Goal: Task Accomplishment & Management: Manage account settings

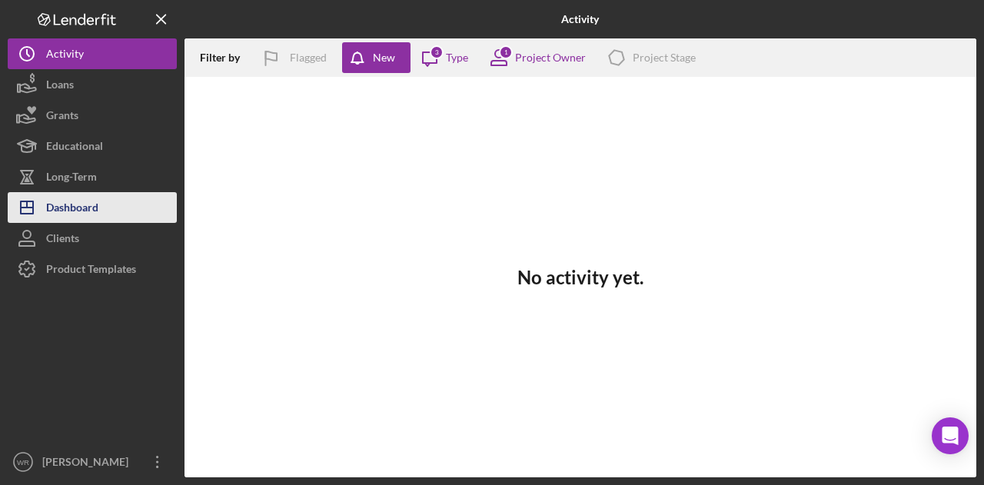
click at [145, 211] on button "Icon/Dashboard Dashboard" at bounding box center [92, 207] width 169 height 31
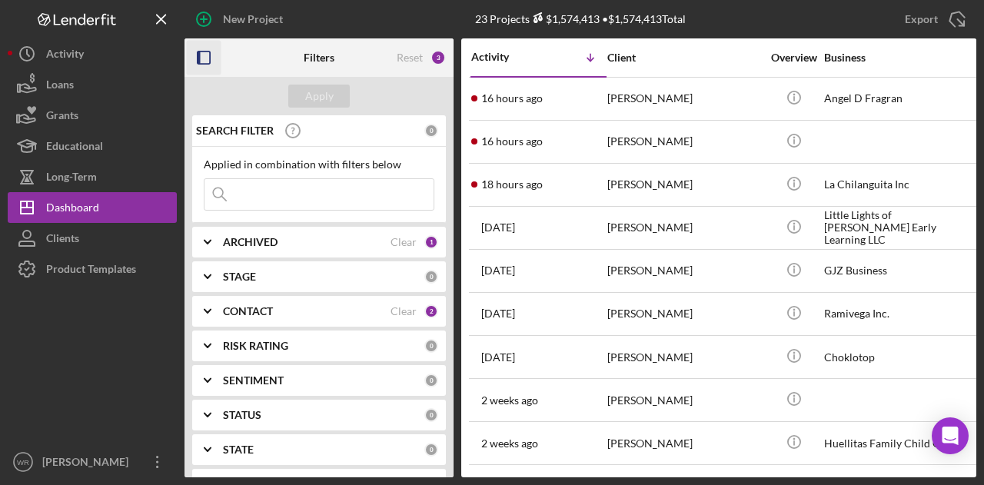
click at [204, 60] on icon "button" at bounding box center [204, 58] width 35 height 35
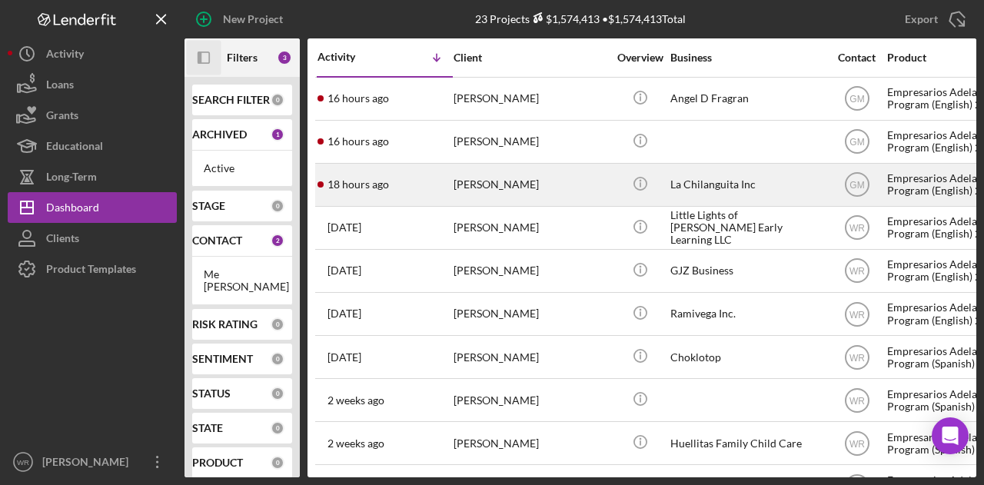
click at [519, 181] on div "[PERSON_NAME]" at bounding box center [531, 185] width 154 height 41
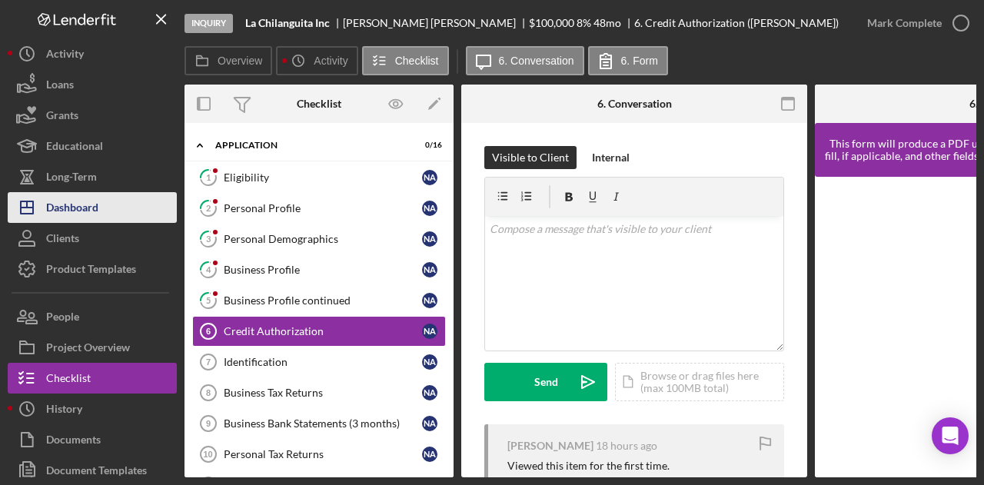
click at [111, 220] on button "Icon/Dashboard Dashboard" at bounding box center [92, 207] width 169 height 31
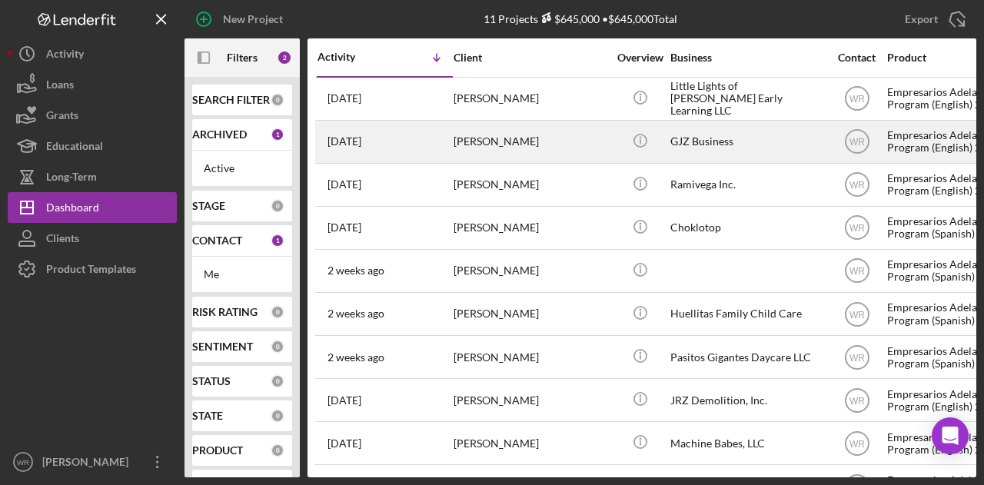
click at [469, 155] on div "[PERSON_NAME]" at bounding box center [531, 142] width 154 height 41
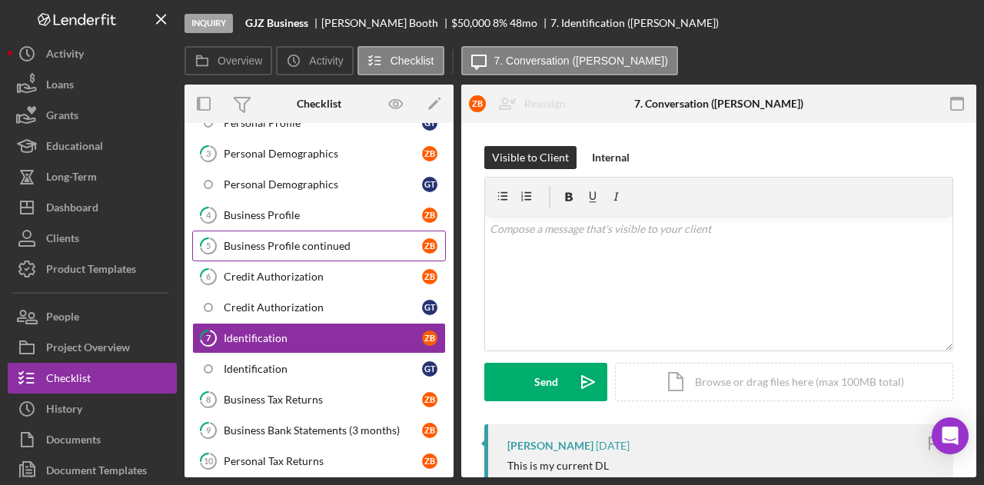
scroll to position [211, 0]
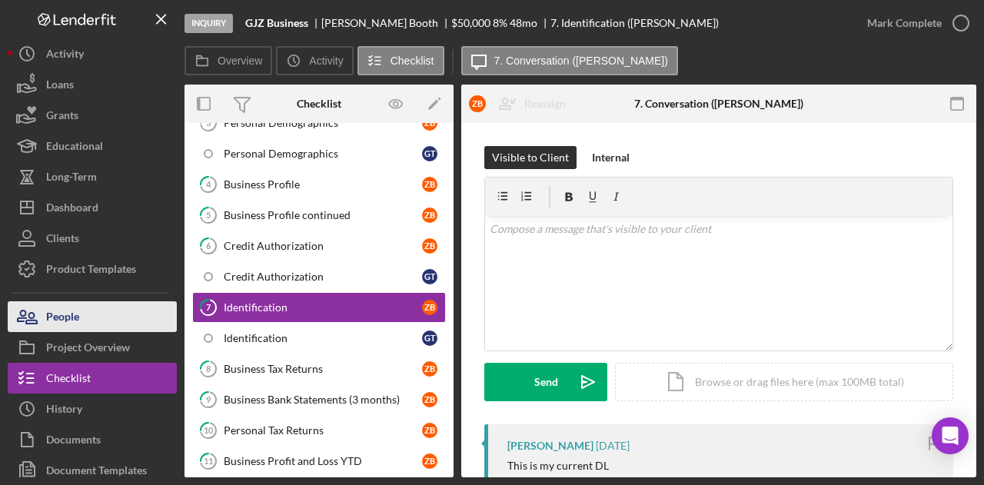
click at [146, 310] on button "People" at bounding box center [92, 316] width 169 height 31
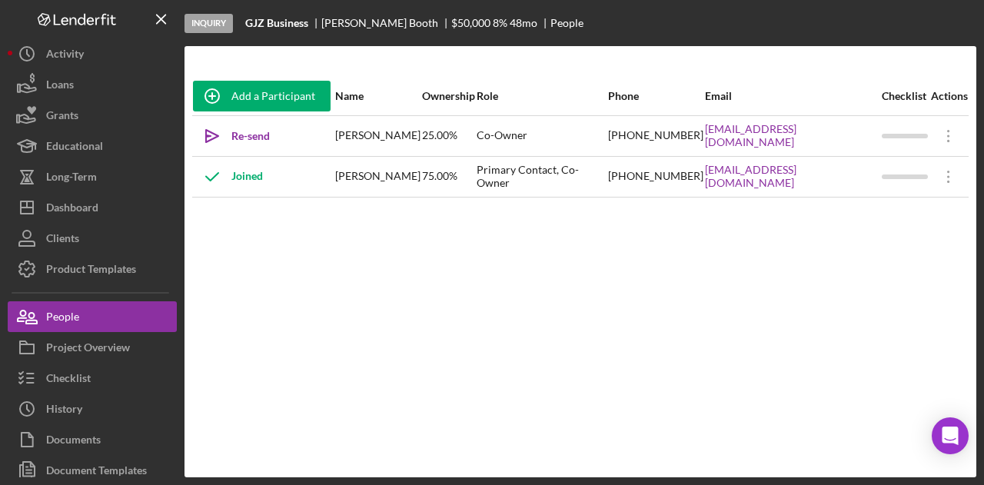
drag, startPoint x: 829, startPoint y: 145, endPoint x: 671, endPoint y: 138, distance: 157.8
click at [671, 138] on tr "Icon/icon-invite-send Re-send Invitation Gillian Tollast 25.00% Co-Owner (925) …" at bounding box center [580, 135] width 777 height 41
copy tr "gillianmichelle@sbcglobal.net"
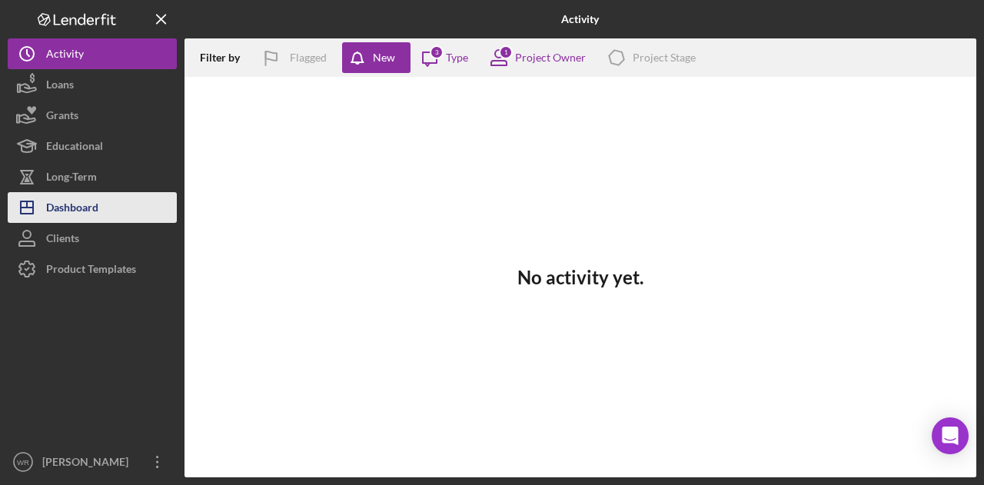
click at [88, 203] on div "Dashboard" at bounding box center [72, 209] width 52 height 35
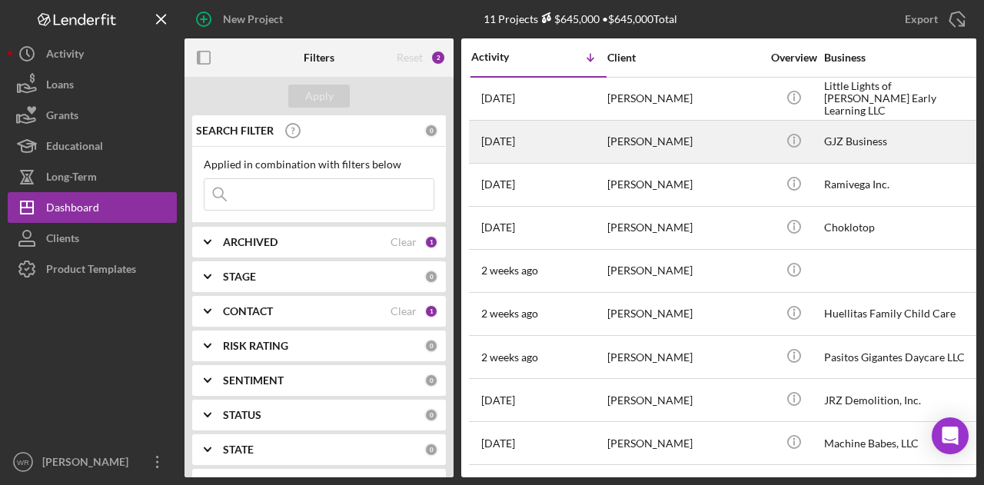
click at [666, 144] on div "[PERSON_NAME]" at bounding box center [685, 142] width 154 height 41
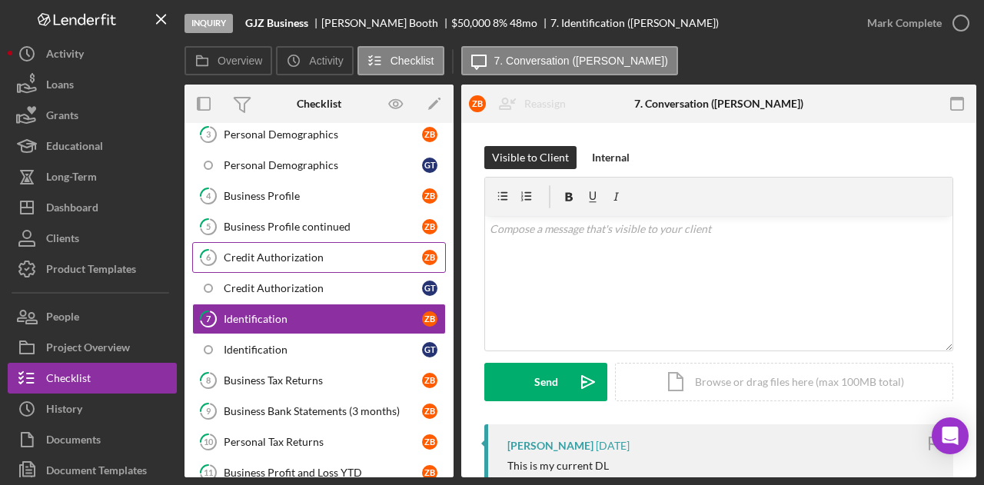
scroll to position [212, 0]
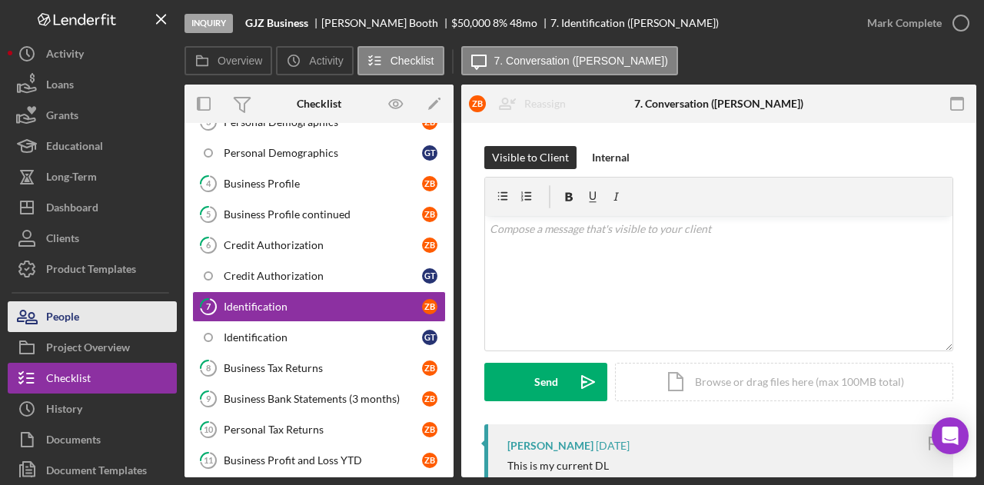
click at [140, 316] on button "People" at bounding box center [92, 316] width 169 height 31
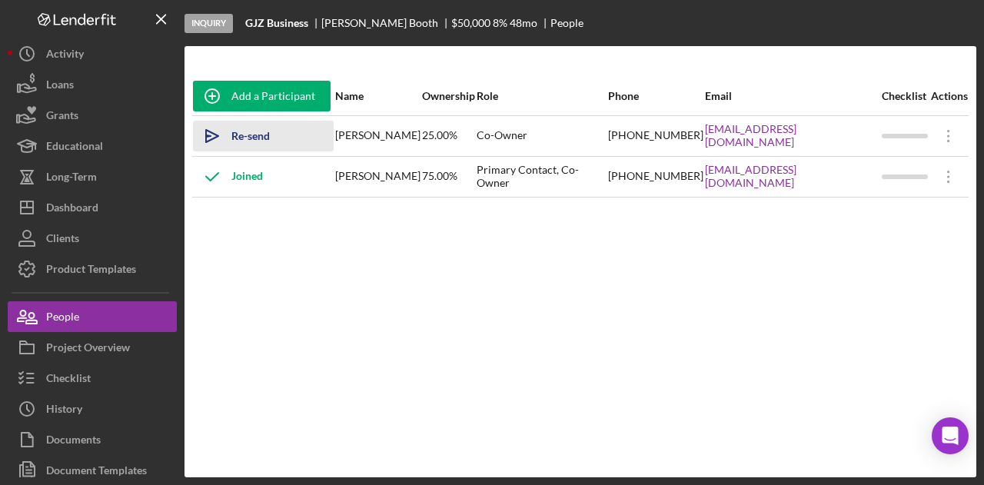
click at [292, 135] on div "Re-send Invitation" at bounding box center [274, 136] width 87 height 31
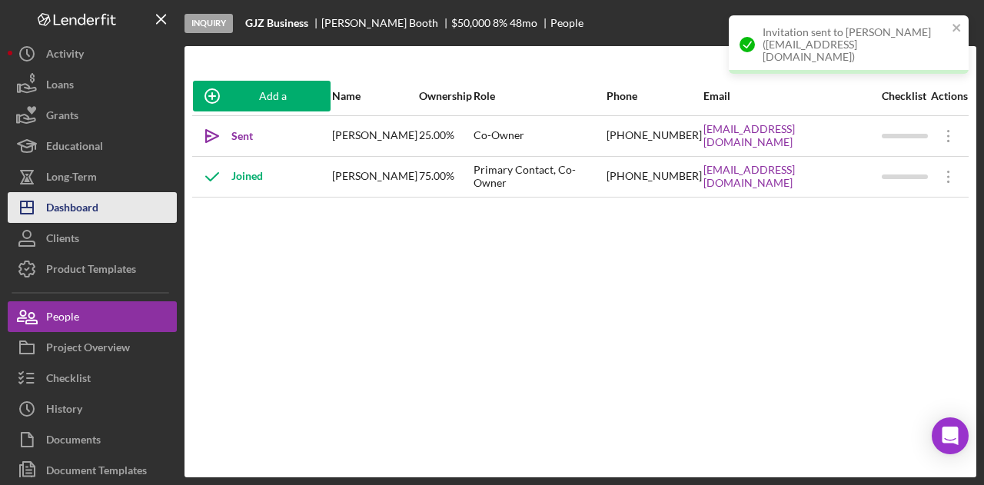
click at [140, 210] on button "Icon/Dashboard Dashboard" at bounding box center [92, 207] width 169 height 31
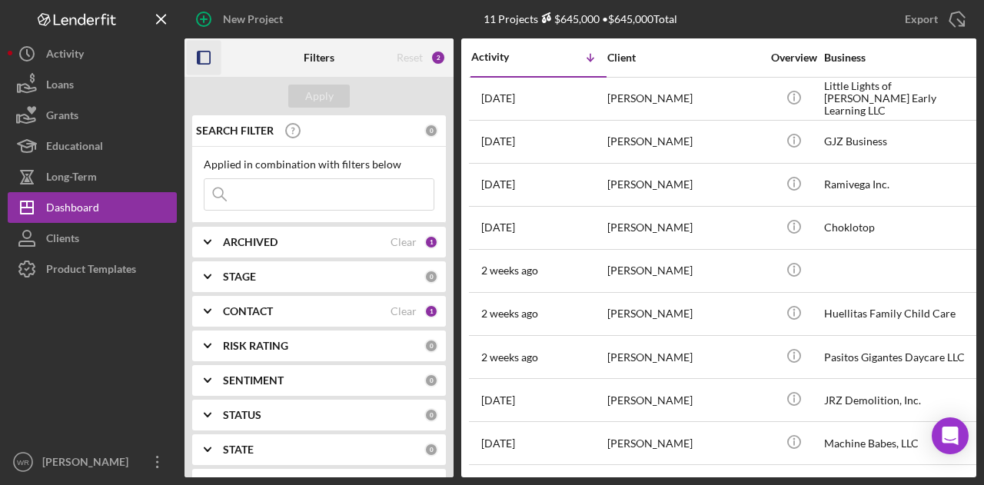
click at [201, 53] on icon "button" at bounding box center [204, 58] width 35 height 35
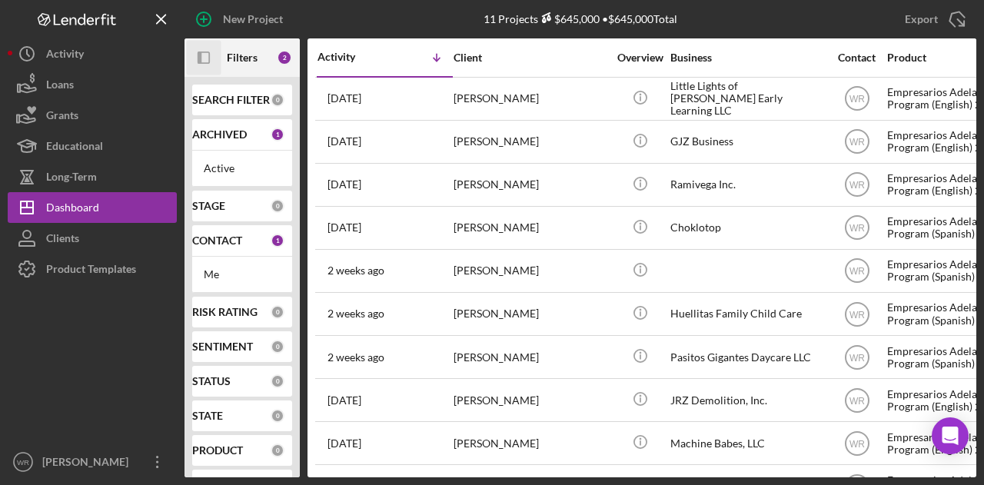
click at [208, 55] on icon "Icon/Panel Side Expand" at bounding box center [204, 58] width 35 height 35
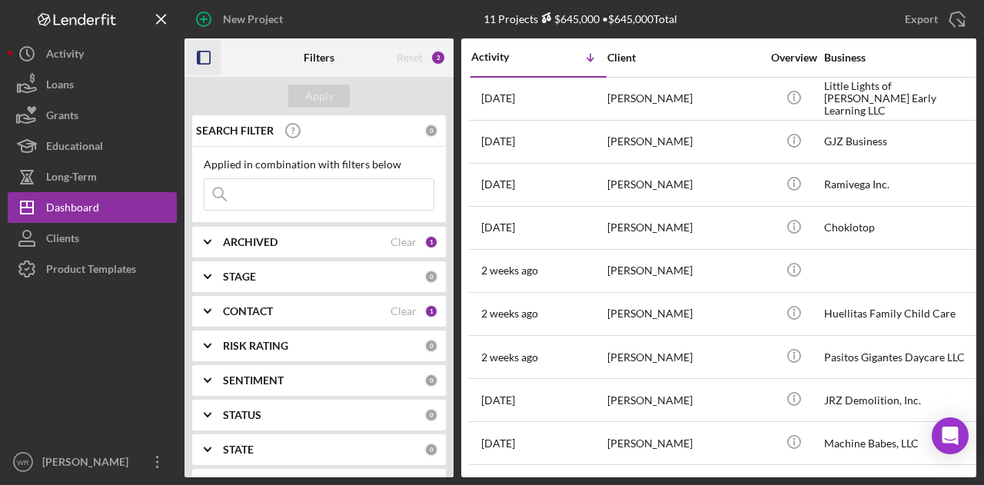
click at [254, 276] on b "STAGE" at bounding box center [239, 277] width 33 height 12
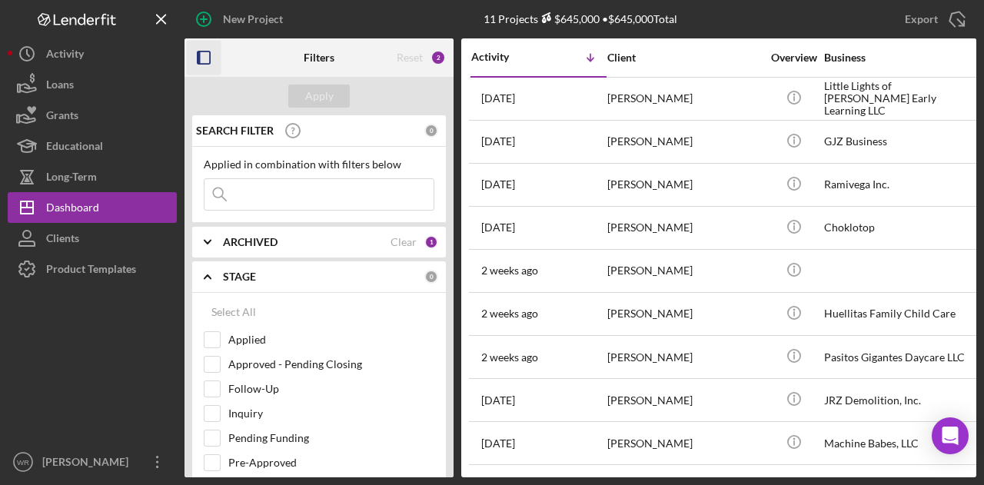
click at [251, 278] on b "STAGE" at bounding box center [239, 277] width 33 height 12
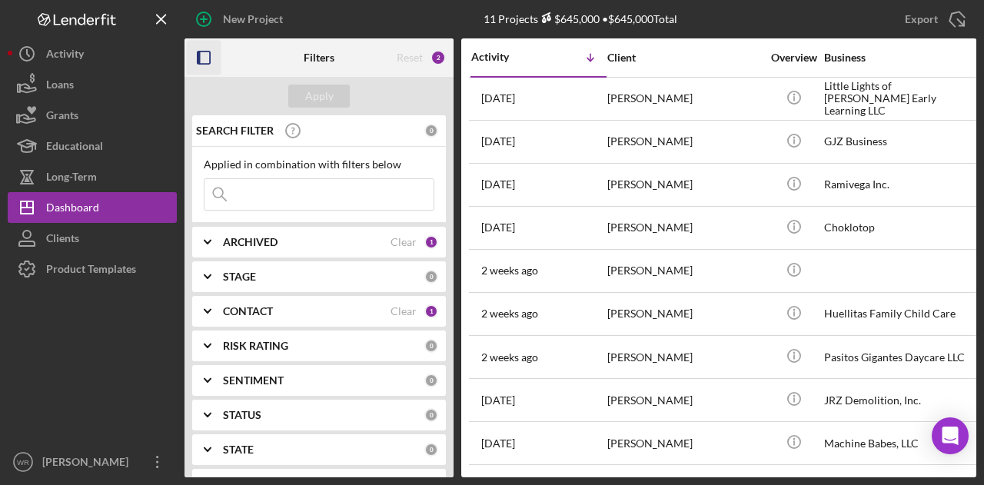
scroll to position [77, 0]
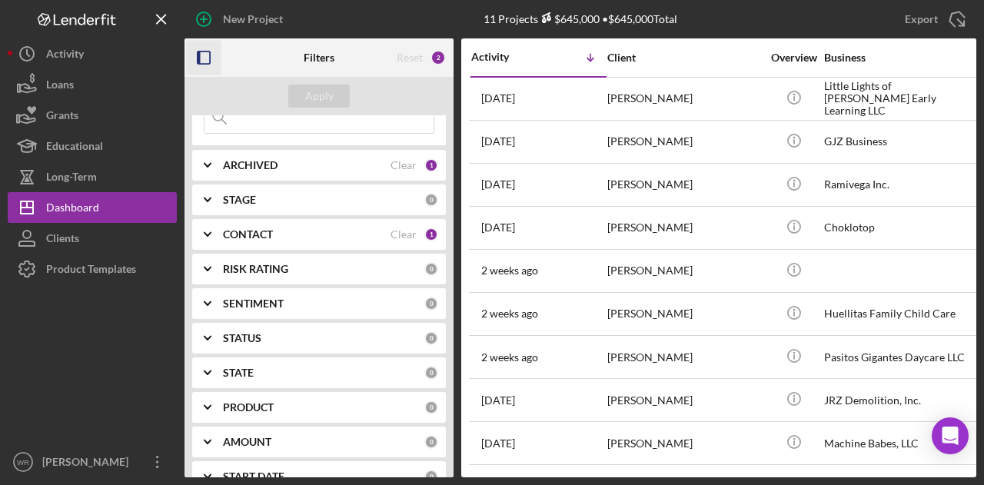
click at [265, 228] on b "CONTACT" at bounding box center [248, 234] width 50 height 12
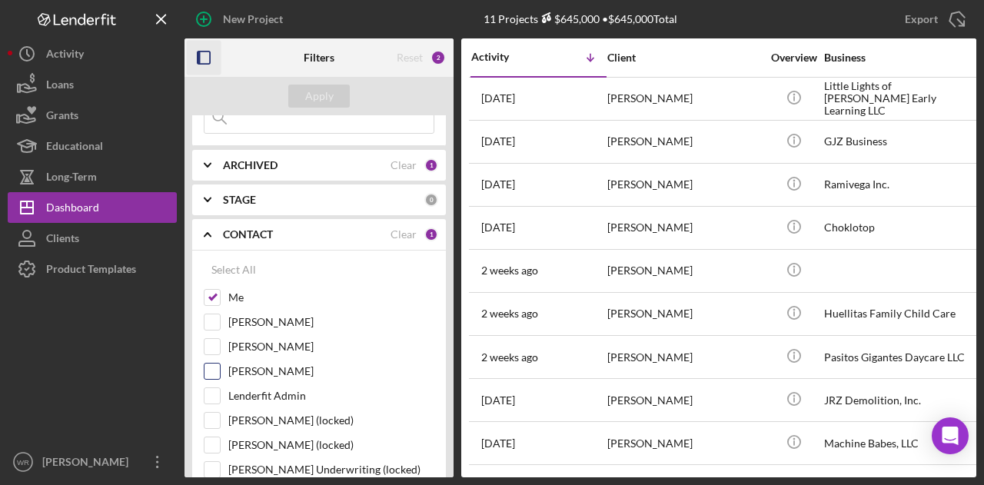
click at [261, 366] on label "Gloria Murillo" at bounding box center [331, 371] width 206 height 15
click at [220, 366] on input "Gloria Murillo" at bounding box center [212, 371] width 15 height 15
checkbox input "true"
click at [327, 89] on div "Apply" at bounding box center [319, 96] width 28 height 23
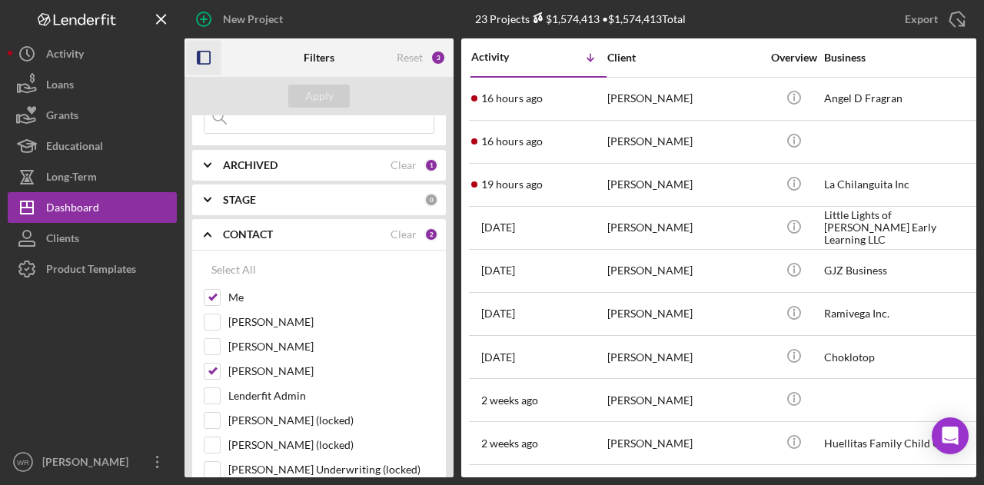
click at [205, 65] on icon "button" at bounding box center [204, 58] width 35 height 35
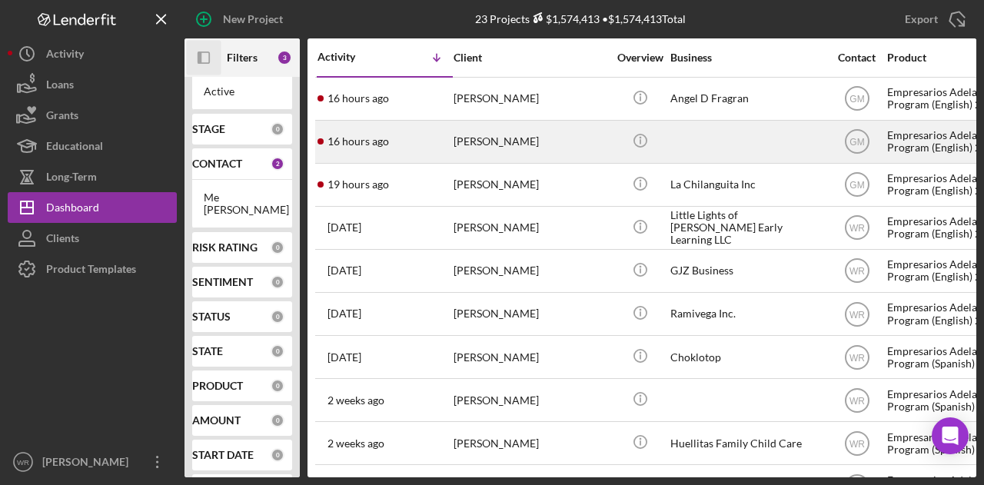
click at [470, 139] on div "[PERSON_NAME]" at bounding box center [531, 142] width 154 height 41
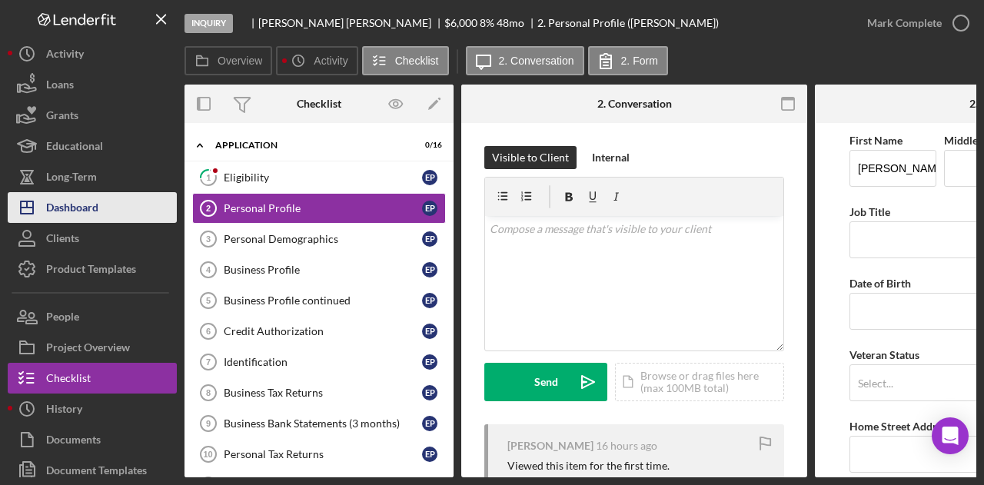
click at [132, 208] on button "Icon/Dashboard Dashboard" at bounding box center [92, 207] width 169 height 31
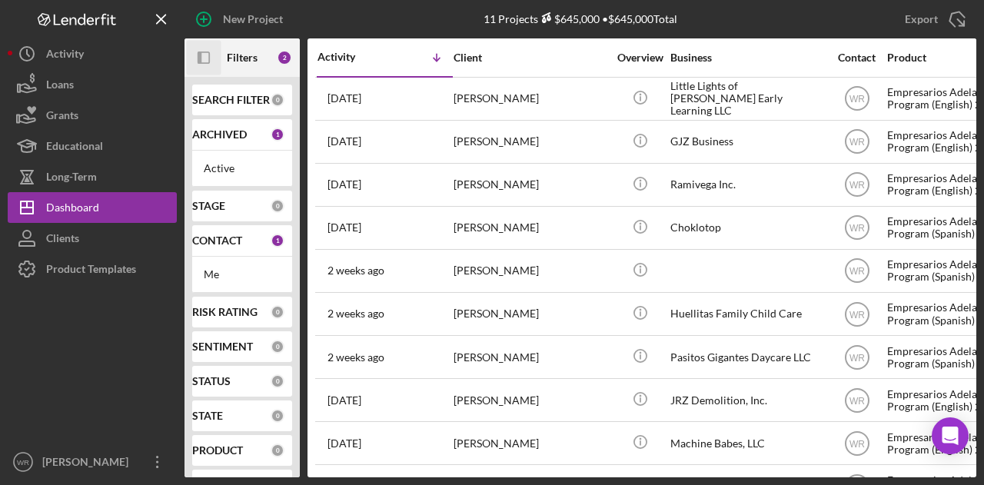
click at [205, 61] on icon "Icon/Panel Side Expand" at bounding box center [204, 58] width 35 height 35
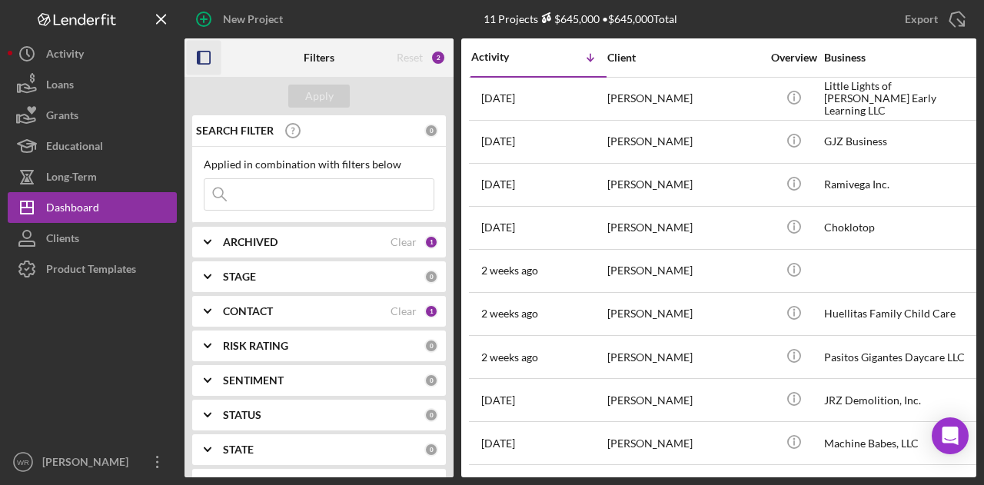
click at [252, 311] on b "CONTACT" at bounding box center [248, 311] width 50 height 12
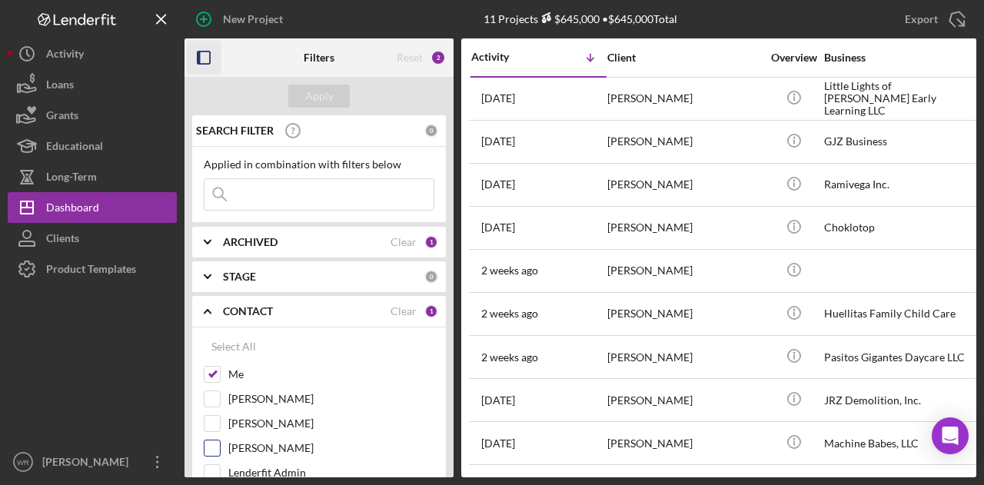
click at [256, 447] on label "[PERSON_NAME]" at bounding box center [331, 448] width 206 height 15
click at [220, 447] on input "[PERSON_NAME]" at bounding box center [212, 448] width 15 height 15
checkbox input "true"
click at [343, 95] on button "Apply" at bounding box center [319, 96] width 62 height 23
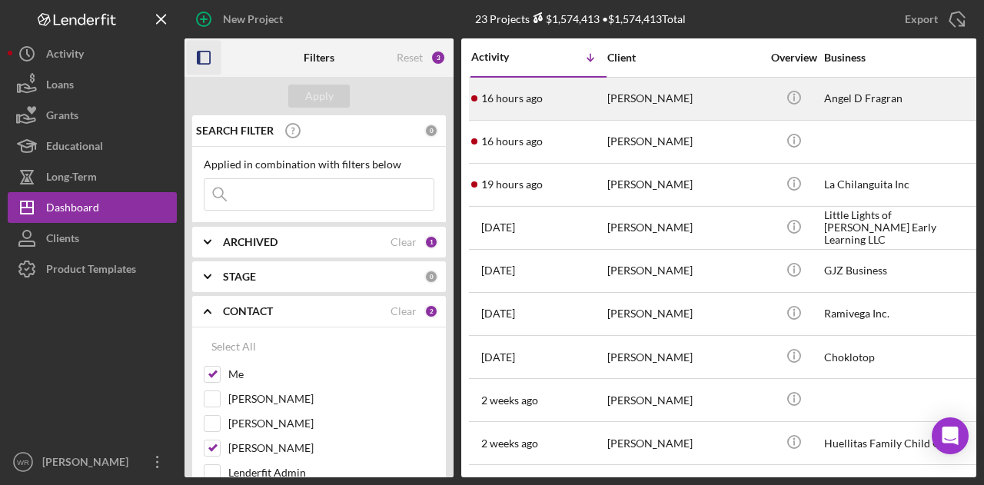
click at [588, 96] on div "16 hours ago MIN ZHANG" at bounding box center [538, 98] width 135 height 41
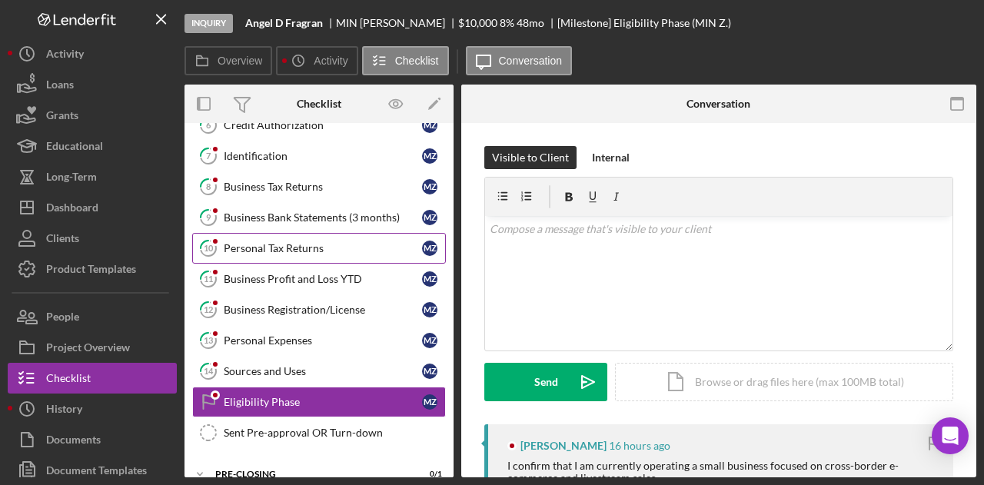
scroll to position [251, 0]
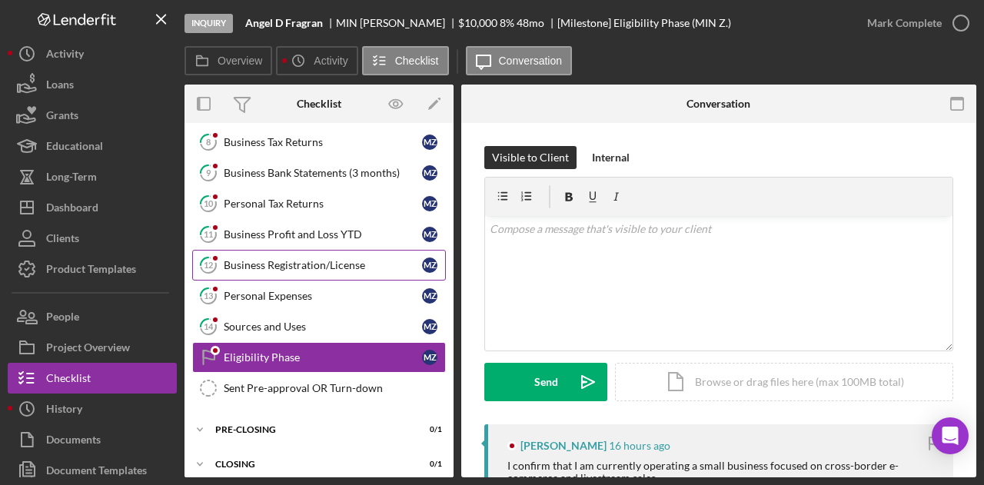
click at [277, 259] on div "Business Registration/License" at bounding box center [323, 265] width 198 height 12
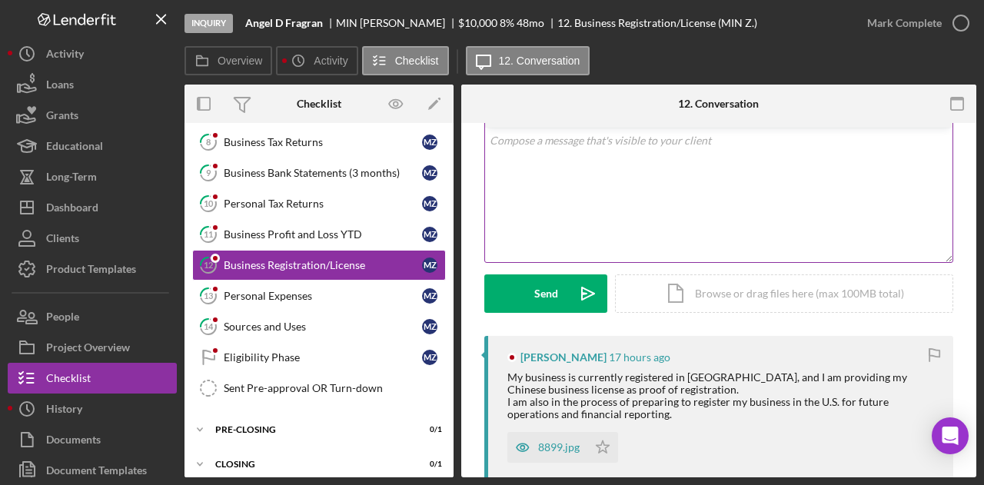
scroll to position [231, 0]
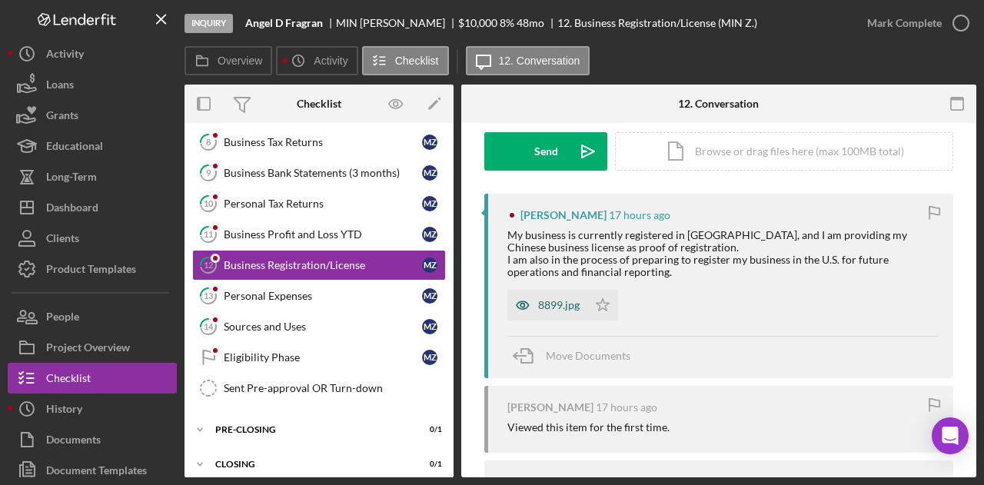
click at [558, 301] on div "8899.jpg" at bounding box center [559, 305] width 42 height 12
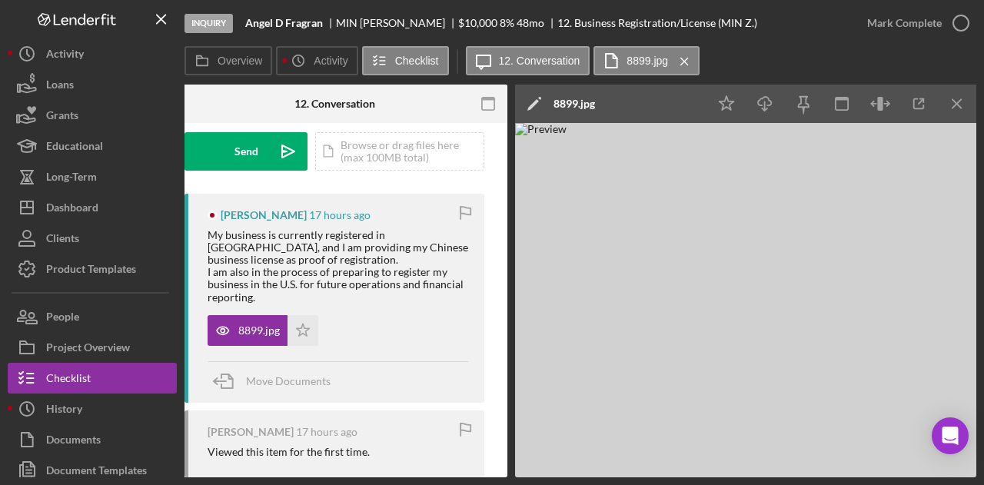
scroll to position [0, 0]
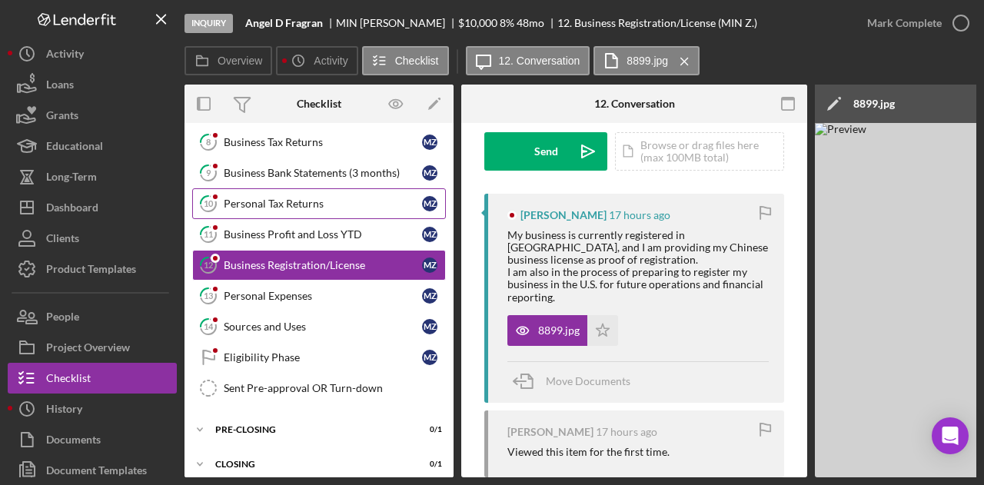
click at [308, 188] on link "10 Personal Tax Returns M Z" at bounding box center [319, 203] width 254 height 31
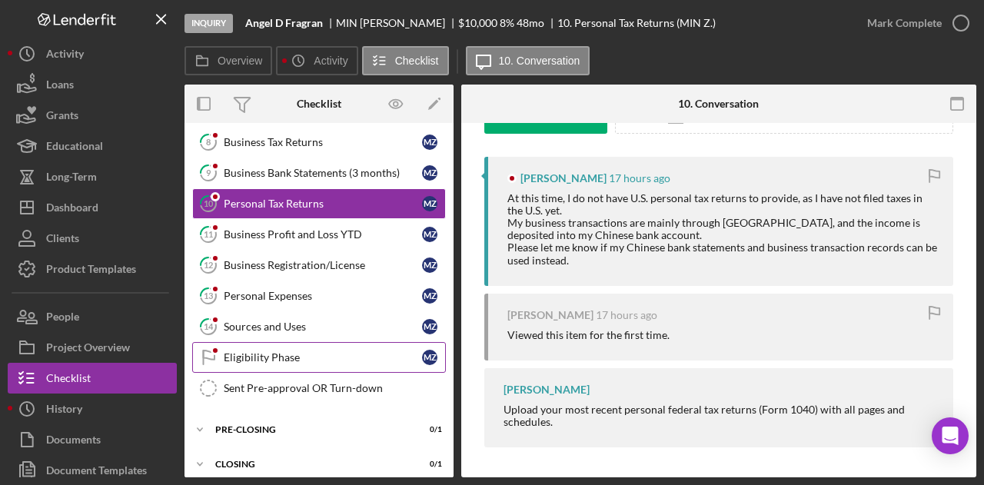
scroll to position [252, 0]
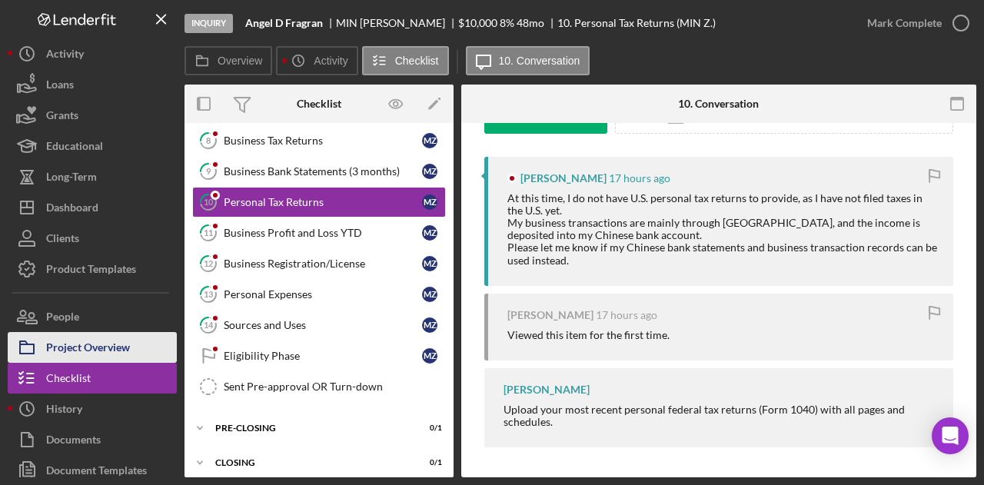
click at [94, 337] on div "Project Overview" at bounding box center [88, 349] width 84 height 35
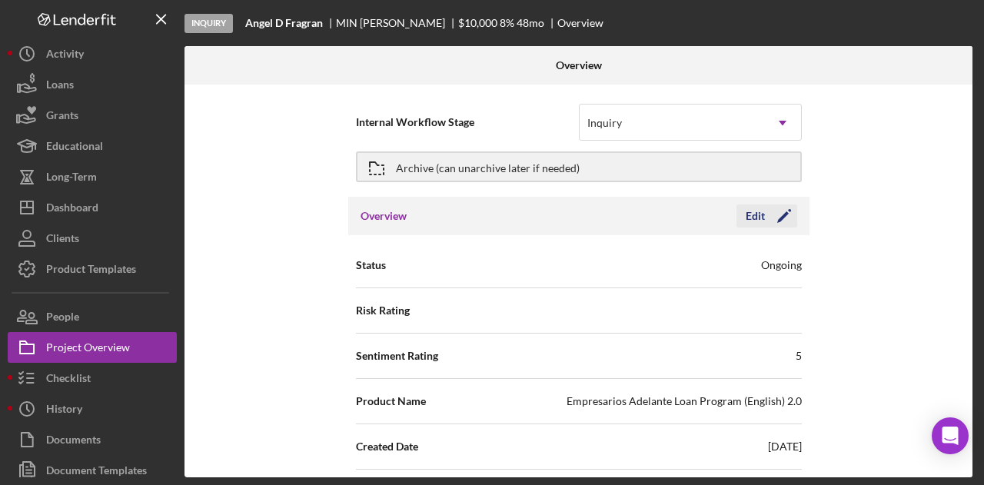
click at [783, 225] on icon "Icon/Edit" at bounding box center [784, 216] width 38 height 38
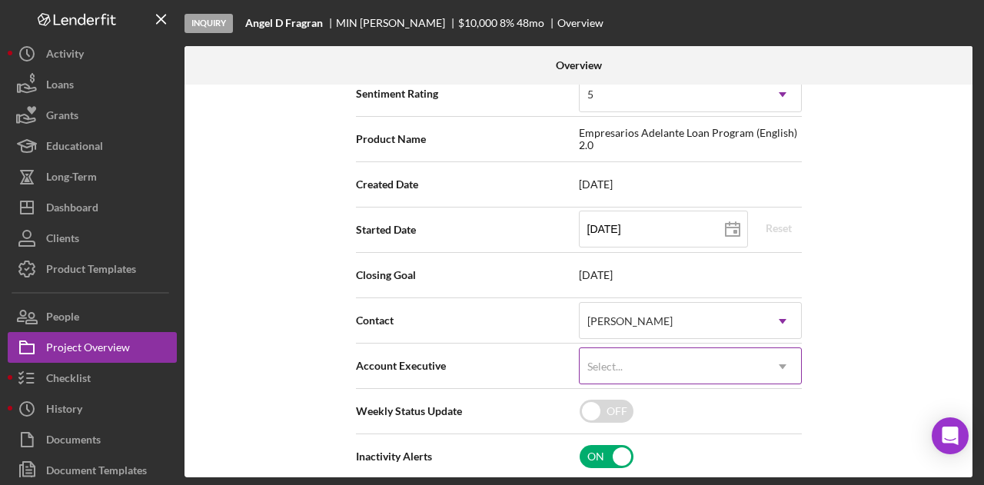
scroll to position [308, 0]
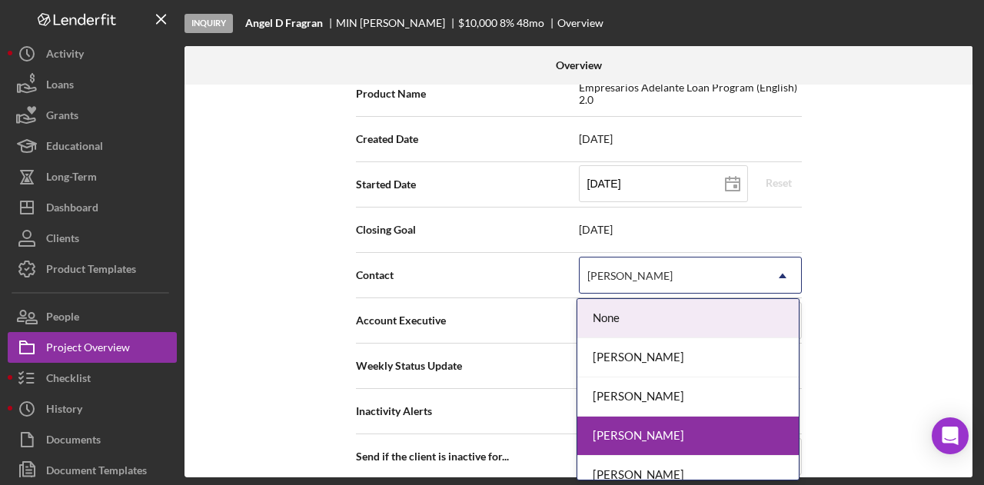
click at [704, 269] on div "[PERSON_NAME]" at bounding box center [672, 275] width 185 height 35
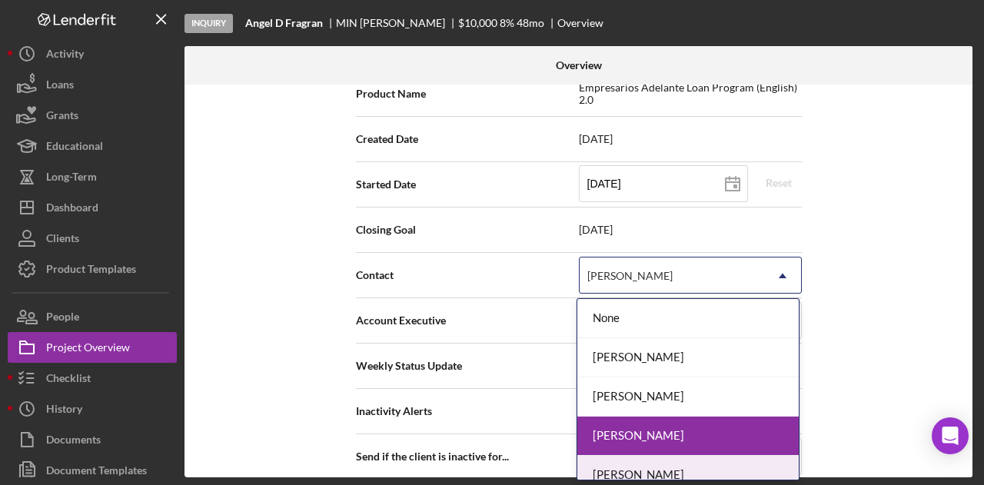
click at [658, 461] on div "[PERSON_NAME]" at bounding box center [688, 475] width 221 height 39
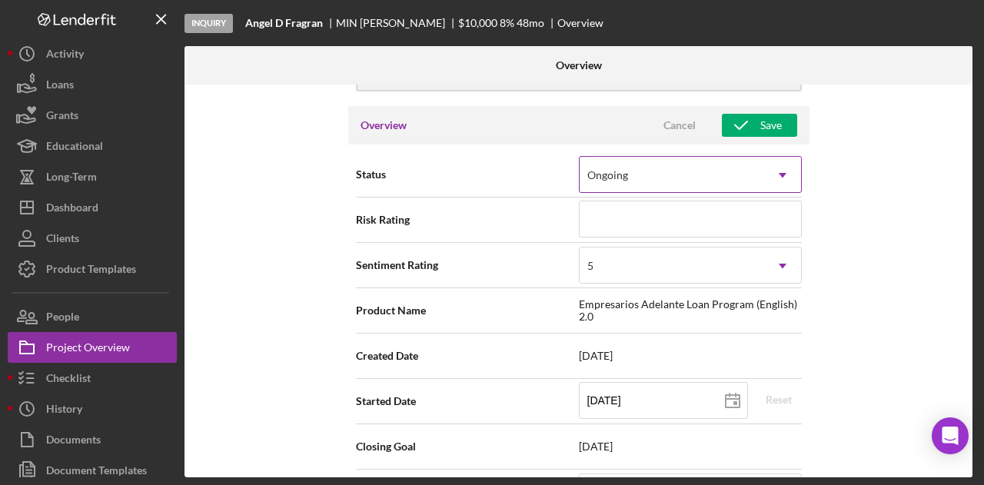
scroll to position [0, 0]
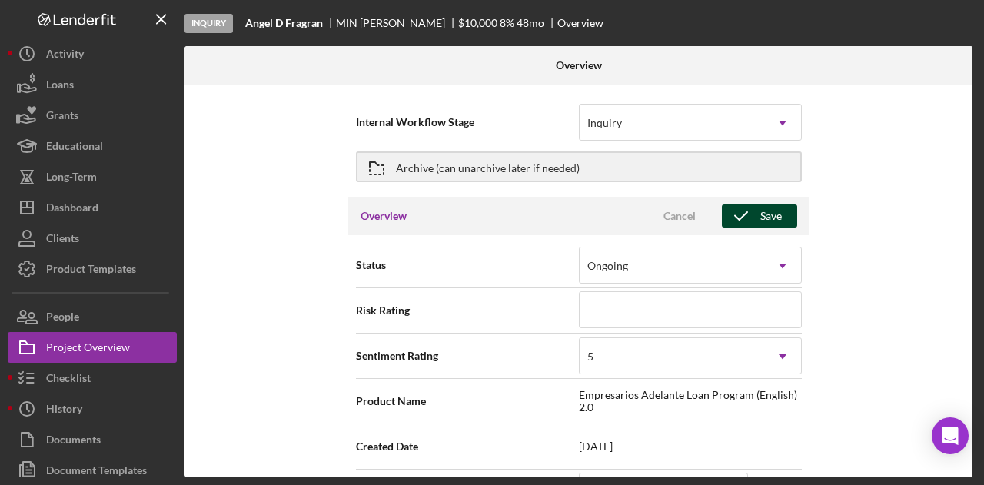
click at [774, 208] on div "Save" at bounding box center [772, 216] width 22 height 23
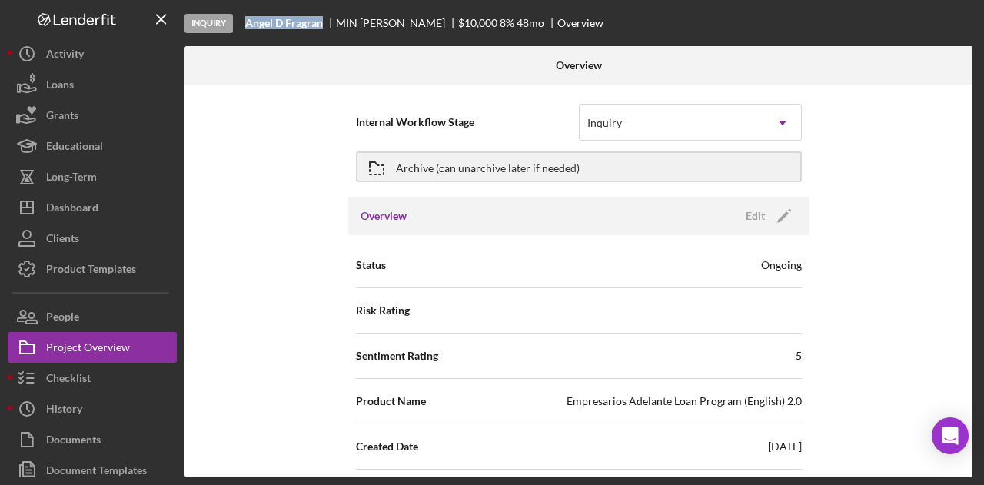
drag, startPoint x: 326, startPoint y: 25, endPoint x: 242, endPoint y: 26, distance: 83.8
click at [242, 26] on div "Inquiry Angel D Fragran MIN ZHANG $10,000 $10,000 8 % 48 mo Overview" at bounding box center [581, 23] width 792 height 46
copy b "Angel D Fragran"
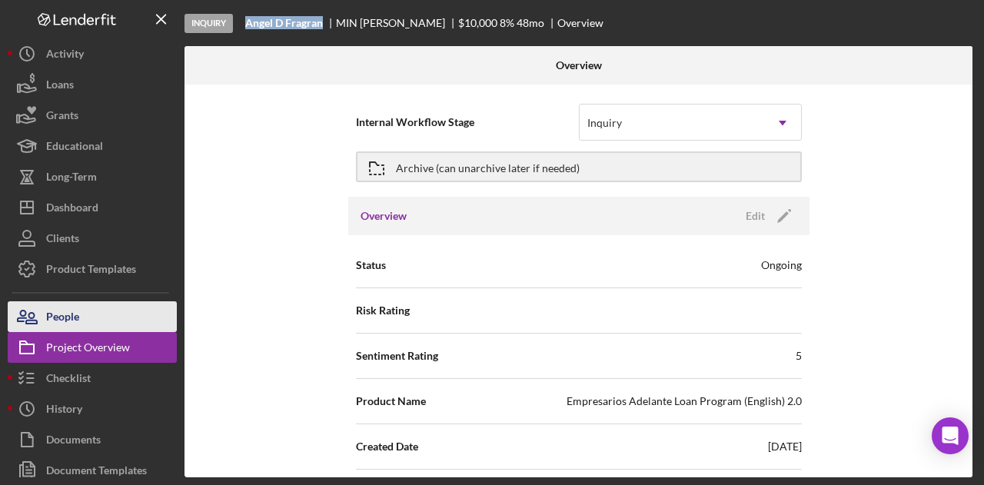
click at [137, 328] on button "People" at bounding box center [92, 316] width 169 height 31
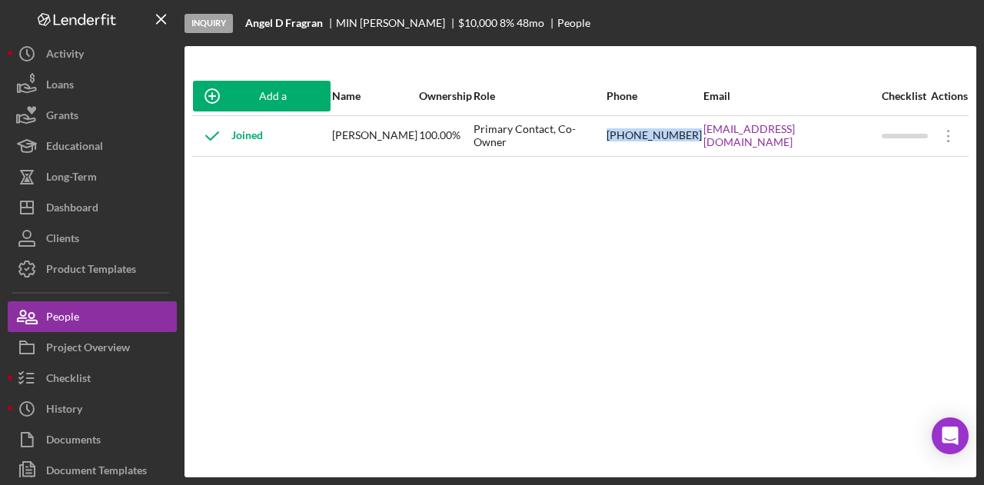
drag, startPoint x: 608, startPoint y: 141, endPoint x: 686, endPoint y: 141, distance: 78.4
click at [686, 141] on tr "Joined MIN ZHANG 100.00% Primary Contact, Co-Owner (650) 422-8531 angelDFragran…" at bounding box center [580, 135] width 777 height 41
copy tr "(650) 422-8531"
click at [693, 158] on div "Add a Participant Name Ownership Role Phone Email Checklist Actions Joined MIN …" at bounding box center [581, 262] width 792 height 370
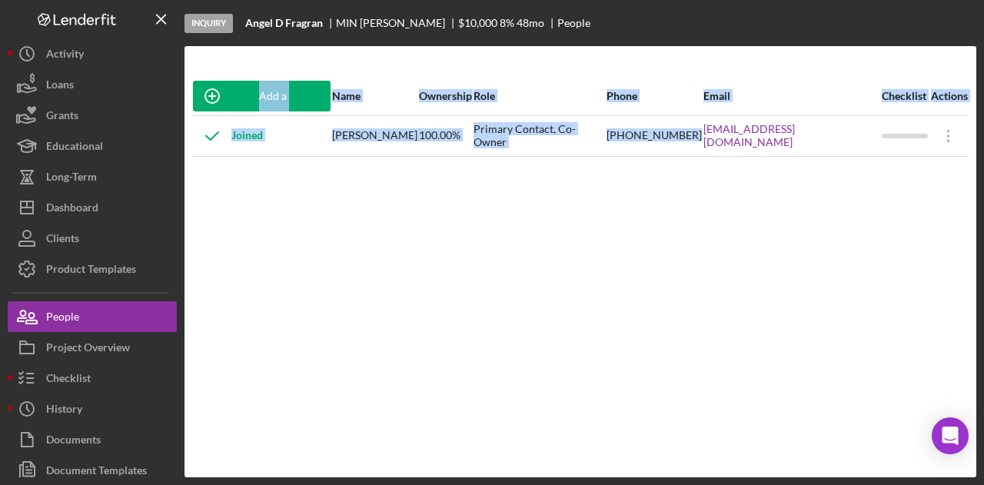
drag, startPoint x: 696, startPoint y: 148, endPoint x: 840, endPoint y: 158, distance: 144.2
click at [840, 158] on div "Add a Participant Name Ownership Role Phone Email Checklist Actions Joined MIN …" at bounding box center [581, 262] width 792 height 370
copy table "Add a Participant Name Ownership Role Phone Email Checklist Actions Joined MIN …"
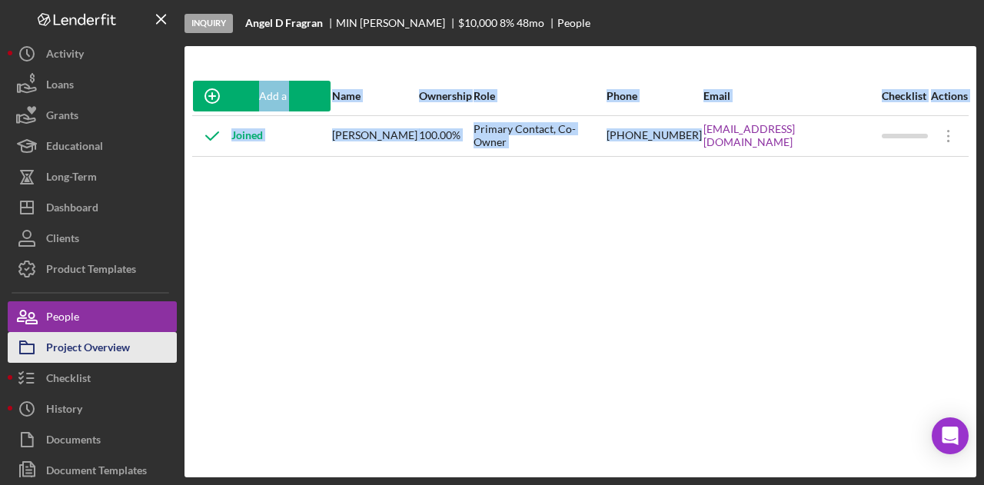
click at [102, 341] on div "Project Overview" at bounding box center [88, 349] width 84 height 35
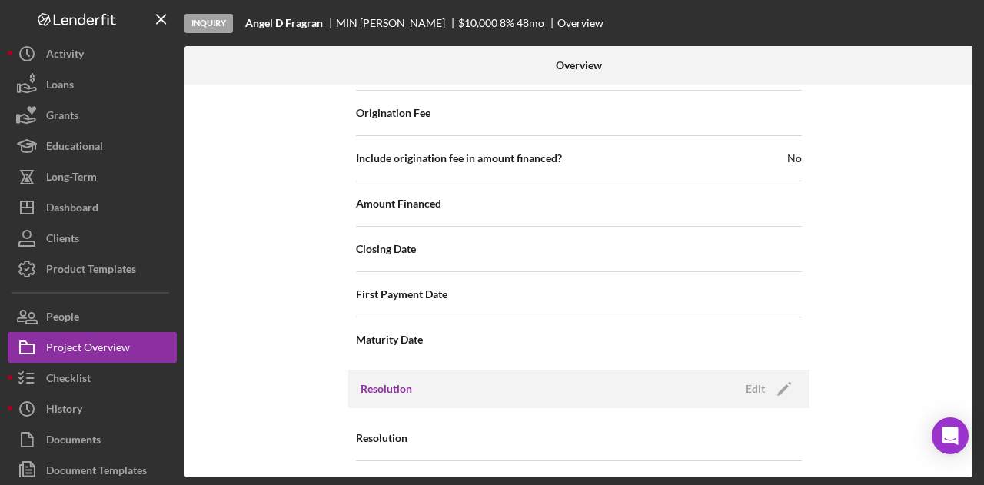
scroll to position [1773, 0]
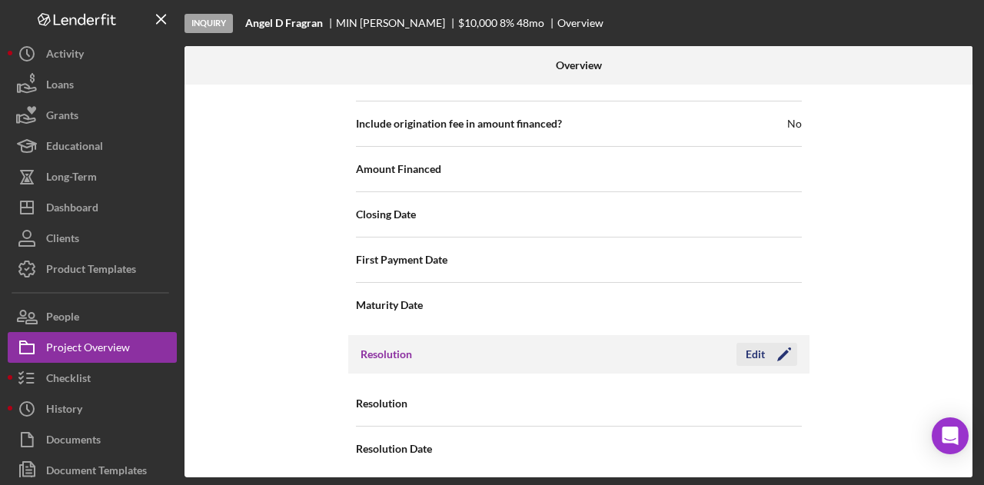
click at [767, 341] on icon "Icon/Edit" at bounding box center [784, 354] width 38 height 38
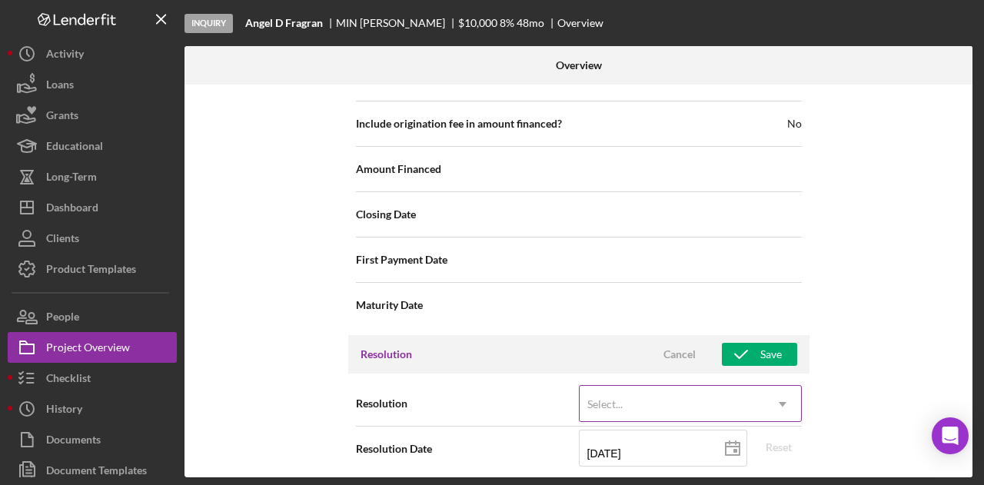
click at [714, 391] on div "Select..." at bounding box center [672, 404] width 185 height 35
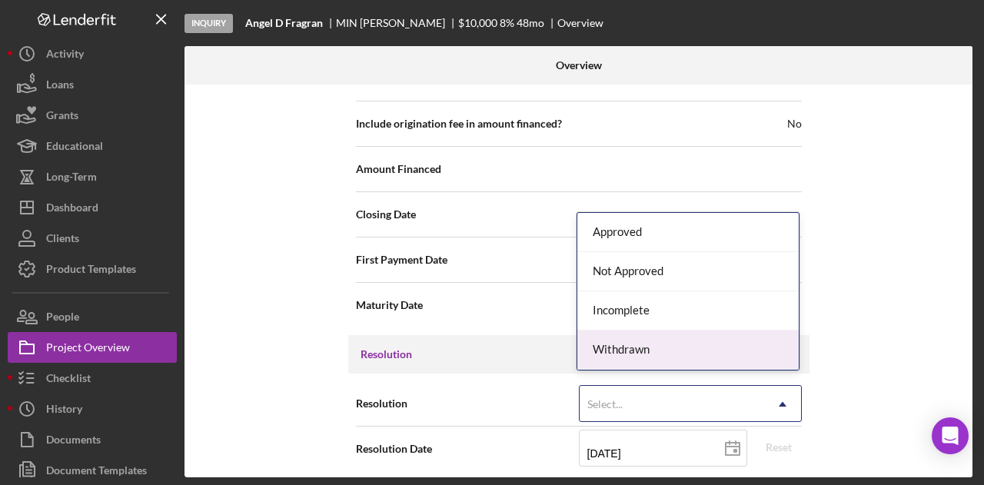
click at [694, 341] on div "Withdrawn" at bounding box center [688, 350] width 221 height 39
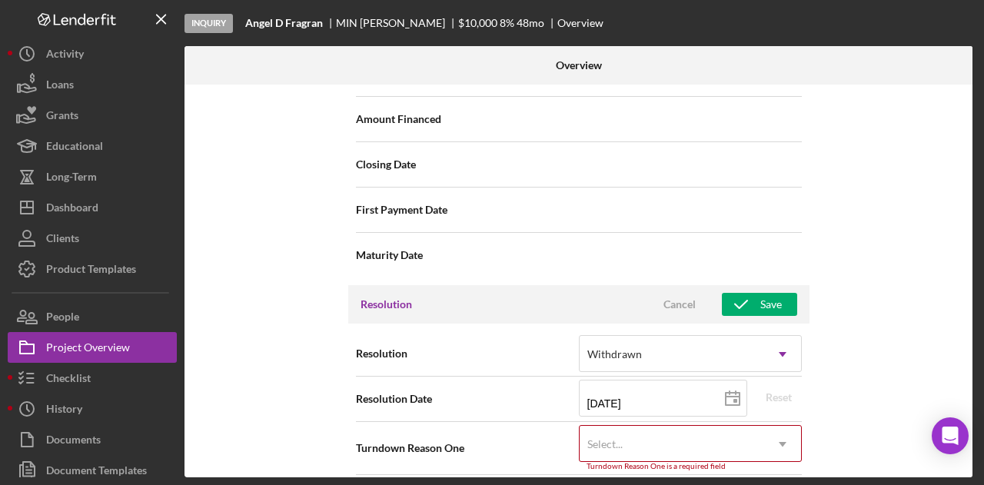
scroll to position [1870, 0]
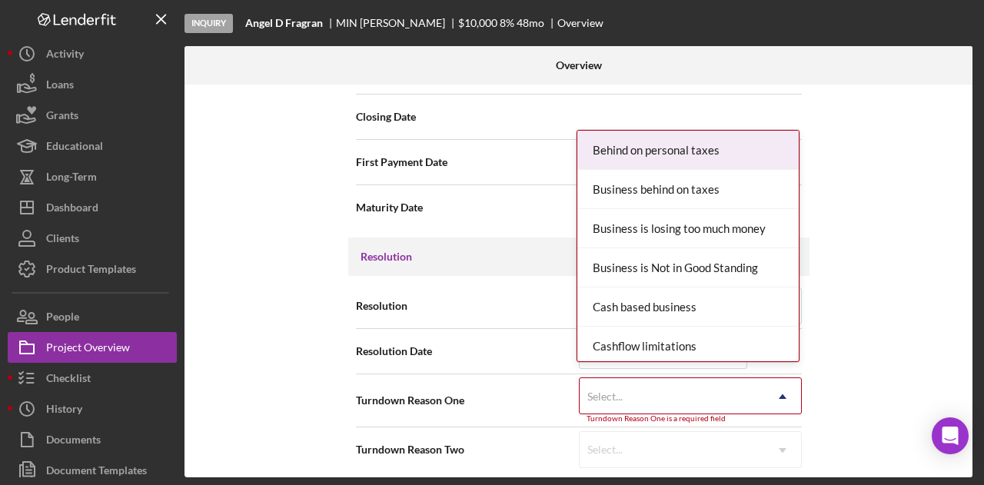
click at [711, 385] on div "Select..." at bounding box center [672, 396] width 185 height 35
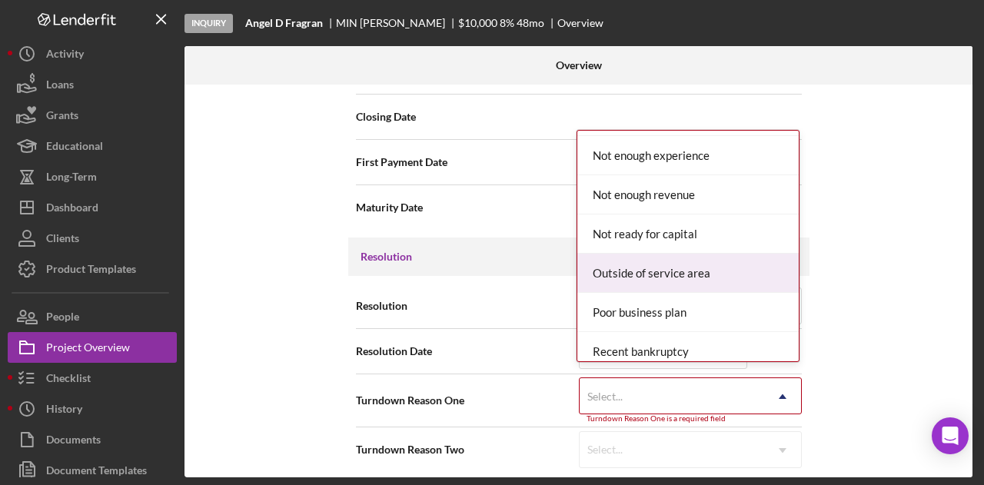
scroll to position [1230, 0]
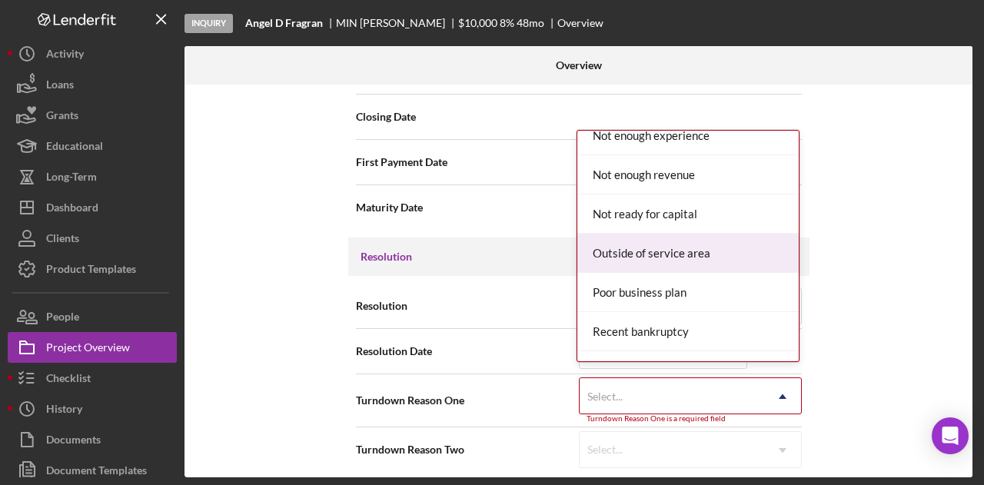
click at [686, 249] on div "Outside of service area" at bounding box center [688, 253] width 221 height 39
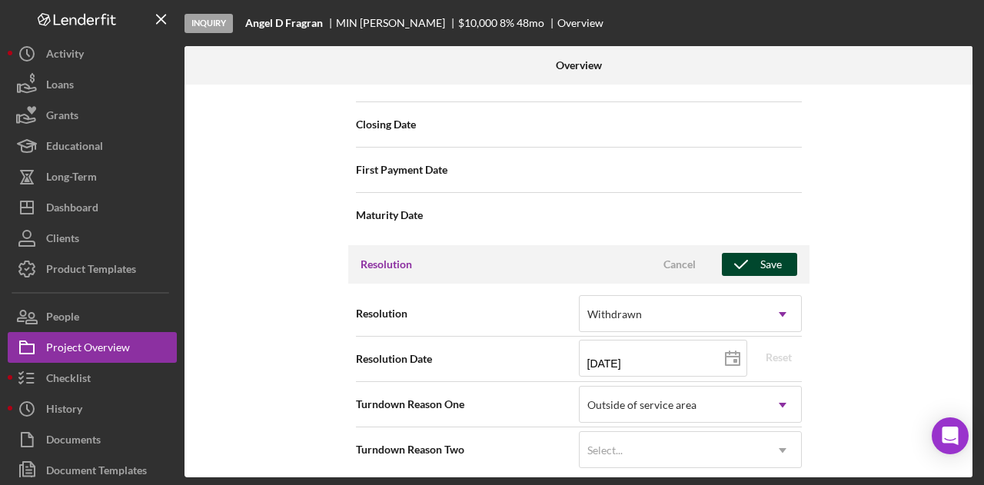
click at [743, 255] on icon "button" at bounding box center [741, 264] width 38 height 38
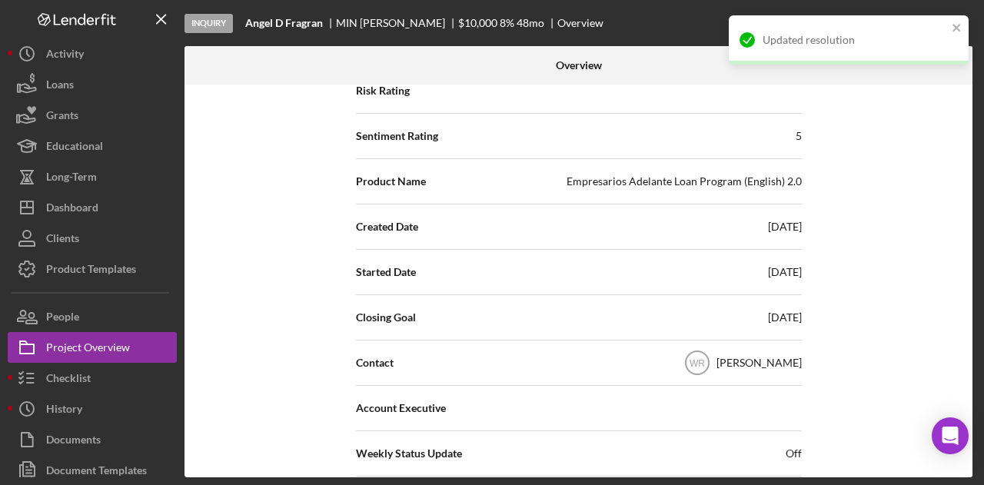
scroll to position [0, 0]
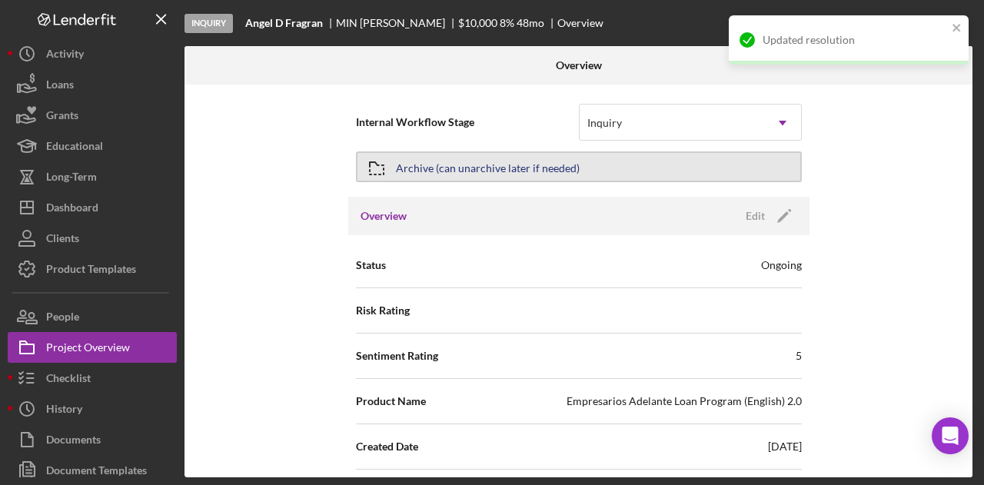
click at [498, 163] on div "Archive (can unarchive later if needed)" at bounding box center [488, 167] width 184 height 28
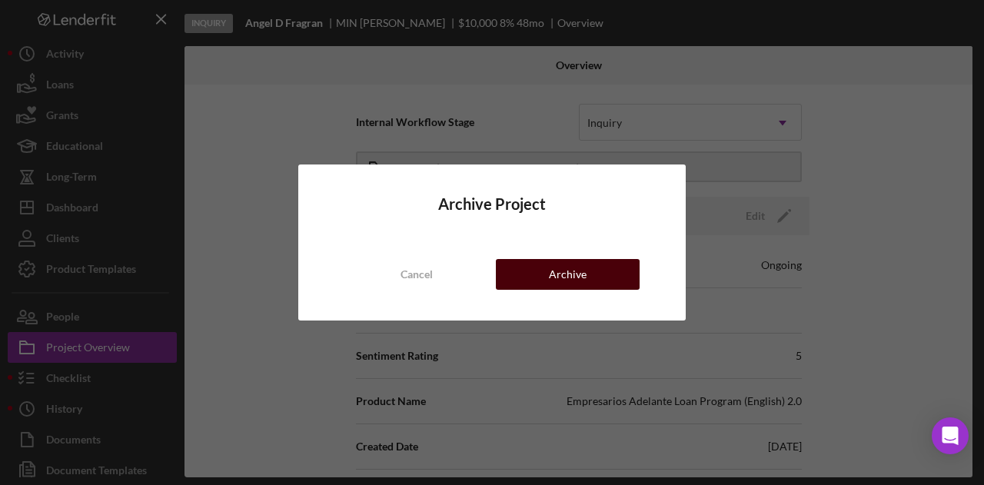
click at [551, 281] on div "Archive" at bounding box center [568, 274] width 38 height 31
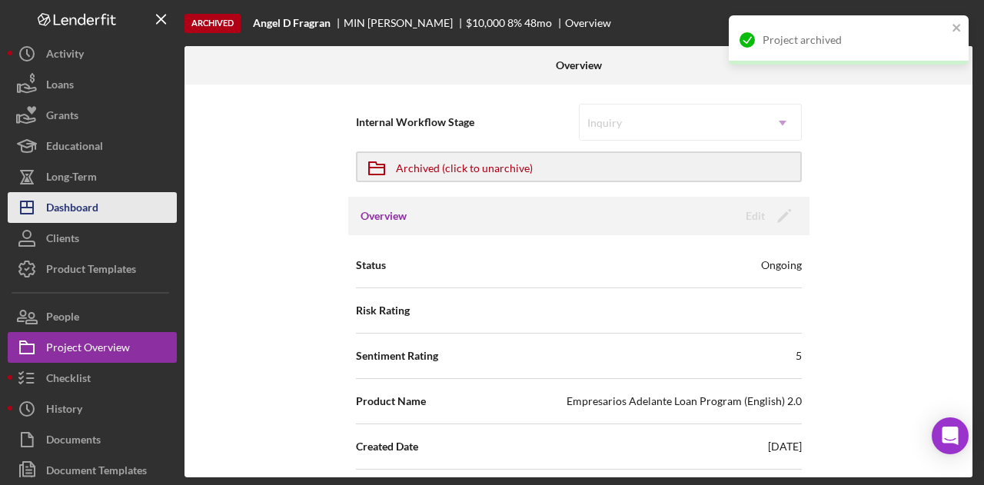
click at [132, 213] on button "Icon/Dashboard Dashboard" at bounding box center [92, 207] width 169 height 31
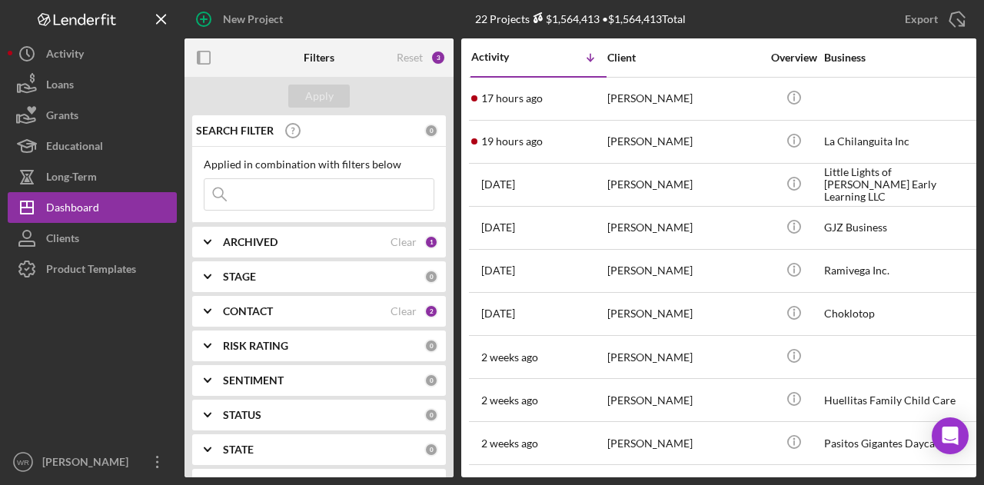
click at [254, 236] on b "ARCHIVED" at bounding box center [250, 242] width 55 height 12
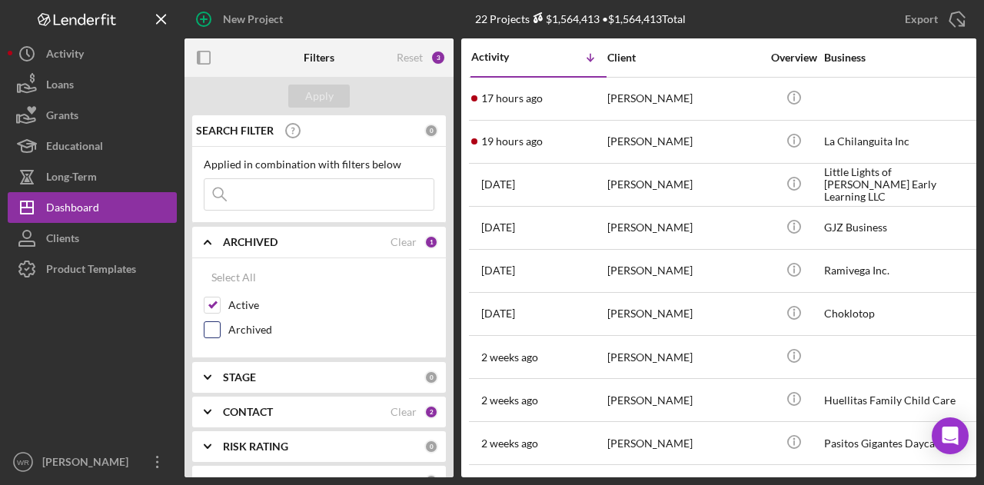
click at [248, 322] on label "Archived" at bounding box center [331, 329] width 206 height 15
click at [220, 322] on input "Archived" at bounding box center [212, 329] width 15 height 15
checkbox input "true"
click at [333, 98] on button "Apply" at bounding box center [319, 96] width 62 height 23
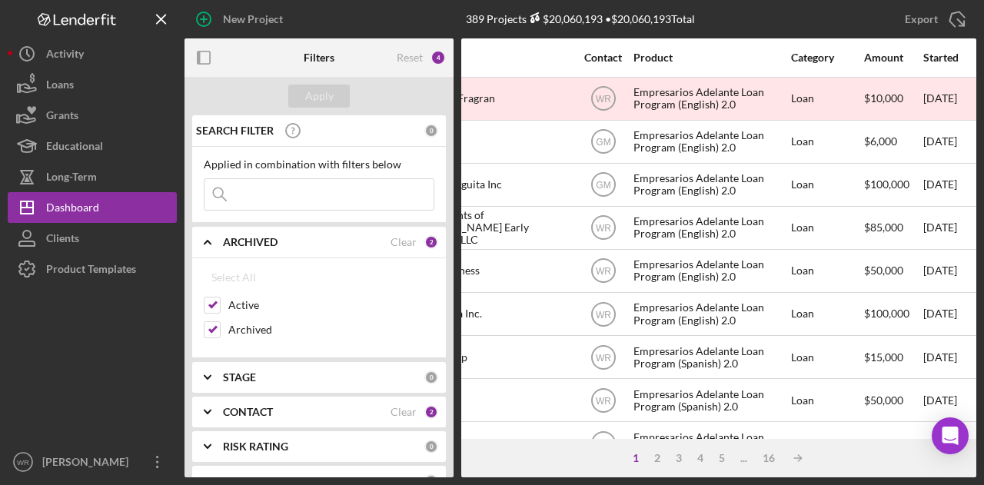
scroll to position [0, 422]
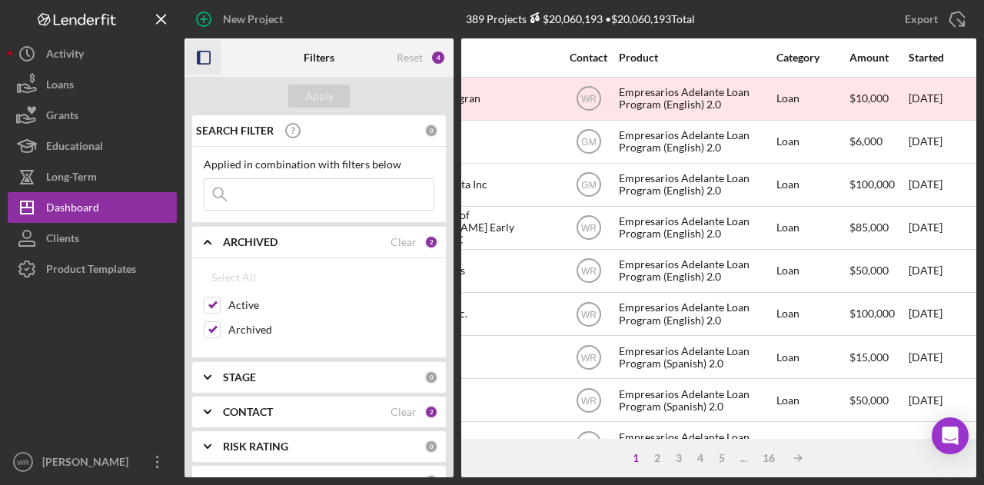
click at [205, 55] on icon "button" at bounding box center [204, 58] width 35 height 35
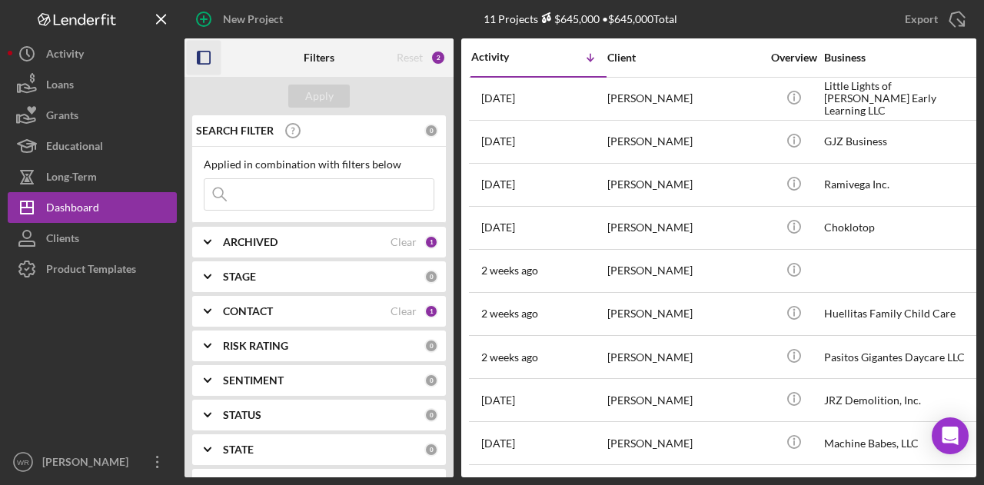
click at [198, 53] on rect "button" at bounding box center [199, 58] width 3 height 12
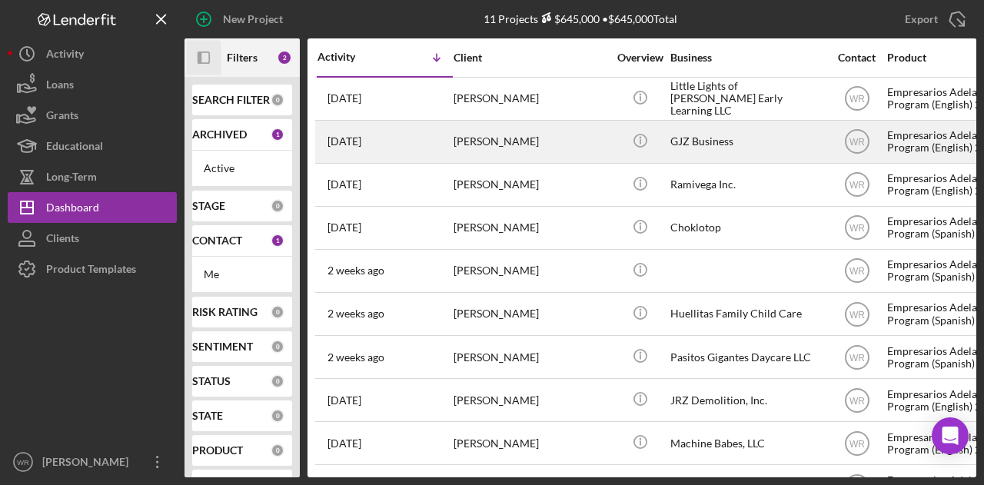
click at [474, 132] on div "[PERSON_NAME]" at bounding box center [531, 142] width 154 height 41
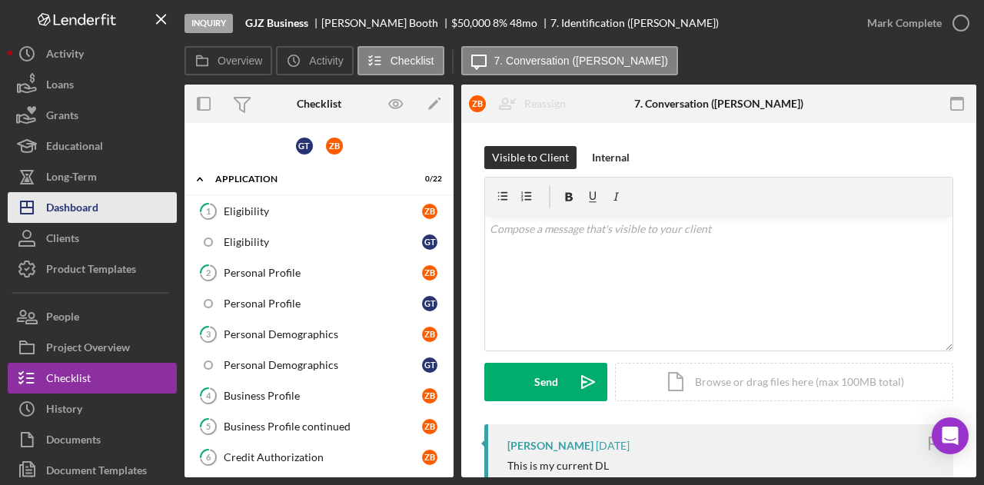
click at [102, 198] on button "Icon/Dashboard Dashboard" at bounding box center [92, 207] width 169 height 31
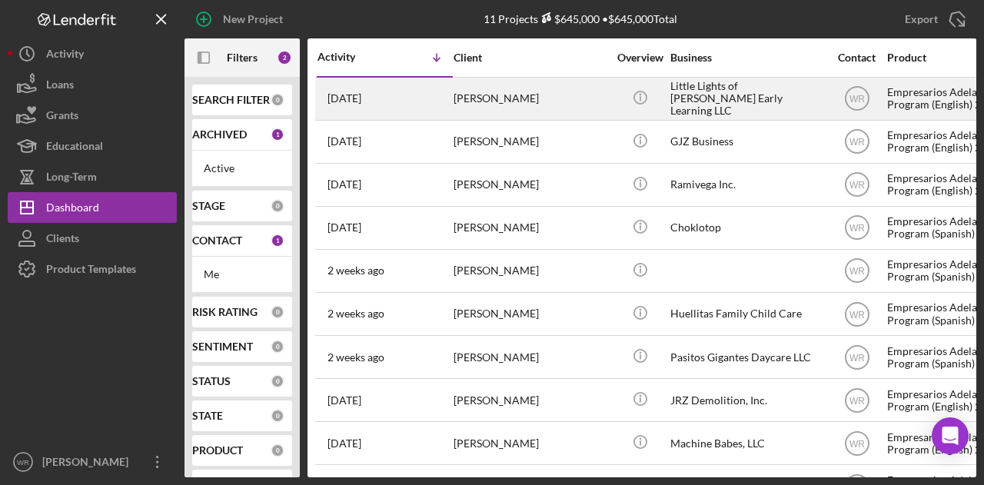
click at [519, 108] on div "[PERSON_NAME]" at bounding box center [531, 98] width 154 height 41
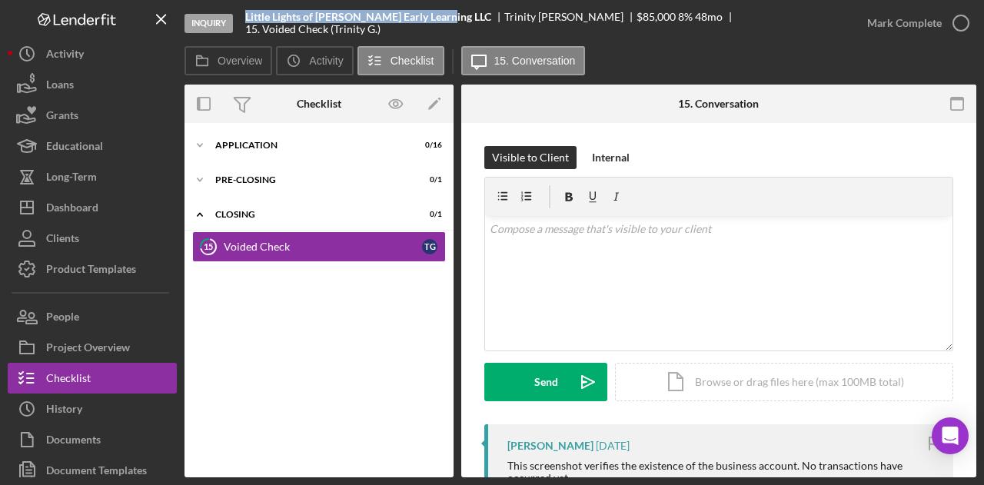
drag, startPoint x: 446, startPoint y: 23, endPoint x: 245, endPoint y: 21, distance: 201.5
click at [245, 21] on div "Inquiry Little Lights of Sharon Early Learning LLC Trinity Gibson $85,000 $85,0…" at bounding box center [519, 23] width 668 height 46
copy b "Little Lights of [PERSON_NAME] Early Learning LLC"
click at [311, 264] on div "15 Voided Check T G" at bounding box center [319, 250] width 269 height 38
click at [275, 142] on div "Application" at bounding box center [324, 145] width 219 height 9
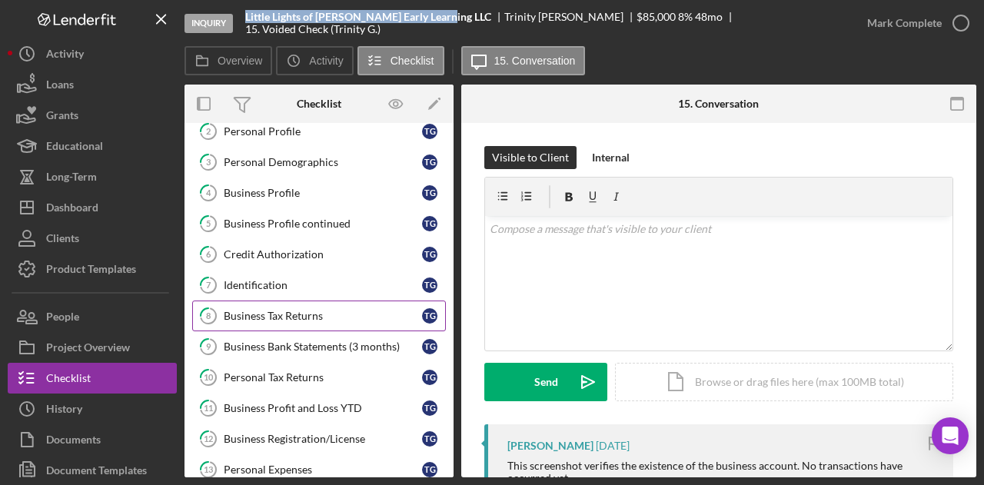
scroll to position [154, 0]
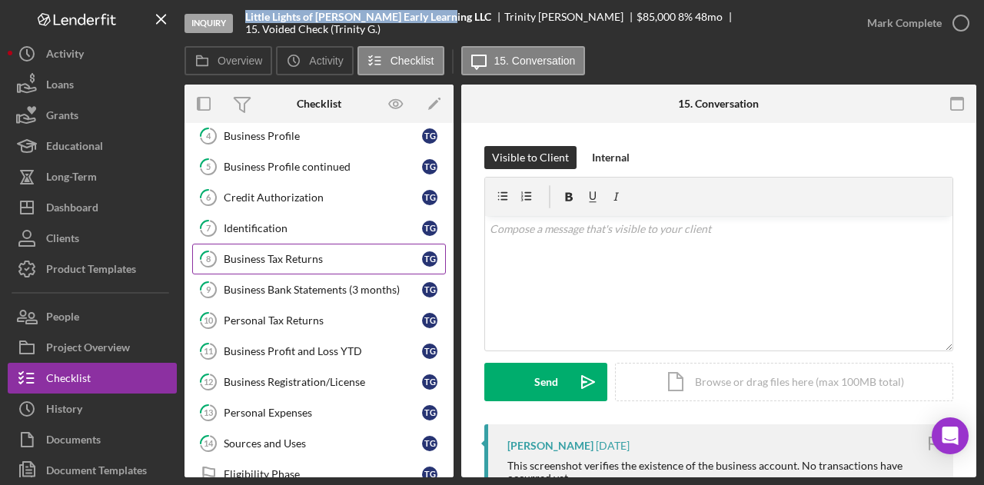
click at [272, 311] on div "1 Eligibility T G 2 Personal Profile T G 3 Personal Demographics T G 4 Business…" at bounding box center [319, 278] width 269 height 500
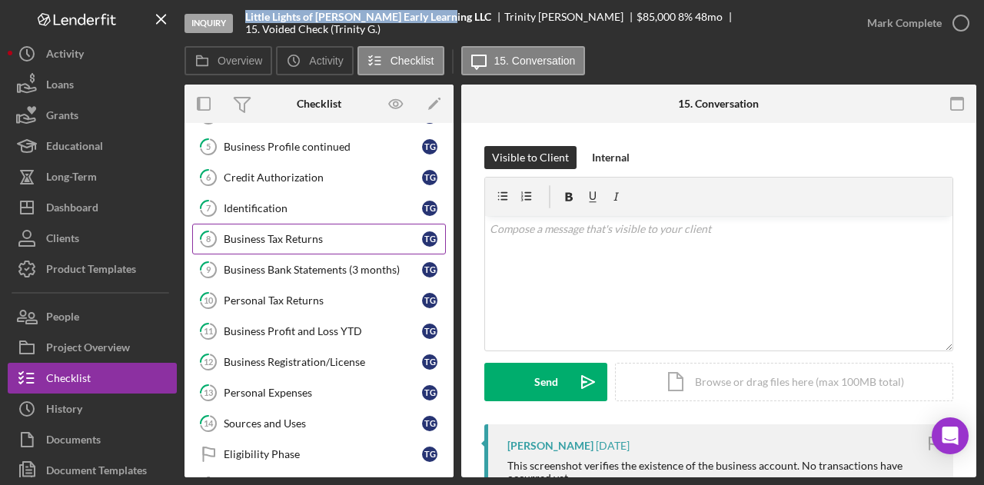
click at [286, 233] on div "Business Tax Returns" at bounding box center [323, 239] width 198 height 12
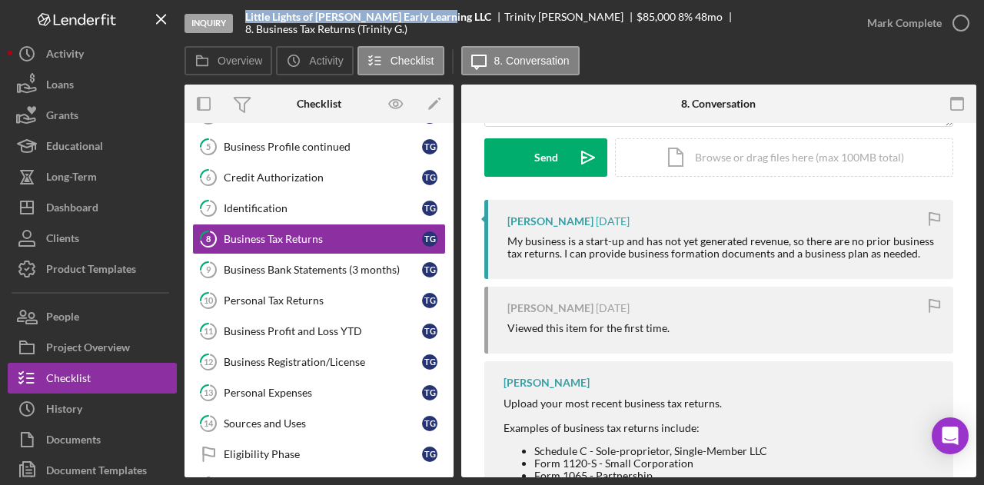
scroll to position [231, 0]
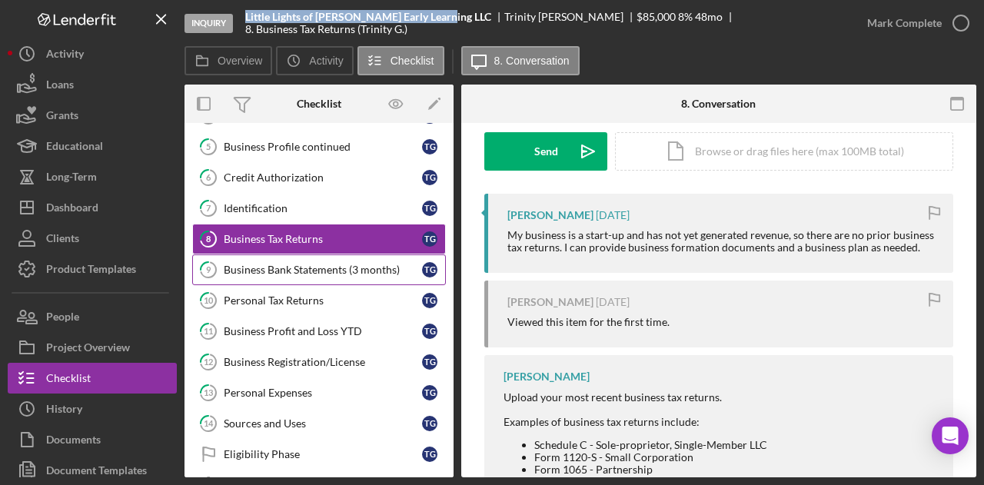
click at [298, 255] on link "9 Business Bank Statements (3 months) T G" at bounding box center [319, 270] width 254 height 31
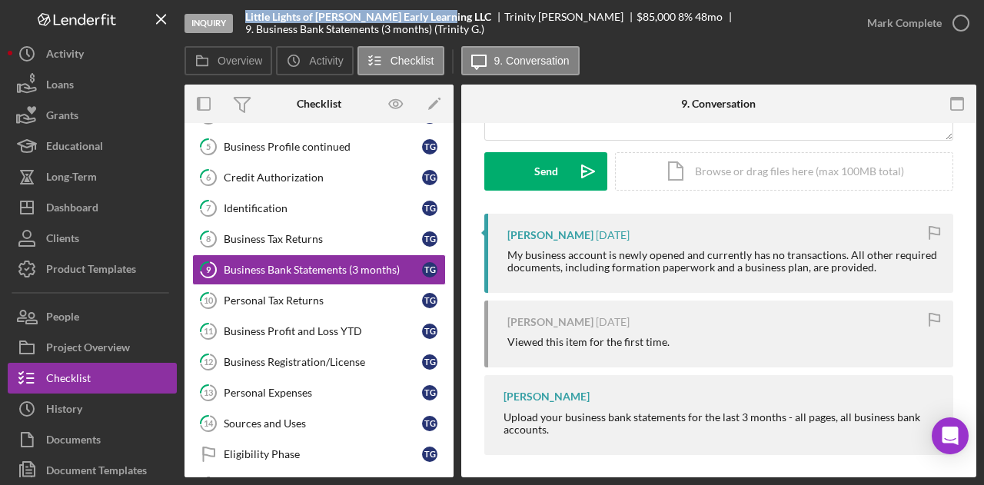
scroll to position [218, 0]
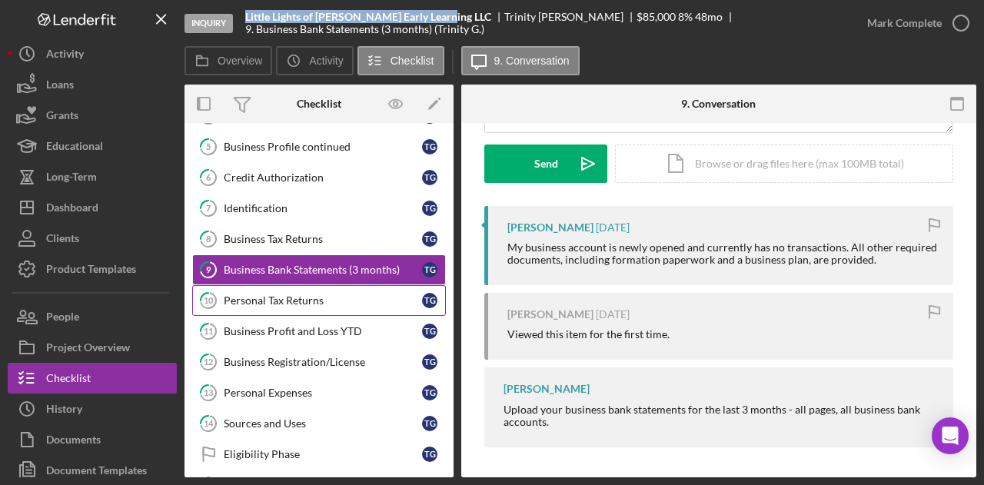
click at [284, 295] on div "Personal Tax Returns" at bounding box center [323, 301] width 198 height 12
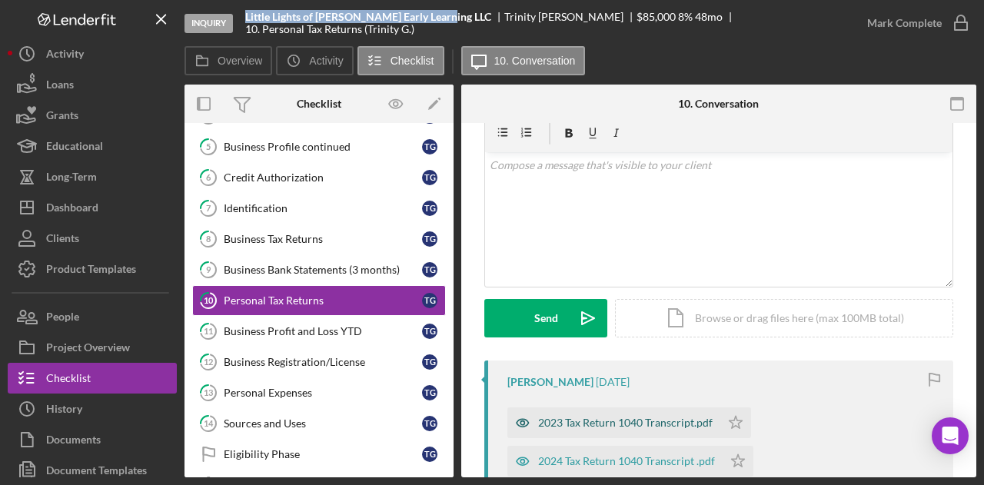
scroll to position [154, 0]
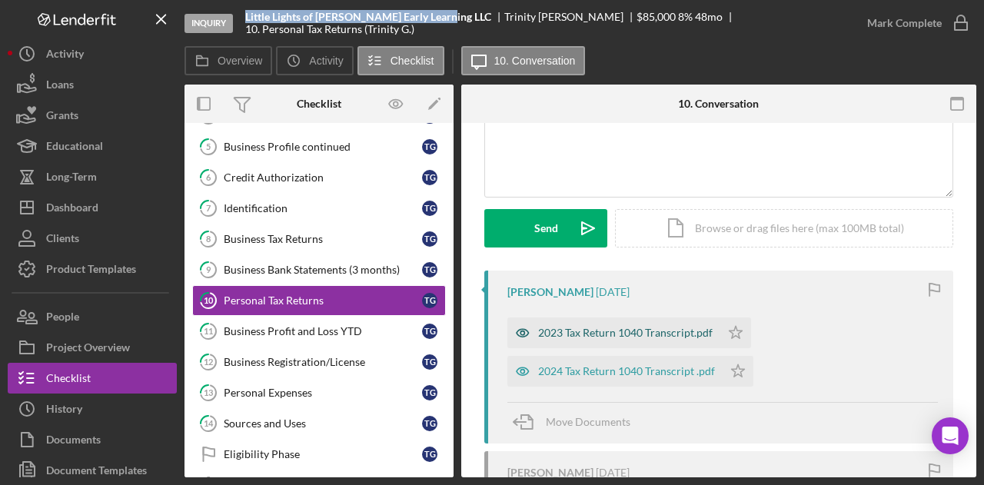
click at [600, 330] on div "2023 Tax Return 1040 Transcript.pdf" at bounding box center [625, 333] width 175 height 12
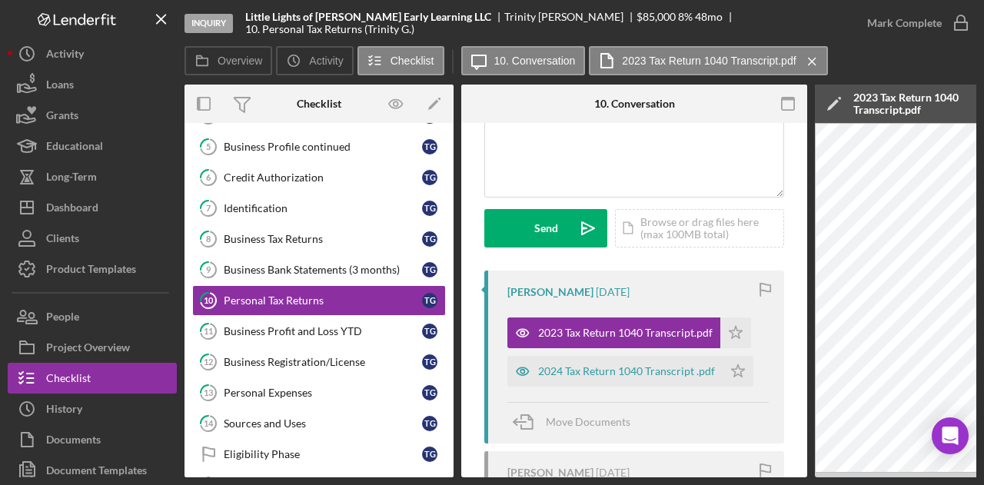
drag, startPoint x: 706, startPoint y: 472, endPoint x: 767, endPoint y: 473, distance: 61.5
click at [767, 473] on div "Overview Internal Workflow Stage Inquiry Icon/Dropdown Arrow Archive (can unarc…" at bounding box center [581, 281] width 792 height 393
click at [328, 325] on div "Business Profit and Loss YTD" at bounding box center [323, 331] width 198 height 12
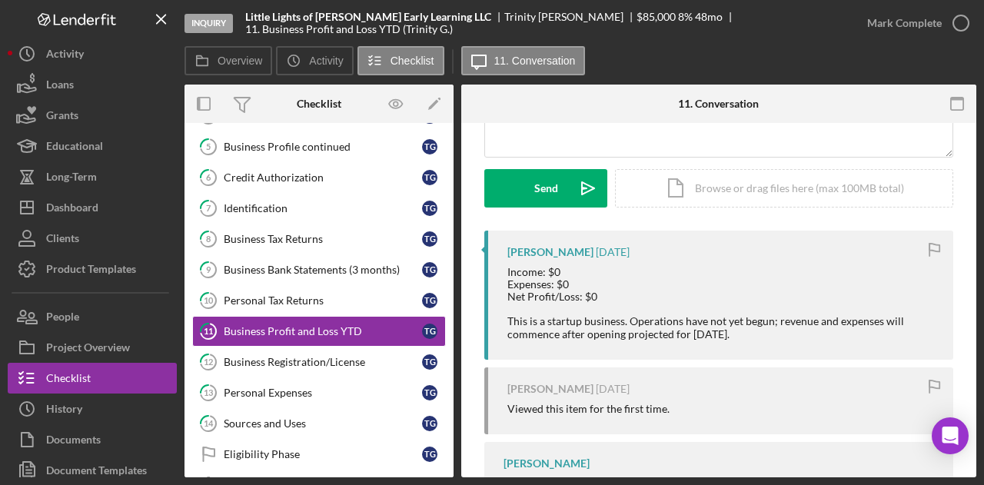
scroll to position [231, 0]
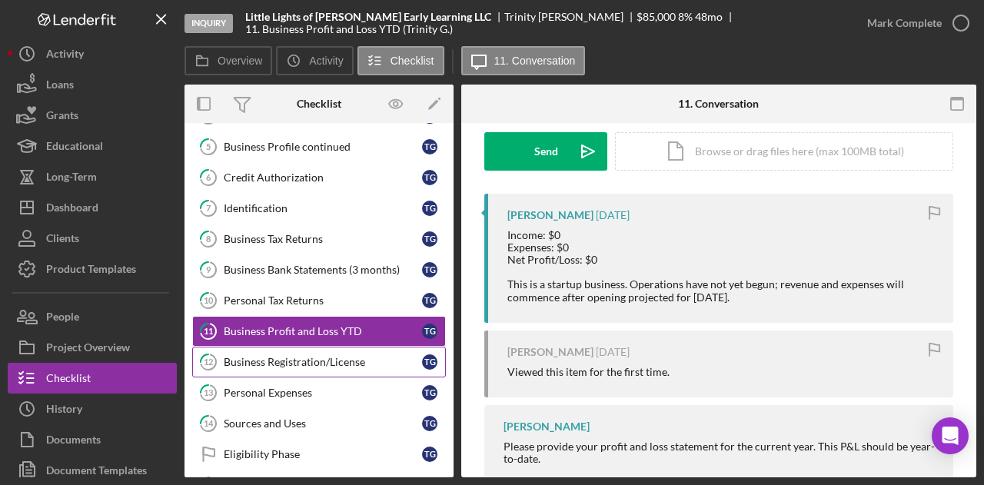
click at [303, 358] on div "Business Registration/License" at bounding box center [323, 362] width 198 height 12
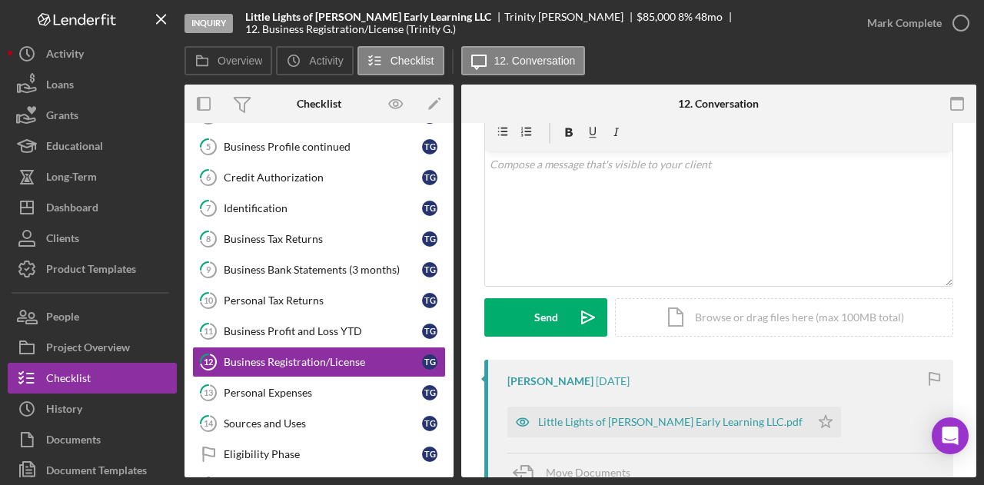
scroll to position [154, 0]
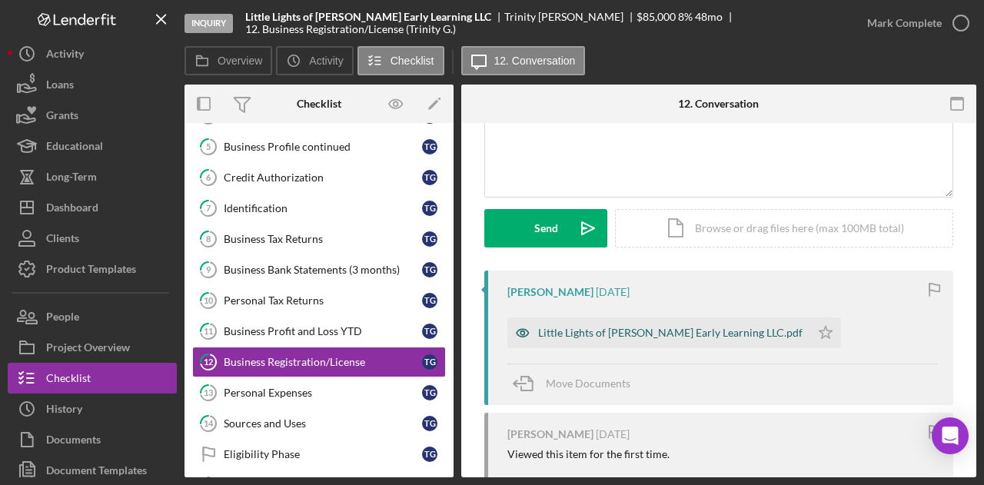
click at [606, 331] on div "Little Lights of Sharon Early Learning LLC.pdf" at bounding box center [670, 333] width 265 height 12
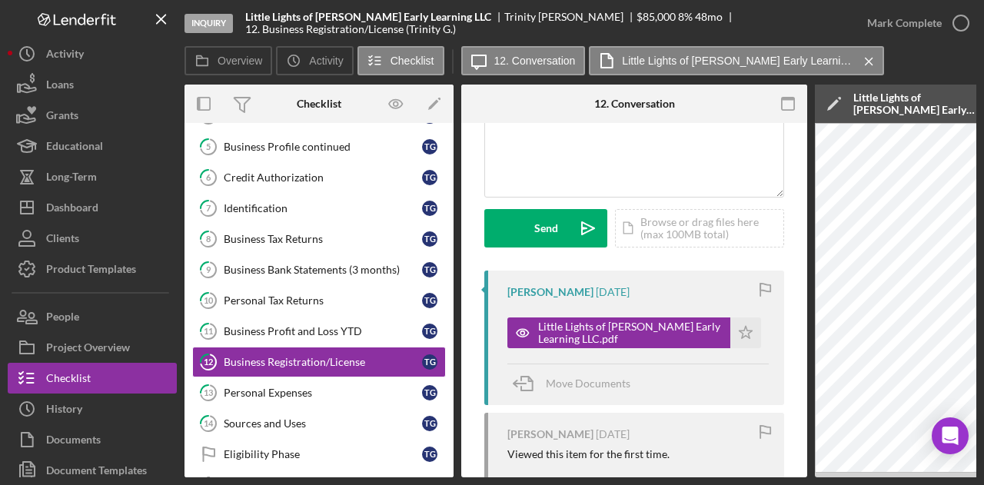
click at [648, 471] on div "Trinity Gibson 2 days ago Viewed this item for the first time." at bounding box center [634, 446] width 300 height 67
click at [321, 387] on div "Personal Expenses" at bounding box center [323, 393] width 198 height 12
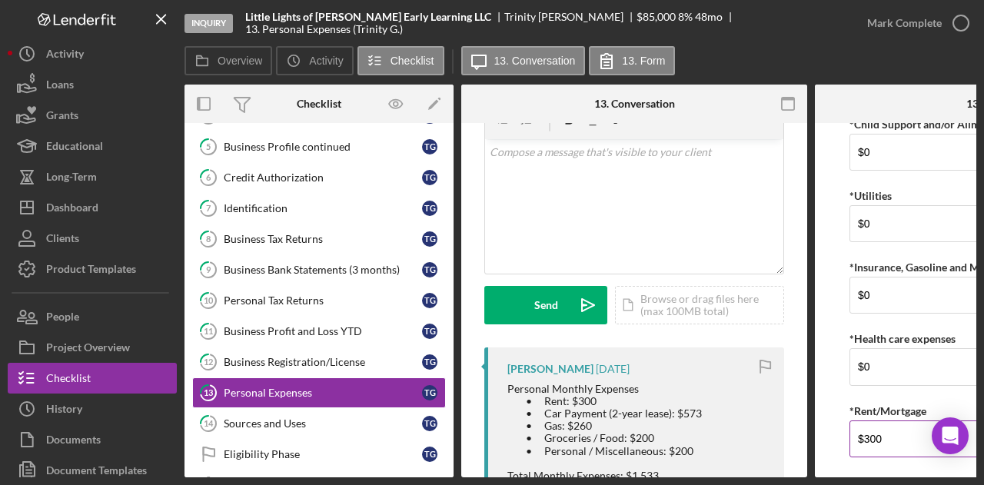
scroll to position [195, 0]
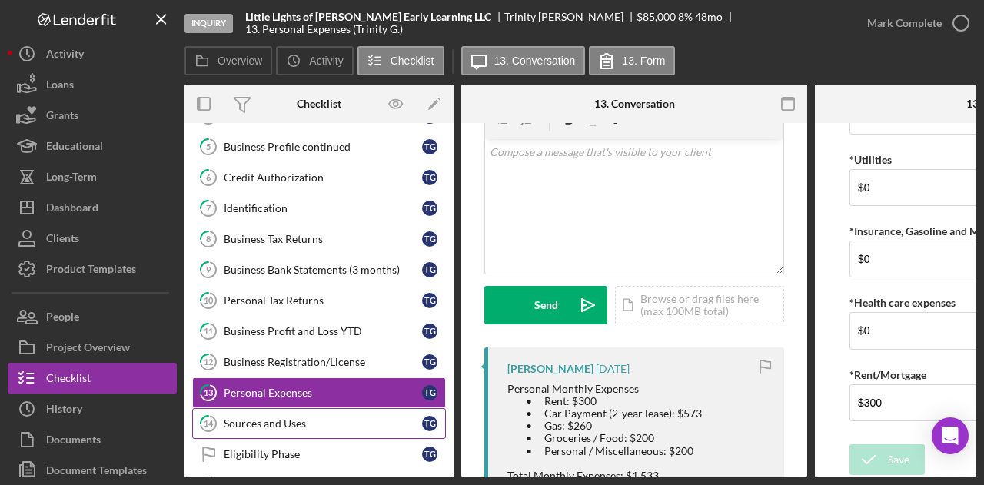
click at [308, 418] on div "Sources and Uses" at bounding box center [323, 424] width 198 height 12
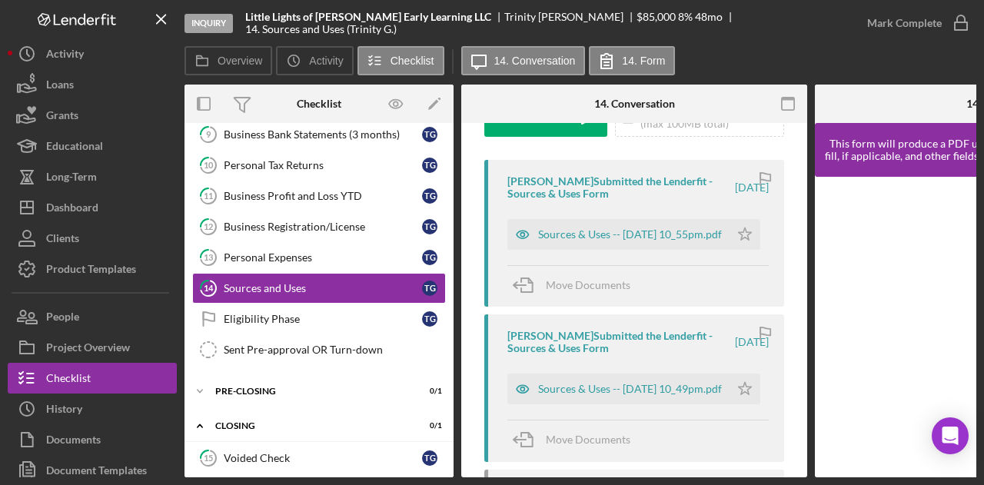
scroll to position [308, 0]
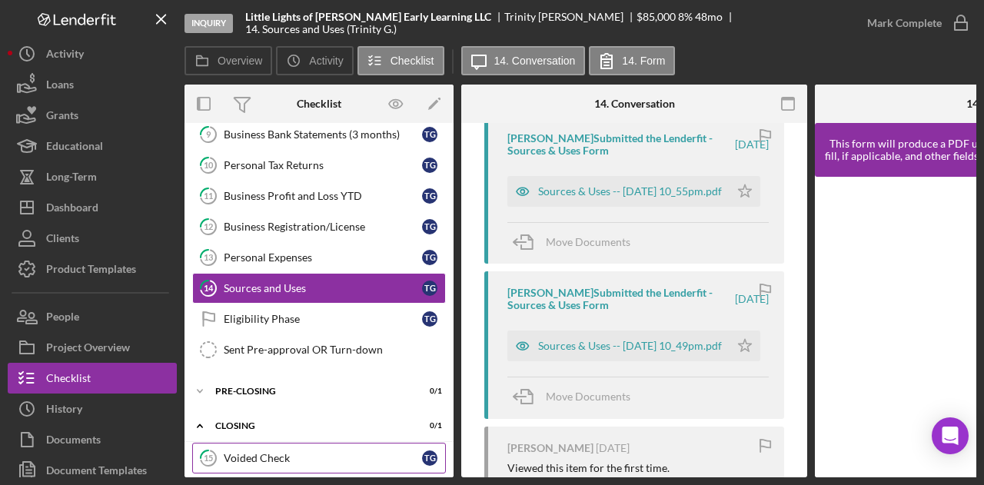
click at [300, 452] on div "Voided Check" at bounding box center [323, 458] width 198 height 12
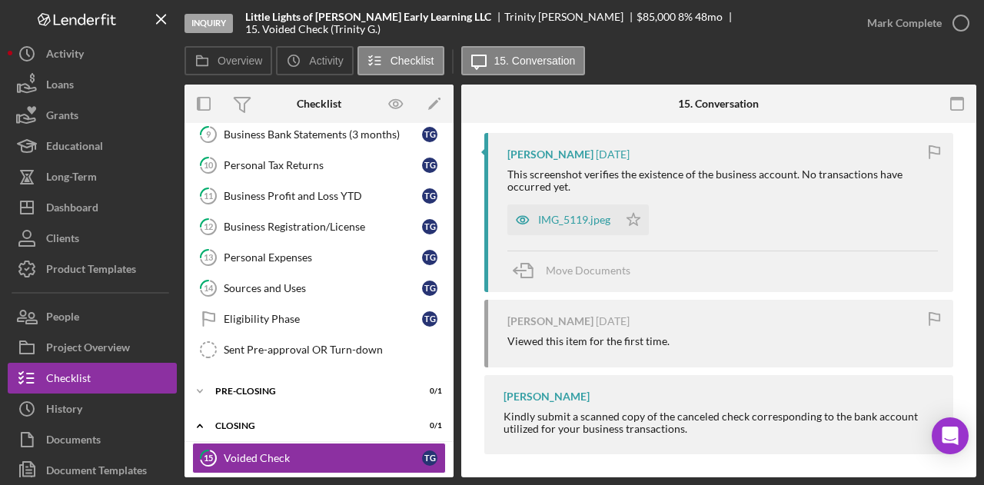
scroll to position [298, 0]
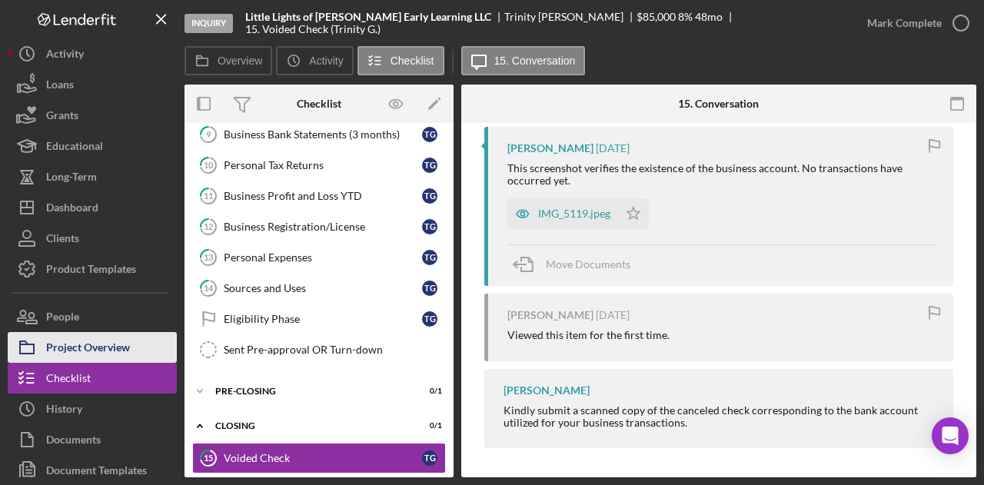
click at [112, 345] on div "Project Overview" at bounding box center [88, 349] width 84 height 35
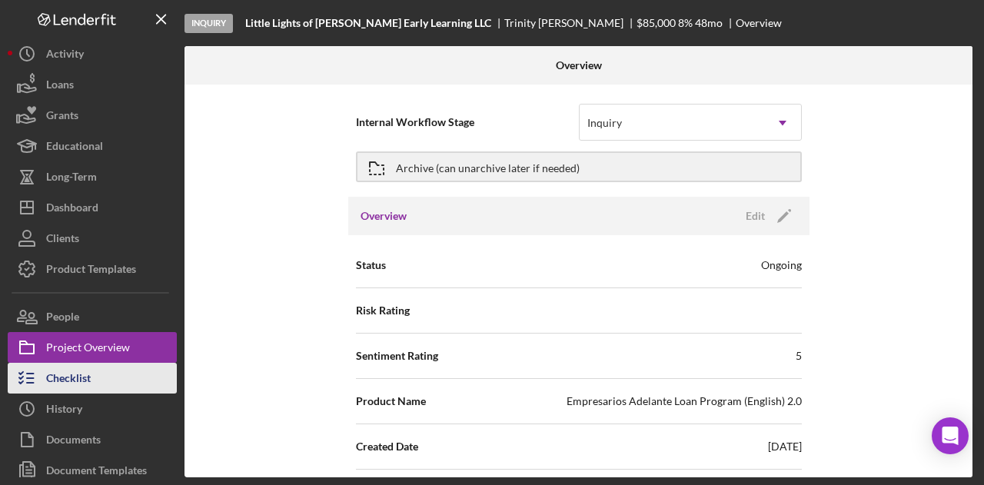
click at [106, 369] on button "Checklist" at bounding box center [92, 378] width 169 height 31
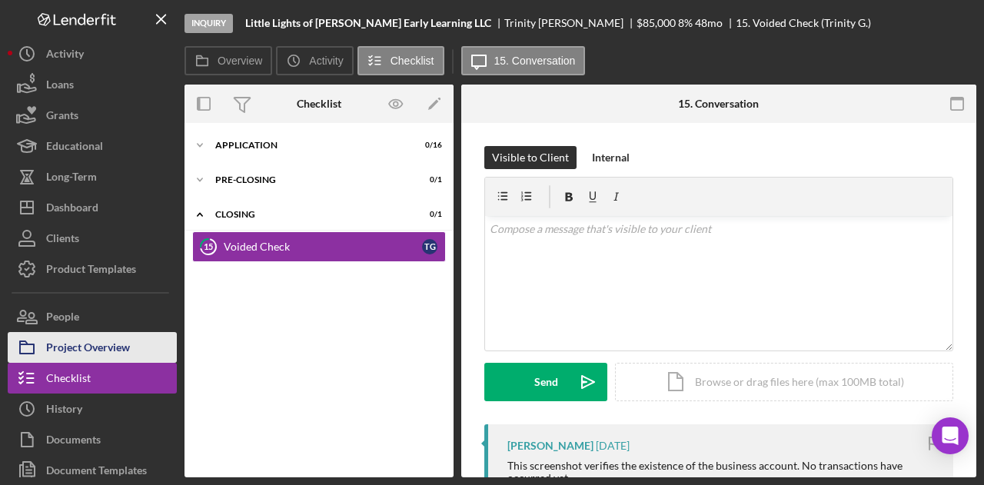
click at [115, 339] on div "Project Overview" at bounding box center [88, 349] width 84 height 35
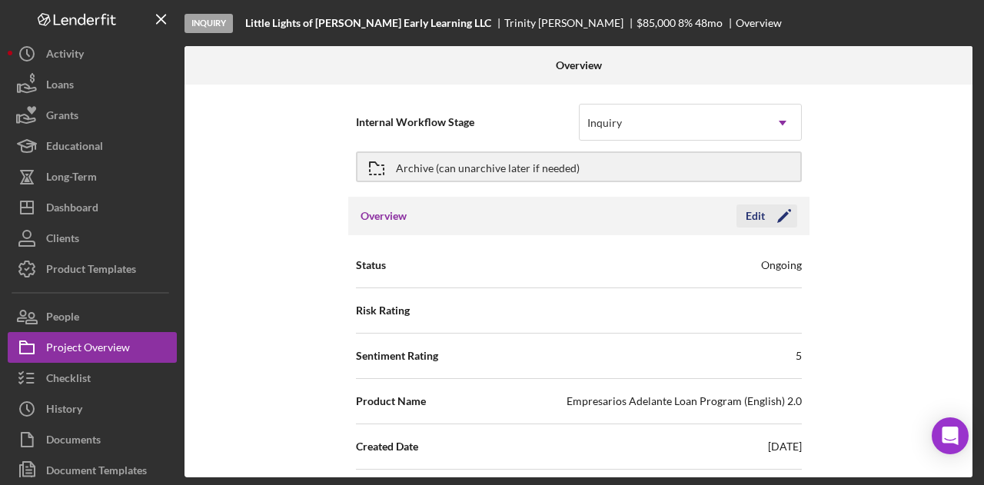
click at [788, 211] on icon "Icon/Edit" at bounding box center [784, 216] width 38 height 38
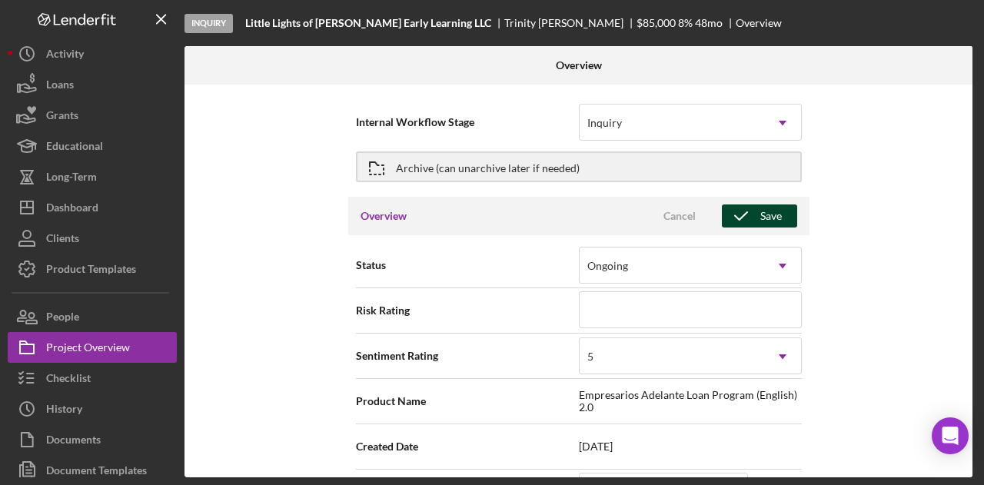
click at [755, 219] on icon "button" at bounding box center [741, 216] width 38 height 38
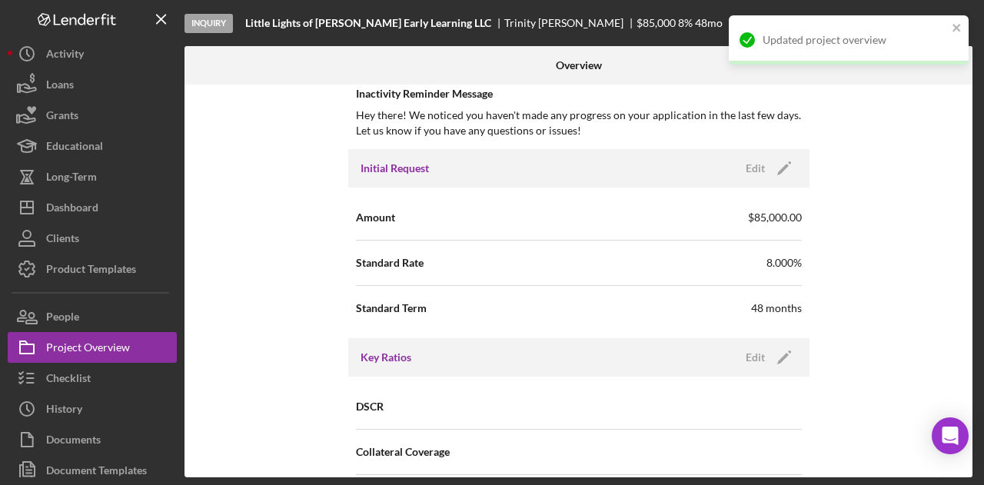
scroll to position [615, 0]
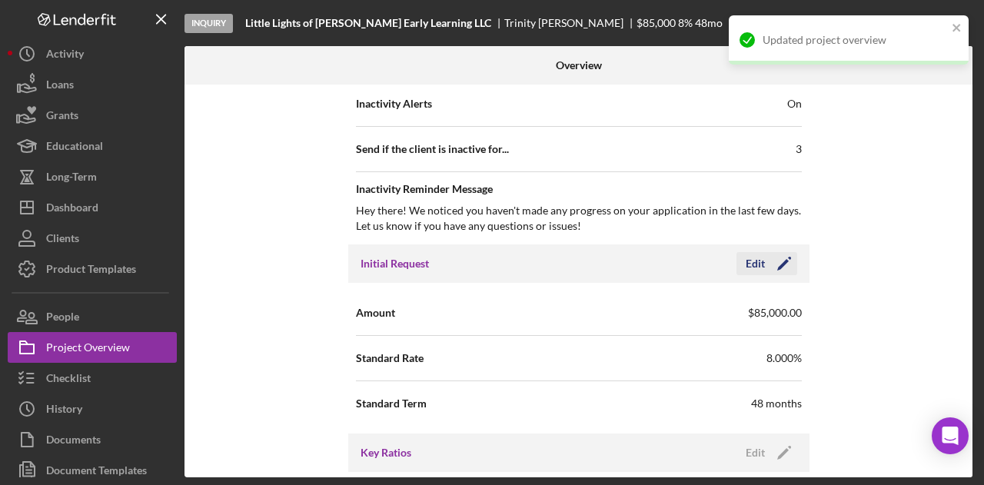
click at [778, 261] on icon "Icon/Edit" at bounding box center [784, 264] width 38 height 38
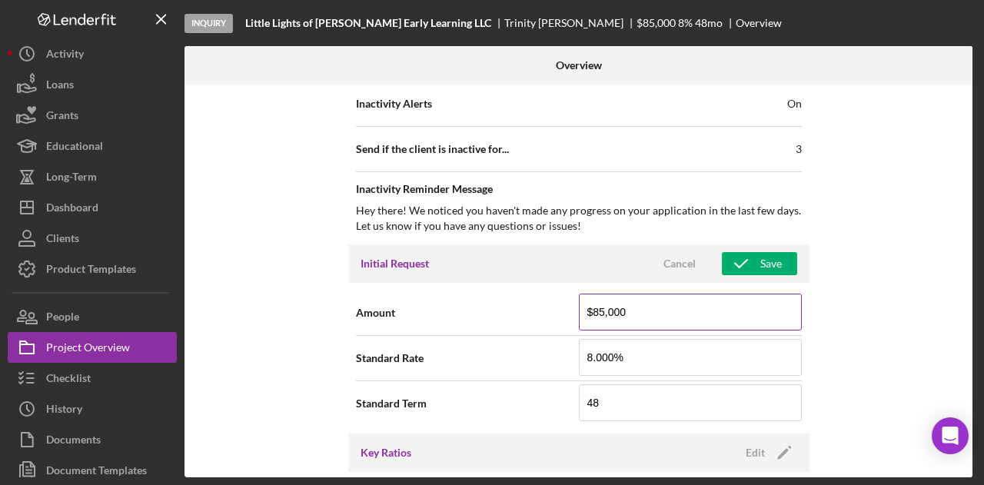
click at [708, 310] on input "$85,000" at bounding box center [690, 312] width 223 height 37
type input "$25,000"
click at [761, 255] on div "Save" at bounding box center [772, 263] width 22 height 23
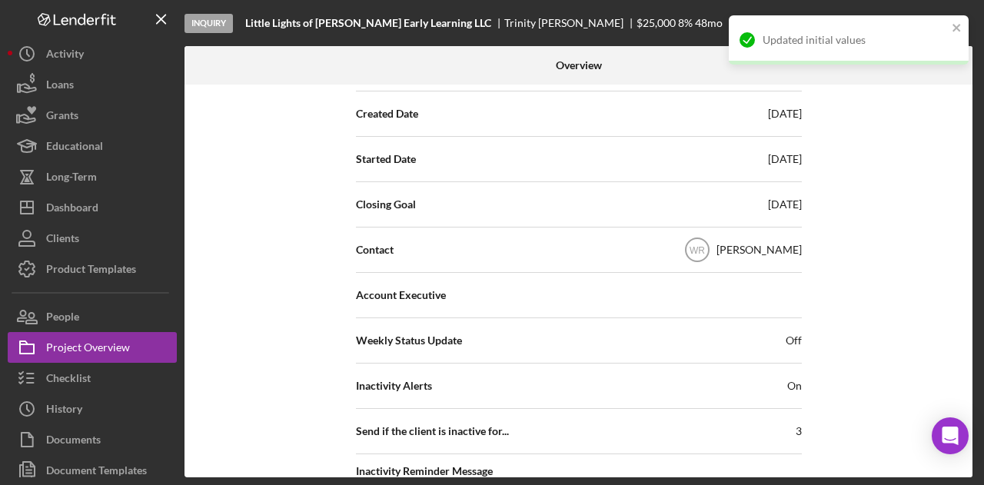
scroll to position [0, 0]
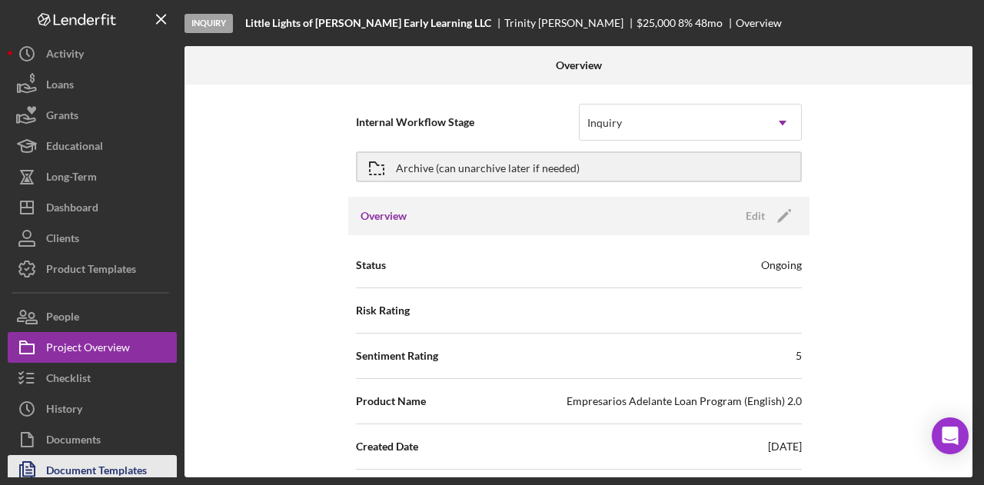
click at [95, 467] on div "Document Templates" at bounding box center [96, 472] width 101 height 35
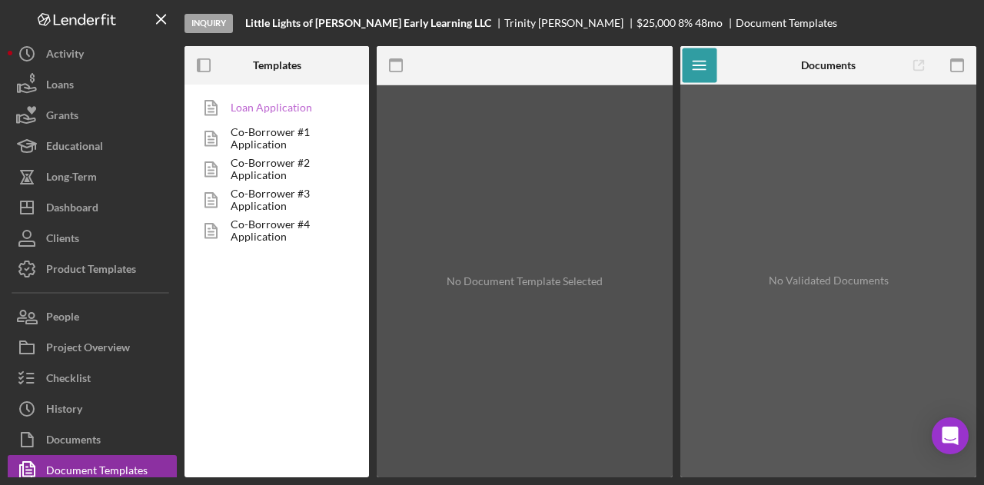
click at [265, 109] on link "Loan Application" at bounding box center [272, 107] width 161 height 31
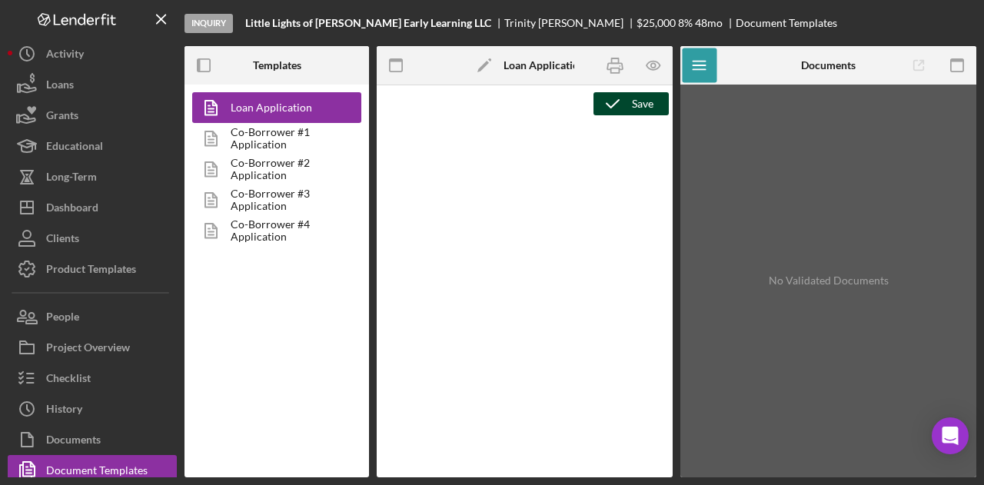
type textarea "<h1 style="text-align: center;">Loan Application<br><br></h1> <h3>Core Fields</…"
click at [619, 75] on icon "button" at bounding box center [615, 65] width 35 height 35
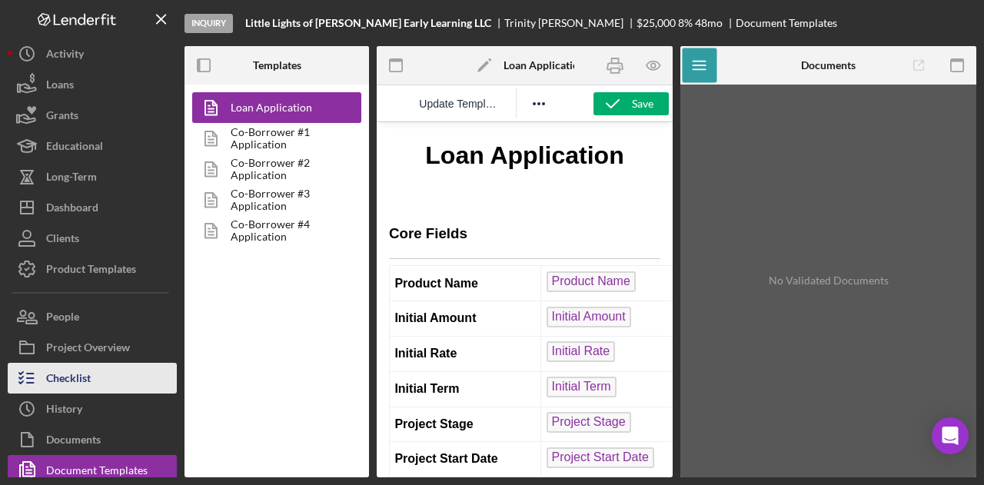
click at [67, 367] on div "Checklist" at bounding box center [68, 380] width 45 height 35
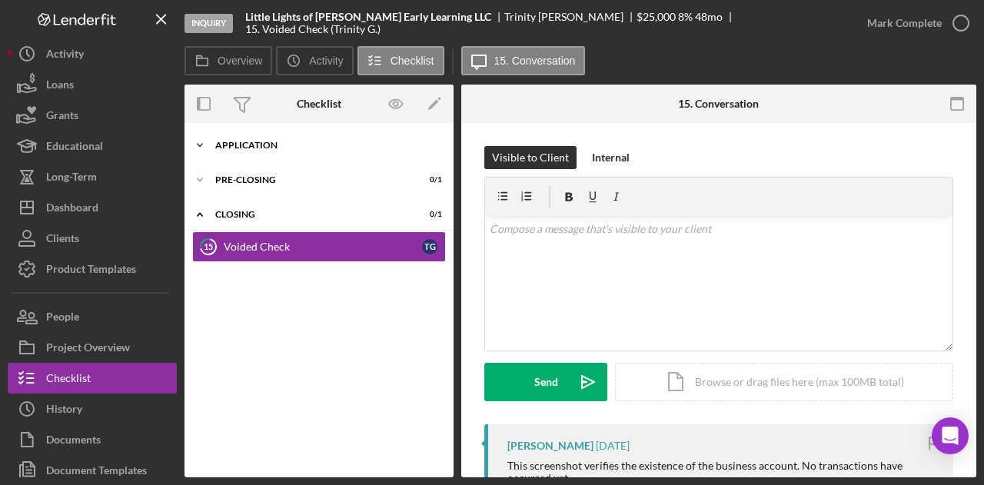
click at [255, 151] on div "Icon/Expander Application 0 / 16" at bounding box center [319, 145] width 269 height 31
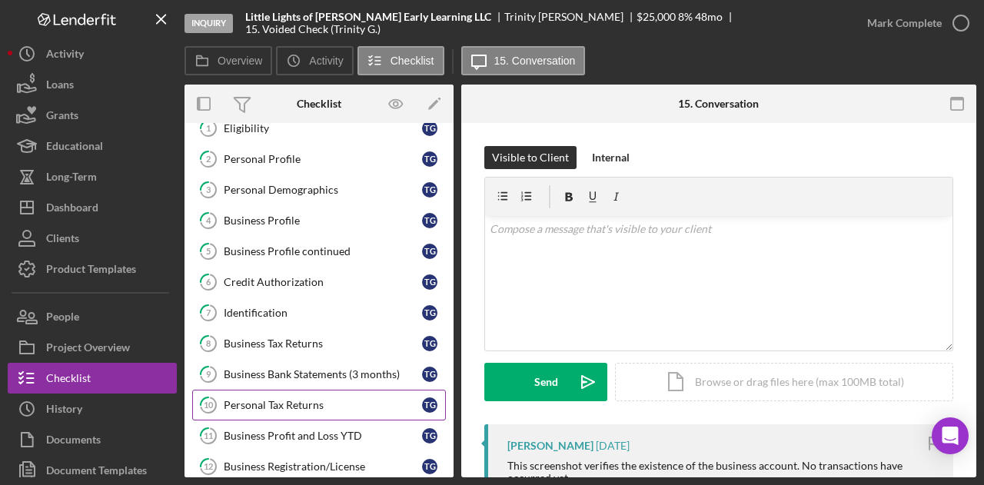
scroll to position [231, 0]
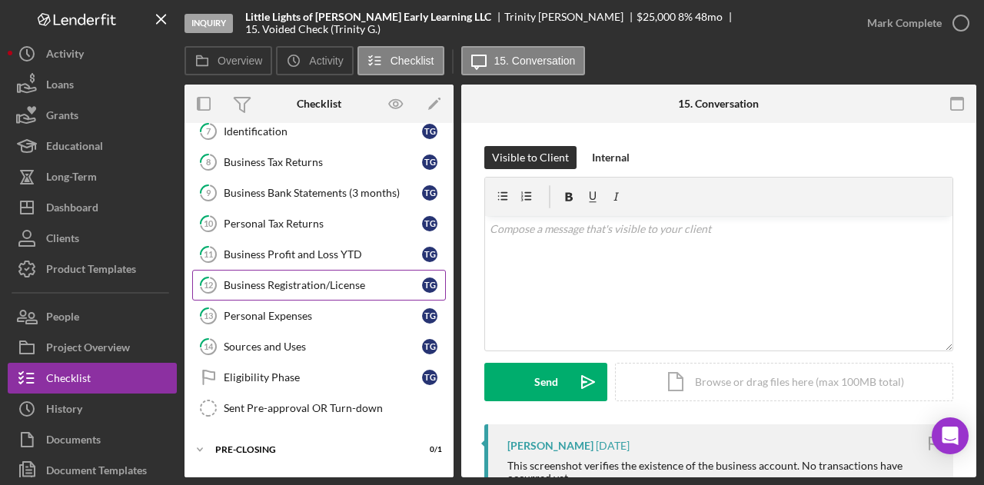
click at [295, 279] on div "Business Registration/License" at bounding box center [323, 285] width 198 height 12
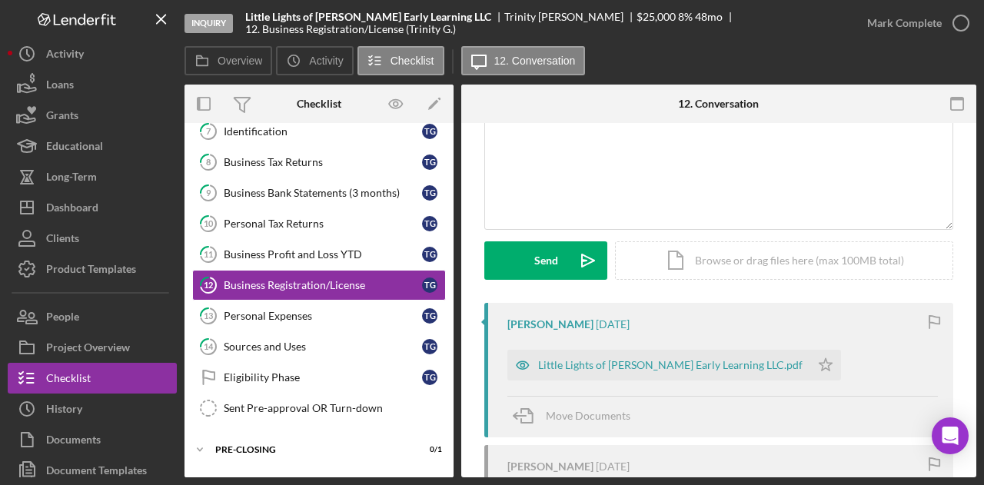
scroll to position [308, 0]
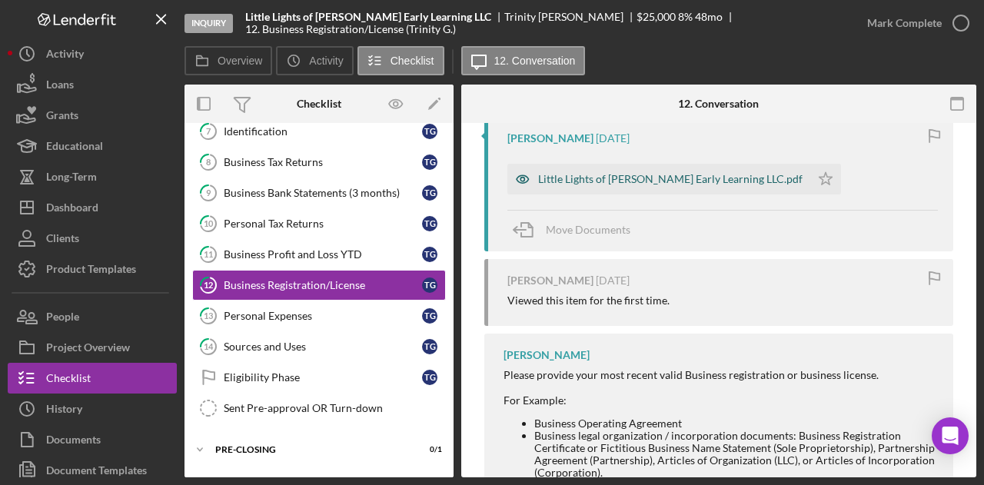
click at [592, 185] on div "Little Lights of Sharon Early Learning LLC.pdf" at bounding box center [670, 179] width 265 height 12
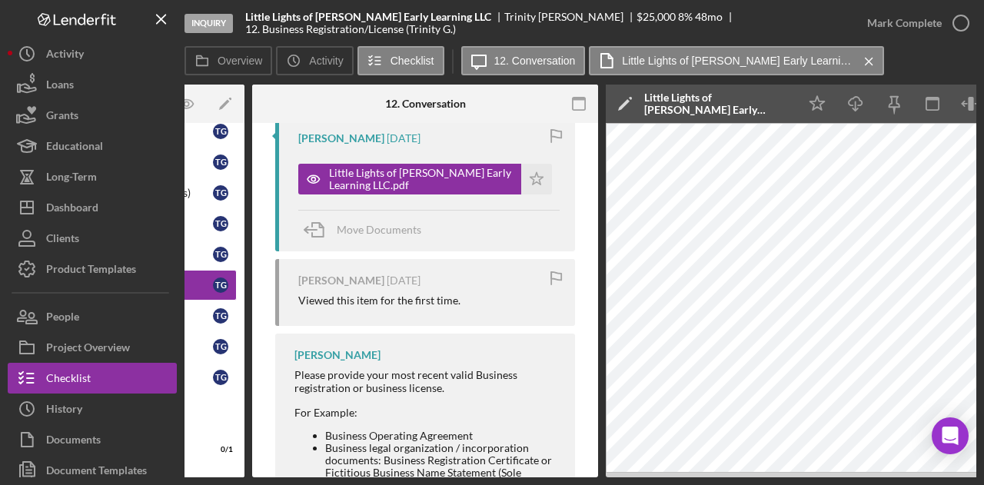
scroll to position [0, 300]
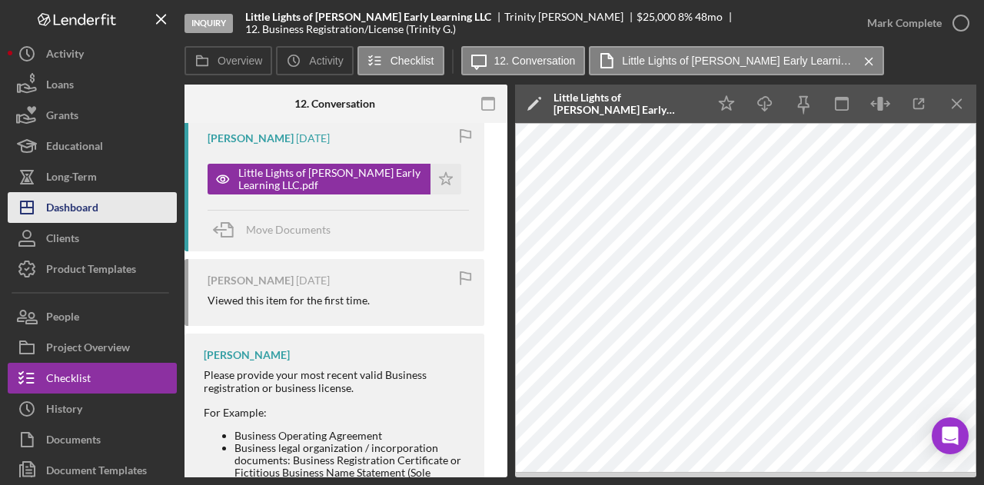
click at [108, 206] on button "Icon/Dashboard Dashboard" at bounding box center [92, 207] width 169 height 31
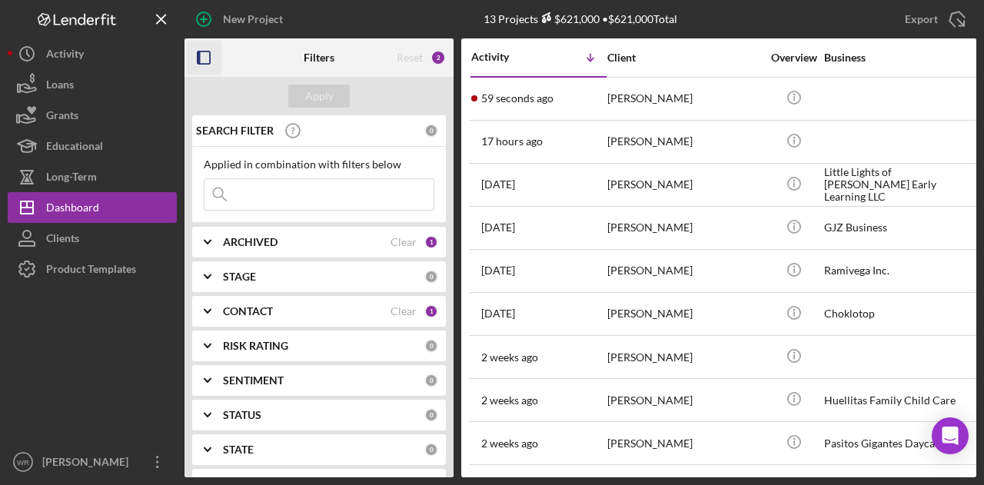
click at [208, 52] on icon "button" at bounding box center [204, 58] width 35 height 35
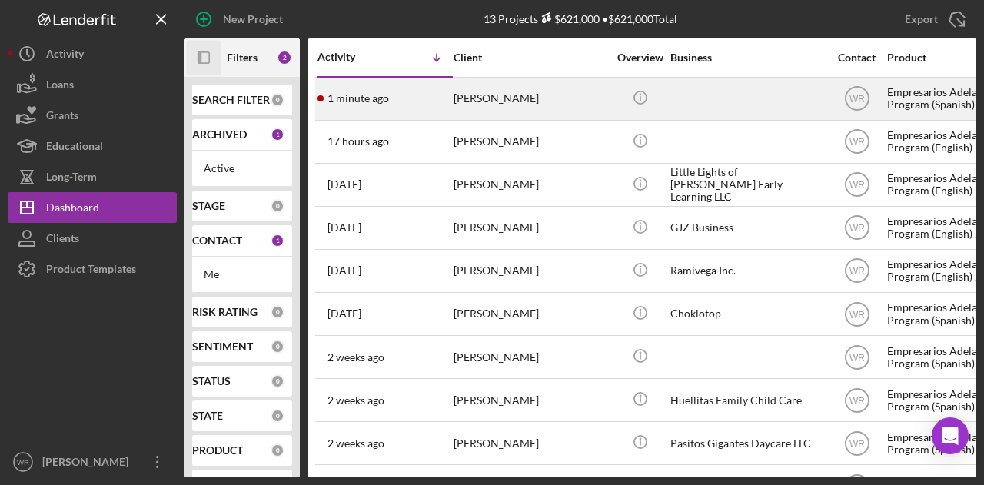
click at [436, 92] on div "1 minute ago Hugo Solos" at bounding box center [385, 98] width 135 height 41
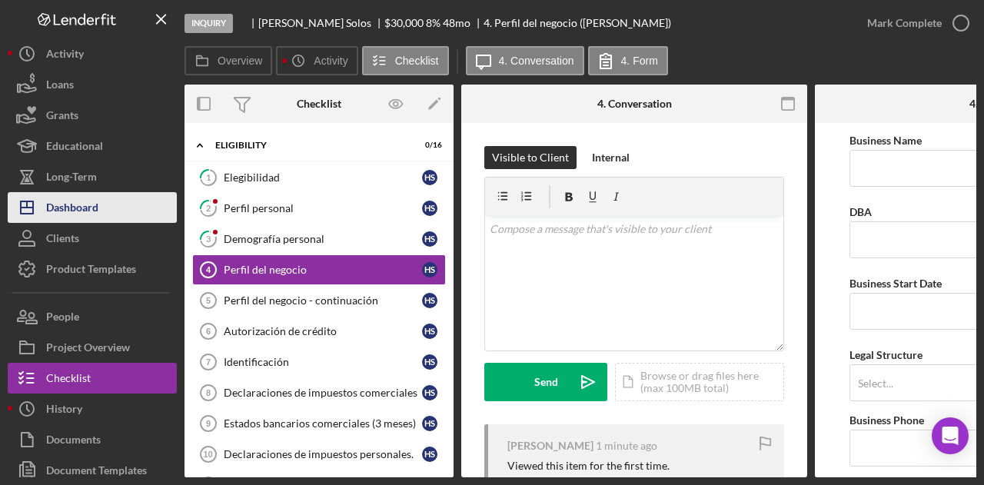
click at [108, 212] on button "Icon/Dashboard Dashboard" at bounding box center [92, 207] width 169 height 31
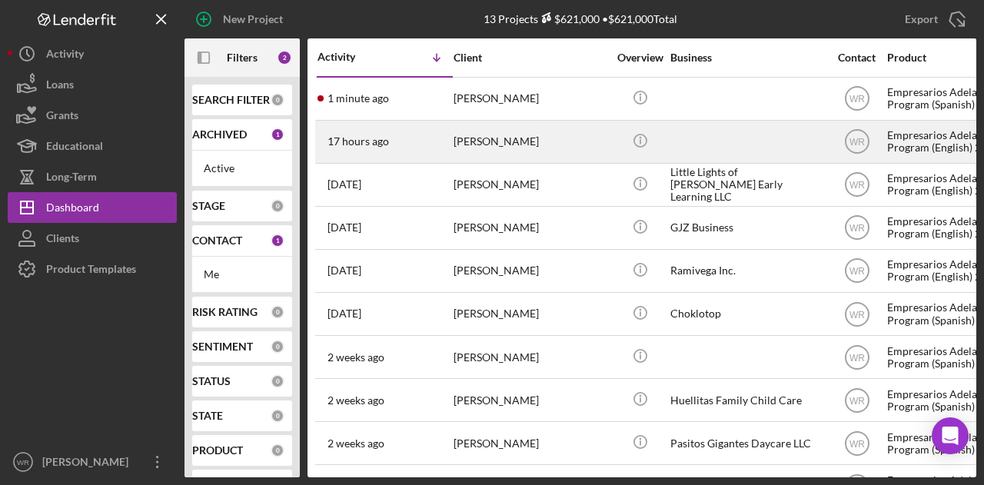
click at [524, 128] on div "[PERSON_NAME]" at bounding box center [531, 142] width 154 height 41
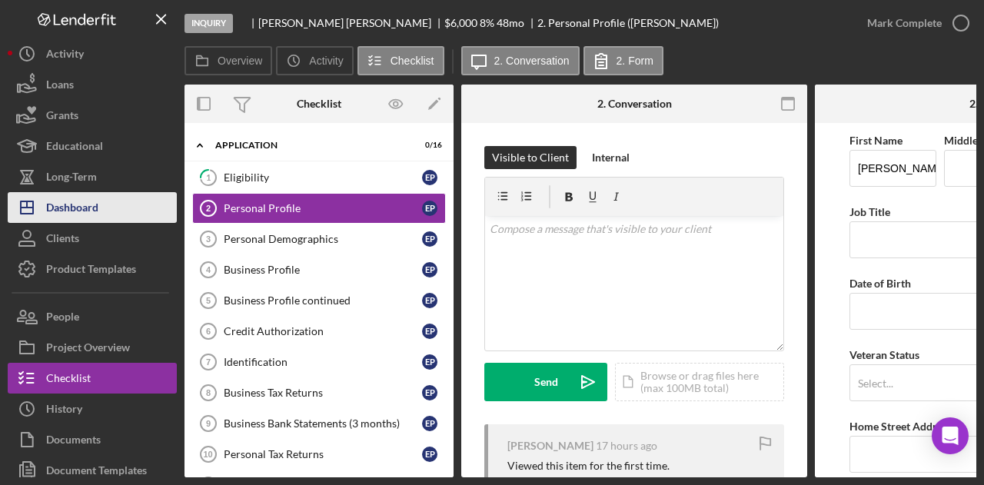
click at [103, 215] on button "Icon/Dashboard Dashboard" at bounding box center [92, 207] width 169 height 31
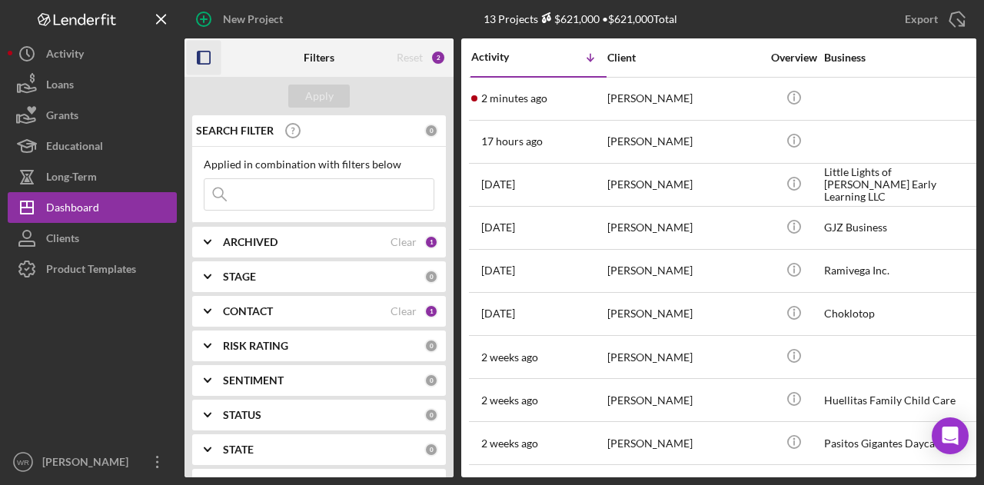
click at [207, 57] on icon "button" at bounding box center [204, 58] width 35 height 35
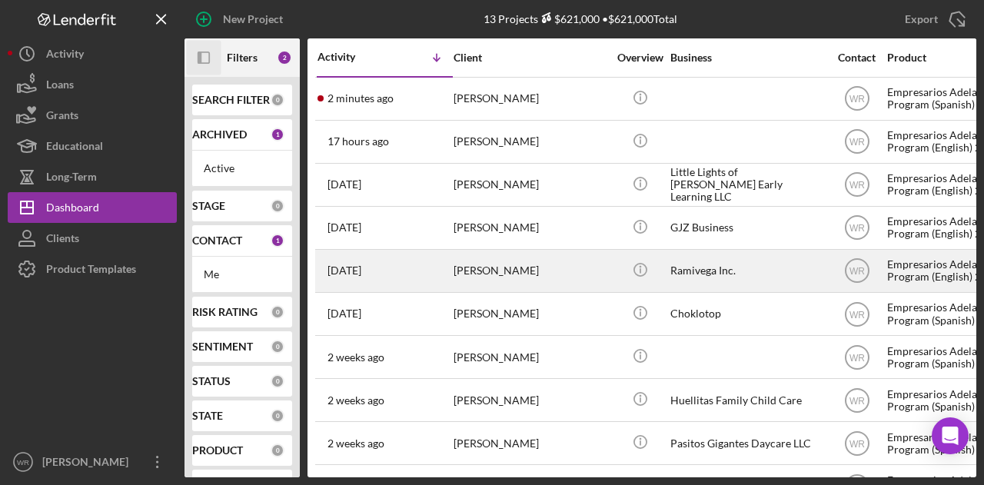
click at [506, 275] on div "[PERSON_NAME]" at bounding box center [531, 271] width 154 height 41
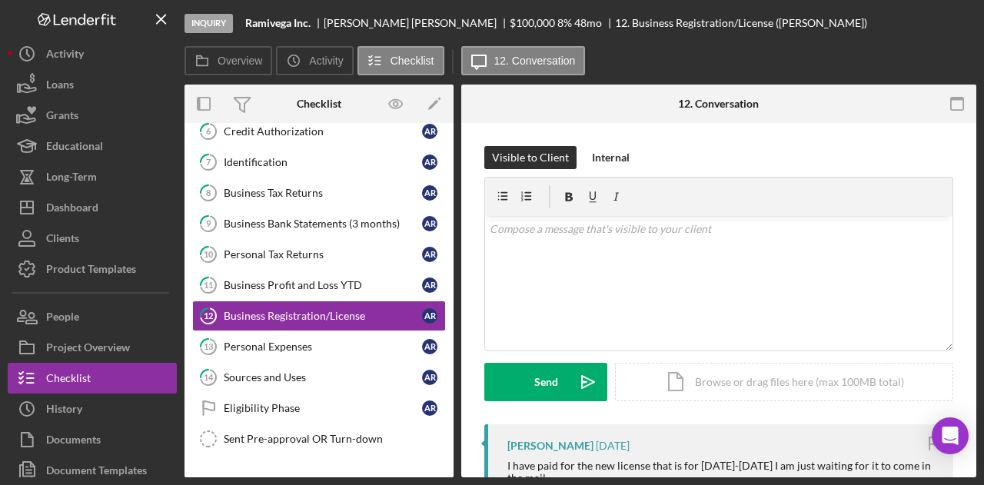
scroll to position [208, 0]
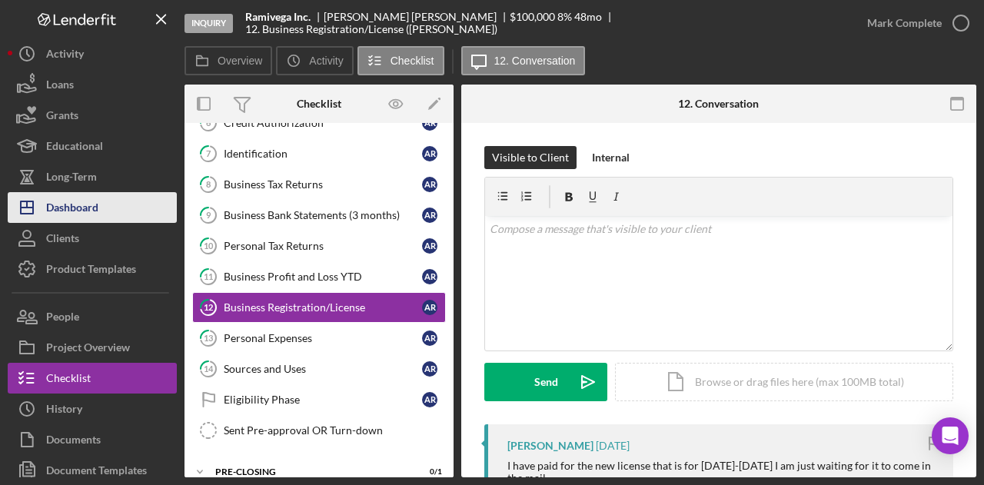
click at [132, 213] on button "Icon/Dashboard Dashboard" at bounding box center [92, 207] width 169 height 31
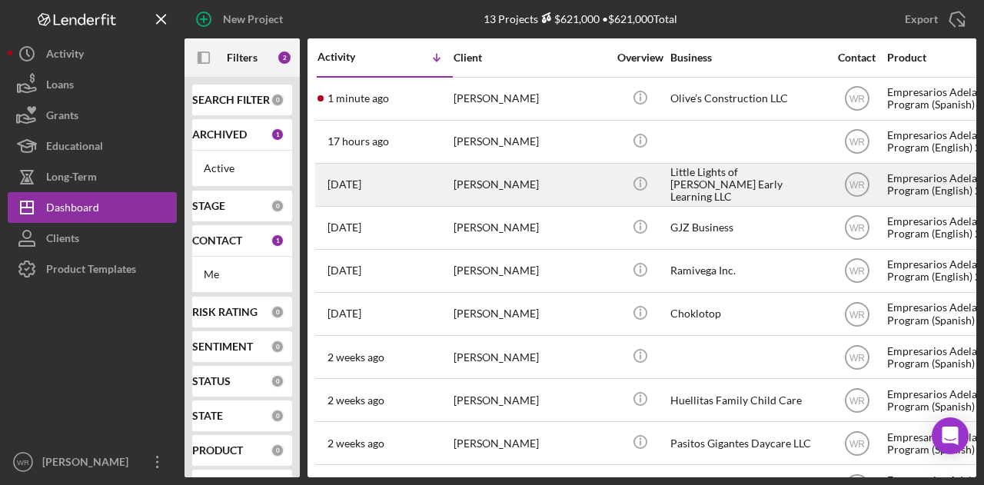
click at [486, 181] on div "[PERSON_NAME]" at bounding box center [531, 185] width 154 height 41
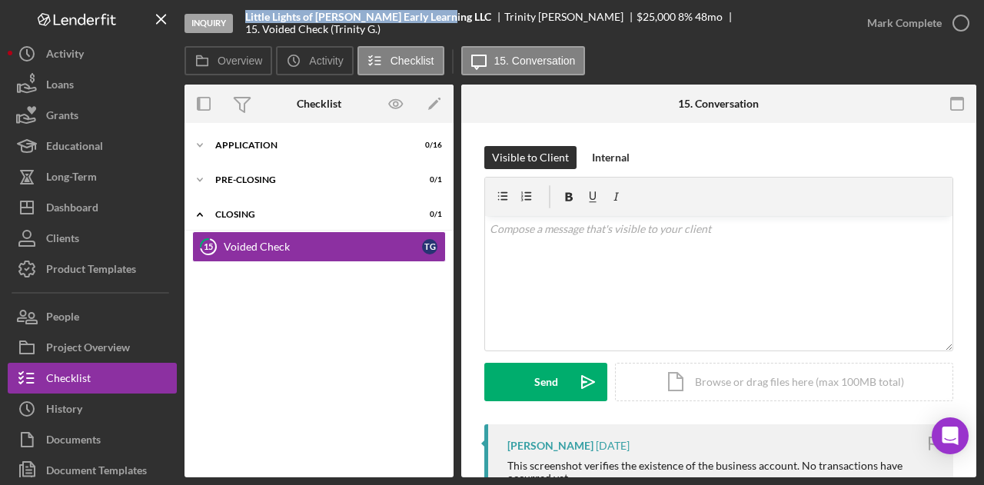
drag, startPoint x: 442, startPoint y: 30, endPoint x: 245, endPoint y: 22, distance: 197.1
click at [245, 22] on div "Inquiry Little Lights of Sharon Early Learning LLC Trinity Gibson $25,000 $25,0…" at bounding box center [519, 23] width 668 height 46
copy b "Little Lights of [PERSON_NAME] Early Learning LLC"
click at [265, 150] on div "Icon/Expander Application 0 / 16" at bounding box center [319, 145] width 269 height 31
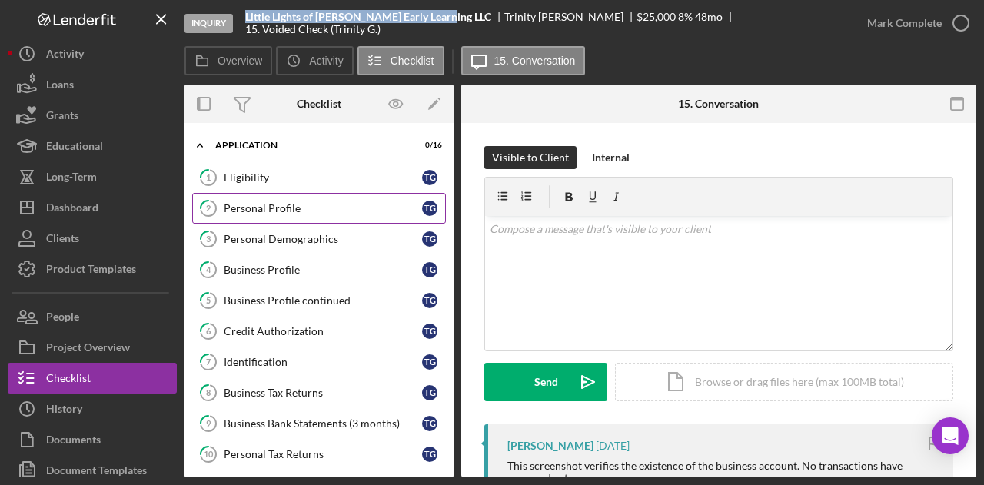
click at [271, 195] on link "2 Personal Profile T G" at bounding box center [319, 208] width 254 height 31
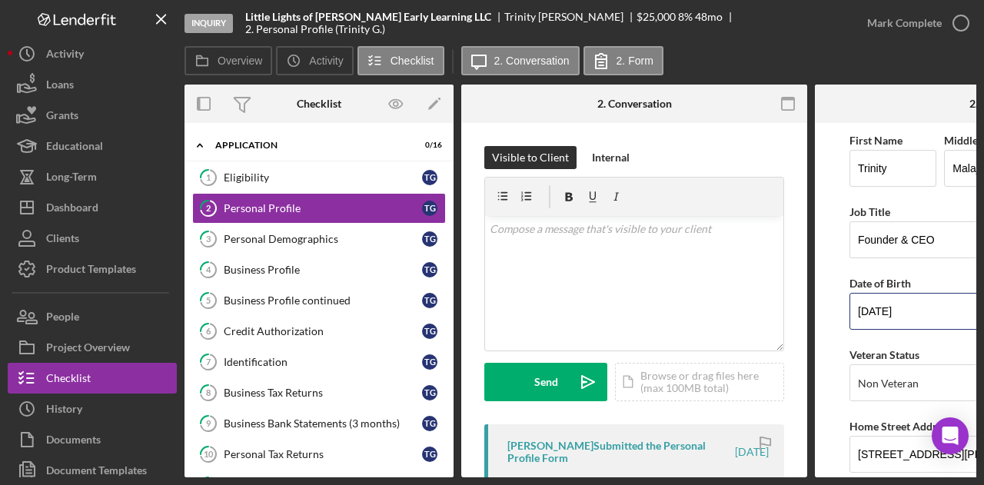
drag, startPoint x: 918, startPoint y: 314, endPoint x: 826, endPoint y: 313, distance: 92.3
click at [826, 313] on form "First Name Trinity Middle Name Malaja Last Name Gibson Job Title Founder & CEO …" at bounding box center [988, 300] width 346 height 355
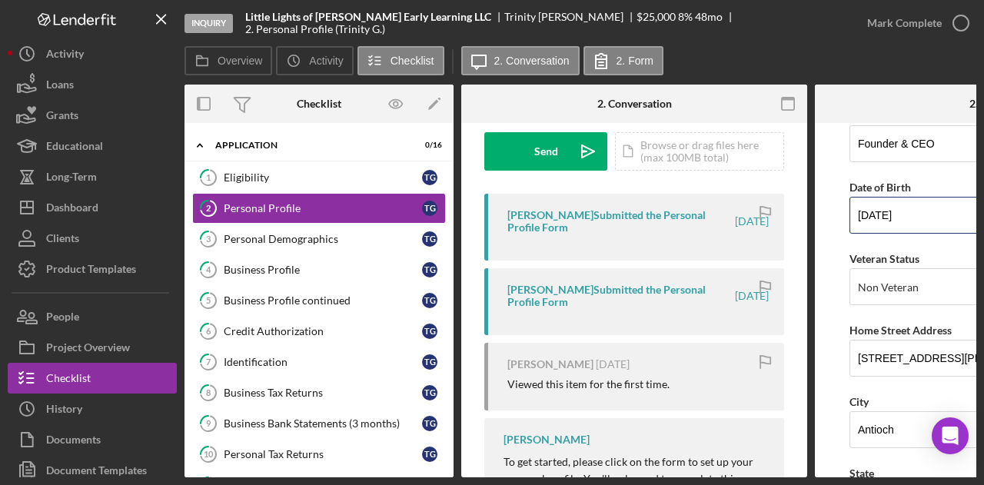
scroll to position [231, 0]
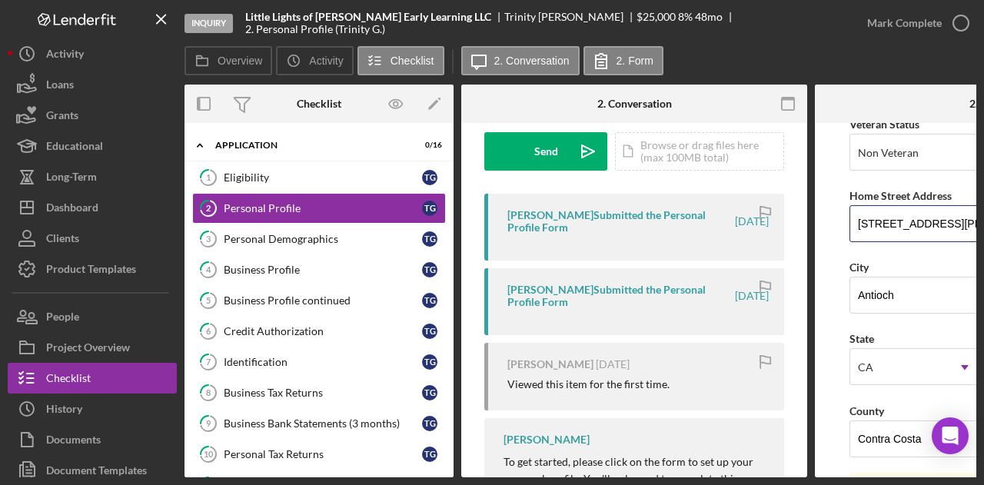
drag, startPoint x: 973, startPoint y: 221, endPoint x: 846, endPoint y: 225, distance: 127.0
click at [846, 225] on form "First Name Trinity Middle Name Malaja Last Name Gibson Job Title Founder & CEO …" at bounding box center [988, 300] width 346 height 355
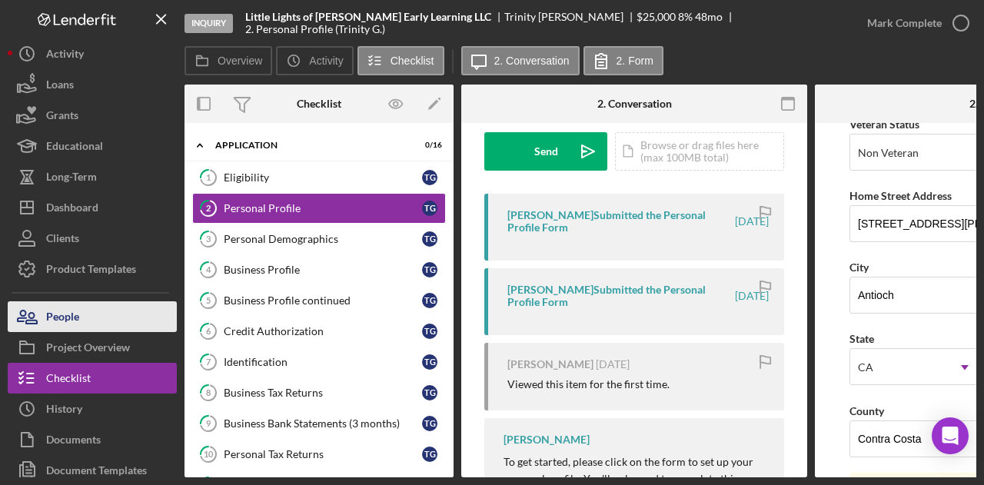
click at [105, 314] on button "People" at bounding box center [92, 316] width 169 height 31
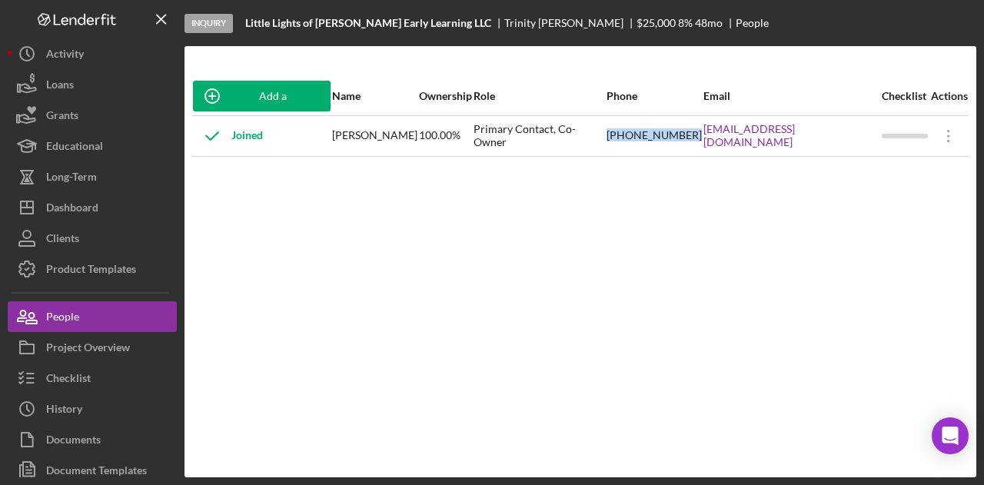
drag, startPoint x: 631, startPoint y: 140, endPoint x: 712, endPoint y: 146, distance: 81.7
click at [712, 146] on tr "Joined Trinity Gibson 100.00% Primary Contact, Co-Owner (707) 656-9368 Trinityg…" at bounding box center [580, 135] width 777 height 41
copy tr "[PHONE_NUMBER]"
click at [747, 181] on div "Add a Participant Name Ownership Role Phone Email Checklist Actions Joined Trin…" at bounding box center [581, 262] width 792 height 370
drag, startPoint x: 718, startPoint y: 142, endPoint x: 859, endPoint y: 148, distance: 140.9
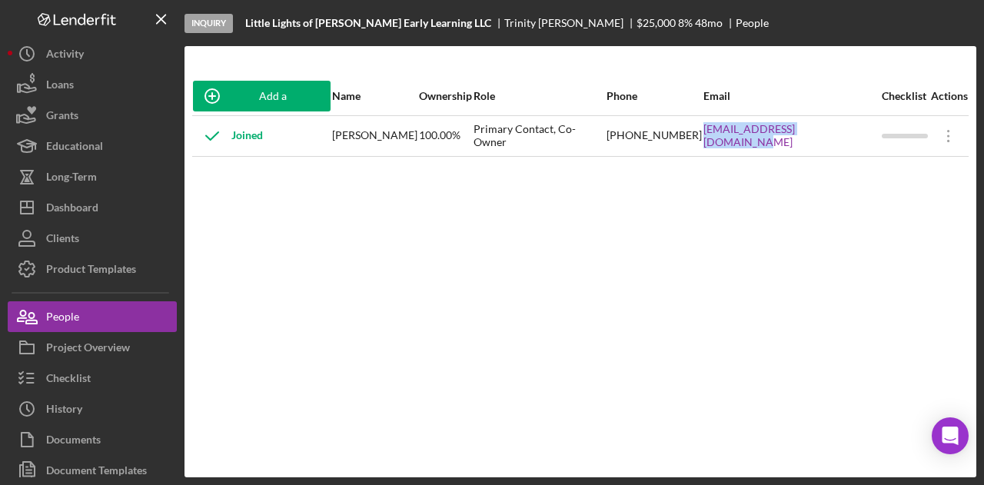
click at [859, 148] on tr "Joined Trinity Gibson 100.00% Primary Contact, Co-Owner (707) 656-9368 Trinityg…" at bounding box center [580, 135] width 777 height 41
copy tr "Trinitygibson11@gmail.com"
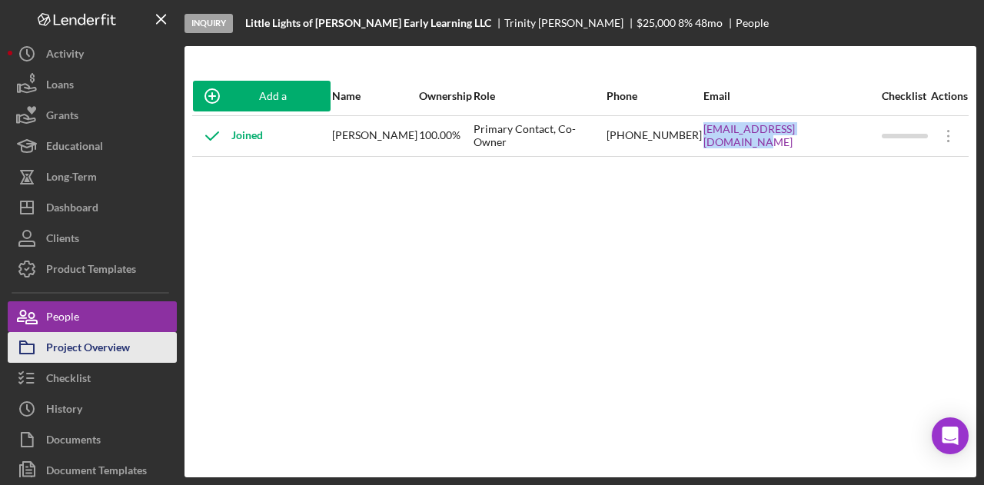
click at [117, 345] on div "Project Overview" at bounding box center [88, 349] width 84 height 35
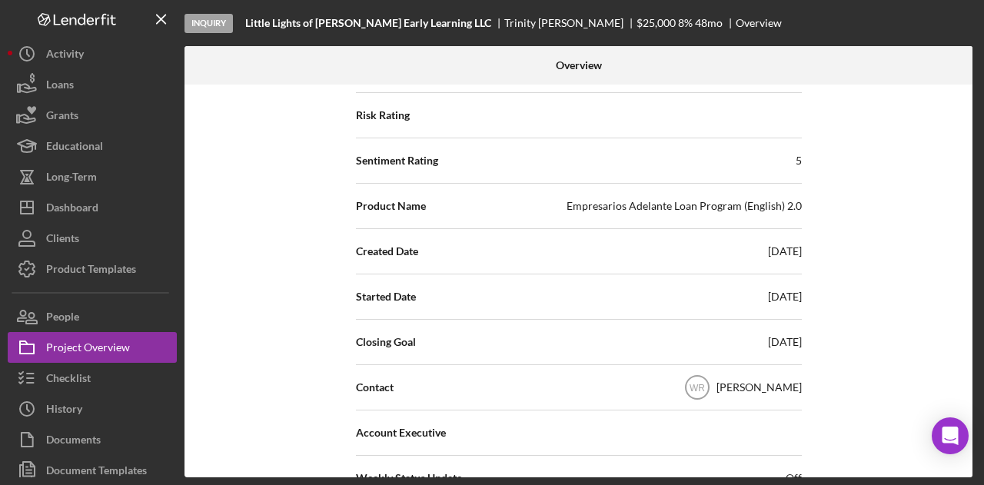
scroll to position [231, 0]
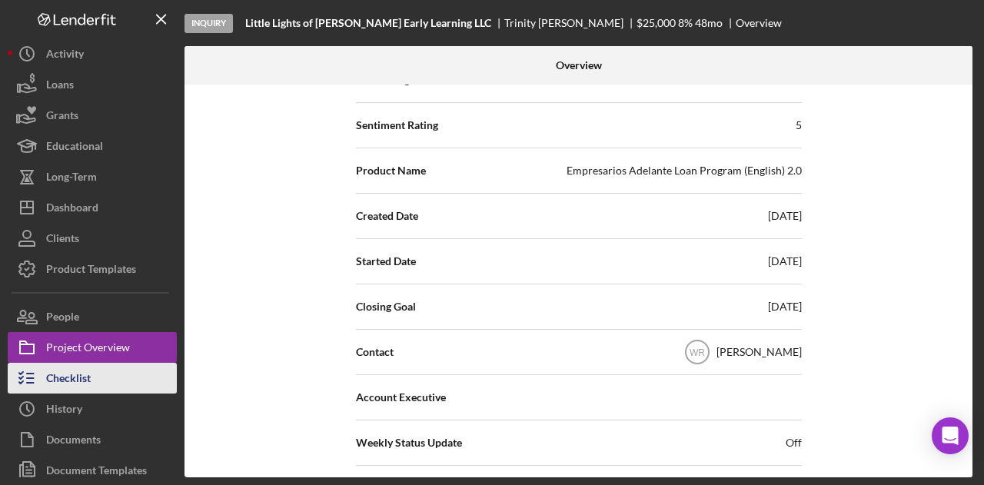
click at [160, 377] on button "Checklist" at bounding box center [92, 378] width 169 height 31
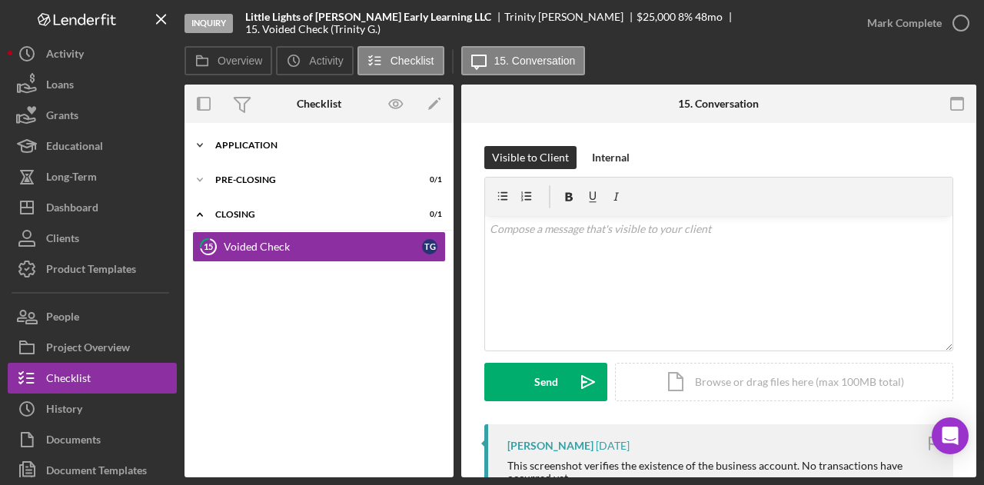
click at [316, 145] on div "Application" at bounding box center [324, 145] width 219 height 9
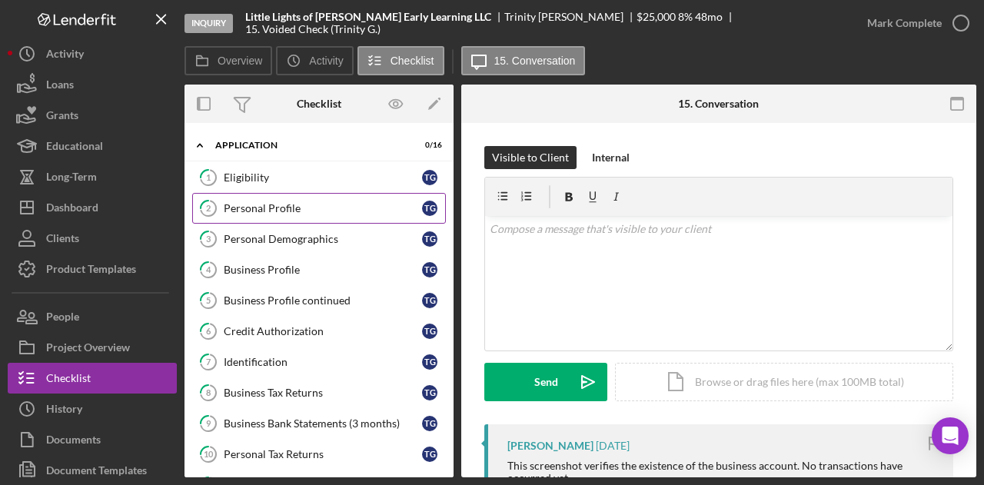
click at [293, 205] on div "Personal Profile" at bounding box center [323, 208] width 198 height 12
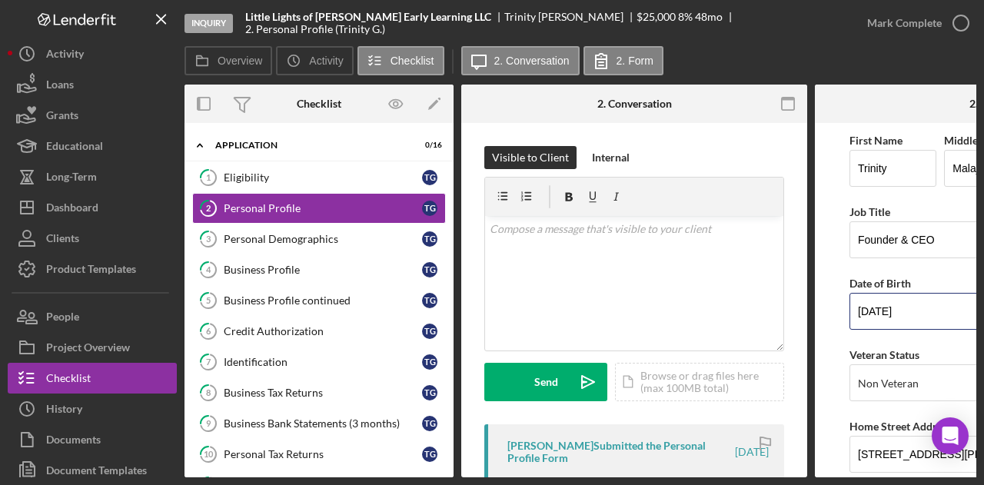
drag, startPoint x: 923, startPoint y: 308, endPoint x: 814, endPoint y: 310, distance: 108.4
click at [814, 310] on div "Overview Internal Workflow Stage Inquiry Icon/Dropdown Arrow Archive (can unarc…" at bounding box center [581, 281] width 792 height 393
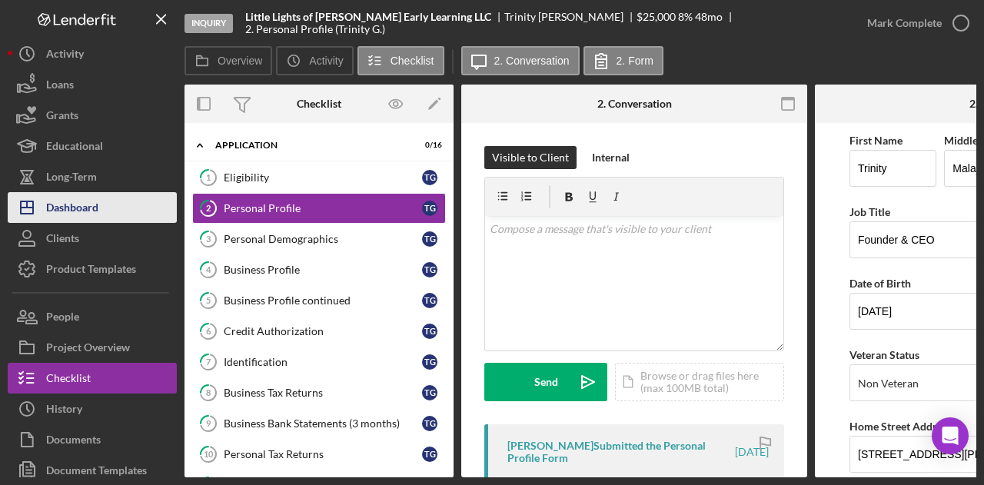
click at [101, 197] on button "Icon/Dashboard Dashboard" at bounding box center [92, 207] width 169 height 31
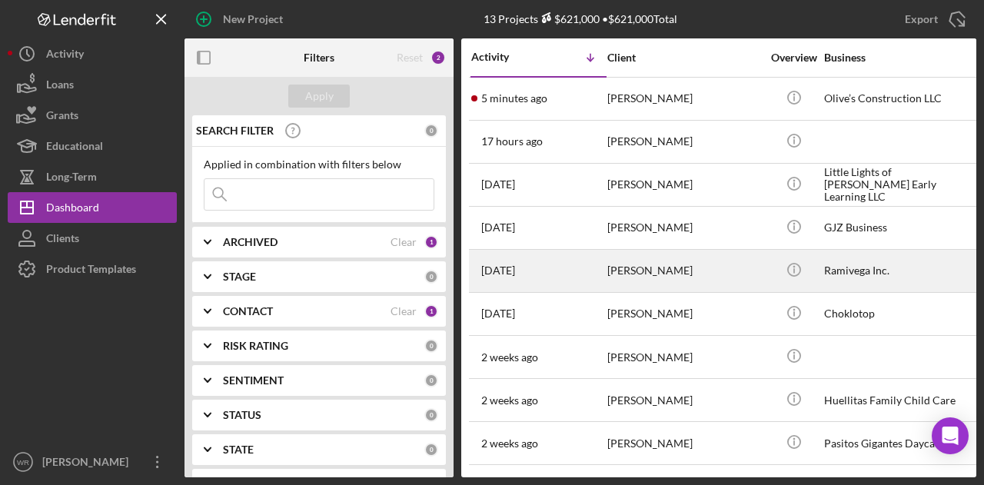
click at [633, 272] on div "[PERSON_NAME]" at bounding box center [685, 271] width 154 height 41
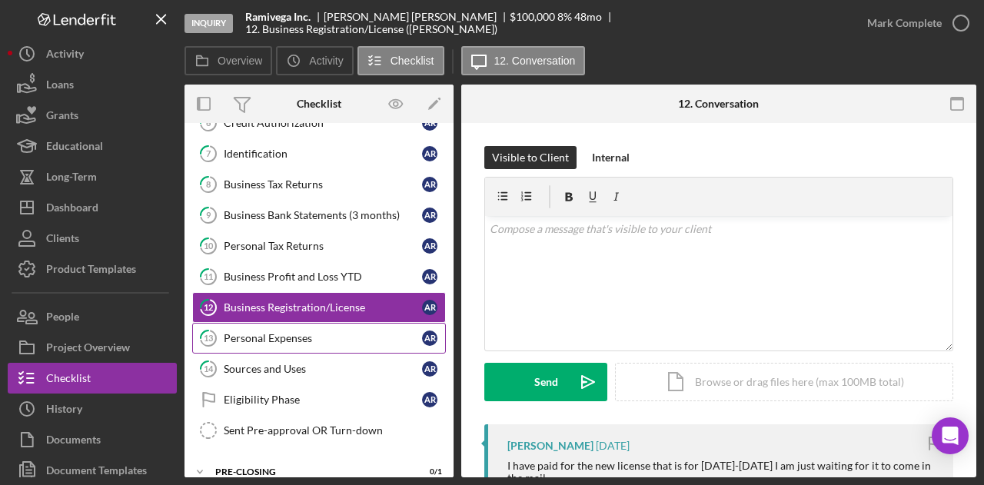
scroll to position [132, 0]
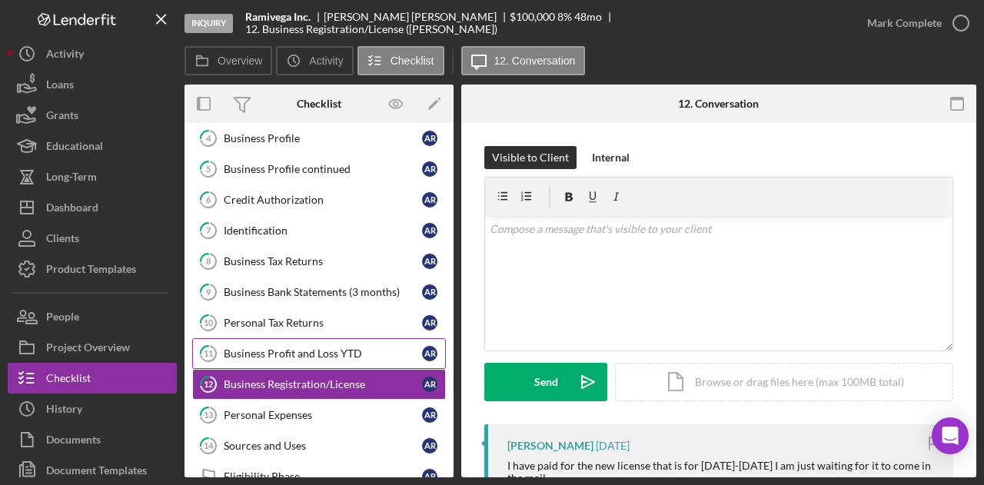
click at [312, 348] on div "Business Profit and Loss YTD" at bounding box center [323, 354] width 198 height 12
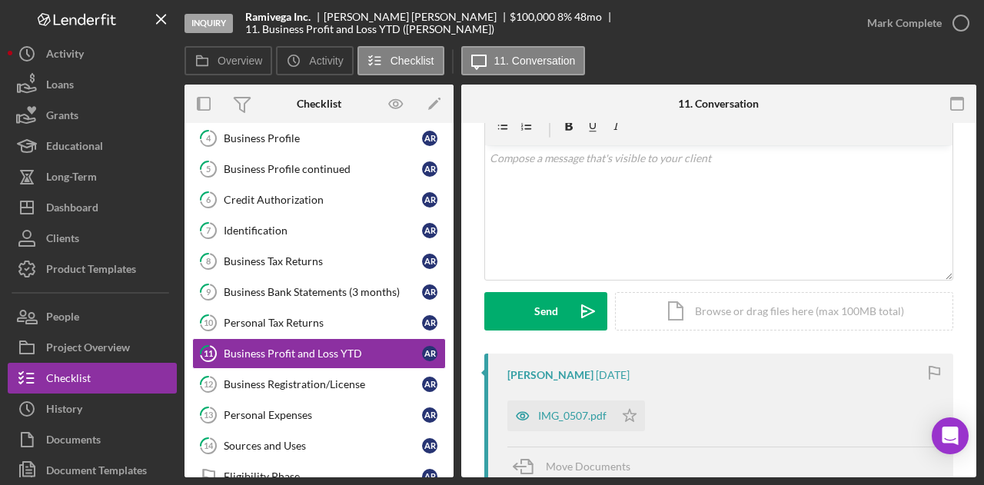
scroll to position [154, 0]
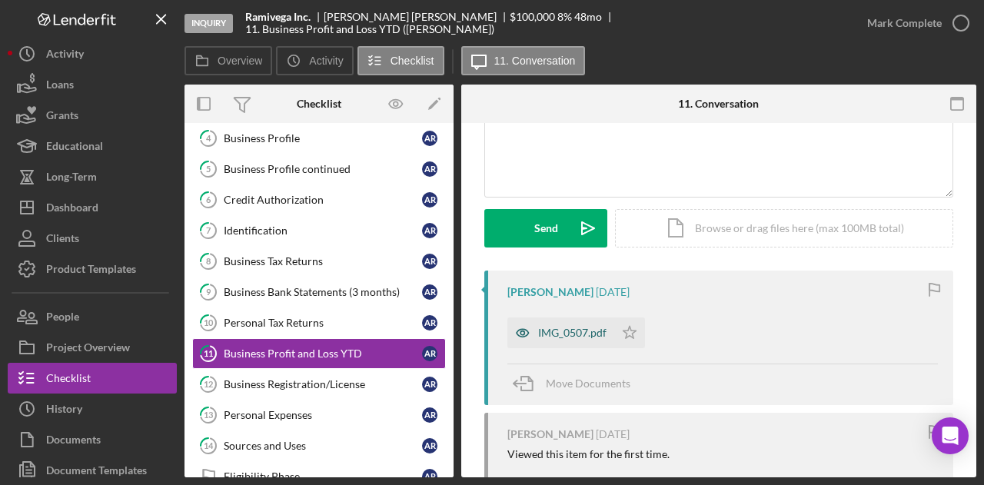
click at [574, 342] on div "IMG_0507.pdf" at bounding box center [561, 333] width 107 height 31
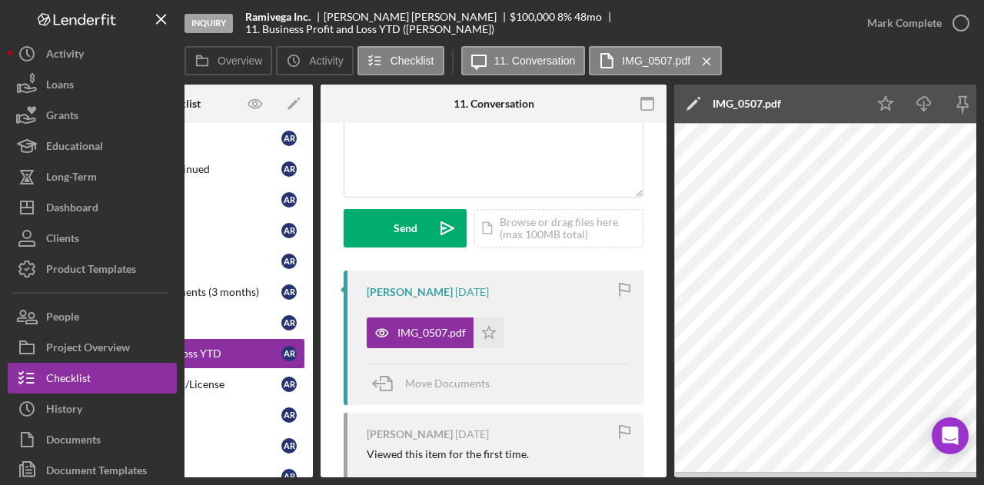
scroll to position [0, 0]
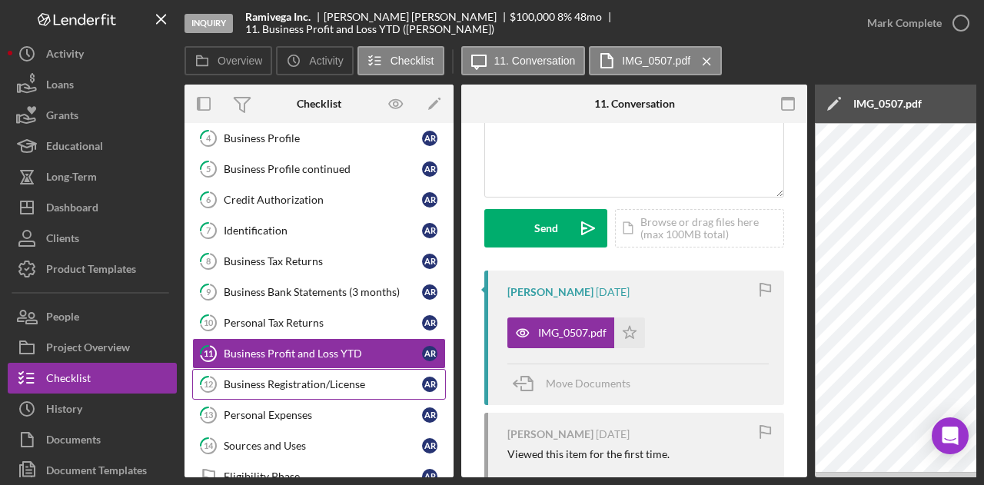
click at [278, 378] on div "Business Registration/License" at bounding box center [323, 384] width 198 height 12
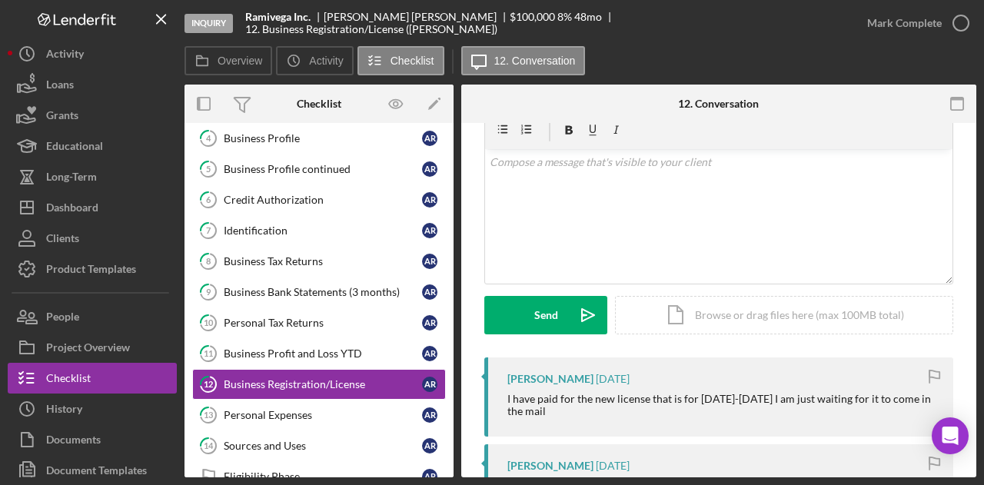
scroll to position [154, 0]
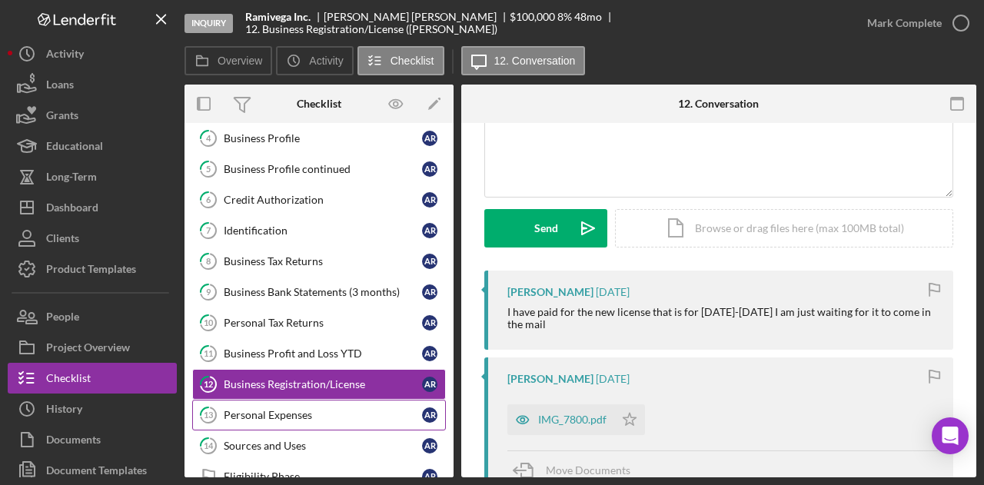
click at [277, 409] on div "Personal Expenses" at bounding box center [323, 415] width 198 height 12
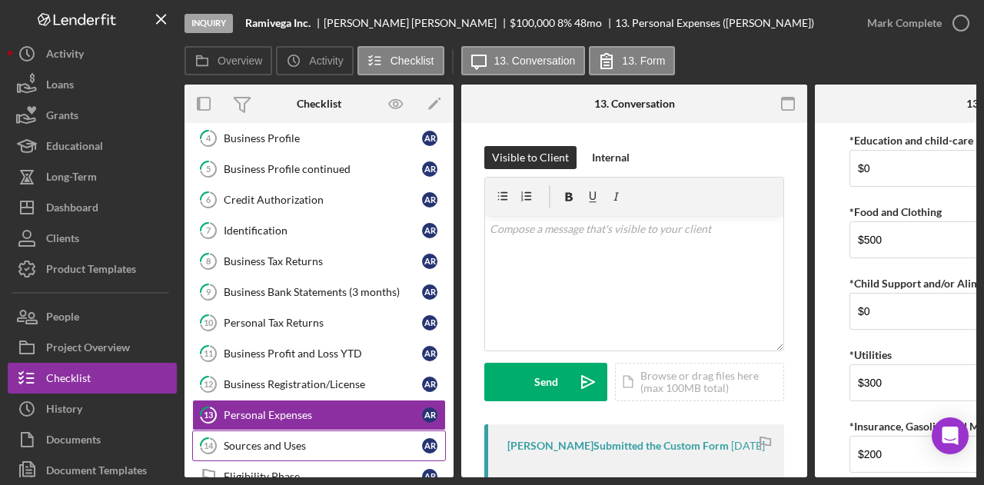
click at [280, 431] on link "14 Sources and Uses A R" at bounding box center [319, 446] width 254 height 31
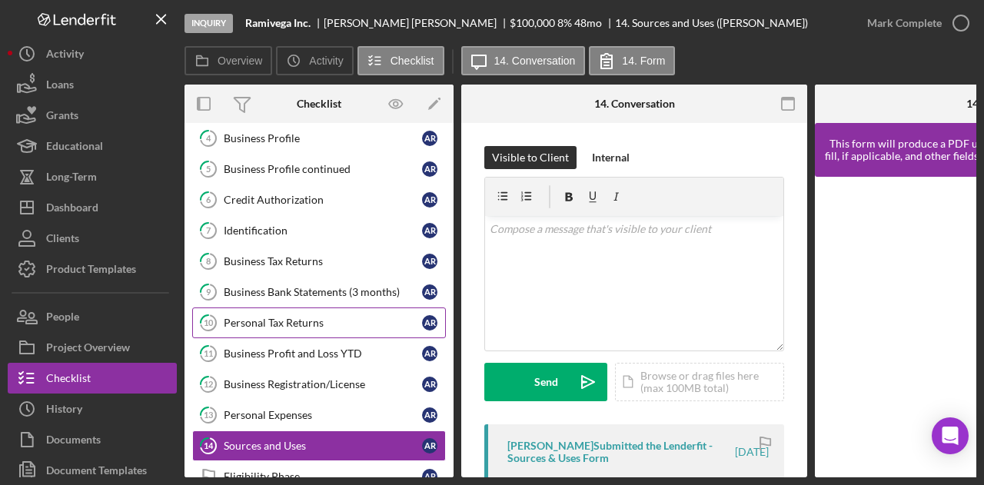
click at [304, 319] on div "Personal Tax Returns" at bounding box center [323, 323] width 198 height 12
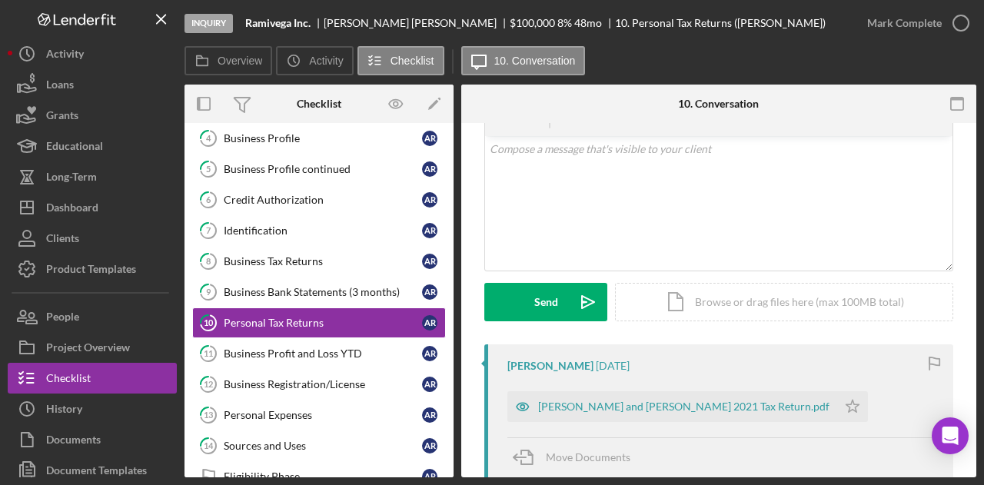
scroll to position [231, 0]
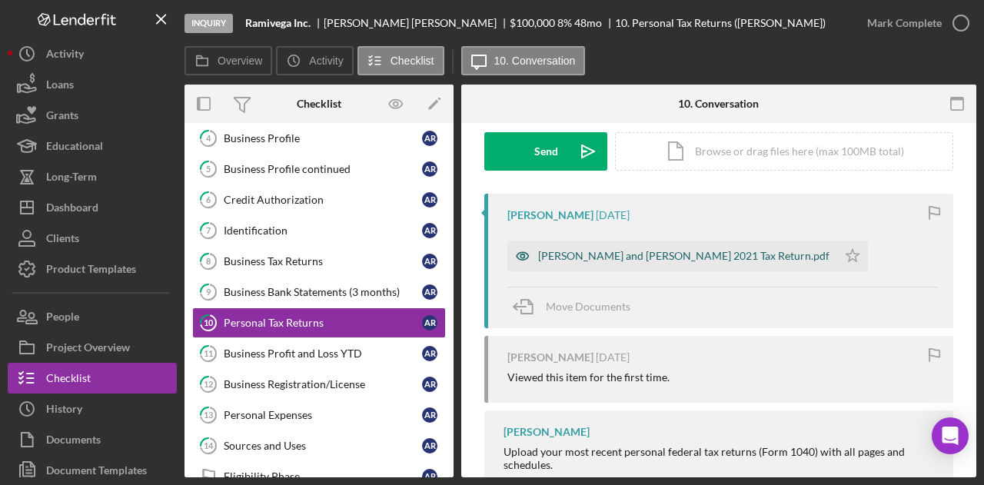
click at [580, 250] on div "ELIZABETH VEGA ESQUIVEL and ARNULFO RAMIREZ CHAVEZ 2021 Tax Return.pdf" at bounding box center [683, 256] width 291 height 12
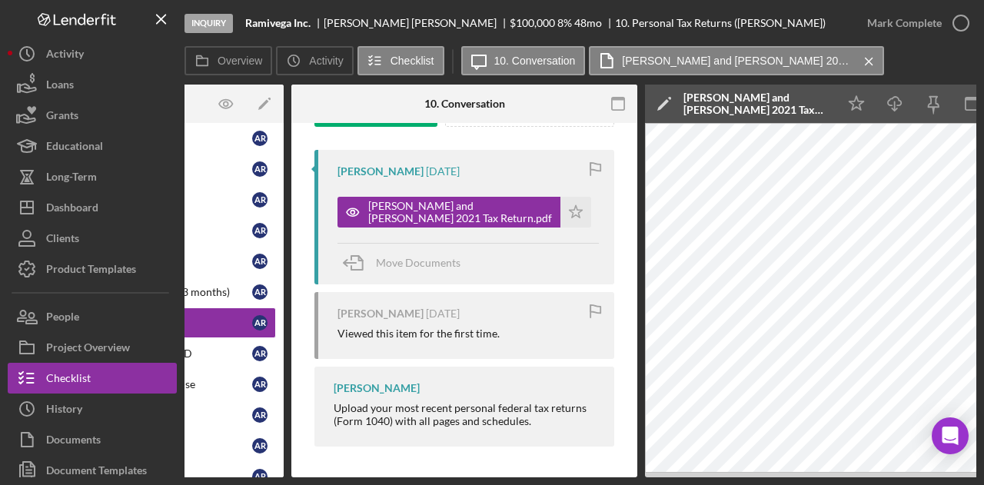
scroll to position [0, 300]
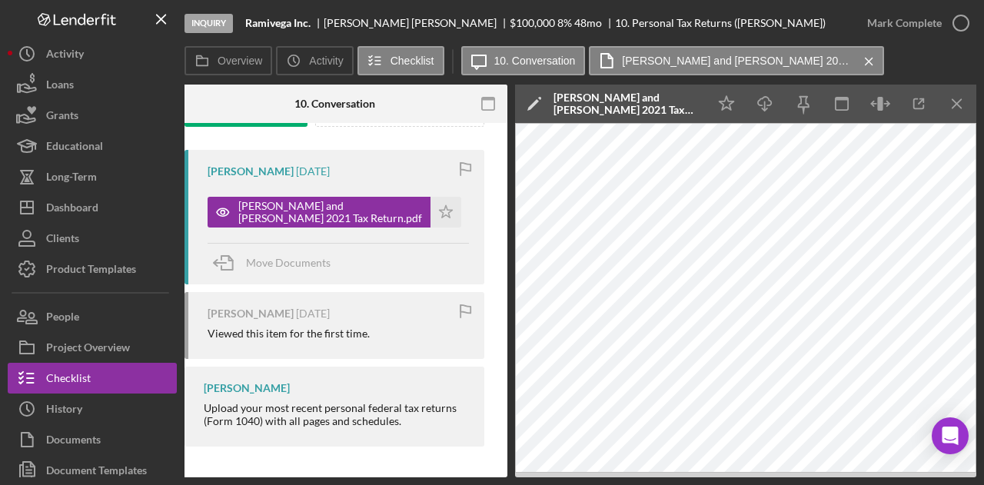
click at [375, 466] on div "Visible to Client Internal v Color teal Color pink Remove color Add row above A…" at bounding box center [334, 163] width 346 height 629
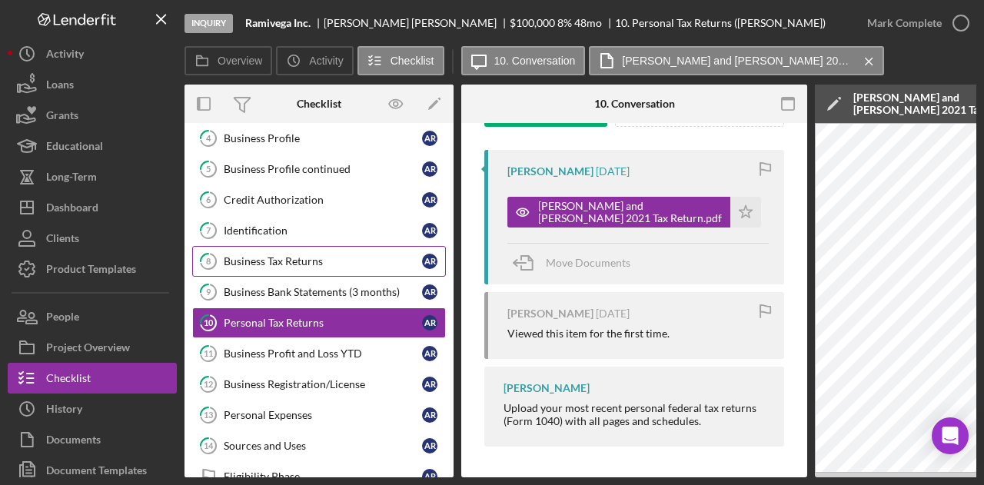
click at [325, 265] on link "8 Business Tax Returns A R" at bounding box center [319, 261] width 254 height 31
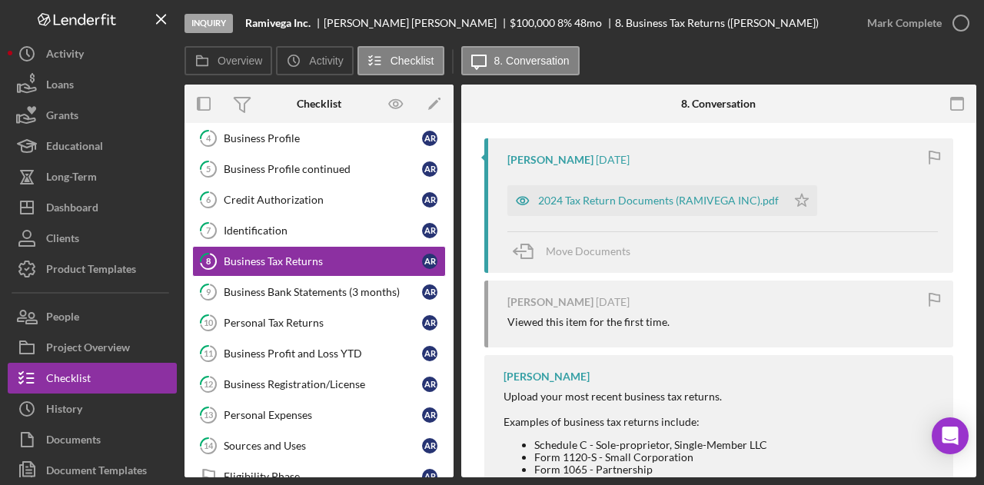
scroll to position [308, 0]
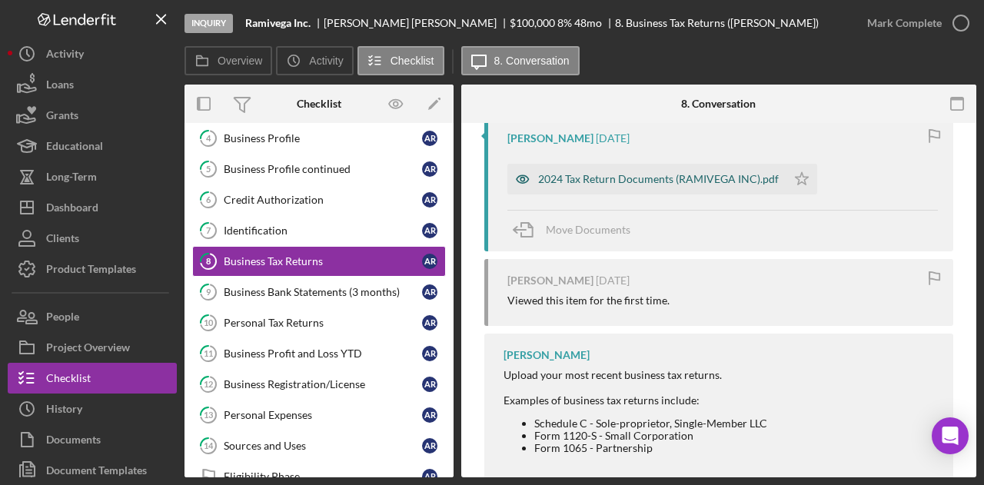
click at [645, 175] on div "2024 Tax Return Documents (RAMIVEGA INC).pdf" at bounding box center [658, 179] width 241 height 12
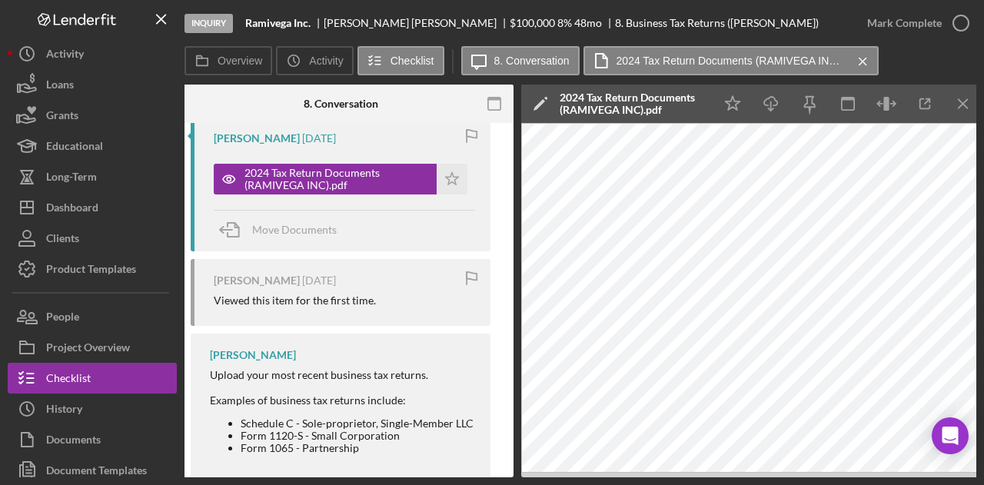
scroll to position [0, 0]
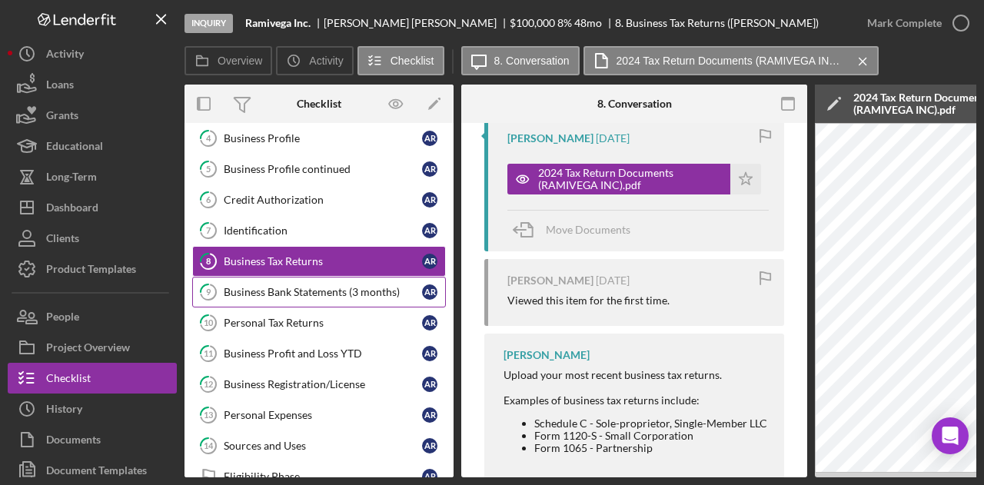
click at [288, 287] on div "Business Bank Statements (3 months)" at bounding box center [323, 292] width 198 height 12
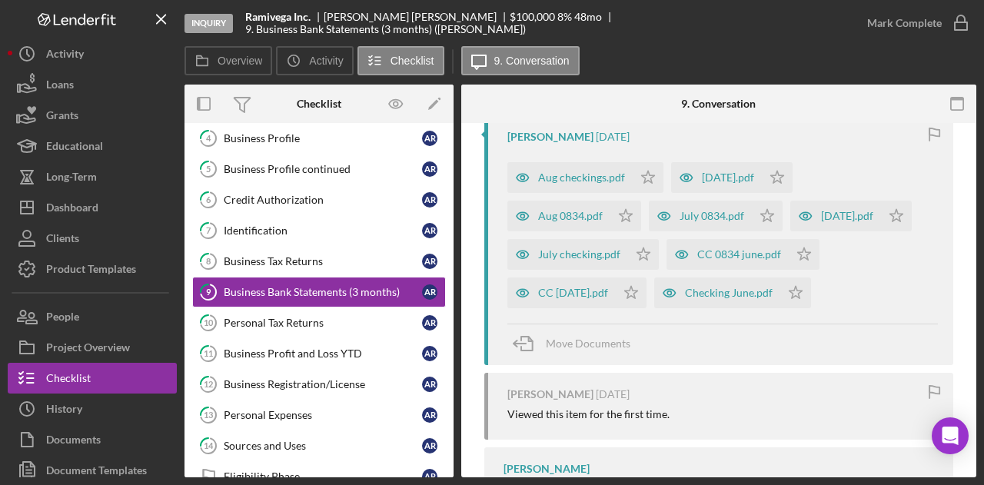
scroll to position [311, 0]
click at [718, 285] on div "Checking June.pdf" at bounding box center [729, 291] width 88 height 12
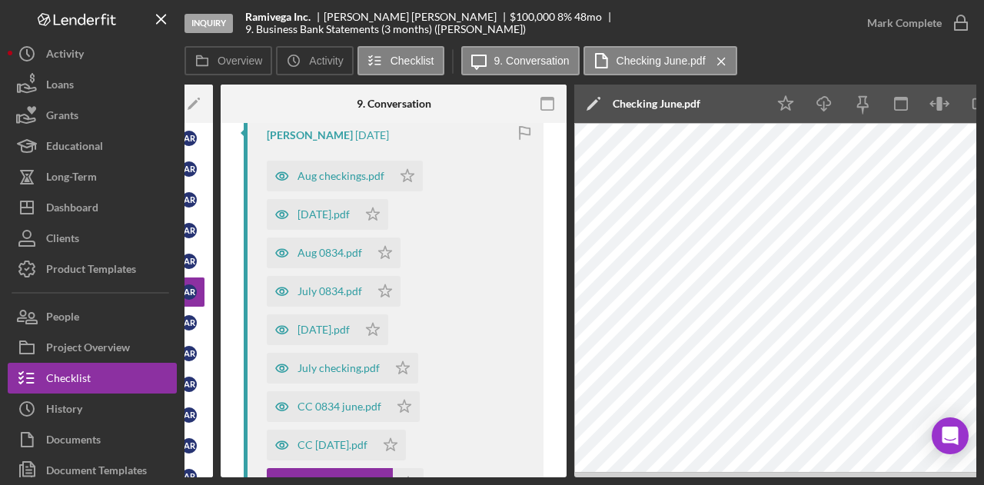
scroll to position [0, 243]
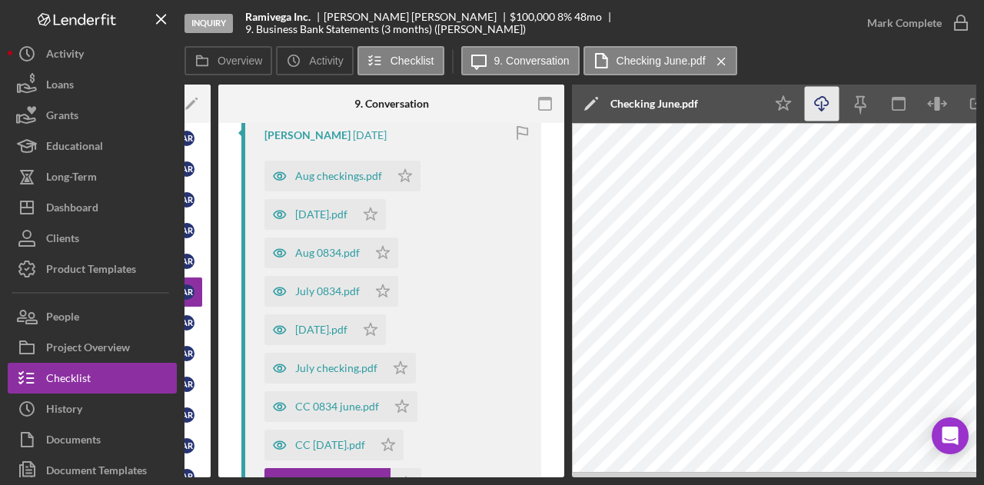
click at [827, 109] on icon "Icon/Download" at bounding box center [822, 104] width 35 height 35
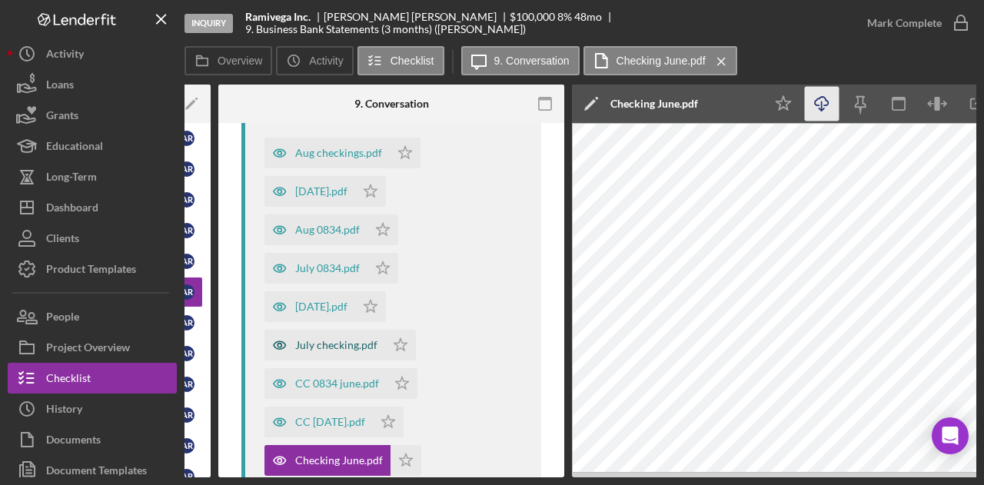
scroll to position [311, 0]
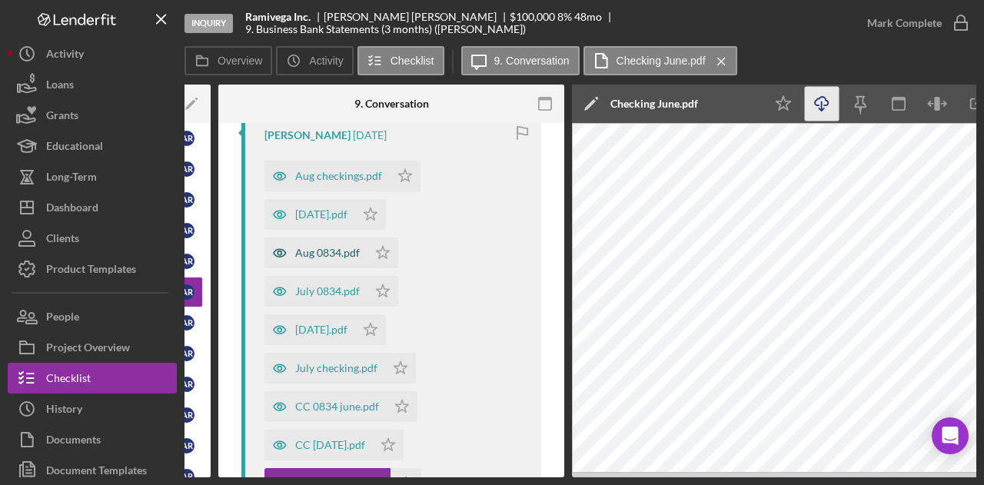
click at [334, 249] on div "Aug 0834.pdf" at bounding box center [327, 253] width 65 height 12
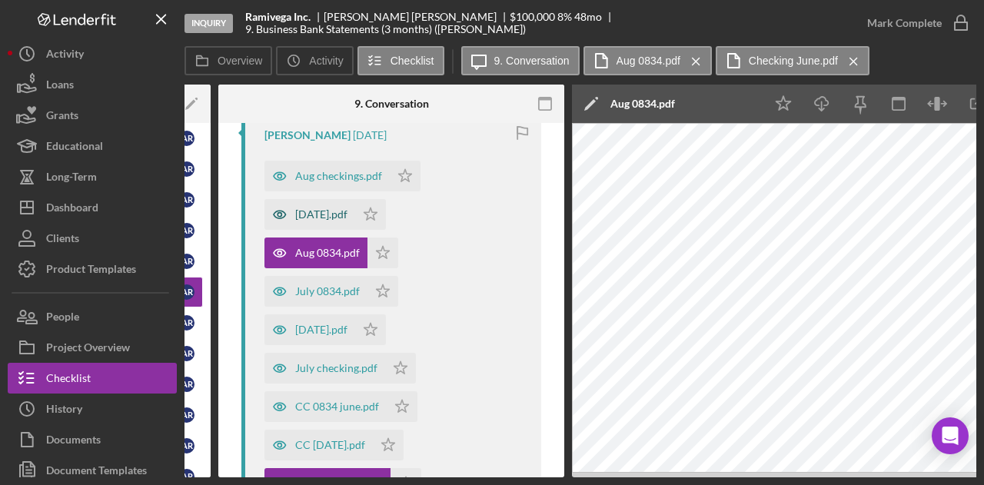
click at [317, 216] on div "Aug 1138.pdf" at bounding box center [321, 214] width 52 height 12
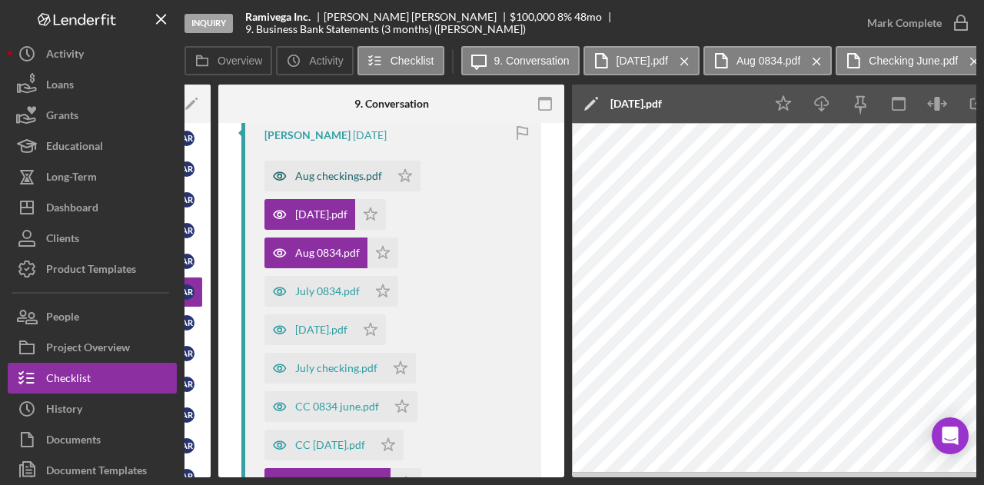
click at [318, 171] on div "Aug checkings.pdf" at bounding box center [338, 176] width 87 height 12
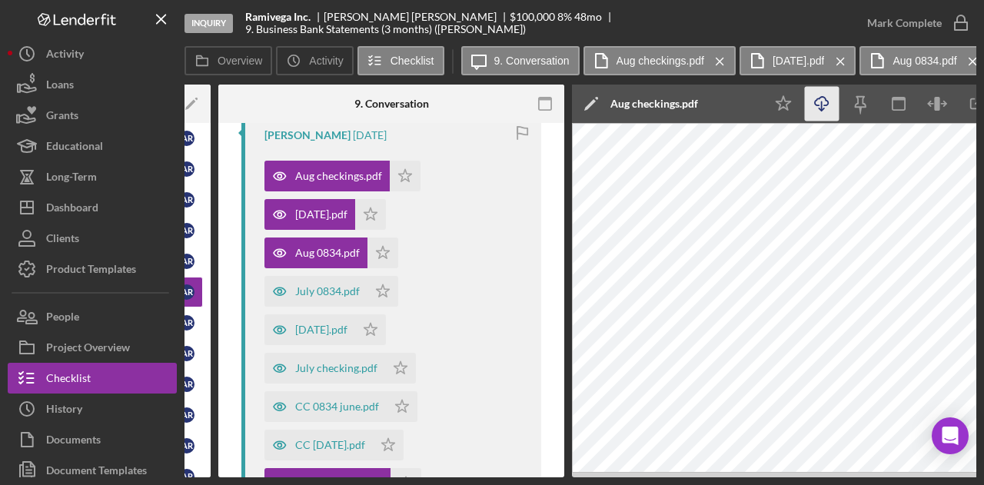
click at [822, 109] on line "button" at bounding box center [822, 106] width 0 height 8
click at [328, 359] on div "July checking.pdf" at bounding box center [325, 368] width 121 height 31
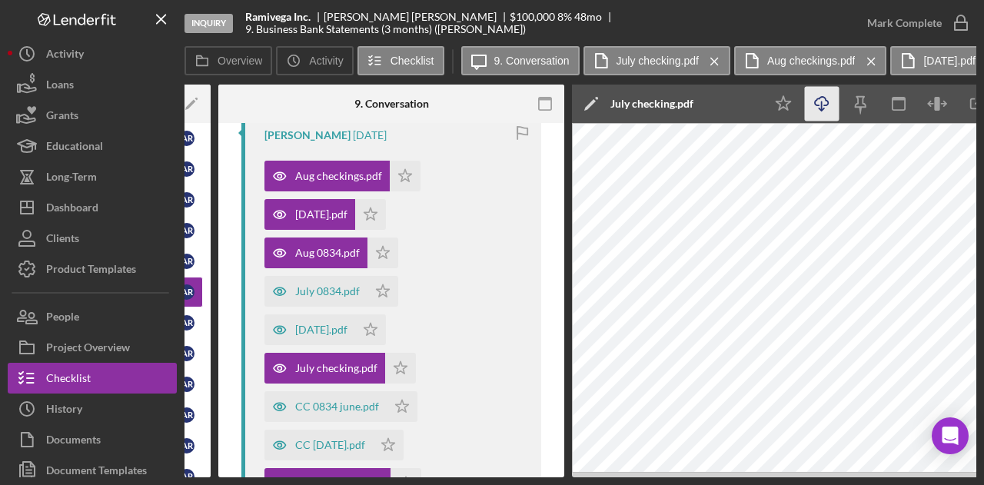
click at [828, 106] on icon "Icon/Download" at bounding box center [822, 104] width 35 height 35
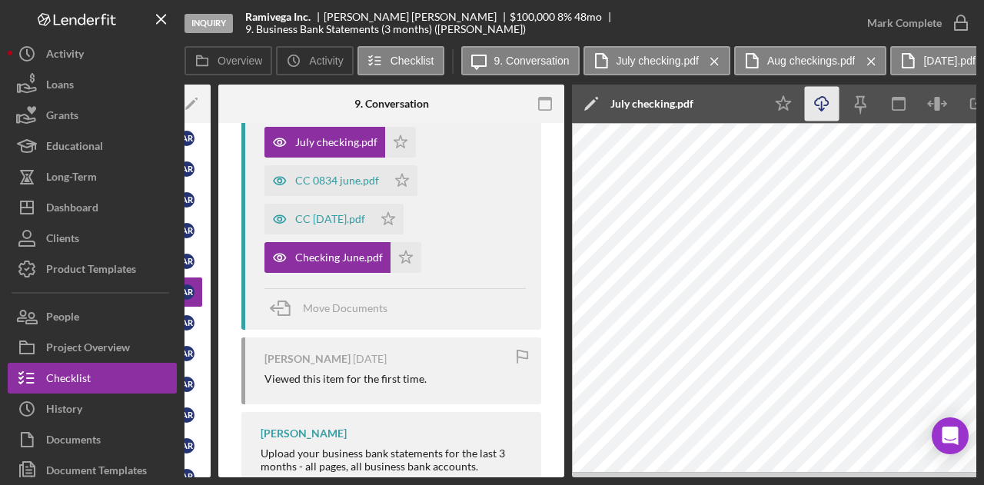
scroll to position [541, 0]
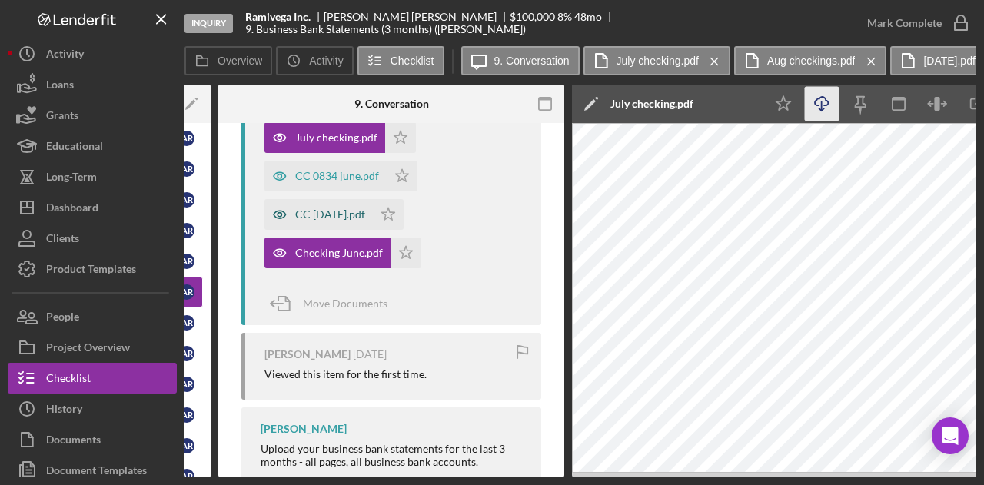
click at [348, 218] on div "CC 1138 june.pdf" at bounding box center [330, 214] width 70 height 12
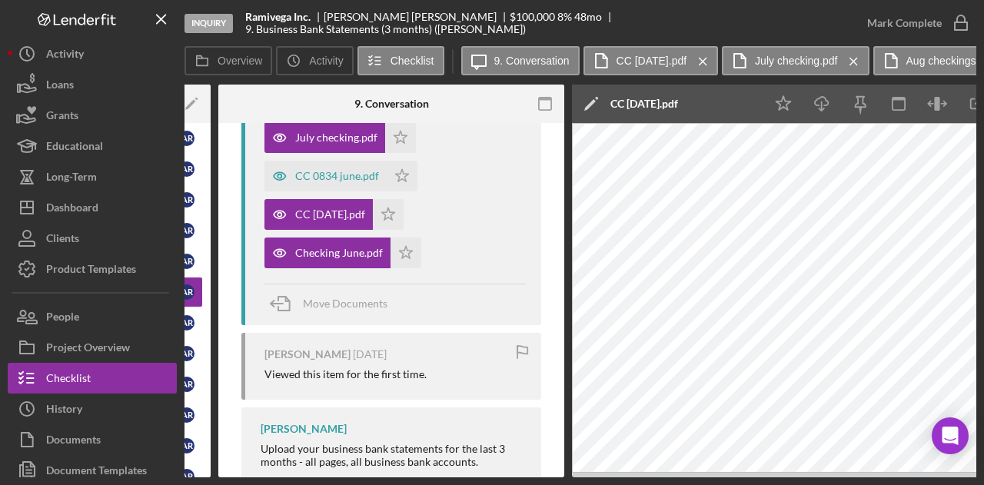
scroll to position [0, 0]
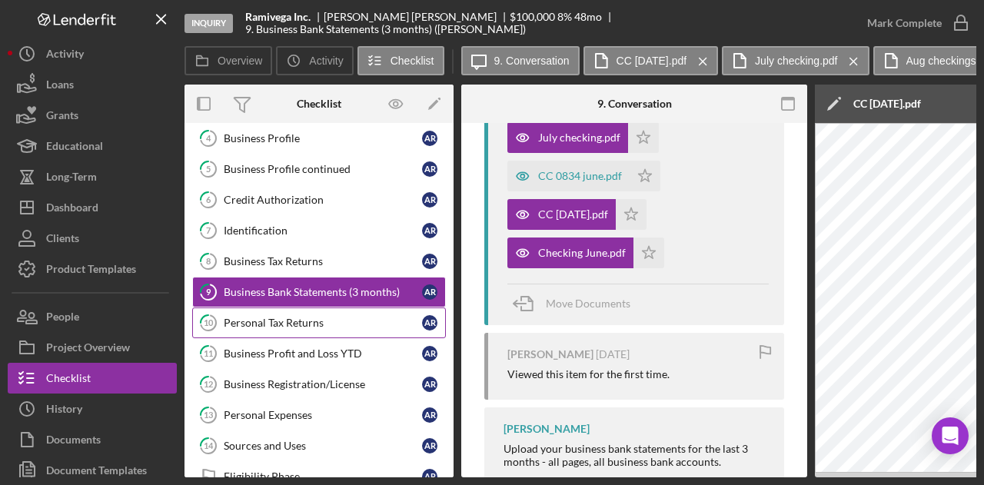
click at [293, 327] on link "10 Personal Tax Returns A R" at bounding box center [319, 323] width 254 height 31
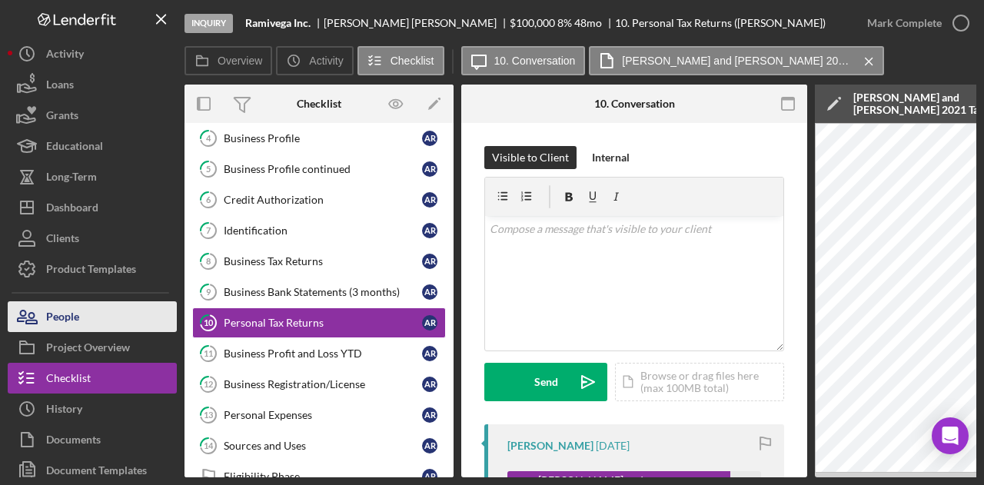
click at [98, 304] on button "People" at bounding box center [92, 316] width 169 height 31
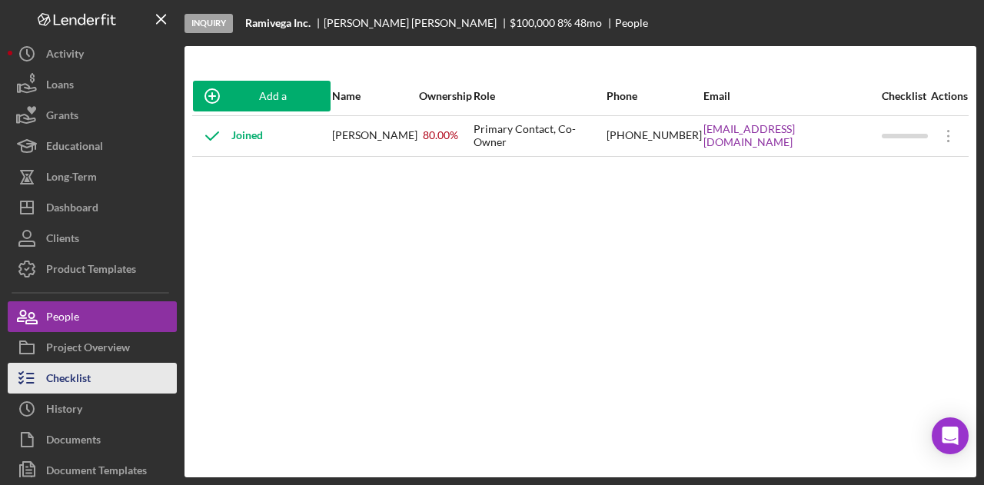
click at [98, 373] on button "Checklist" at bounding box center [92, 378] width 169 height 31
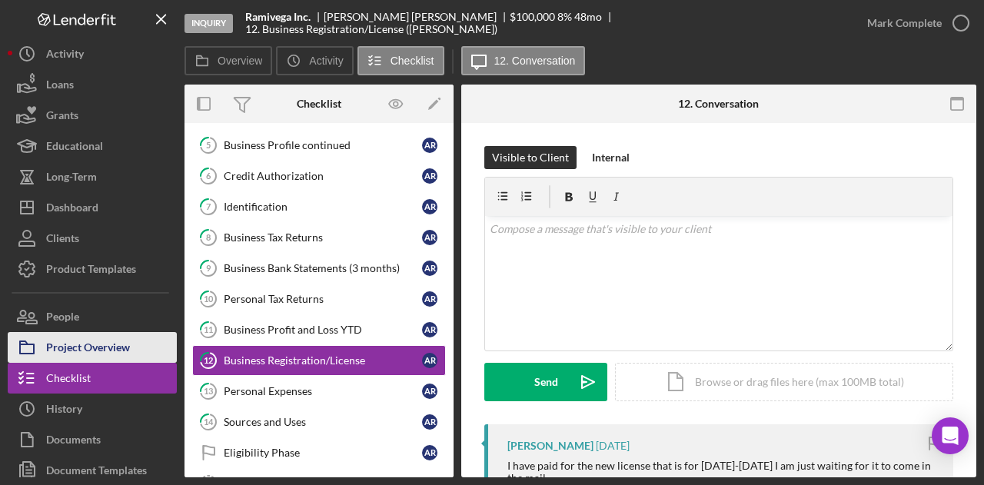
scroll to position [132, 0]
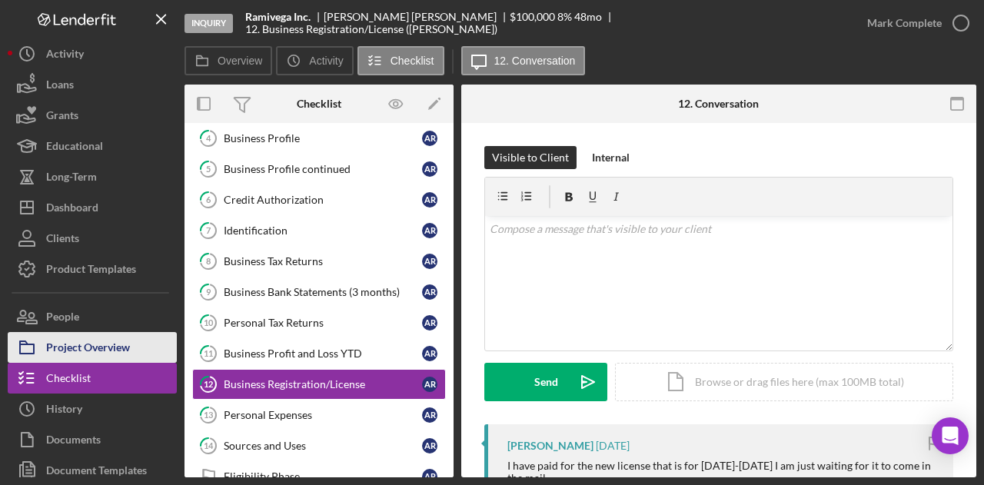
click at [96, 350] on div "Project Overview" at bounding box center [88, 349] width 84 height 35
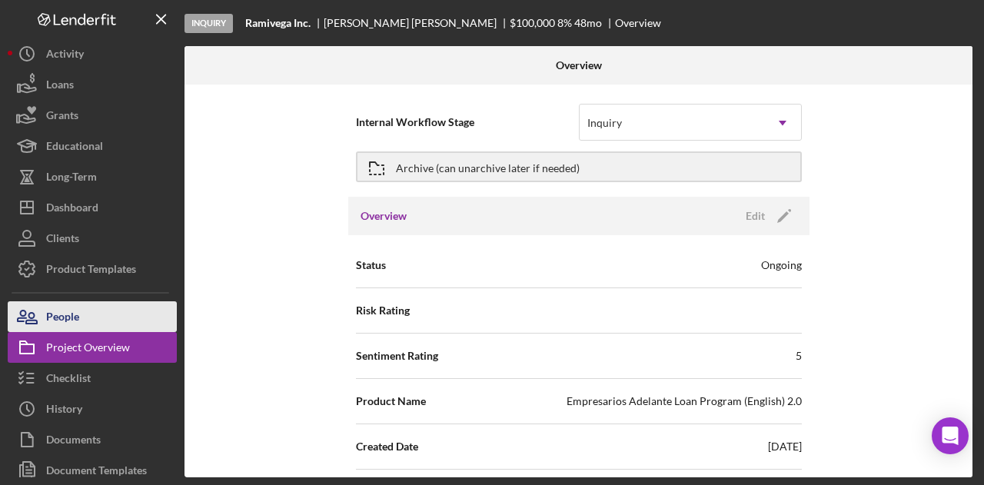
click at [92, 321] on button "People" at bounding box center [92, 316] width 169 height 31
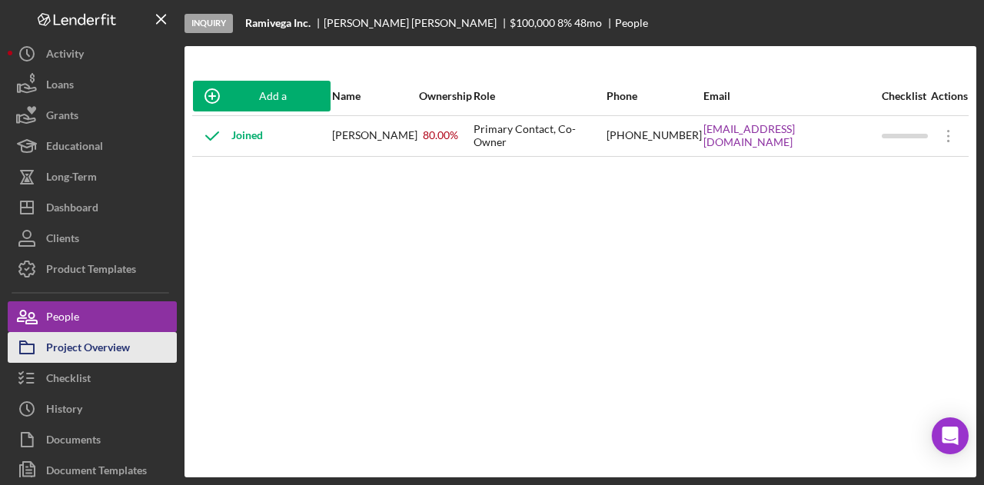
click at [72, 349] on div "Project Overview" at bounding box center [88, 349] width 84 height 35
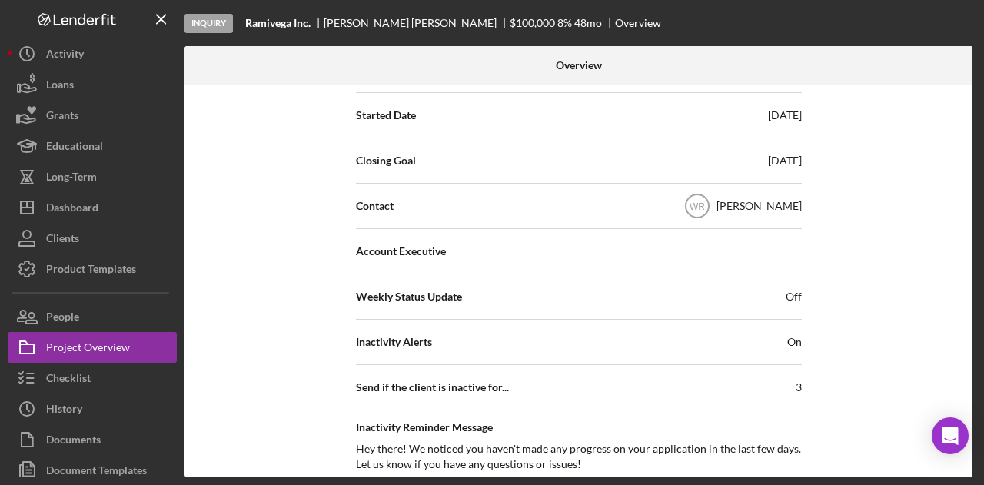
scroll to position [385, 0]
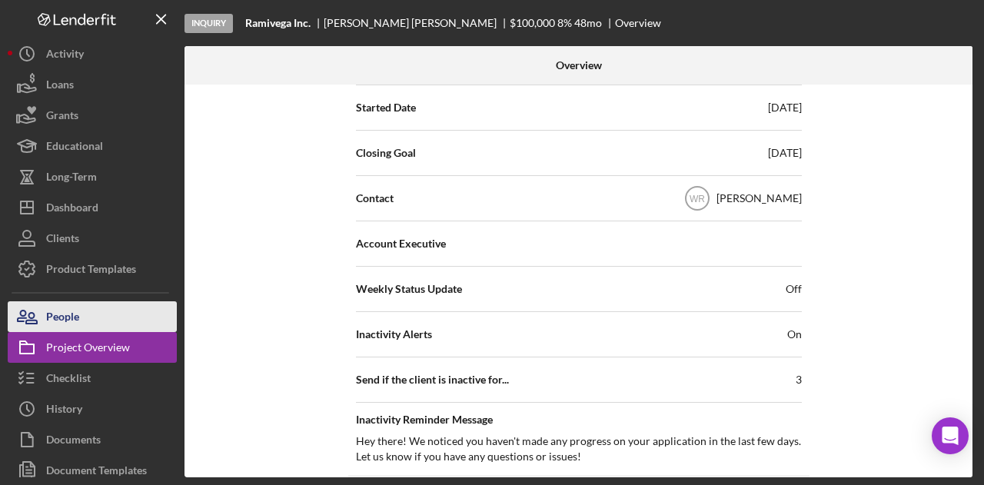
click at [120, 311] on button "People" at bounding box center [92, 316] width 169 height 31
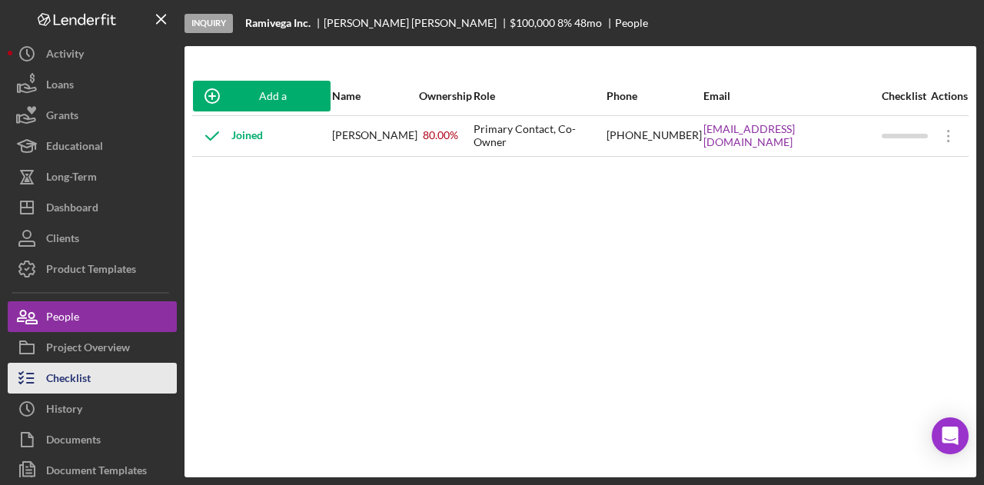
click at [111, 381] on button "Checklist" at bounding box center [92, 378] width 169 height 31
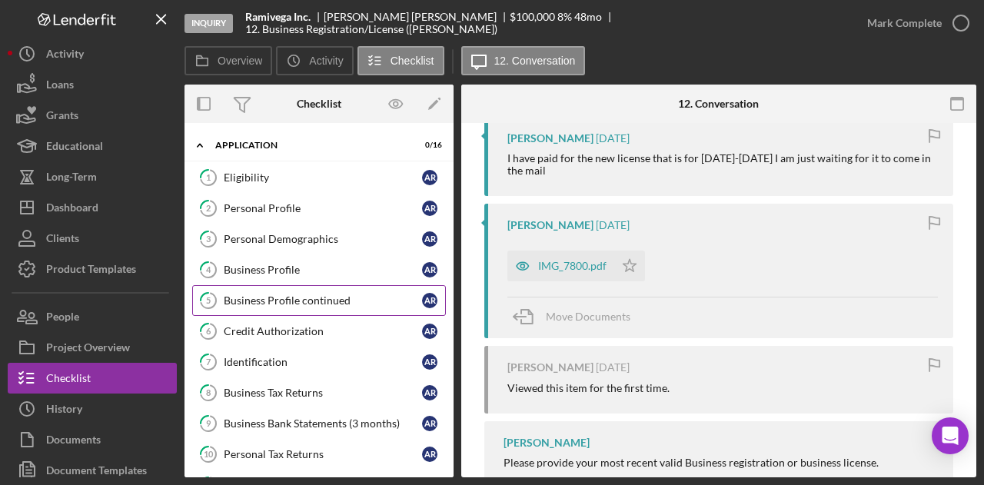
click at [297, 288] on link "5 Business Profile continued A R" at bounding box center [319, 300] width 254 height 31
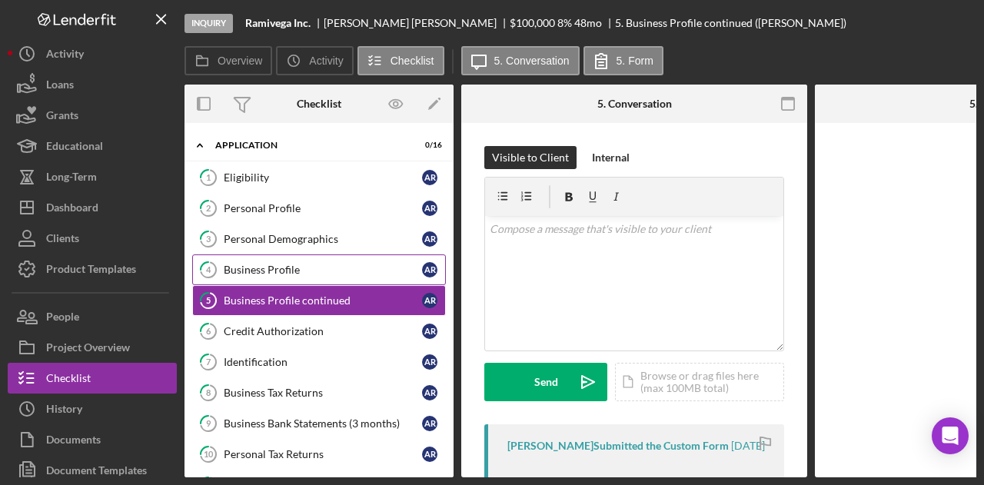
click at [298, 264] on div "Business Profile" at bounding box center [323, 270] width 198 height 12
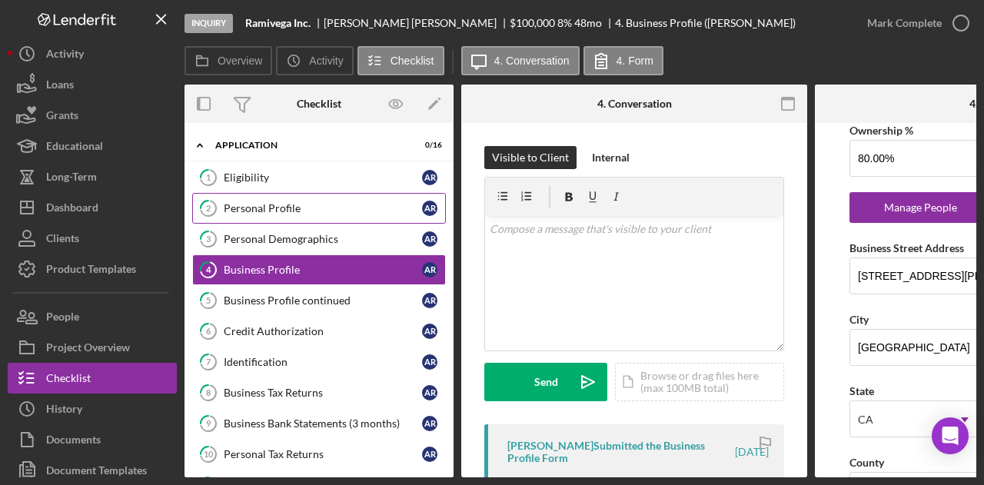
click at [305, 211] on div "Personal Profile" at bounding box center [323, 208] width 198 height 12
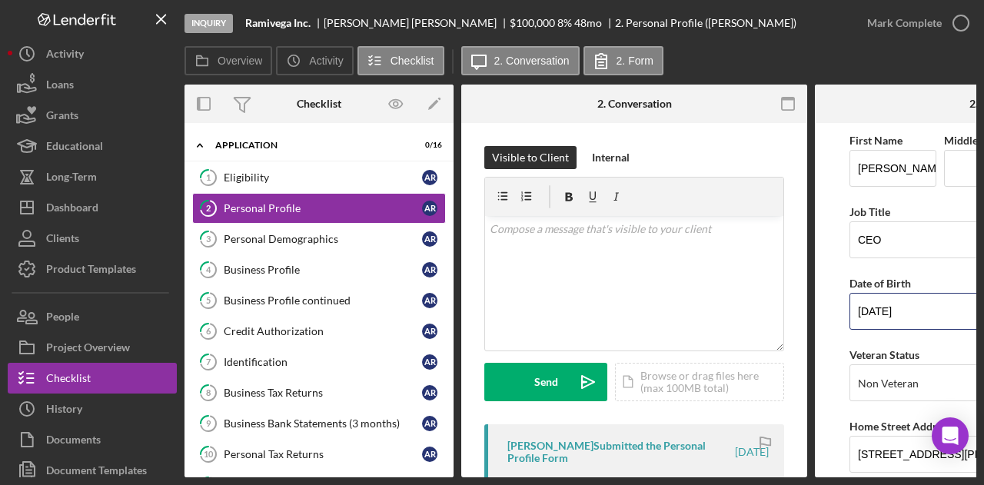
drag, startPoint x: 915, startPoint y: 311, endPoint x: 825, endPoint y: 310, distance: 90.0
click at [825, 310] on form "First Name Arnulfo Middle Name Last Name Ramirez Chavez Job Title CEO Date of B…" at bounding box center [988, 300] width 346 height 355
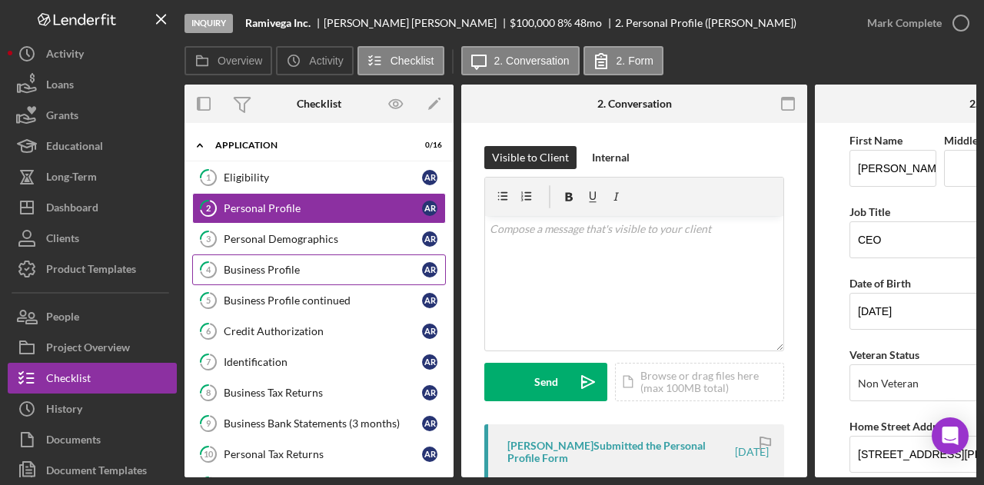
click at [281, 270] on div "Business Profile" at bounding box center [323, 270] width 198 height 12
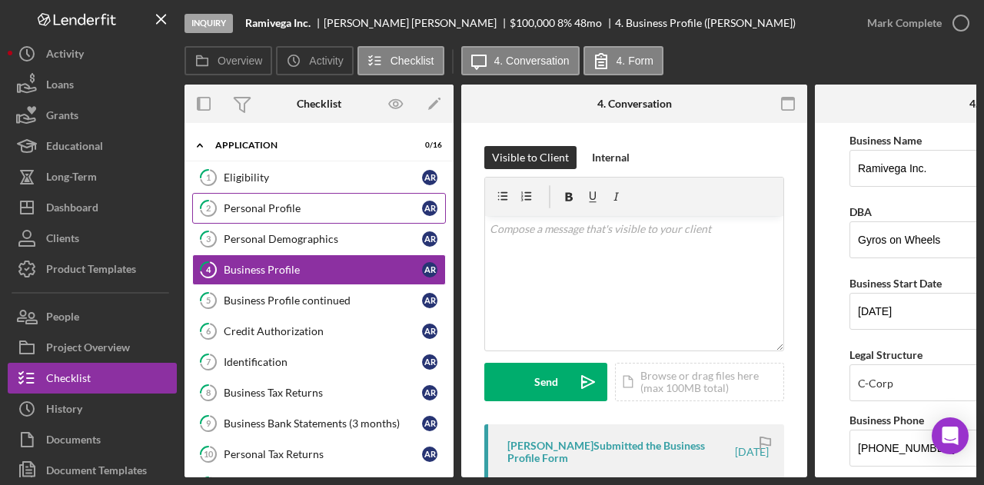
click at [314, 208] on div "Personal Profile" at bounding box center [323, 208] width 198 height 12
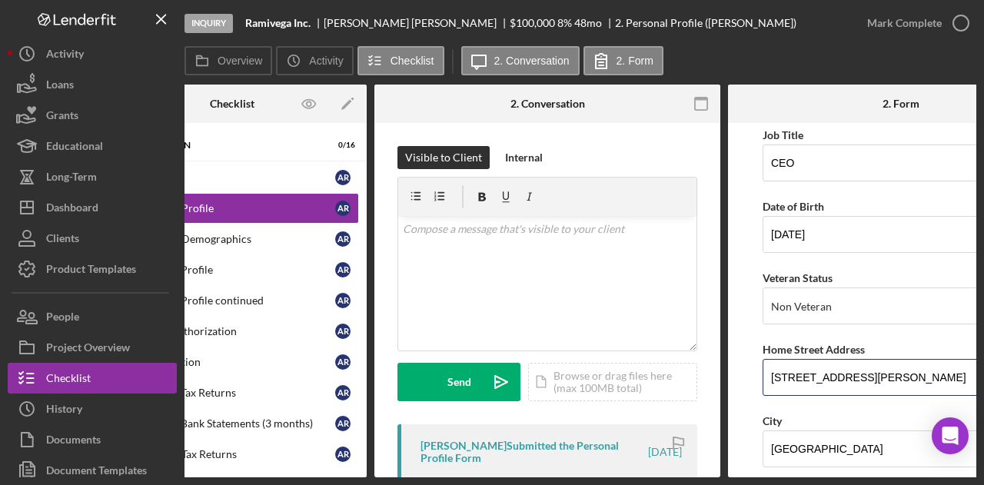
scroll to position [0, 185]
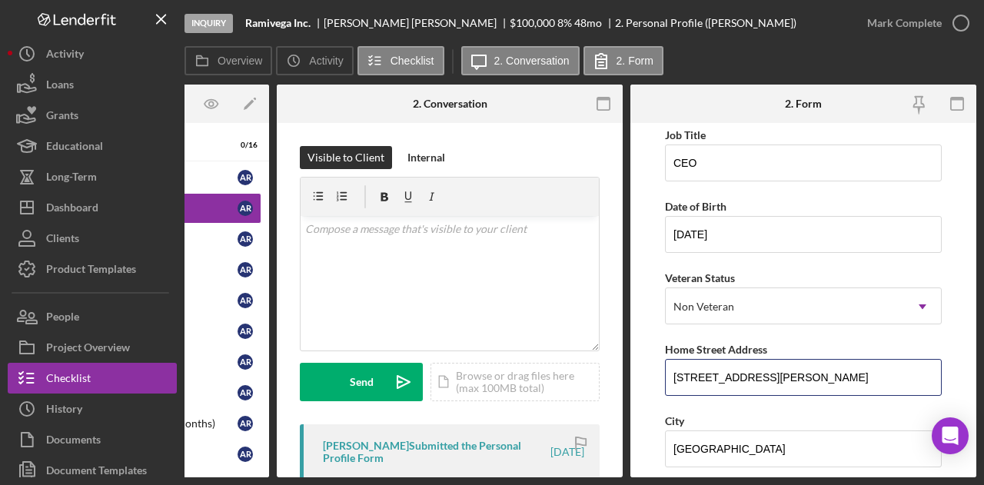
drag, startPoint x: 857, startPoint y: 381, endPoint x: 1008, endPoint y: 381, distance: 151.5
click at [984, 381] on html "Inquiry Ramivega Inc. Arnulfo Ramirez Chavez $100,000 $100,000 8 % 48 mo 2. Per…" at bounding box center [492, 242] width 984 height 485
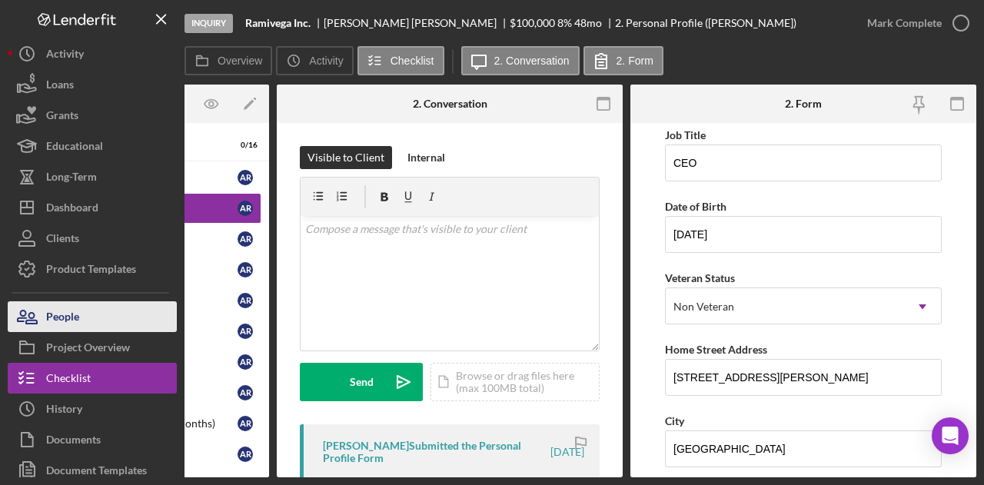
click at [66, 315] on div "People" at bounding box center [62, 318] width 33 height 35
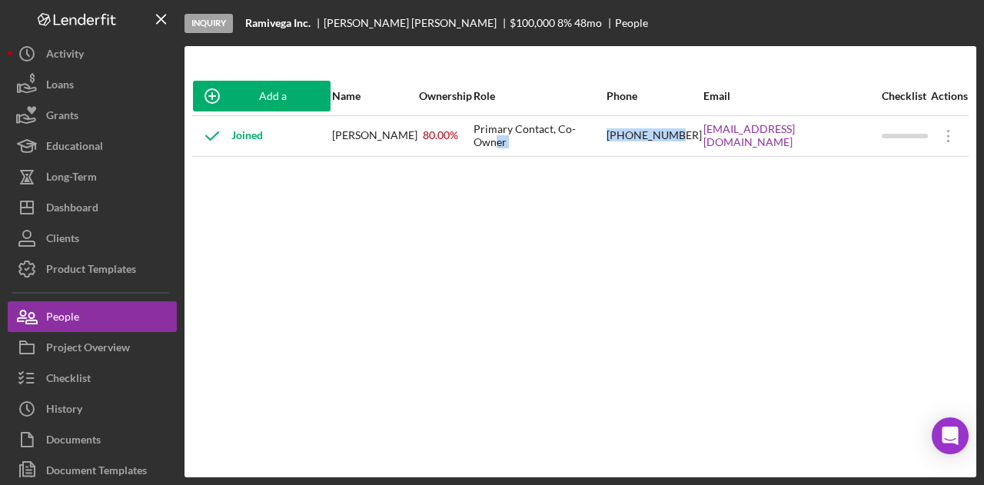
drag, startPoint x: 649, startPoint y: 146, endPoint x: 726, endPoint y: 155, distance: 77.4
click at [726, 155] on tr "Joined Arnulfo Ramirez Chavez 80.00 % Primary Contact, Co-Owner (628) 222-0933 …" at bounding box center [580, 135] width 777 height 41
drag, startPoint x: 727, startPoint y: 155, endPoint x: 741, endPoint y: 149, distance: 14.9
click at [702, 155] on div "(628) 222-0933" at bounding box center [654, 136] width 95 height 38
drag, startPoint x: 743, startPoint y: 139, endPoint x: 667, endPoint y: 138, distance: 76.1
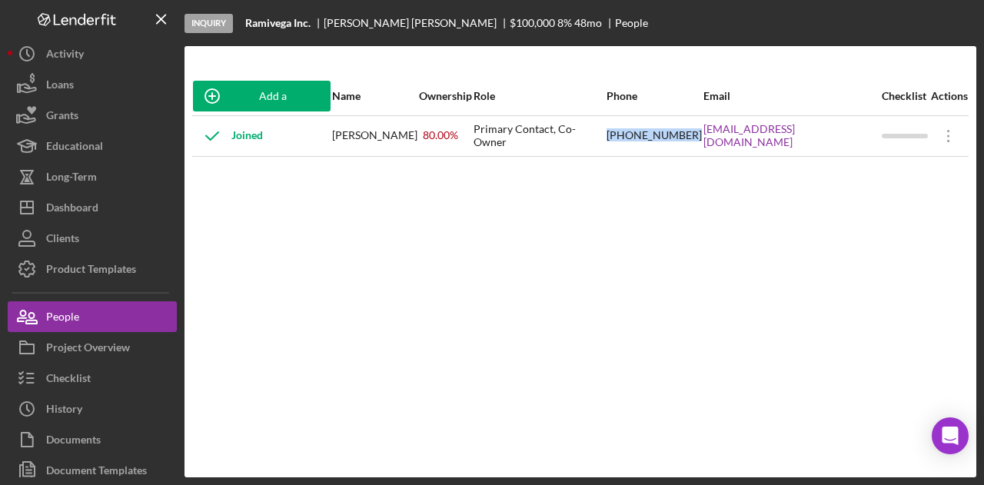
click at [667, 138] on tr "Joined Arnulfo Ramirez Chavez 80.00 % Primary Contact, Co-Owner (628) 222-0933 …" at bounding box center [580, 135] width 777 height 41
copy tr "(628) 222-0933"
drag, startPoint x: 746, startPoint y: 168, endPoint x: 761, endPoint y: 159, distance: 17.9
click at [751, 168] on div "Add a Participant Name Ownership Role Phone Email Checklist Actions Joined Arnu…" at bounding box center [581, 262] width 792 height 370
drag, startPoint x: 750, startPoint y: 143, endPoint x: 867, endPoint y: 148, distance: 117.8
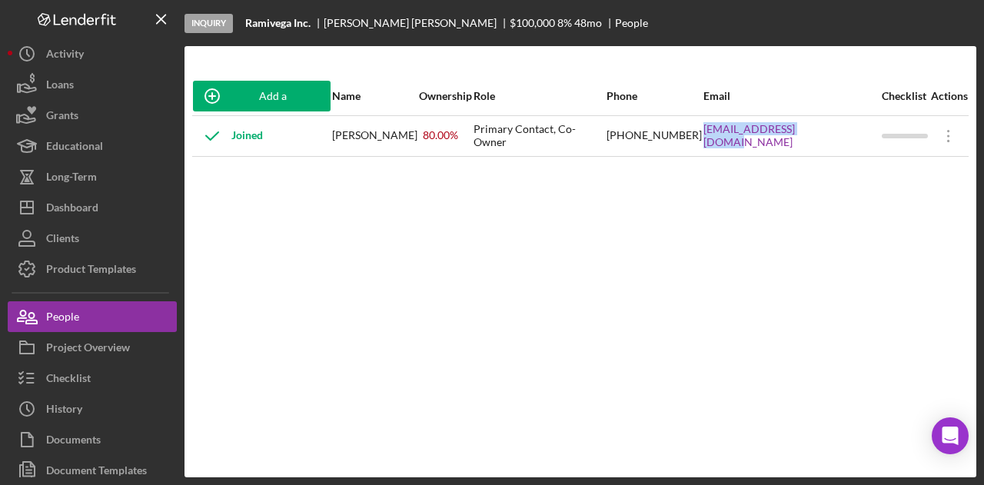
click at [867, 148] on td "ramivegainc@gmail.com" at bounding box center [792, 135] width 178 height 41
copy link "ramivegainc@gmail.com"
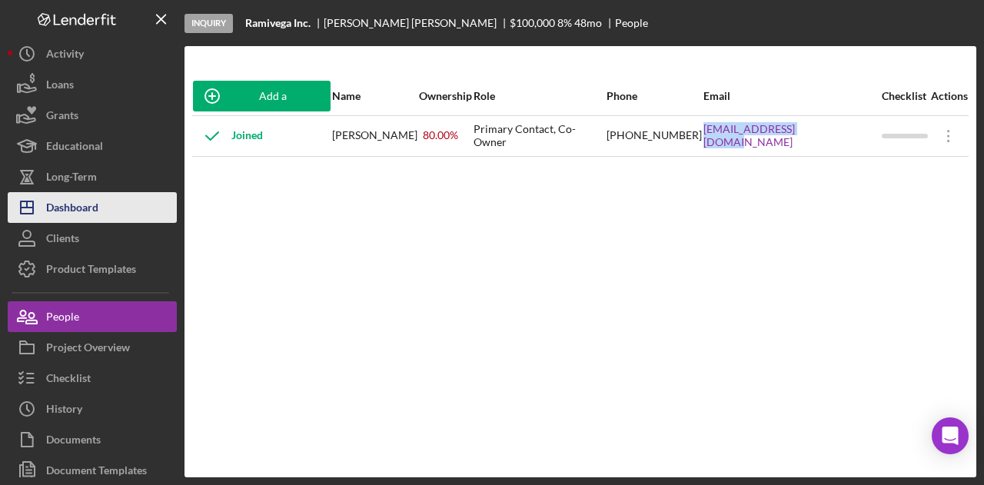
click at [109, 198] on button "Icon/Dashboard Dashboard" at bounding box center [92, 207] width 169 height 31
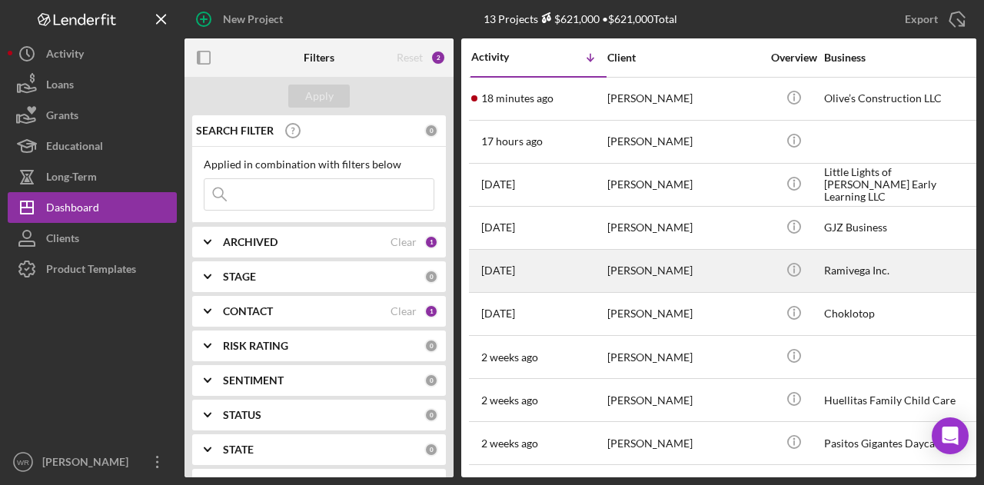
click at [652, 274] on div "[PERSON_NAME]" at bounding box center [685, 271] width 154 height 41
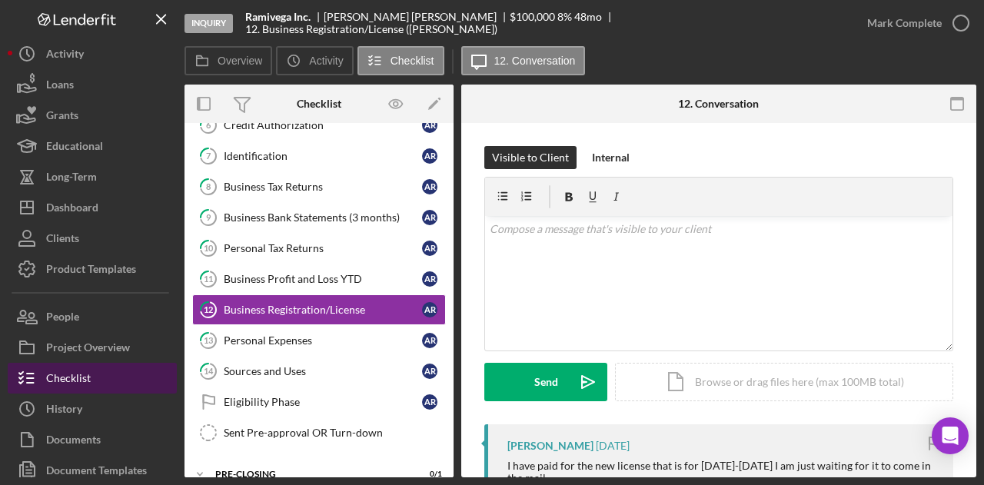
scroll to position [208, 0]
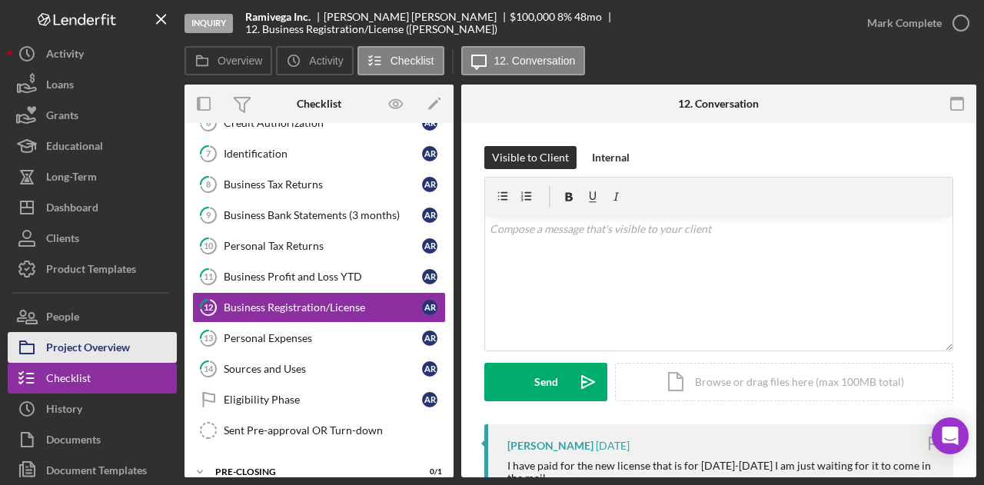
click at [98, 348] on div "Project Overview" at bounding box center [88, 349] width 84 height 35
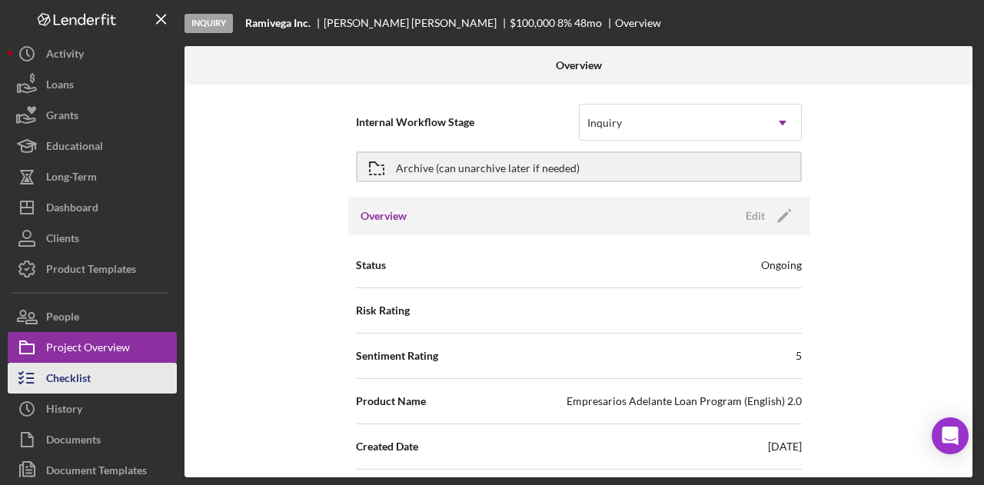
click at [87, 371] on div "Checklist" at bounding box center [68, 380] width 45 height 35
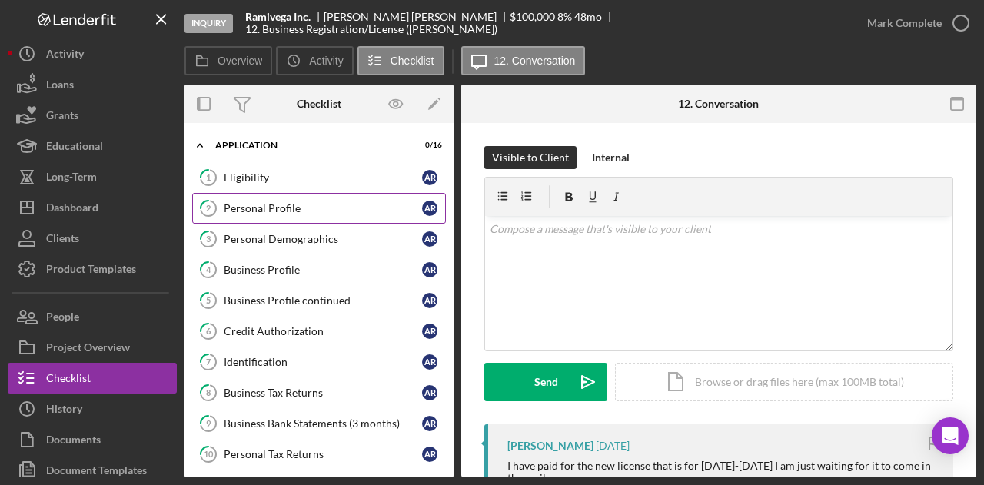
click at [272, 204] on div "Personal Profile" at bounding box center [323, 208] width 198 height 12
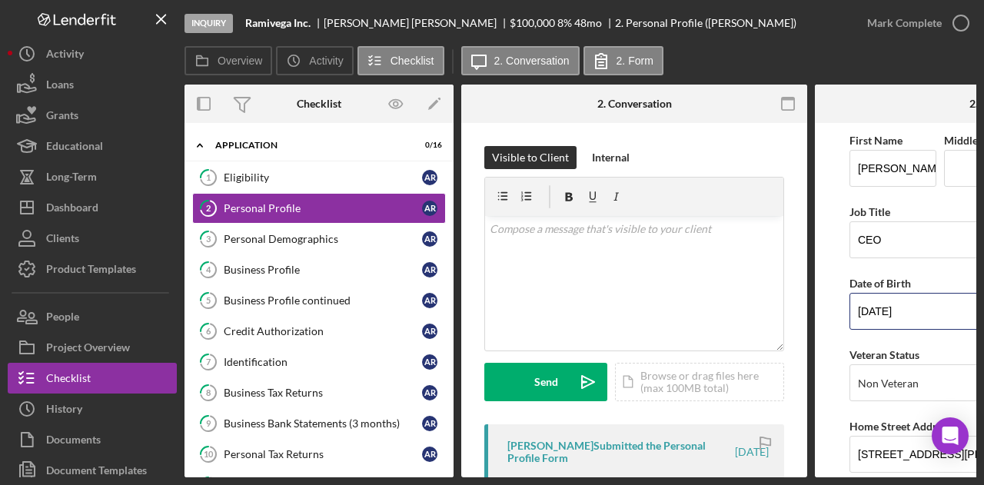
drag, startPoint x: 929, startPoint y: 310, endPoint x: 838, endPoint y: 315, distance: 90.9
click at [838, 315] on form "First Name Arnulfo Middle Name Last Name Ramirez Chavez Job Title CEO Date of B…" at bounding box center [988, 300] width 346 height 355
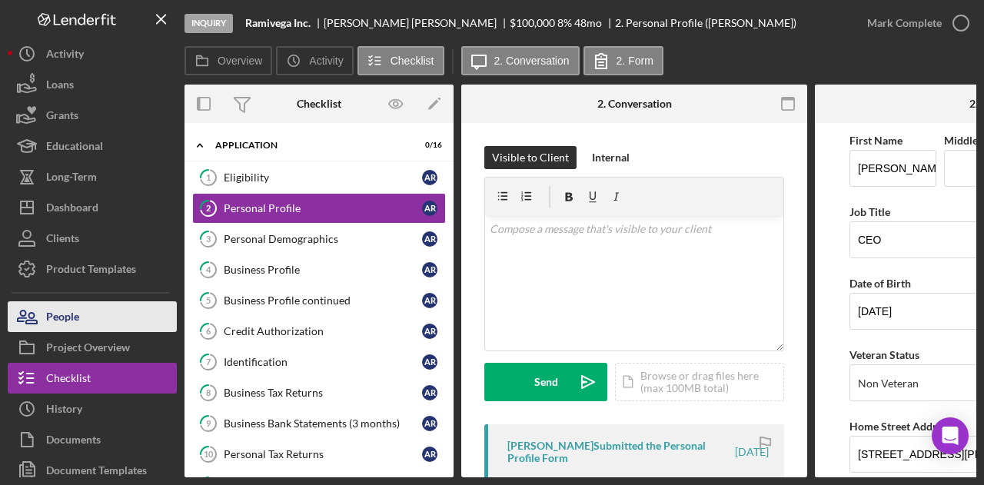
click at [126, 310] on button "People" at bounding box center [92, 316] width 169 height 31
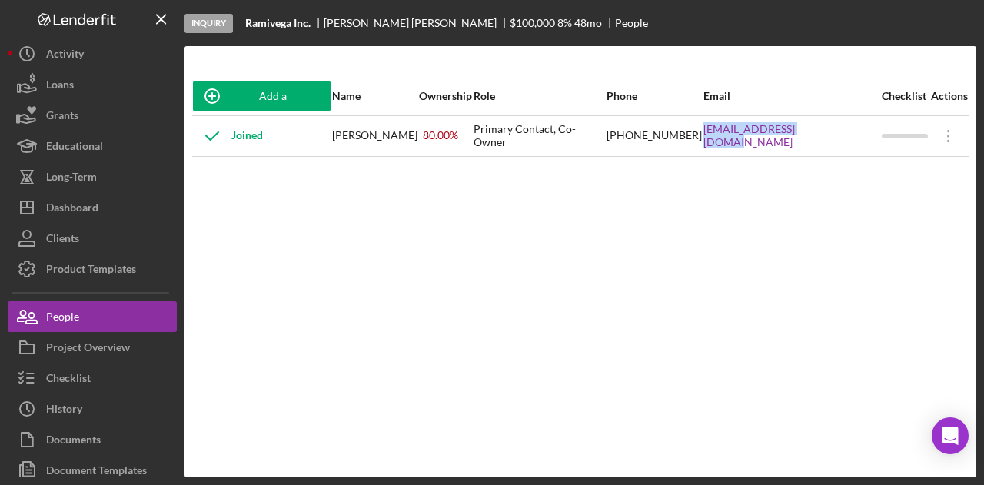
drag, startPoint x: 743, startPoint y: 143, endPoint x: 863, endPoint y: 143, distance: 120.0
click at [863, 143] on tr "Joined Arnulfo Ramirez Chavez 80.00 % Primary Contact, Co-Owner (628) 222-0933 …" at bounding box center [580, 135] width 777 height 41
copy tr "ramivegainc@gmail.com"
drag, startPoint x: 428, startPoint y: 251, endPoint x: 409, endPoint y: 255, distance: 18.7
click at [428, 255] on div "Add a Participant Name Ownership Role Phone Email Checklist Actions Joined Arnu…" at bounding box center [581, 262] width 792 height 370
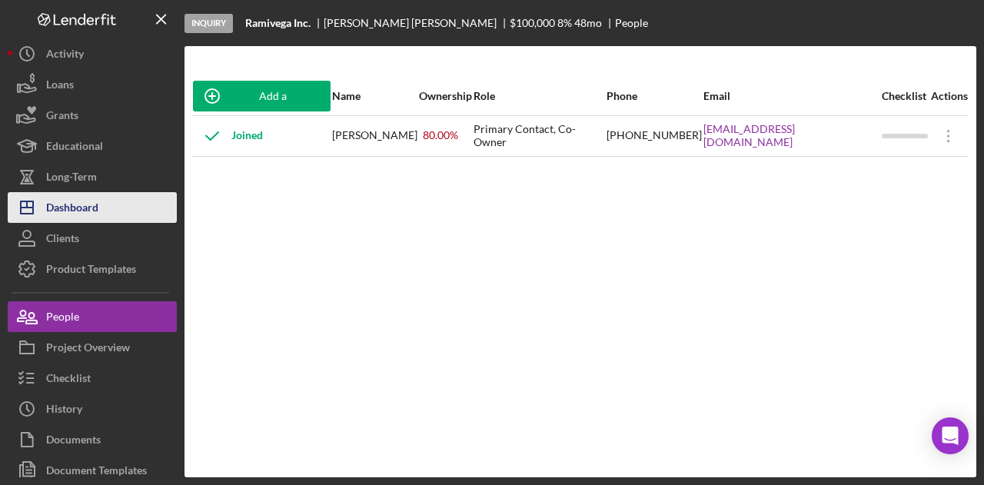
click at [113, 206] on button "Icon/Dashboard Dashboard" at bounding box center [92, 207] width 169 height 31
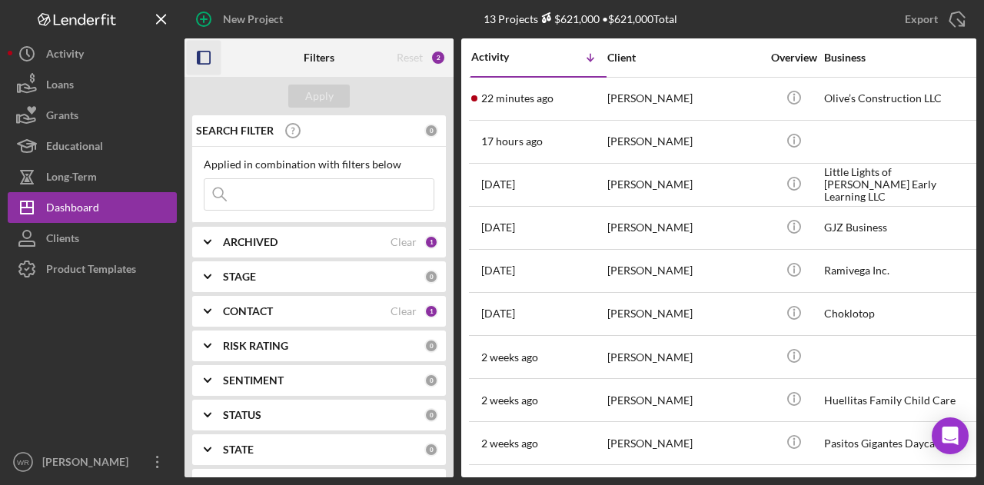
click at [209, 55] on icon "button" at bounding box center [204, 58] width 35 height 35
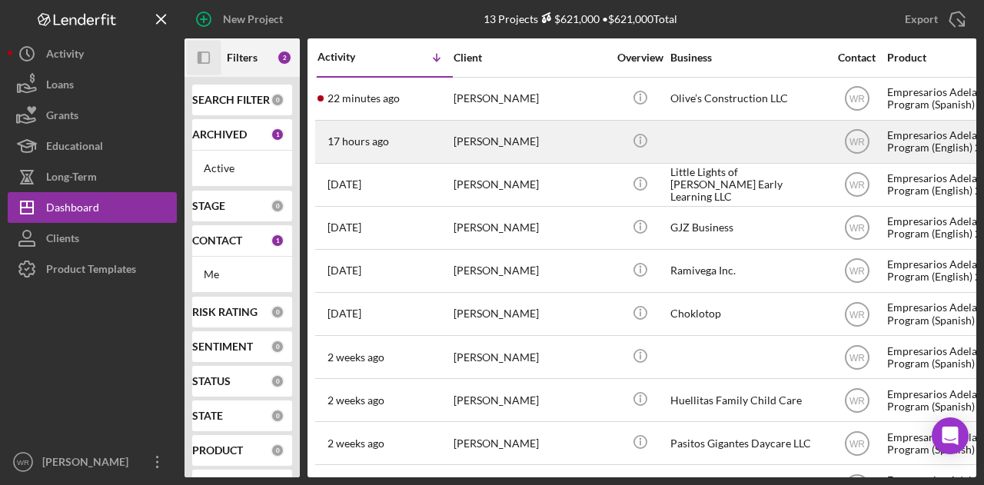
click at [528, 145] on div "[PERSON_NAME]" at bounding box center [531, 142] width 154 height 41
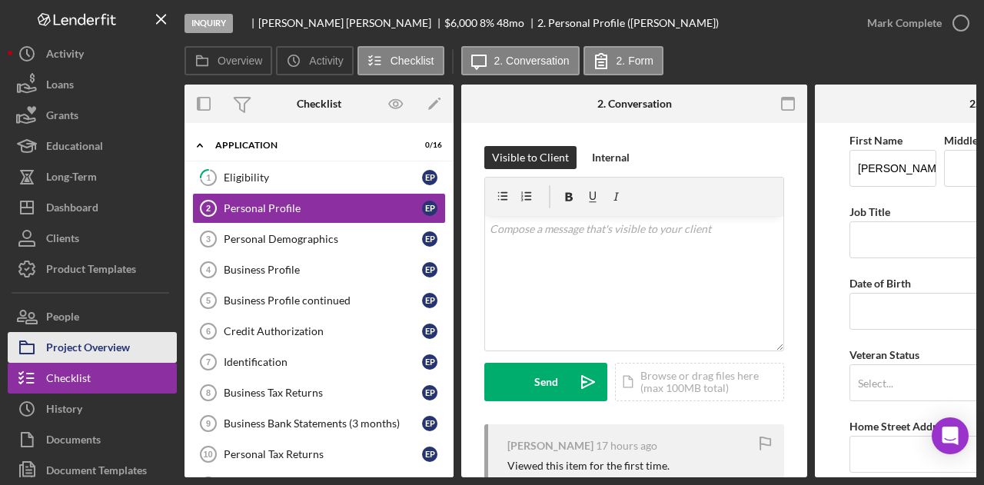
click at [73, 340] on div "Project Overview" at bounding box center [88, 349] width 84 height 35
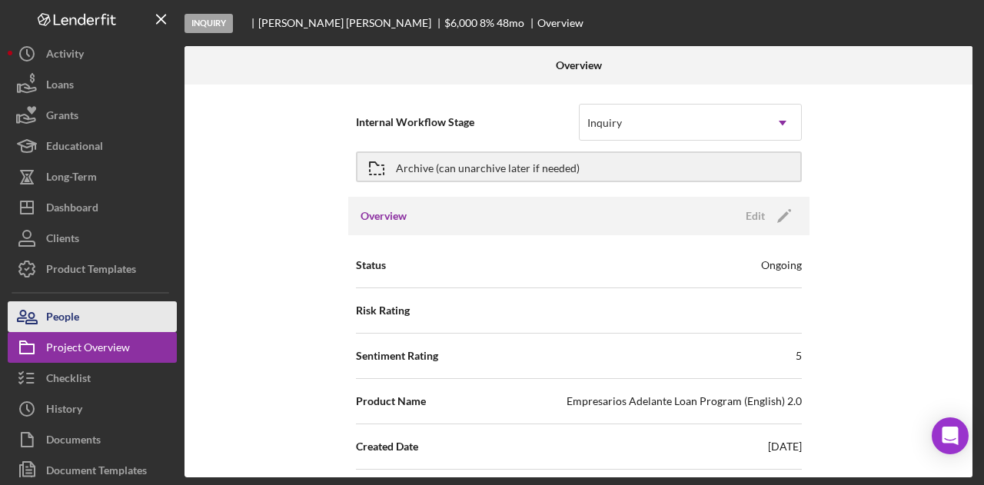
click at [61, 325] on div "People" at bounding box center [62, 318] width 33 height 35
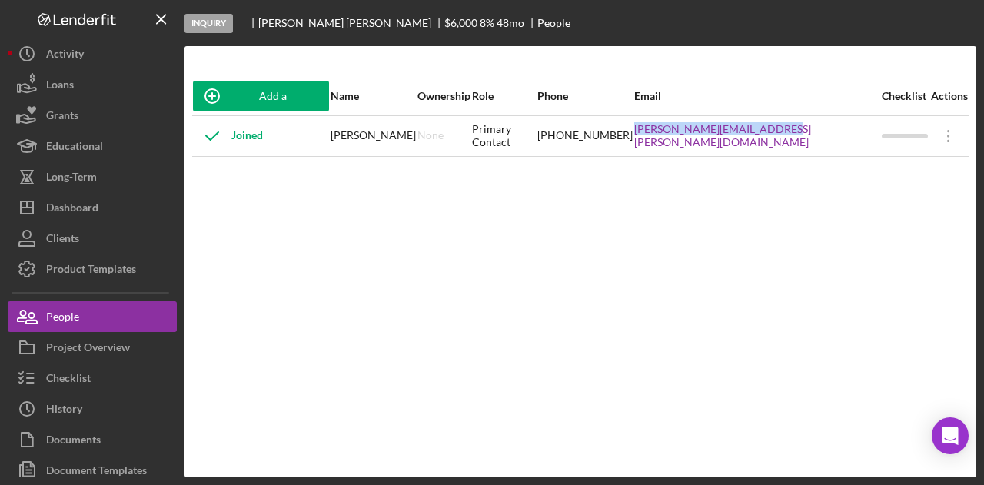
drag, startPoint x: 700, startPoint y: 147, endPoint x: 843, endPoint y: 148, distance: 143.0
click at [843, 148] on tr "Joined Eunice Palacios None Primary Contact (415) 975-1911 eunice.ap.garcia@gma…" at bounding box center [580, 135] width 777 height 41
copy tr "eunice.ap.garcia@gmail.com"
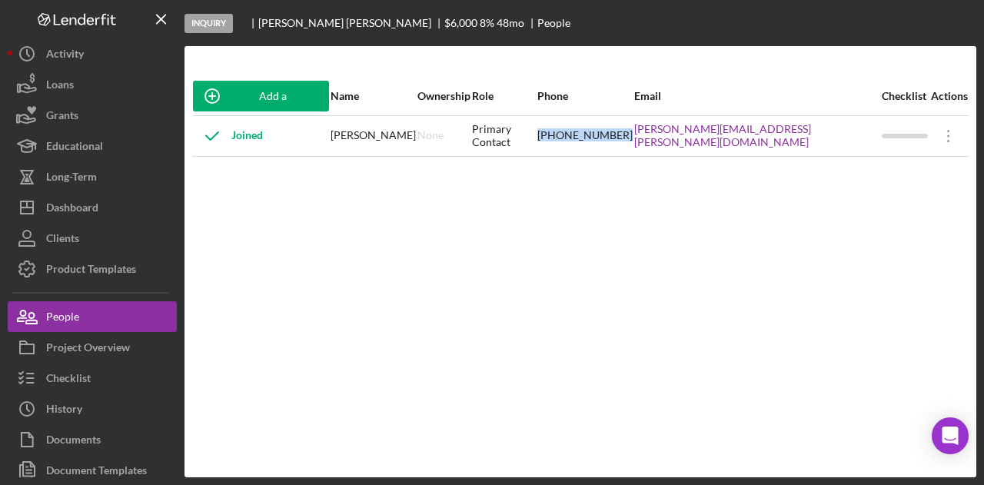
drag, startPoint x: 603, startPoint y: 144, endPoint x: 695, endPoint y: 148, distance: 92.4
click at [697, 148] on tr "Joined Eunice Palacios None Primary Contact (415) 975-1911 eunice.ap.garcia@gma…" at bounding box center [580, 135] width 777 height 41
copy tr "(415) 975-1911"
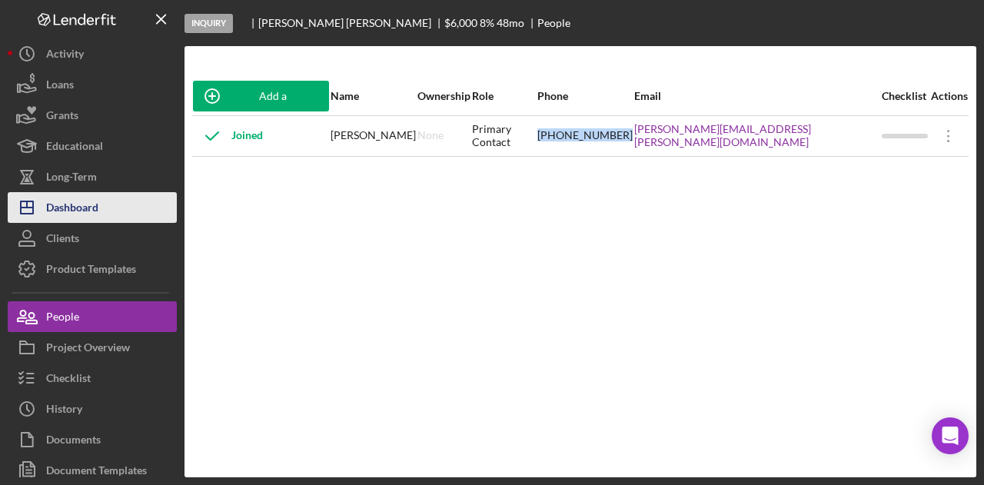
click at [115, 199] on button "Icon/Dashboard Dashboard" at bounding box center [92, 207] width 169 height 31
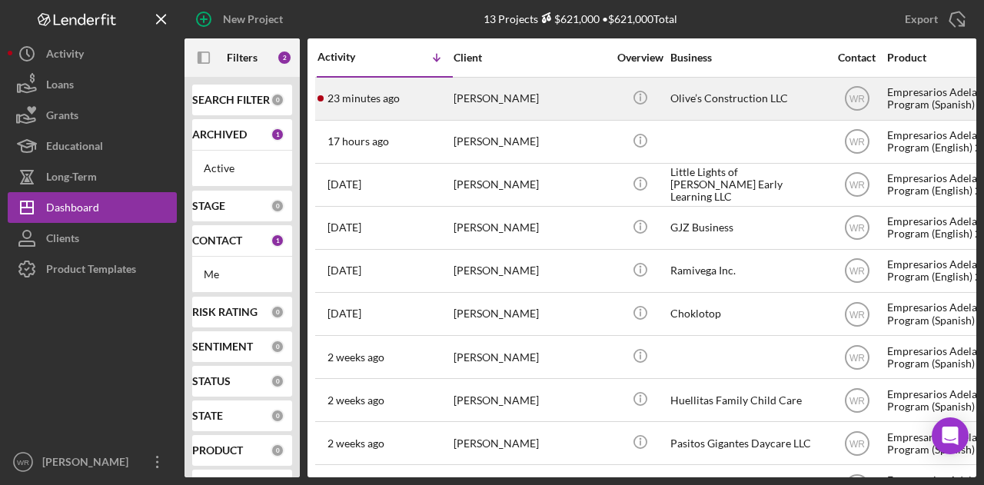
click at [503, 99] on div "Hugo Solos" at bounding box center [531, 98] width 154 height 41
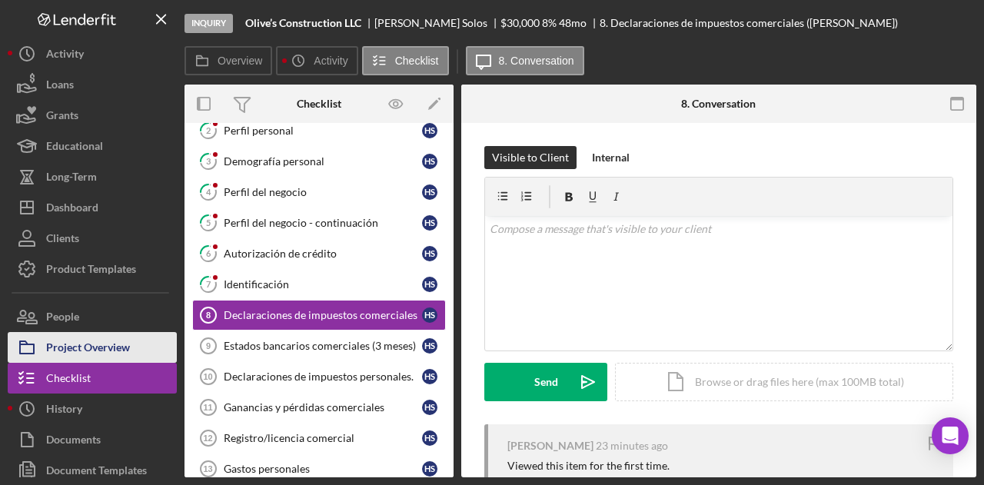
scroll to position [88, 0]
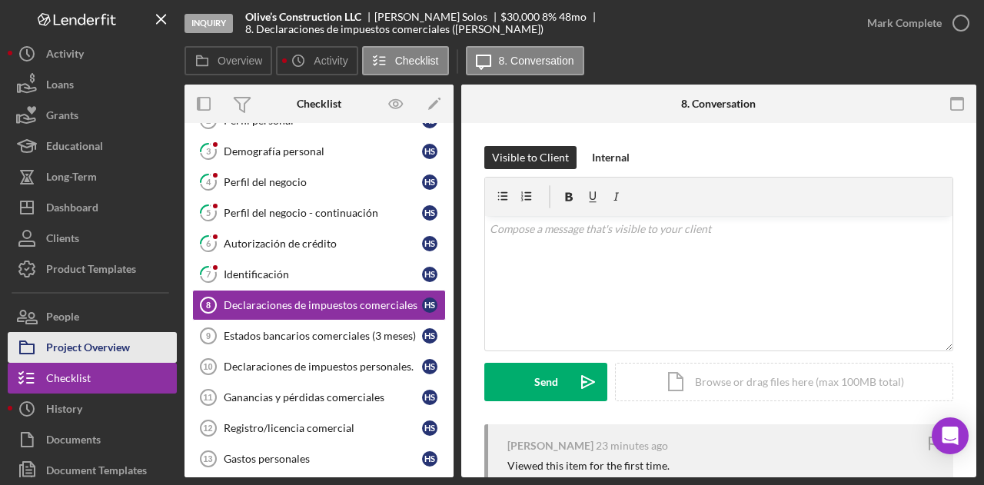
click at [94, 347] on div "Project Overview" at bounding box center [88, 349] width 84 height 35
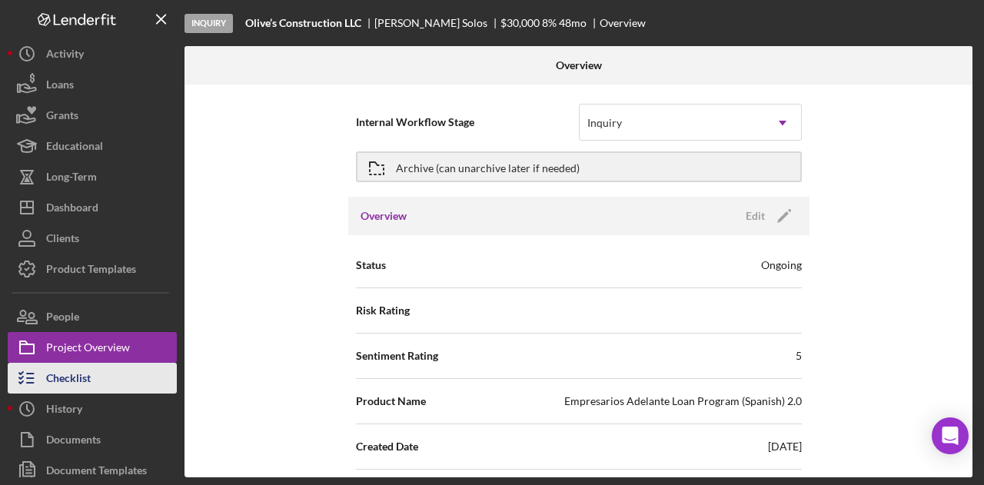
click at [98, 373] on button "Checklist" at bounding box center [92, 378] width 169 height 31
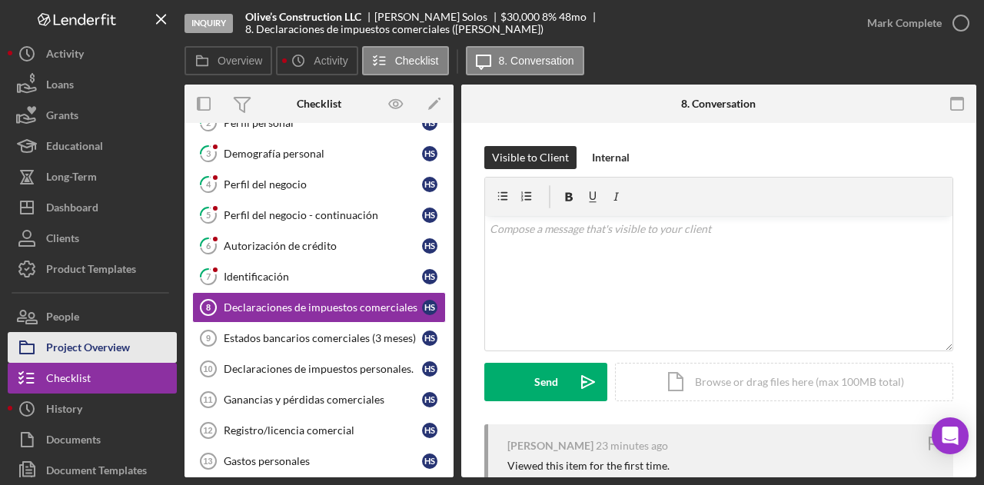
scroll to position [88, 0]
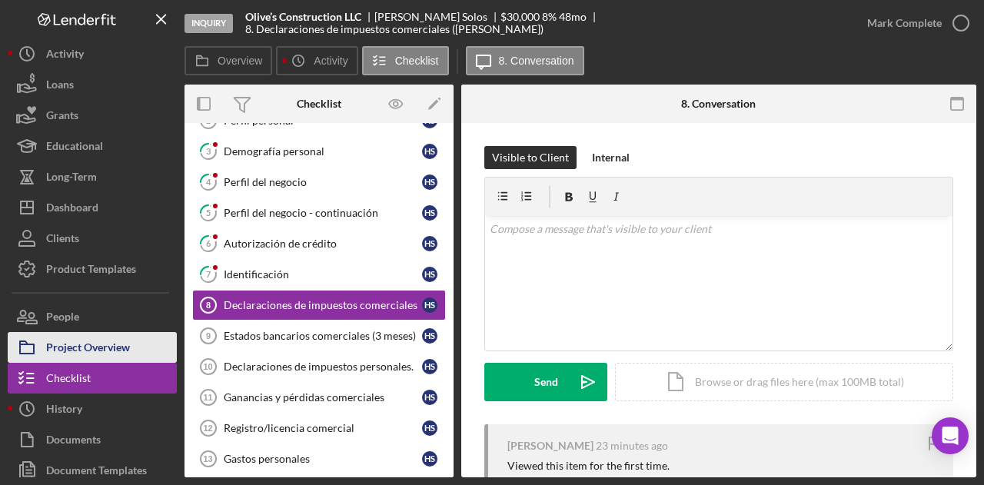
click at [108, 342] on div "Project Overview" at bounding box center [88, 349] width 84 height 35
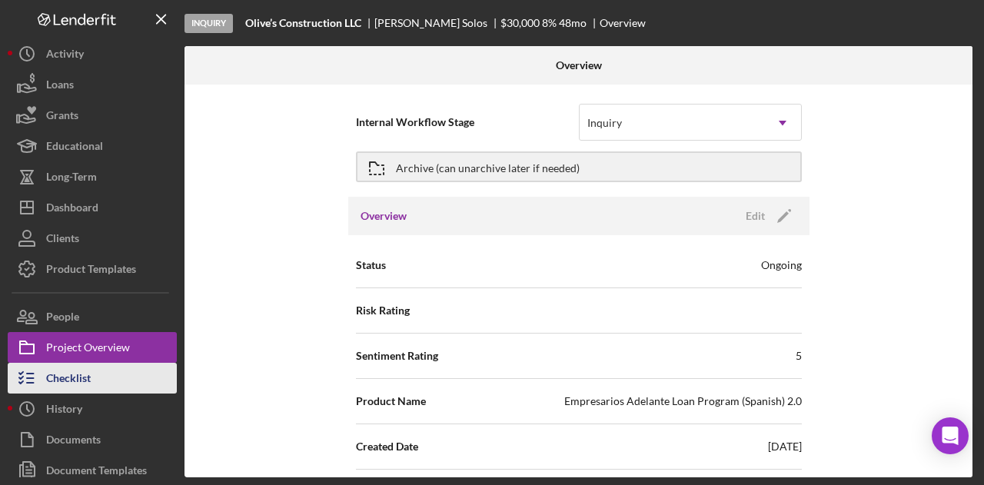
click at [100, 384] on button "Checklist" at bounding box center [92, 378] width 169 height 31
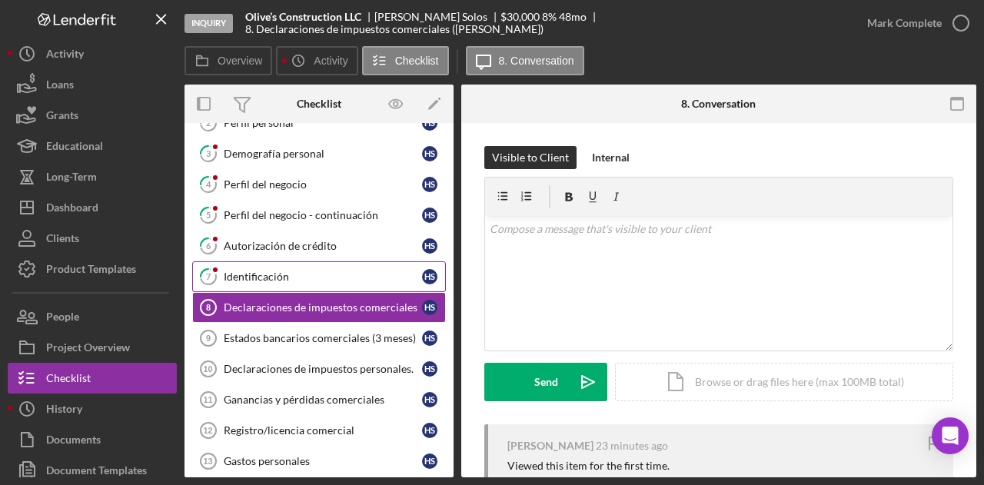
scroll to position [88, 0]
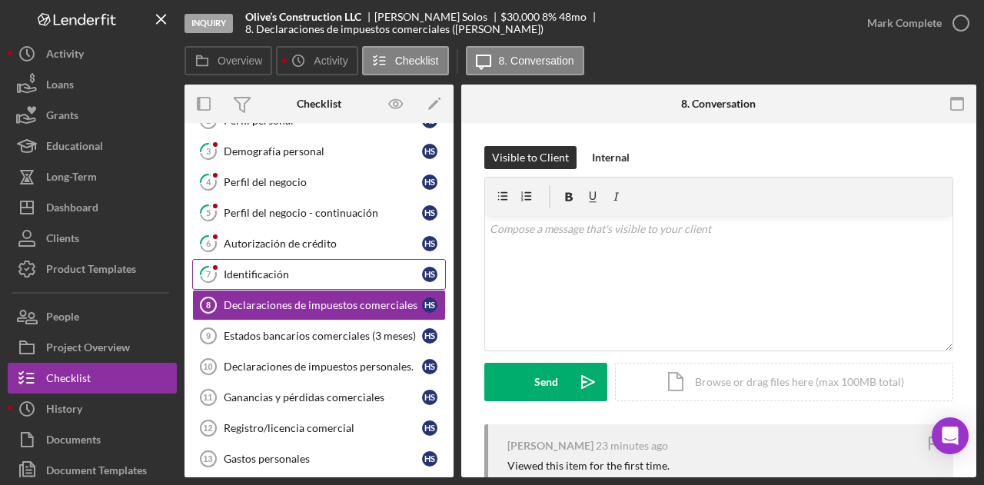
click at [312, 271] on div "Identificación" at bounding box center [323, 274] width 198 height 12
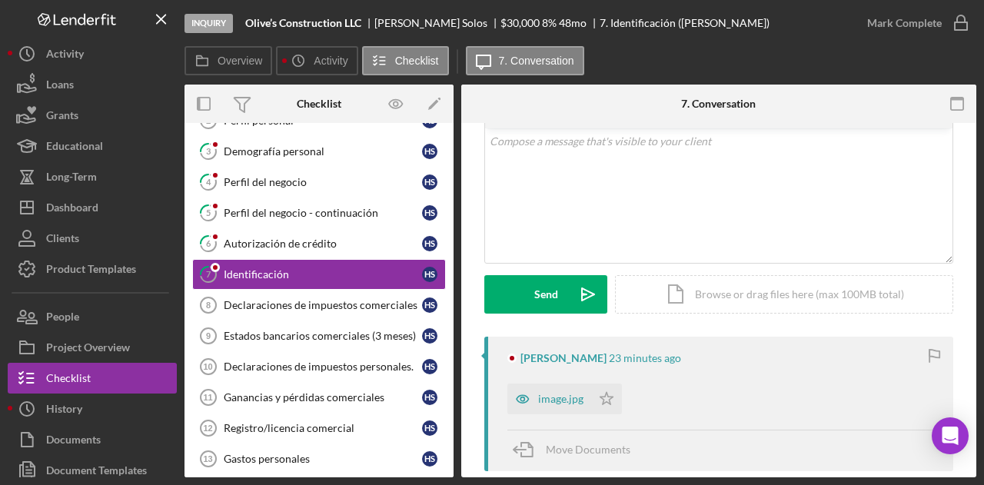
scroll to position [231, 0]
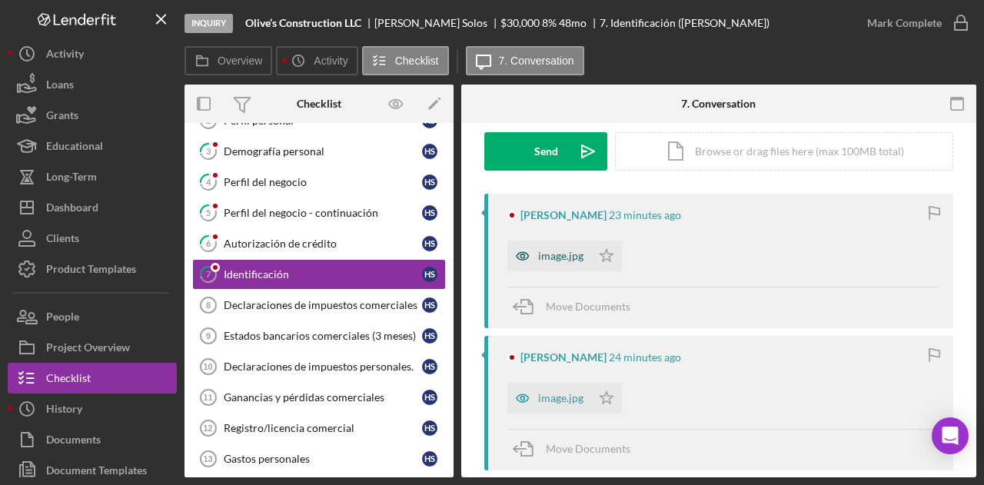
click at [558, 251] on div "image.jpg" at bounding box center [560, 256] width 45 height 12
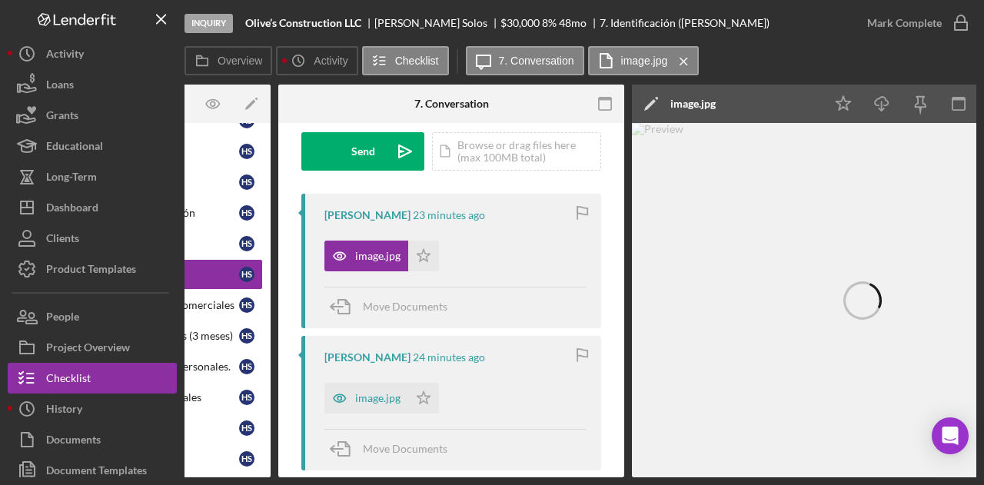
scroll to position [0, 219]
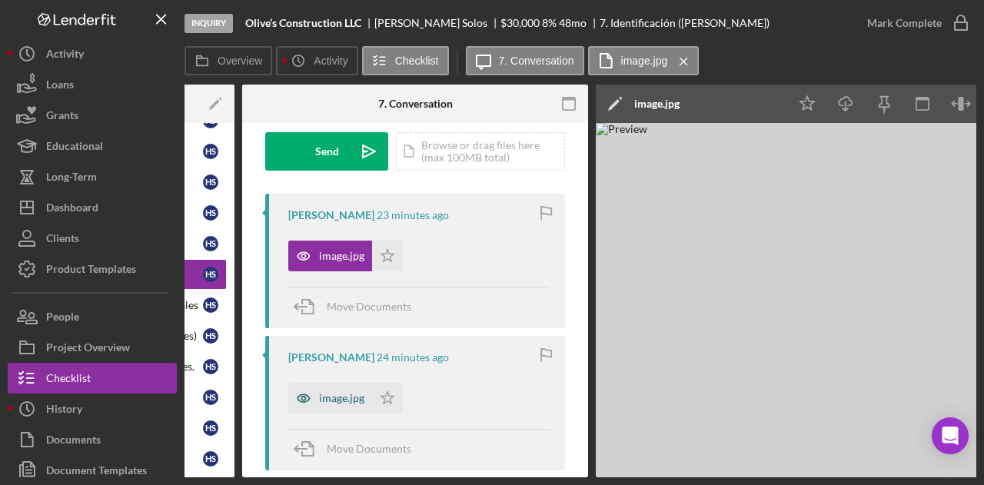
click at [337, 396] on div "image.jpg" at bounding box center [341, 398] width 45 height 12
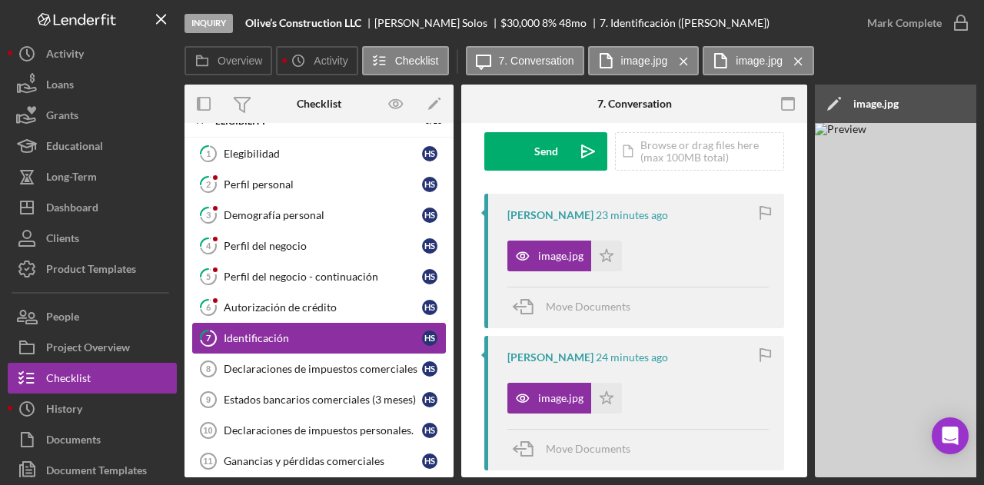
scroll to position [0, 0]
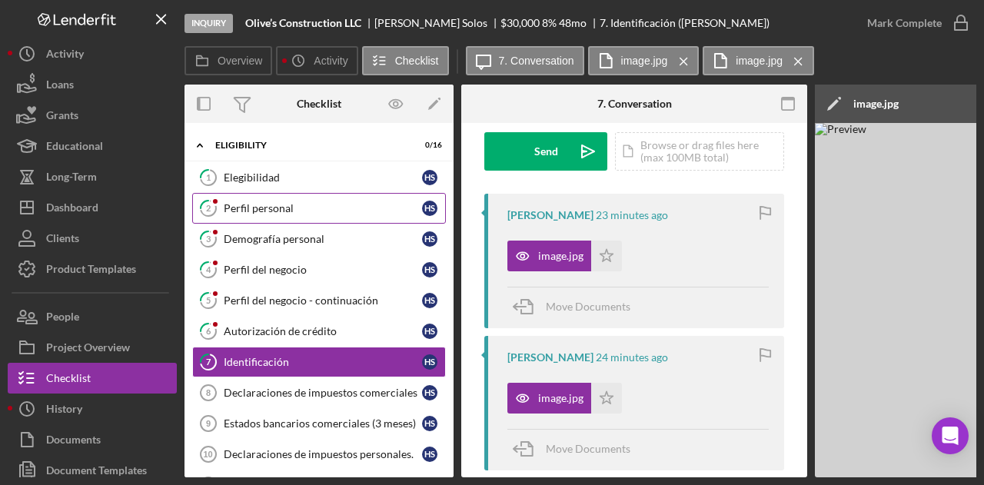
click at [291, 205] on div "Perfil personal" at bounding box center [323, 208] width 198 height 12
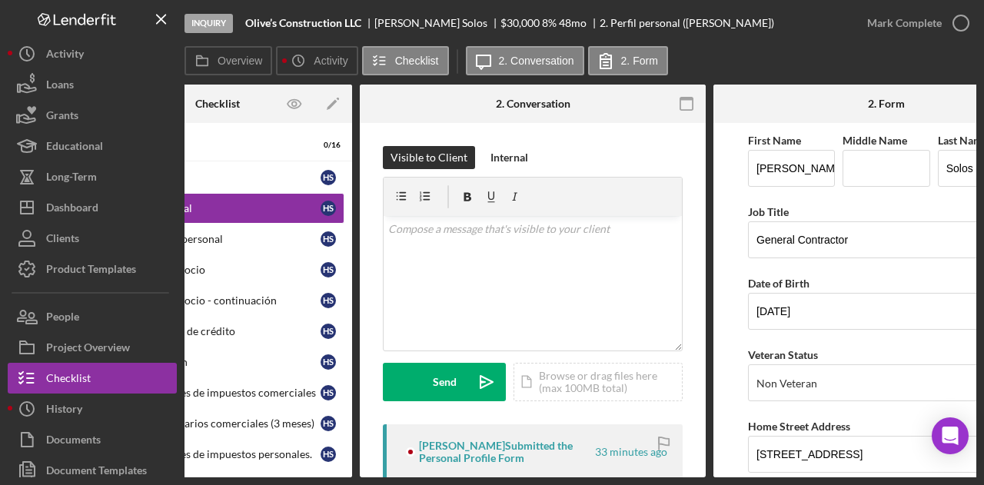
scroll to position [0, 185]
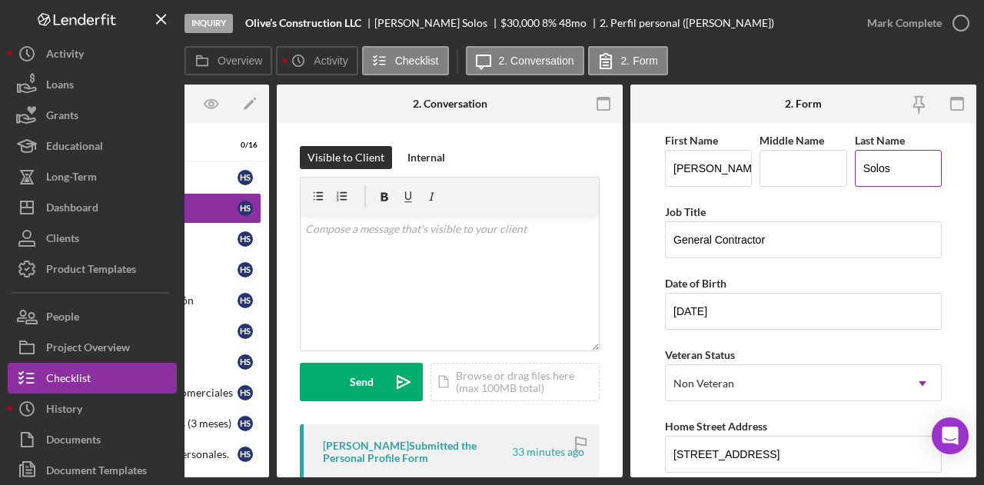
click at [881, 171] on input "Solos" at bounding box center [898, 168] width 87 height 37
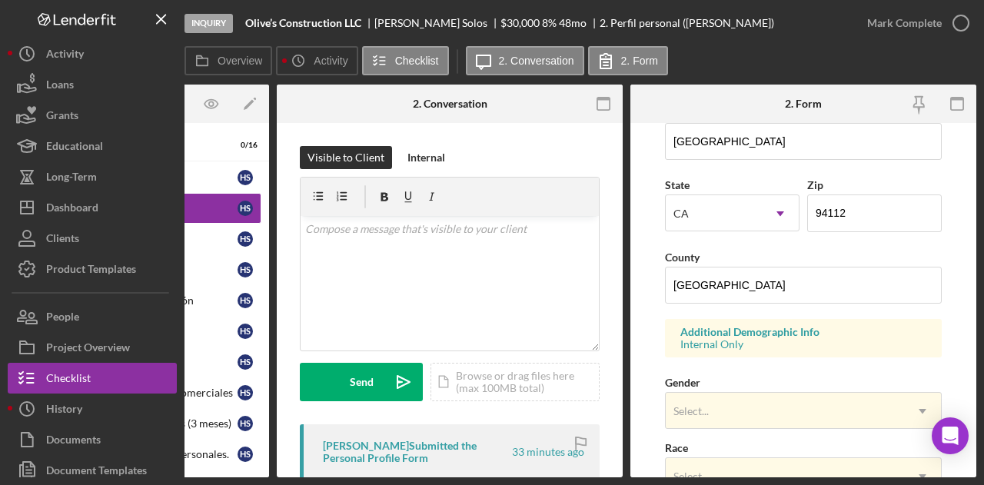
scroll to position [672, 0]
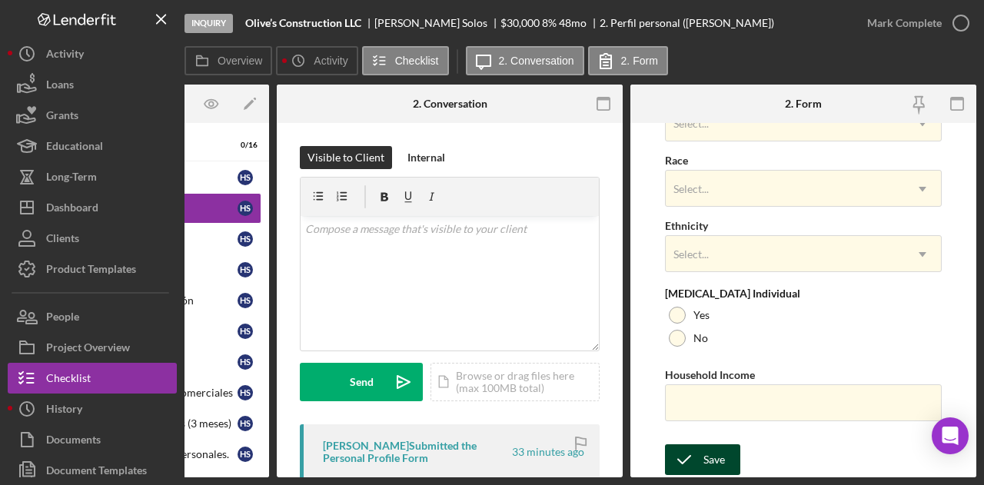
type input "Solis"
click at [711, 446] on div "Save" at bounding box center [715, 459] width 22 height 31
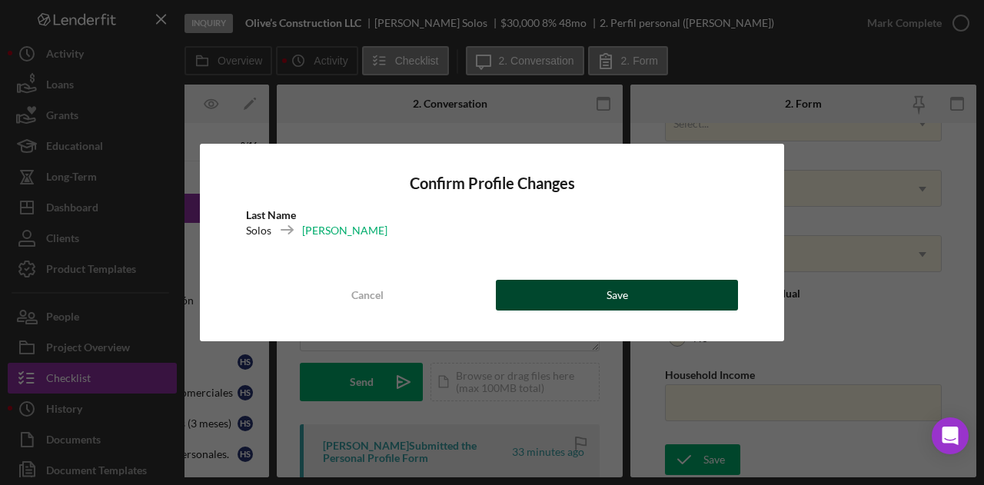
drag, startPoint x: 637, startPoint y: 288, endPoint x: 638, endPoint y: 298, distance: 9.3
click at [637, 291] on button "Save" at bounding box center [617, 295] width 242 height 31
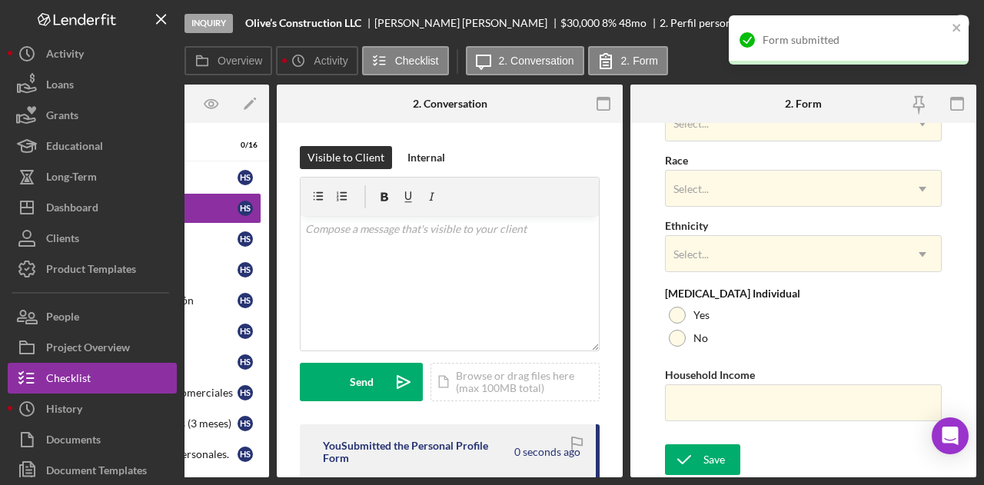
drag, startPoint x: 557, startPoint y: 479, endPoint x: 335, endPoint y: 473, distance: 221.6
click at [349, 478] on div "Inquiry Olive’s Construction LLC Hugo Solis $30,000 $30,000 8 % 48 mo 2. Perfil…" at bounding box center [492, 242] width 984 height 485
click at [316, 473] on div "You Submitted the Personal Profile Form 2 seconds ago" at bounding box center [450, 458] width 300 height 67
click at [314, 473] on div "You Submitted the Personal Profile Form 2 seconds ago" at bounding box center [450, 458] width 300 height 67
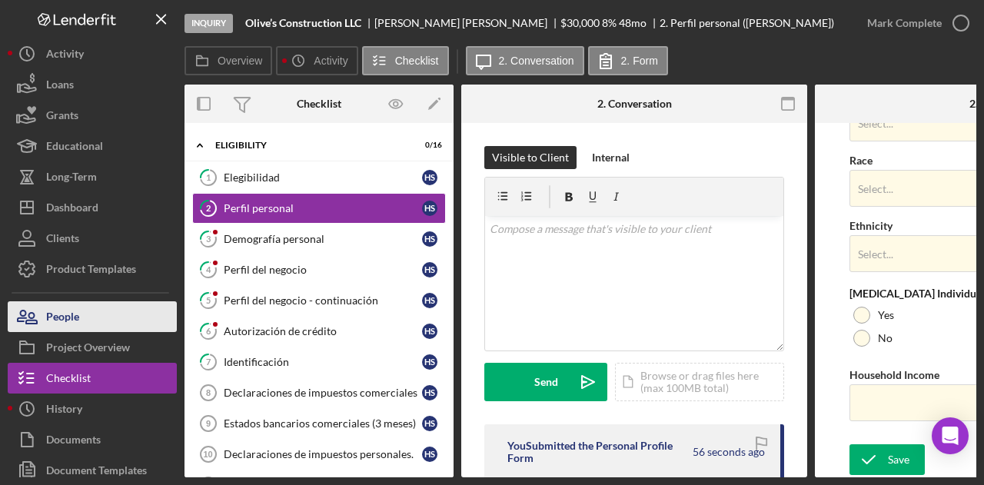
click at [138, 319] on button "People" at bounding box center [92, 316] width 169 height 31
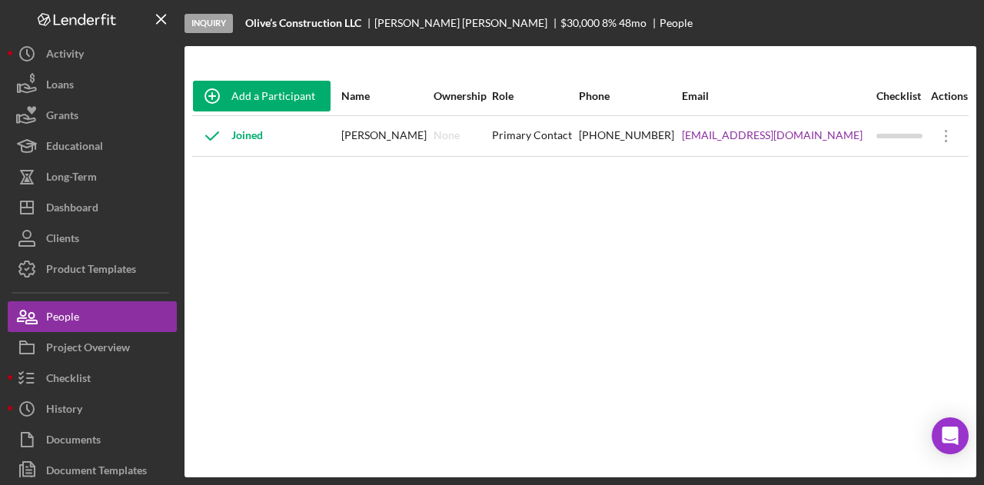
drag, startPoint x: 666, startPoint y: 130, endPoint x: 838, endPoint y: 148, distance: 173.2
click at [838, 148] on tr "Joined Hugo Solis None Primary Contact (628) 224-7955 Olivesconstructionllc@gmq…" at bounding box center [580, 135] width 777 height 41
copy tr "Olivesconstructionllc@gmqil.com"
drag, startPoint x: 575, startPoint y: 141, endPoint x: 657, endPoint y: 142, distance: 81.5
click at [657, 142] on tr "Joined Hugo Solis None Primary Contact (628) 224-7955 Olivesconstructionllc@gmq…" at bounding box center [580, 135] width 777 height 41
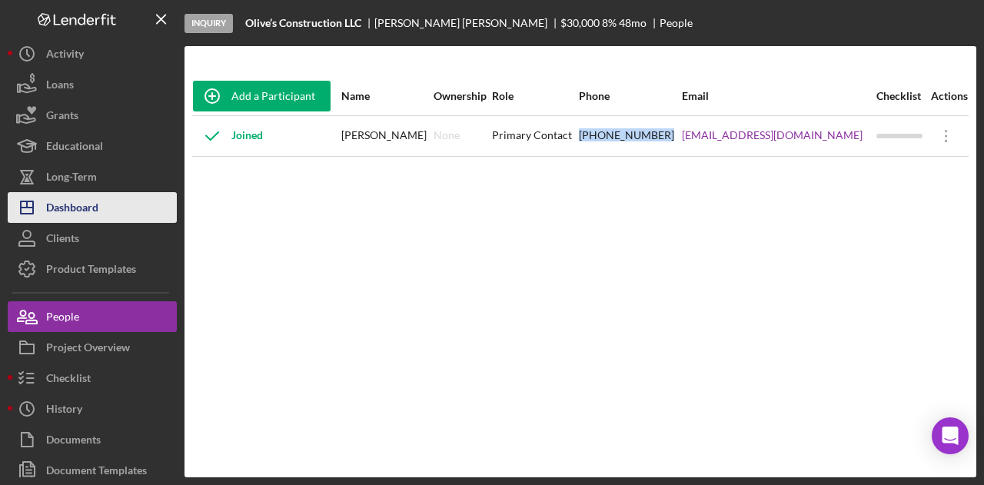
click at [119, 208] on button "Icon/Dashboard Dashboard" at bounding box center [92, 207] width 169 height 31
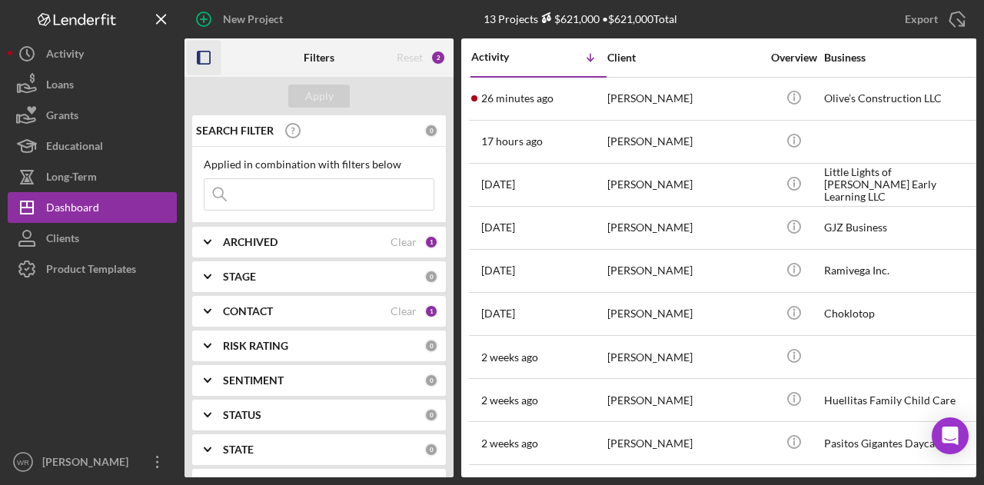
click at [211, 63] on icon "button" at bounding box center [204, 58] width 35 height 35
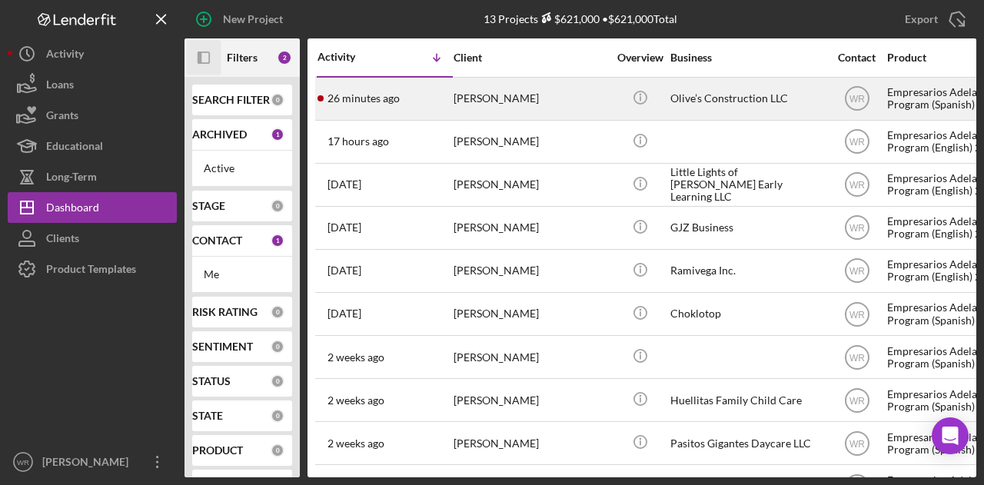
click at [487, 89] on div "[PERSON_NAME]" at bounding box center [531, 98] width 154 height 41
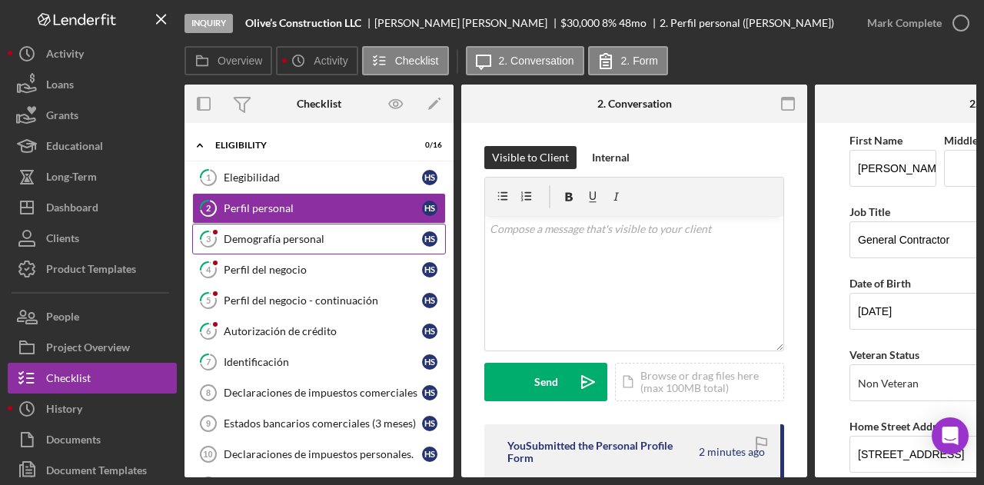
click at [285, 238] on div "Demografía personal" at bounding box center [323, 239] width 198 height 12
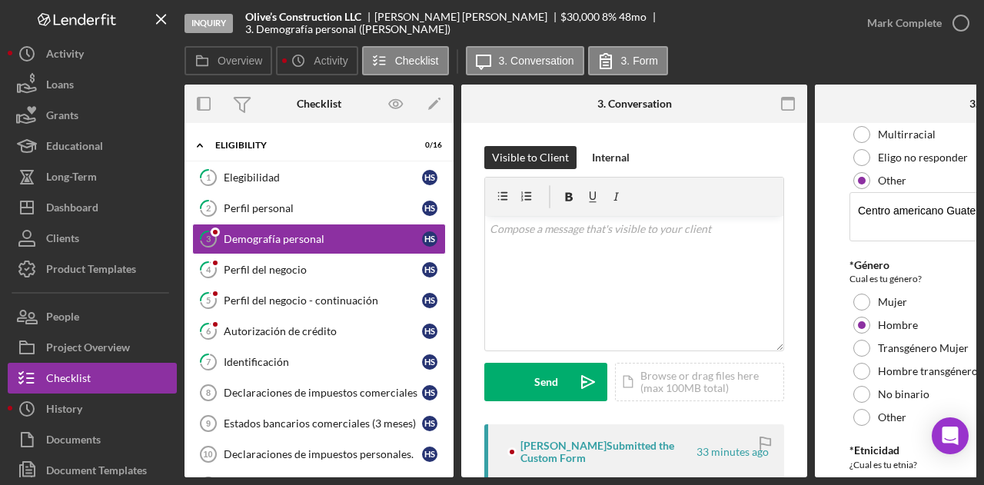
scroll to position [154, 0]
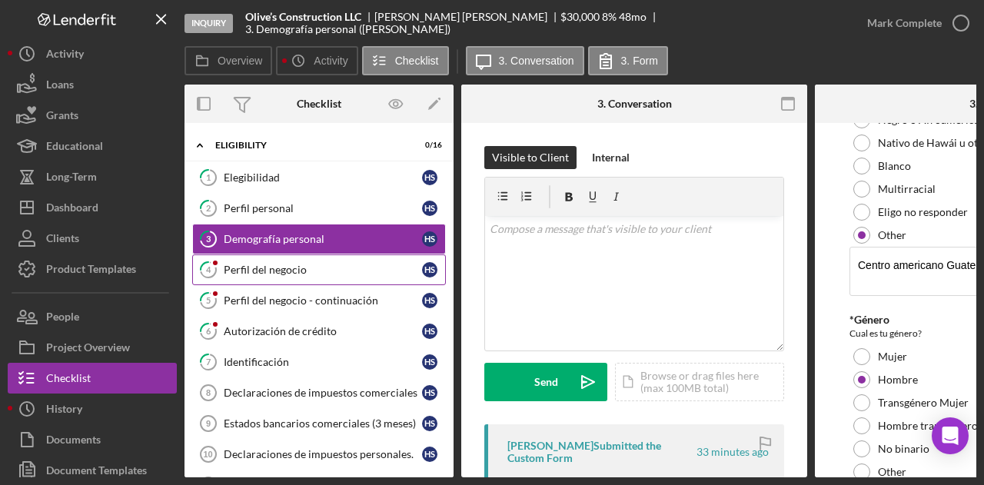
click at [346, 270] on div "Perfil del negocio" at bounding box center [323, 270] width 198 height 12
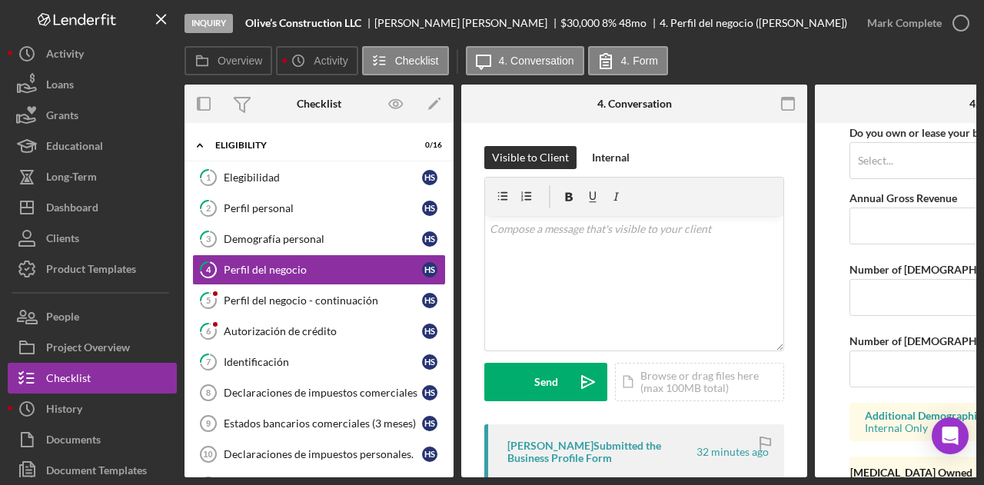
scroll to position [1307, 0]
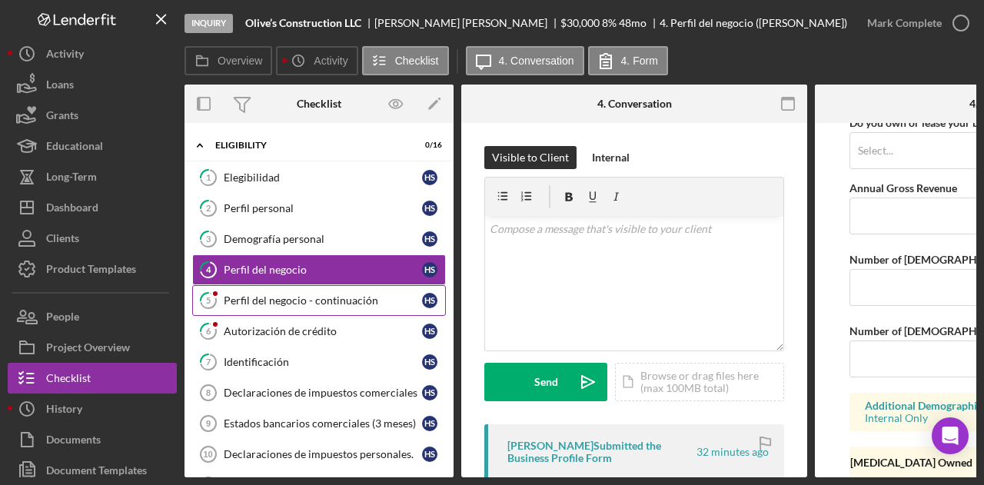
click at [368, 295] on div "Perfil del negocio - continuación" at bounding box center [323, 301] width 198 height 12
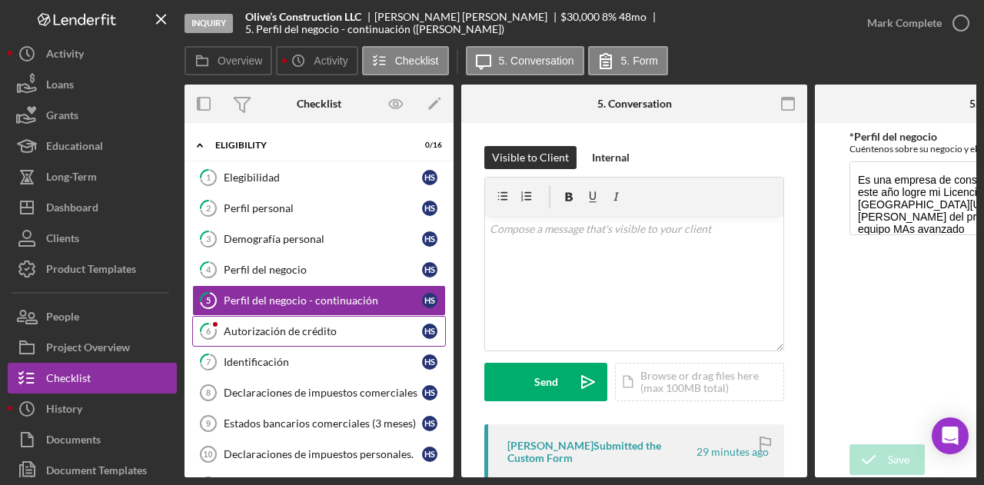
click at [345, 328] on div "Autorización de crédito" at bounding box center [323, 331] width 198 height 12
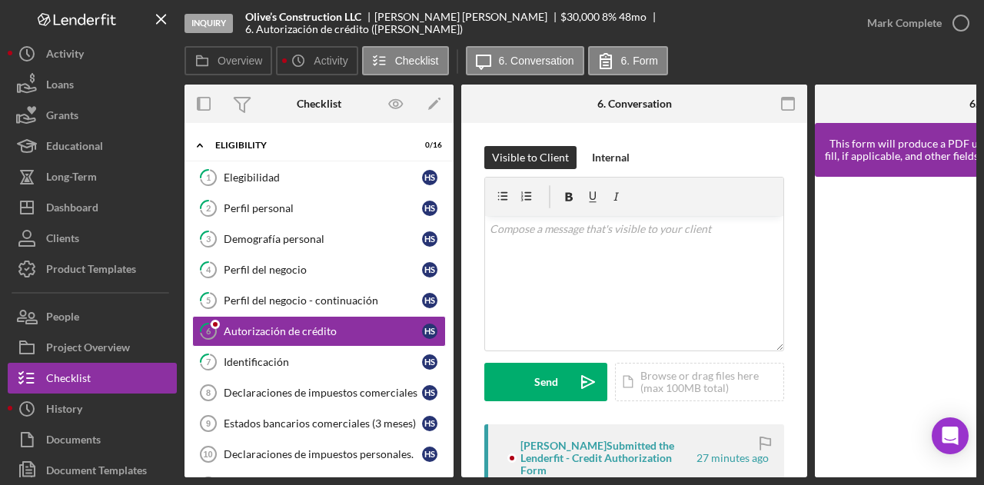
scroll to position [290, 0]
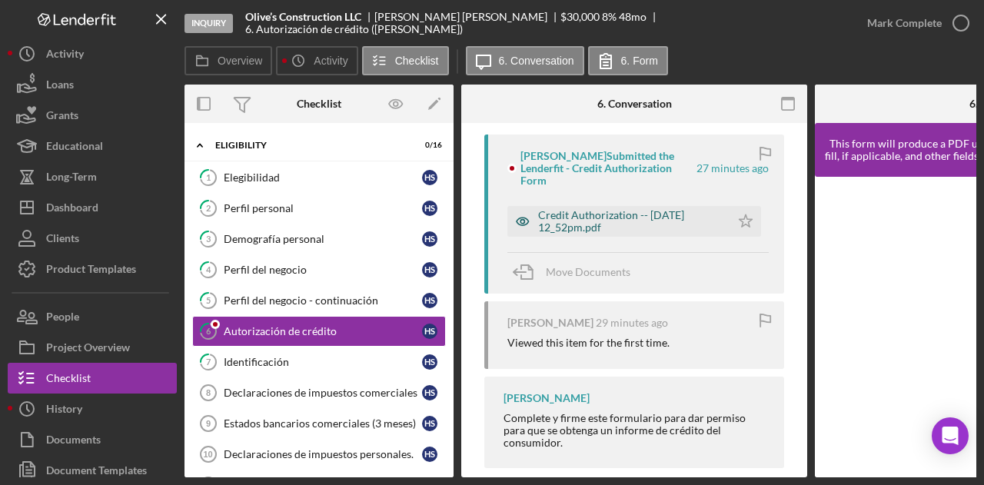
click at [594, 209] on div "Credit Authorization -- 2025-09-30 12_52pm.pdf" at bounding box center [630, 221] width 185 height 25
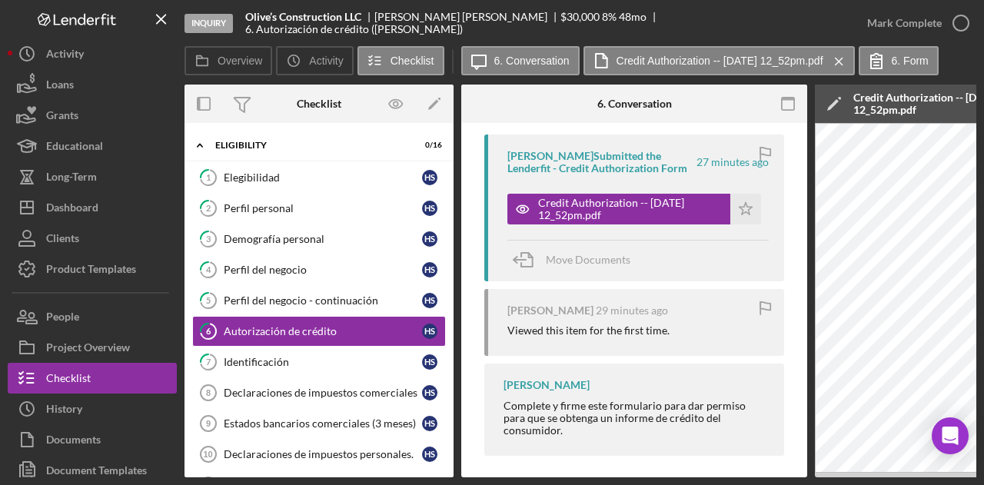
click at [781, 479] on div "Inquiry Olive’s Construction LLC Hugo Solis $30,000 $30,000 8 % 48 mo 6. Autori…" at bounding box center [492, 242] width 984 height 485
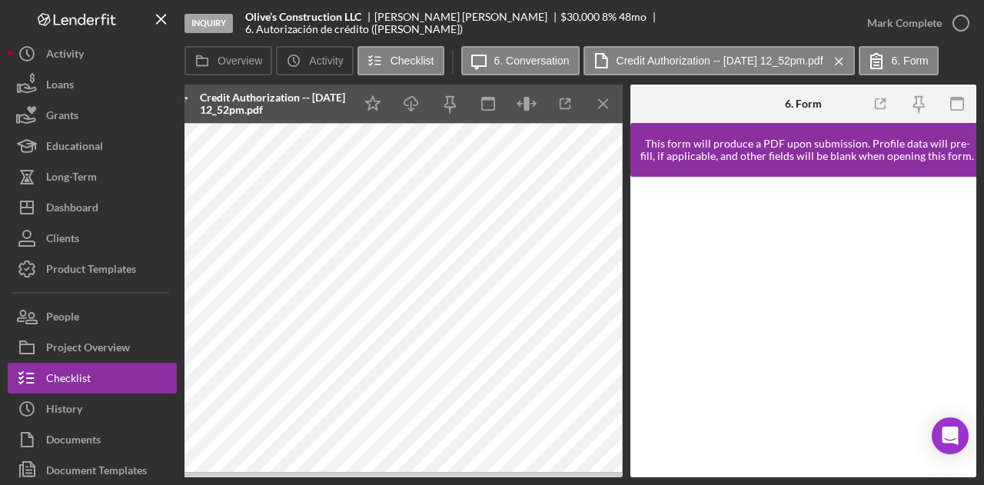
scroll to position [0, 0]
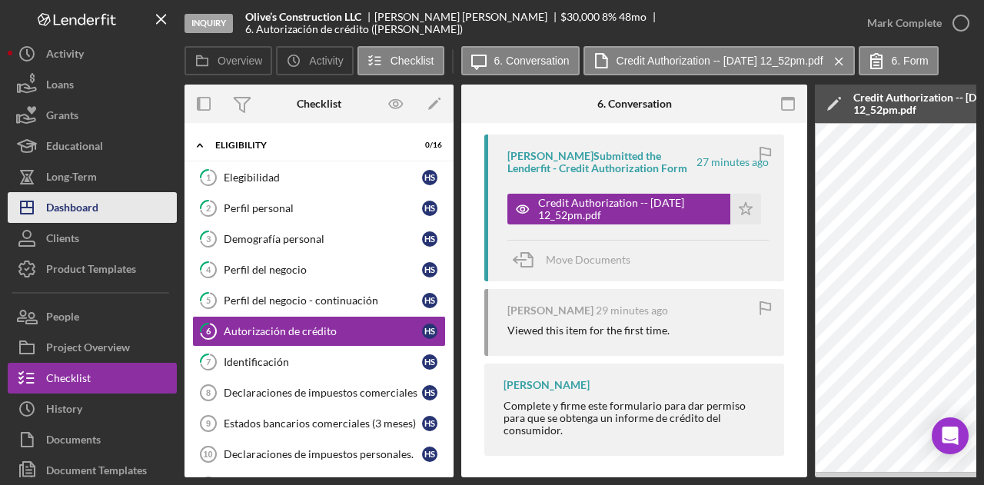
click at [91, 209] on div "Dashboard" at bounding box center [72, 209] width 52 height 35
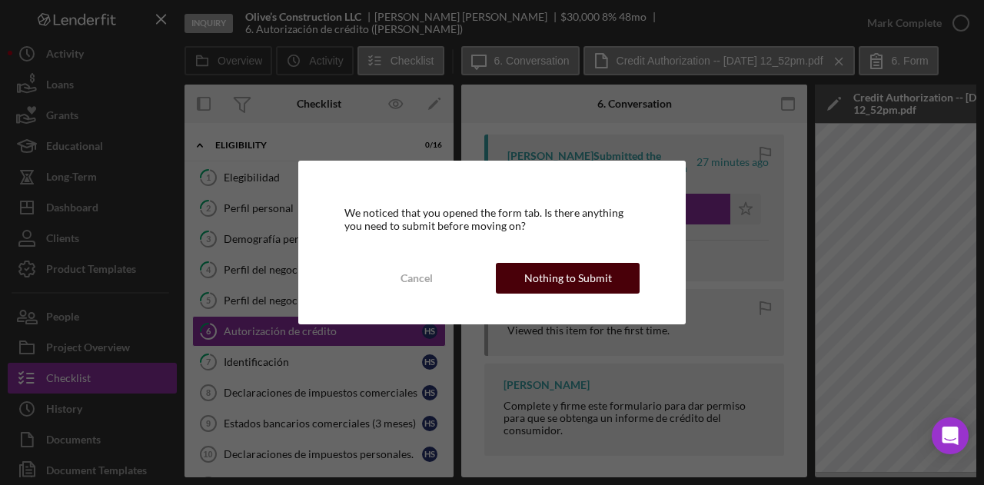
click at [574, 285] on div "Nothing to Submit" at bounding box center [568, 278] width 88 height 31
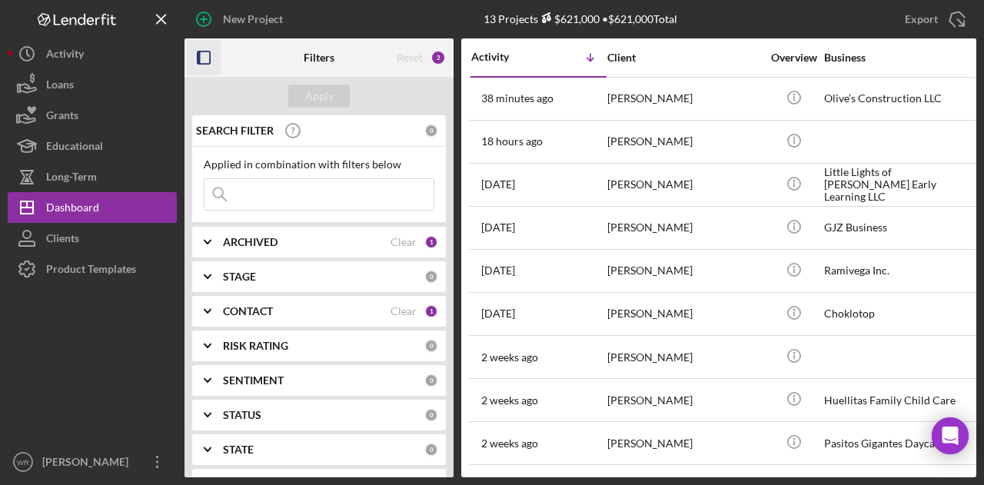
click at [208, 62] on icon "button" at bounding box center [204, 58] width 35 height 35
click at [206, 56] on icon "button" at bounding box center [204, 58] width 35 height 35
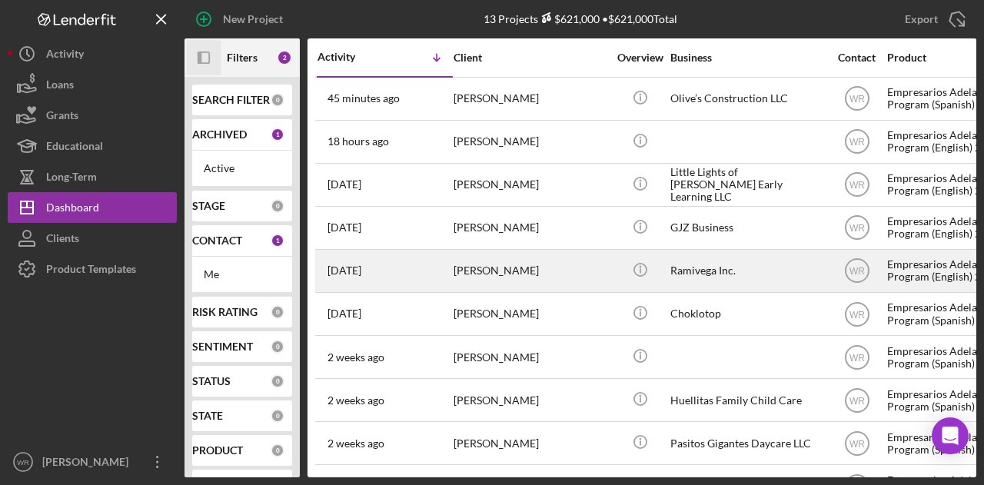
click at [495, 268] on div "[PERSON_NAME]" at bounding box center [531, 271] width 154 height 41
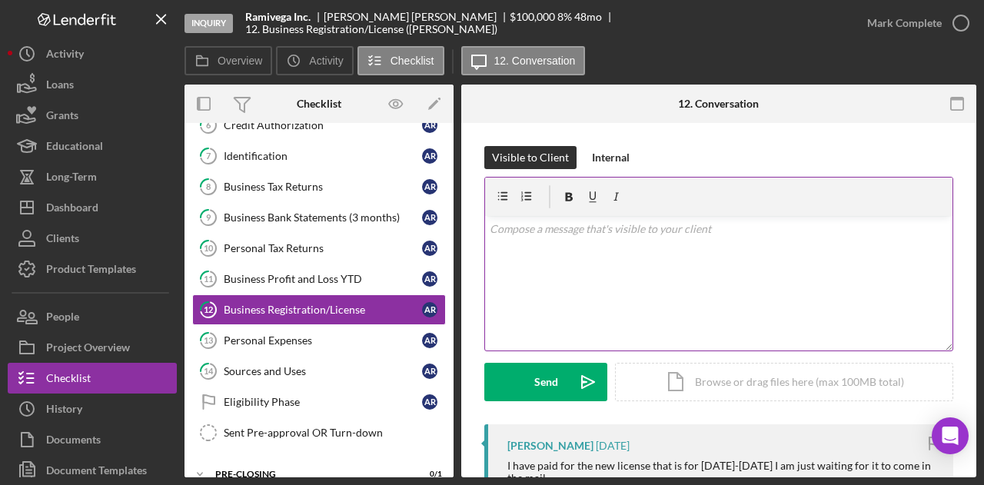
scroll to position [209, 0]
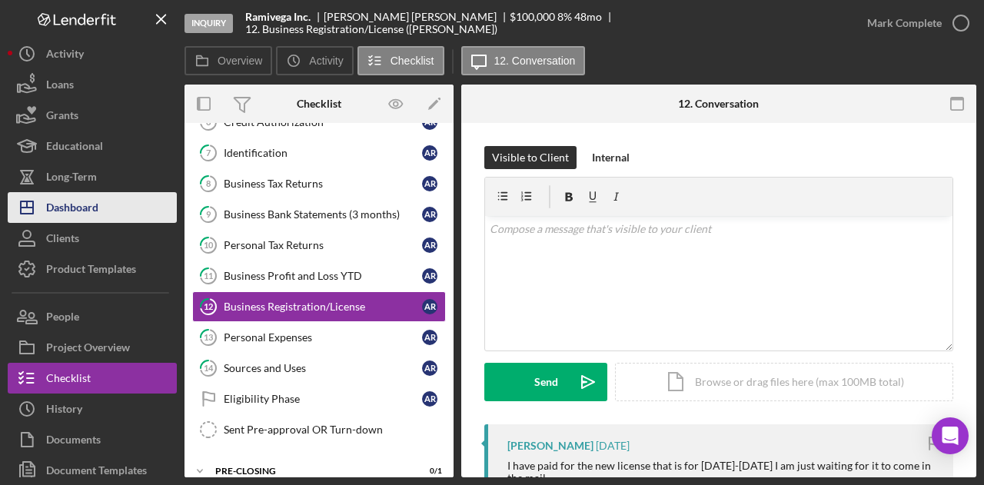
click at [122, 205] on button "Icon/Dashboard Dashboard" at bounding box center [92, 207] width 169 height 31
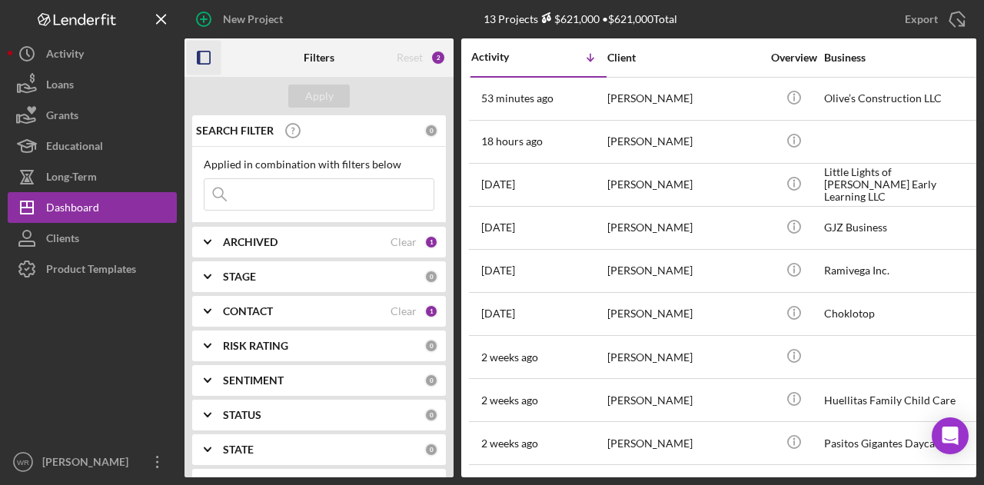
click at [200, 55] on icon "button" at bounding box center [204, 58] width 35 height 35
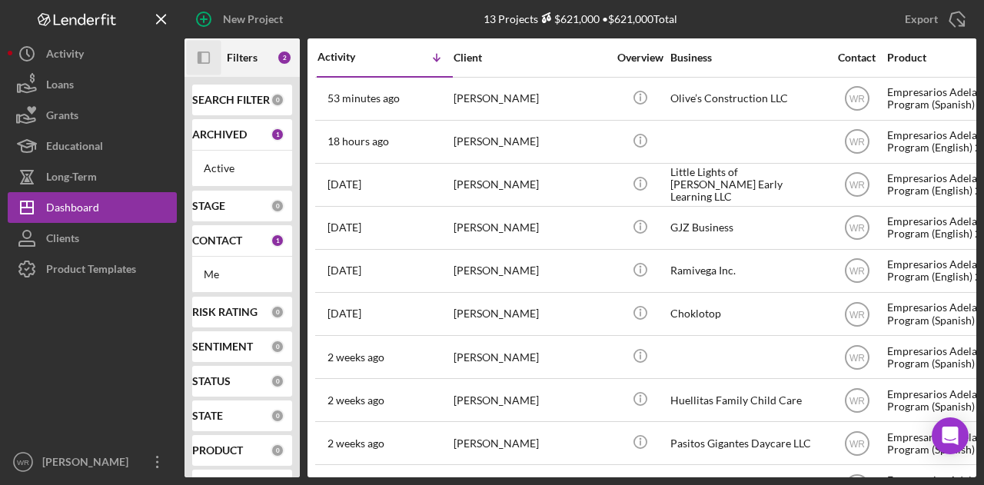
click at [206, 58] on icon "Icon/Panel Side Expand" at bounding box center [204, 58] width 35 height 35
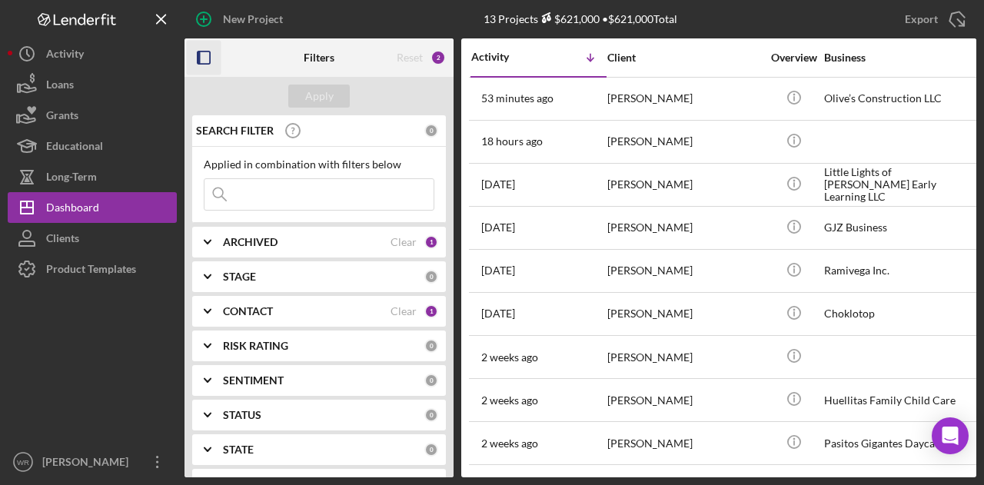
click at [272, 320] on div "CONTACT Clear 1" at bounding box center [330, 311] width 215 height 31
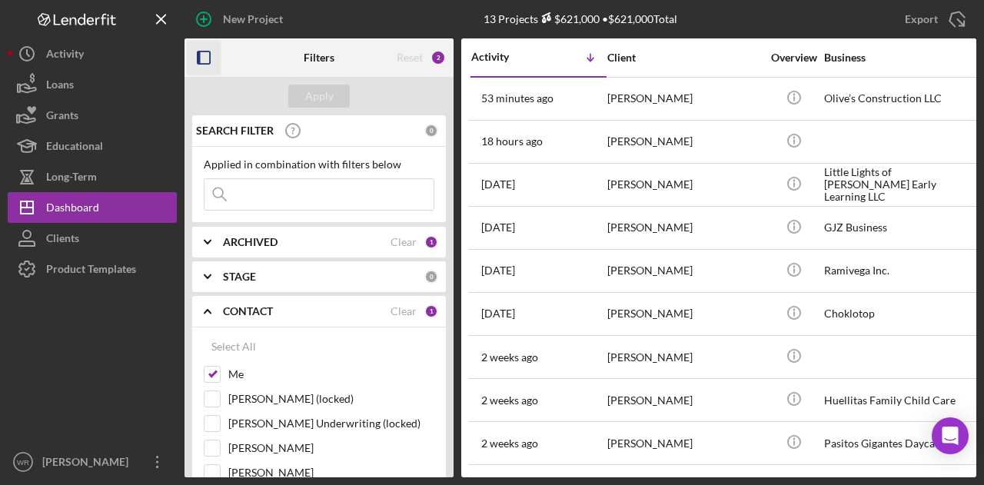
scroll to position [231, 0]
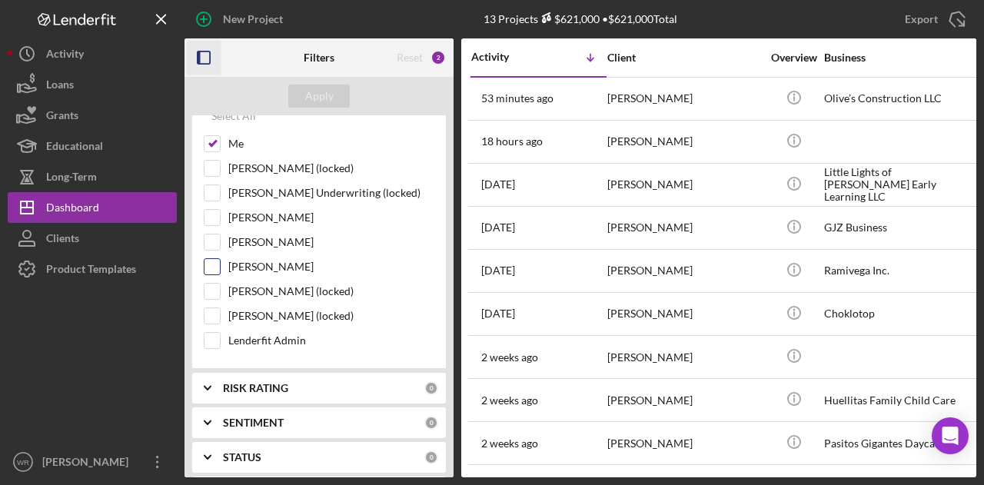
click at [249, 266] on label "[PERSON_NAME]" at bounding box center [331, 266] width 206 height 15
click at [220, 266] on input "[PERSON_NAME]" at bounding box center [212, 266] width 15 height 15
checkbox input "true"
click at [332, 92] on div "Apply" at bounding box center [319, 96] width 28 height 23
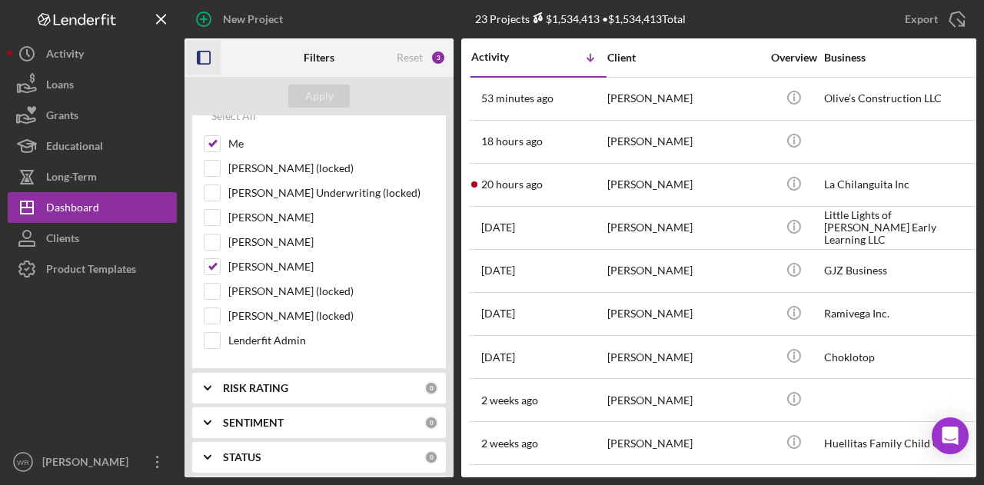
click at [208, 58] on icon "button" at bounding box center [204, 58] width 35 height 35
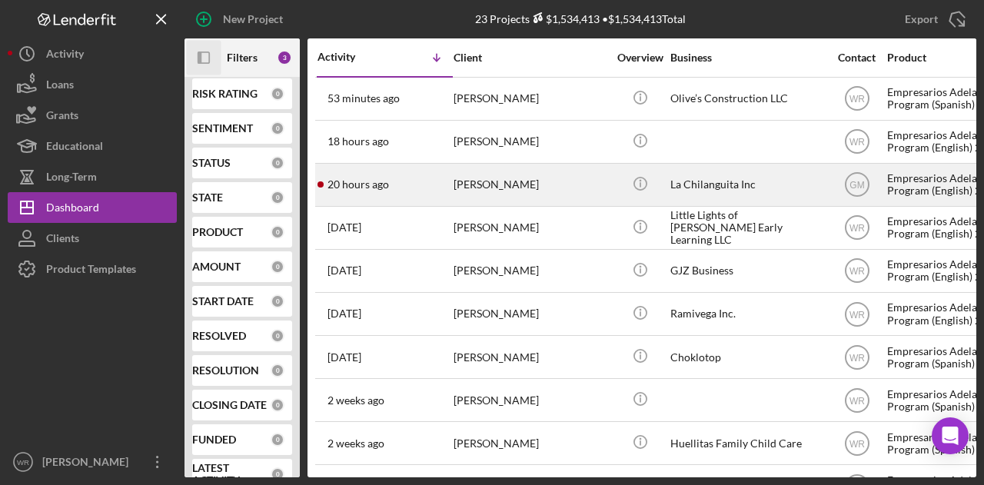
click at [524, 178] on div "[PERSON_NAME]" at bounding box center [531, 185] width 154 height 41
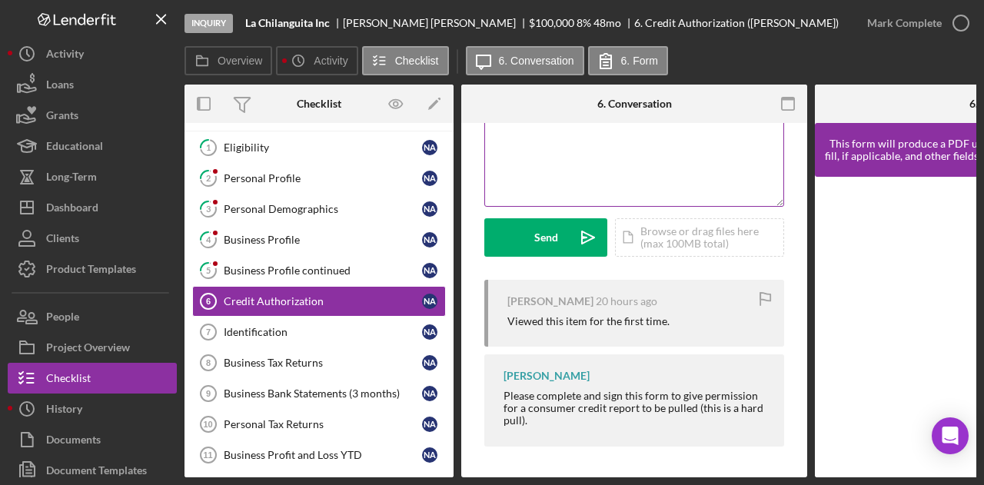
scroll to position [148, 0]
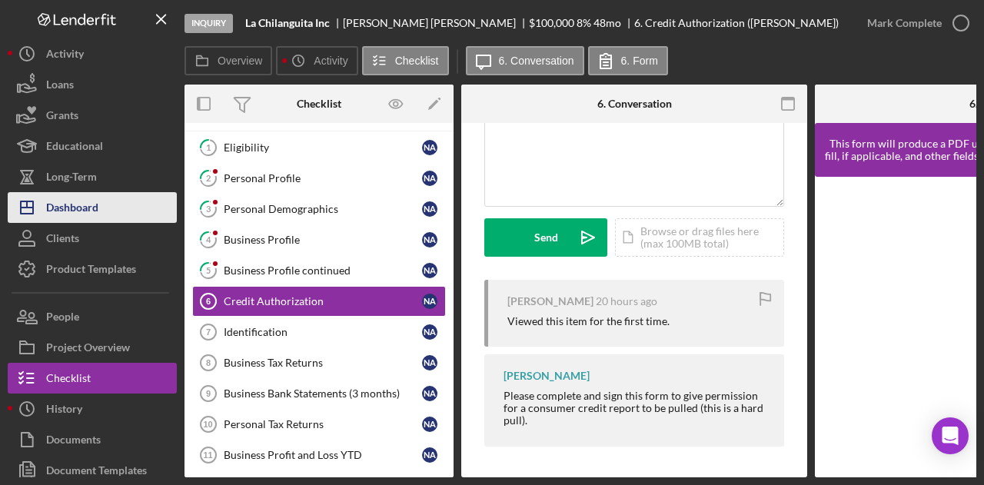
click at [155, 216] on button "Icon/Dashboard Dashboard" at bounding box center [92, 207] width 169 height 31
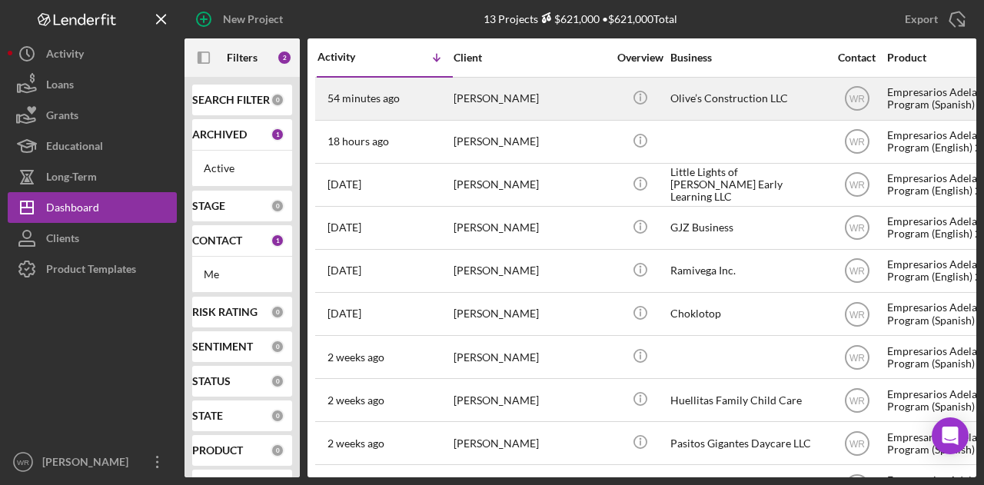
click at [498, 99] on div "[PERSON_NAME]" at bounding box center [531, 98] width 154 height 41
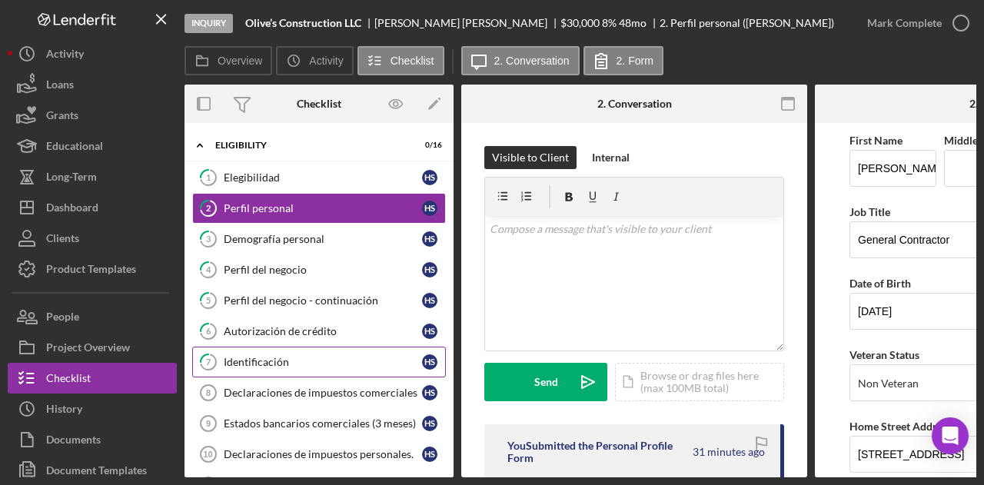
click at [275, 371] on link "7 Identificación H S" at bounding box center [319, 362] width 254 height 31
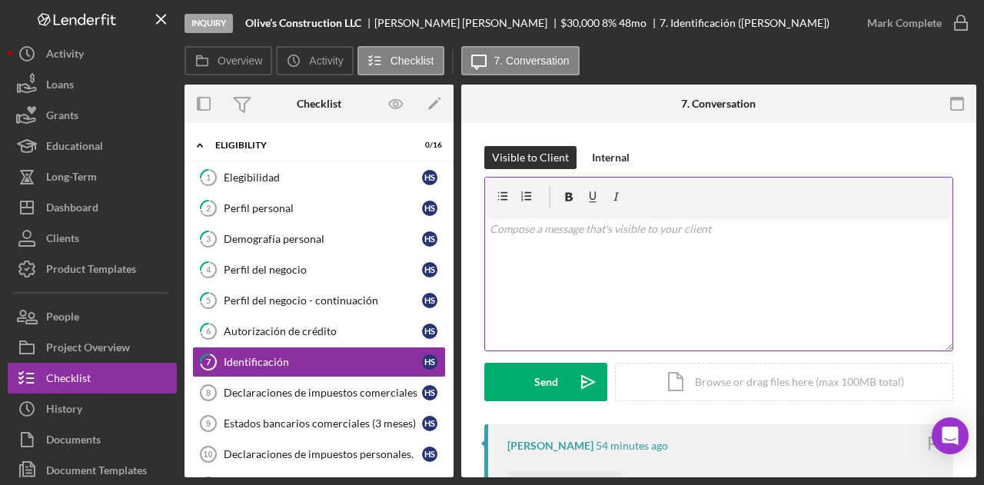
scroll to position [231, 0]
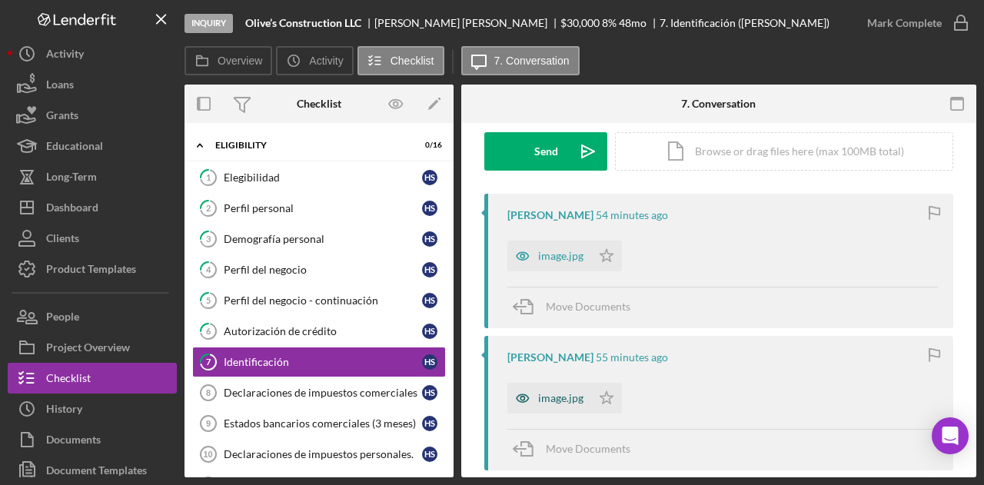
click at [560, 390] on div "image.jpg" at bounding box center [550, 398] width 84 height 31
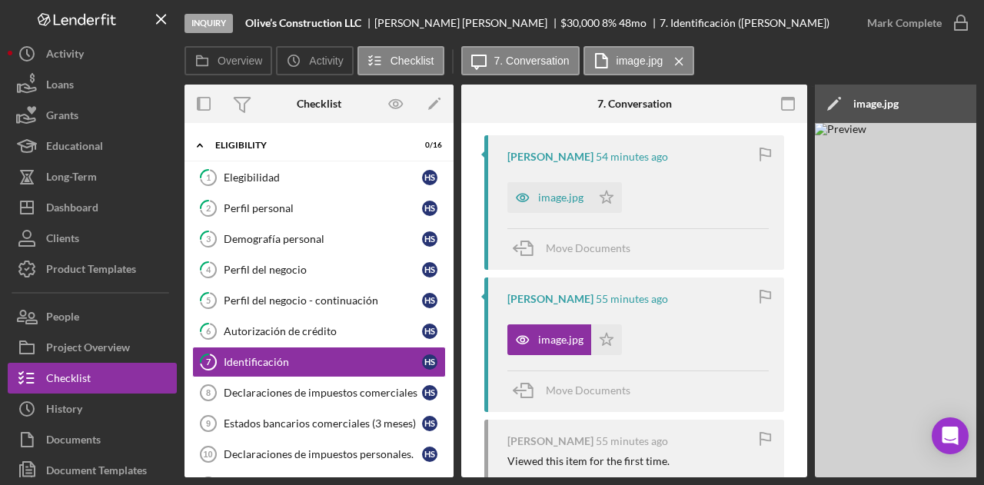
scroll to position [461, 0]
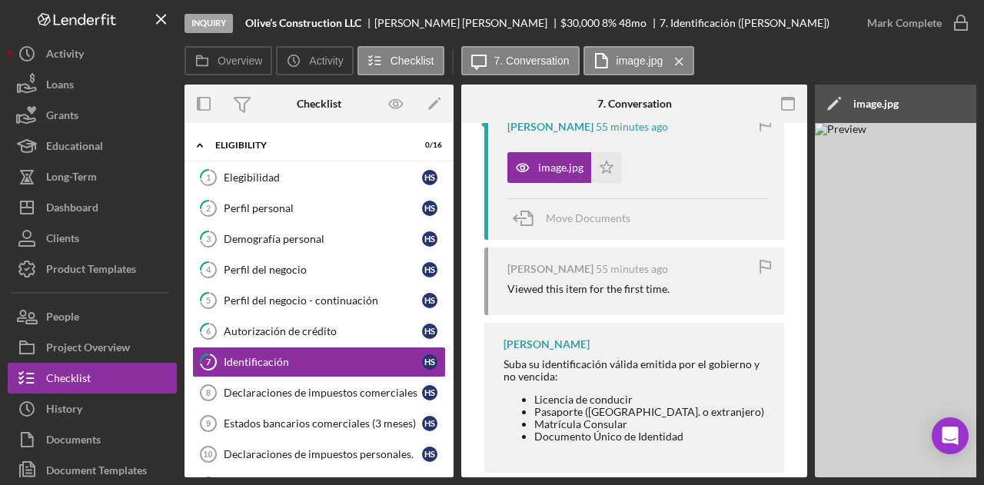
click at [828, 478] on div "Inquiry Olive’s Construction LLC [PERSON_NAME] $30,000 $30,000 8 % 48 mo 7. Ide…" at bounding box center [492, 242] width 984 height 485
click at [768, 469] on div "[PERSON_NAME] [PERSON_NAME] su identificación válida emitida por el gobierno y …" at bounding box center [634, 398] width 300 height 151
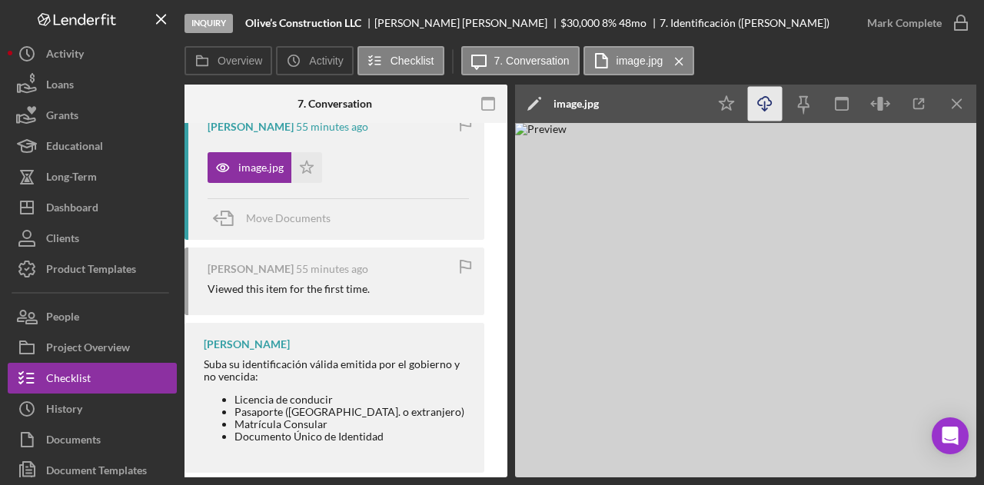
click at [768, 110] on icon "Icon/Download" at bounding box center [765, 104] width 35 height 35
click at [234, 474] on div "Overview Internal Workflow Stage Inquiry Icon/Dropdown Arrow Archive (can unarc…" at bounding box center [581, 281] width 792 height 393
click at [234, 478] on div "Overview Internal Workflow Stage Inquiry Icon/Dropdown Arrow Archive (can unarc…" at bounding box center [581, 281] width 792 height 393
drag, startPoint x: 311, startPoint y: 478, endPoint x: 332, endPoint y: 478, distance: 20.8
click at [322, 478] on div "Inquiry Olive’s Construction LLC Hugo Solis $30,000 $30,000 8 % 48 mo 7. Identi…" at bounding box center [492, 242] width 984 height 485
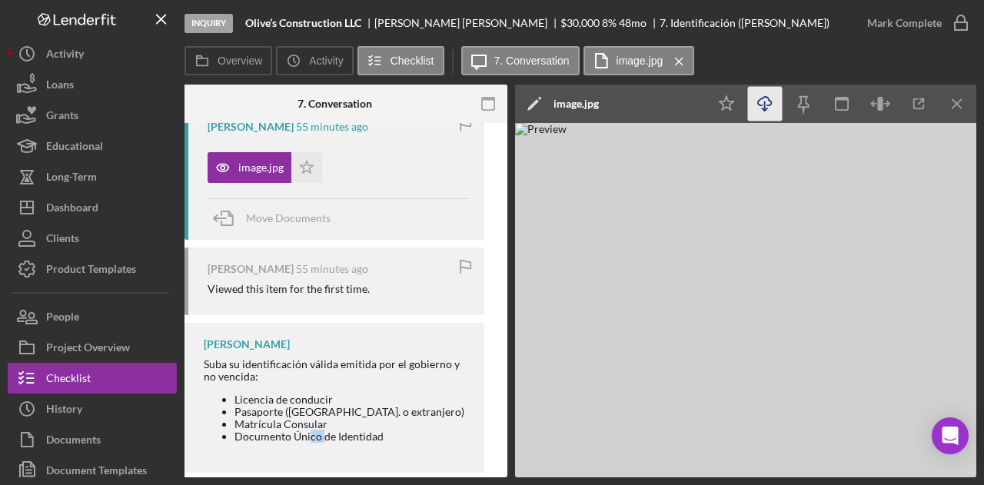
scroll to position [0, 0]
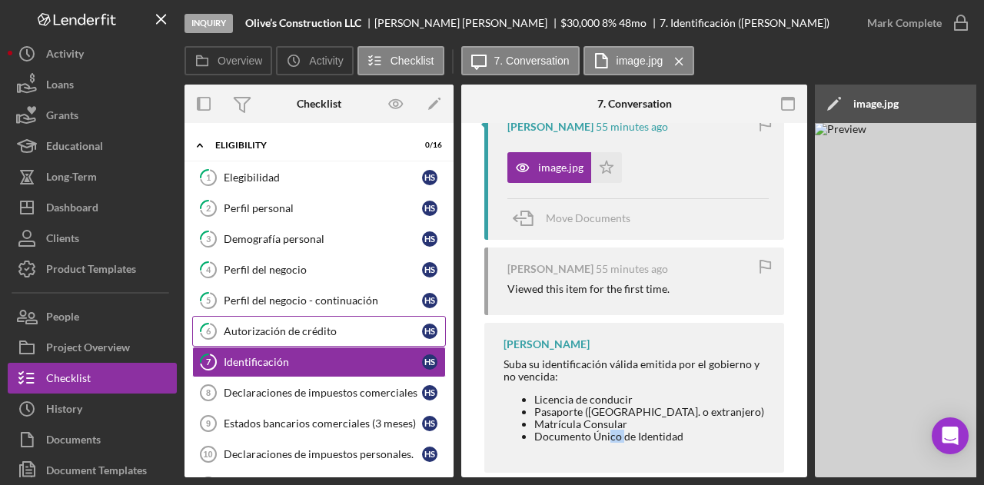
click at [316, 330] on div "Autorización de crédito" at bounding box center [323, 331] width 198 height 12
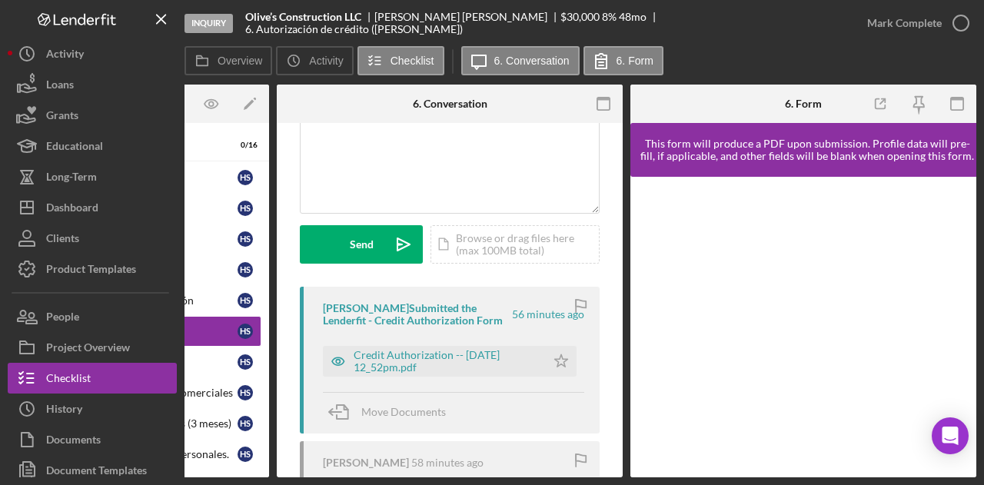
scroll to position [290, 0]
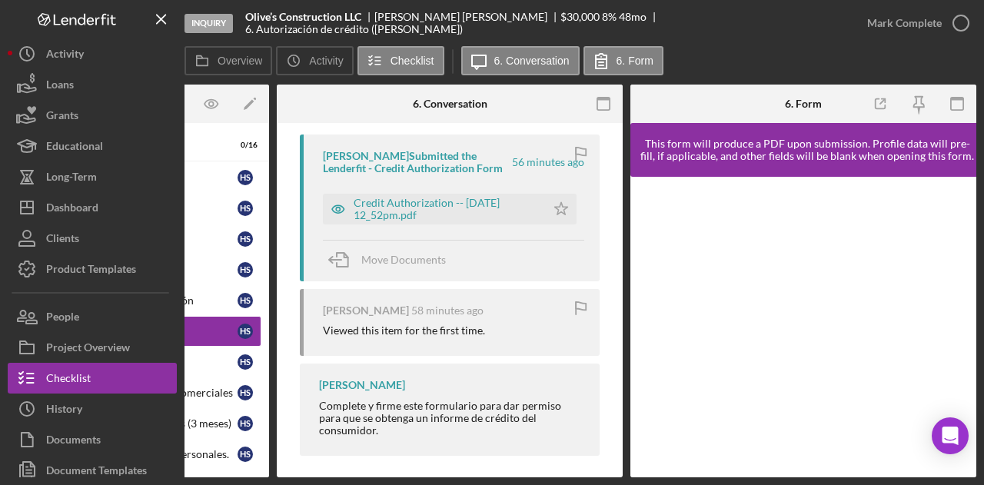
click at [404, 192] on div "Credit Authorization -- 2025-09-30 12_52pm.pdf Icon/Star" at bounding box center [453, 205] width 261 height 38
click at [444, 198] on div "Credit Authorization -- 2025-09-30 12_52pm.pdf" at bounding box center [446, 209] width 185 height 25
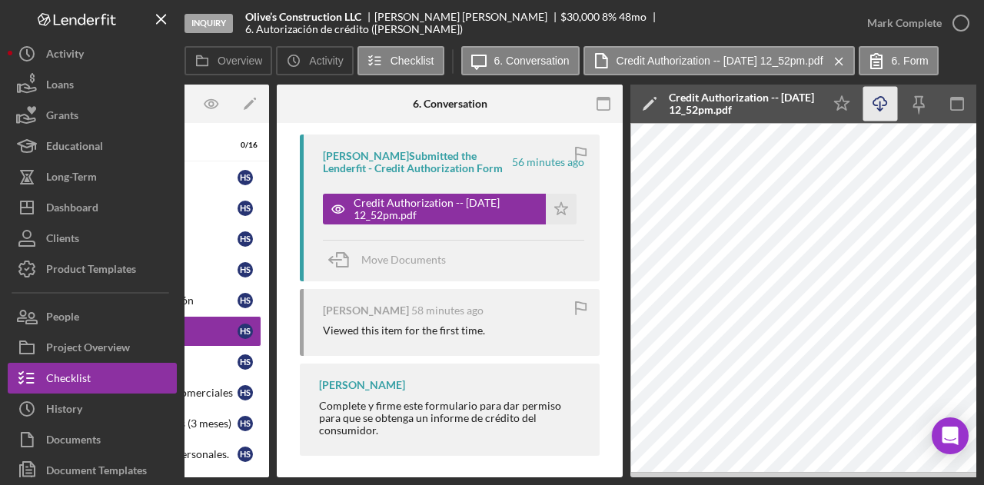
click at [887, 102] on icon "button" at bounding box center [880, 101] width 13 height 8
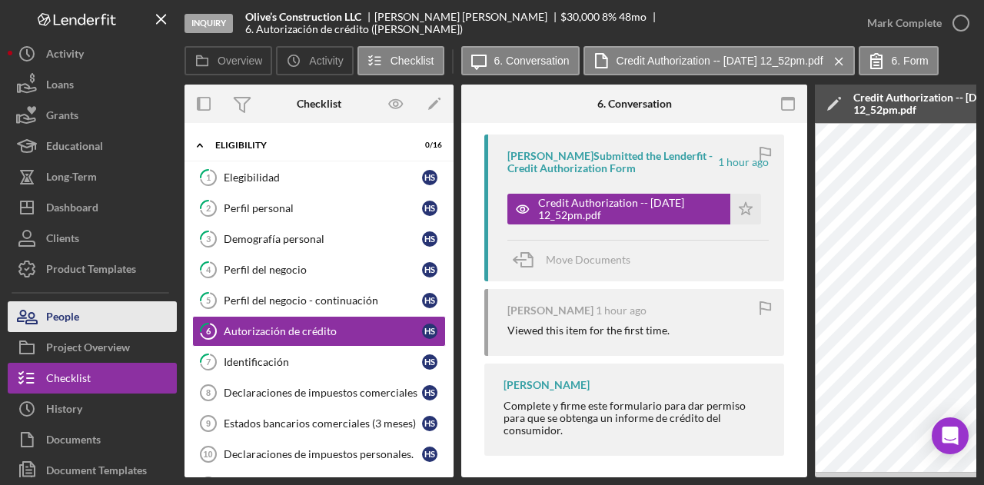
click at [97, 310] on button "People" at bounding box center [92, 316] width 169 height 31
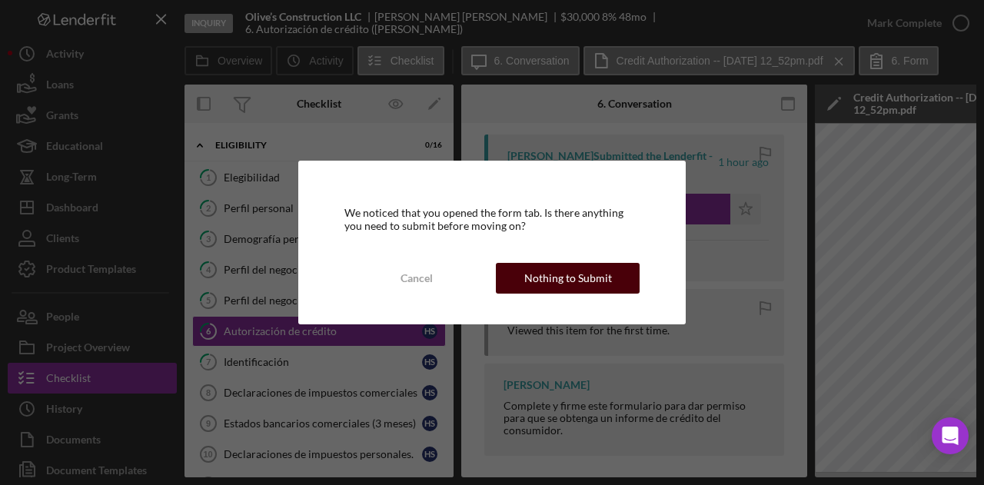
click at [576, 285] on div "Nothing to Submit" at bounding box center [568, 278] width 88 height 31
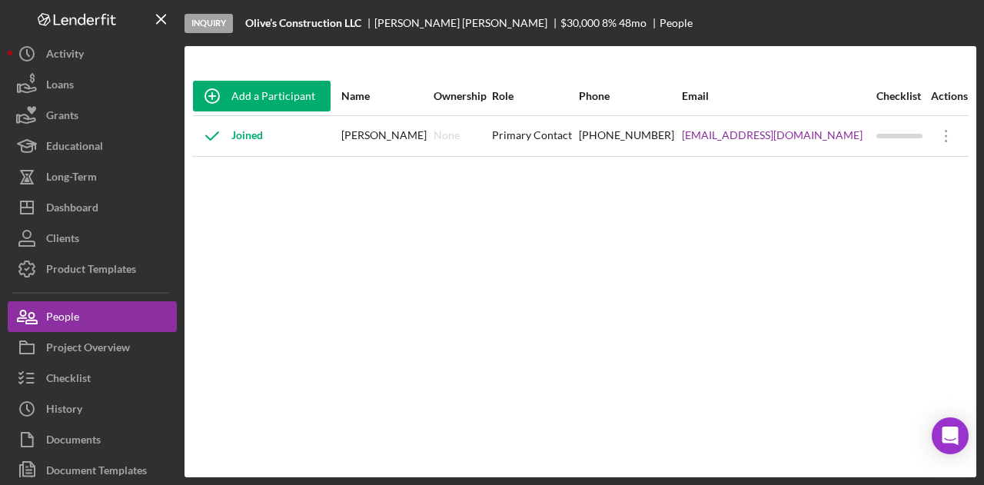
drag, startPoint x: 674, startPoint y: 145, endPoint x: 837, endPoint y: 148, distance: 163.1
click at [837, 148] on div "Olivesconstructionllc@gmqil.com" at bounding box center [778, 136] width 193 height 38
copy link "Olivesconstructionllc@gmqil.com"
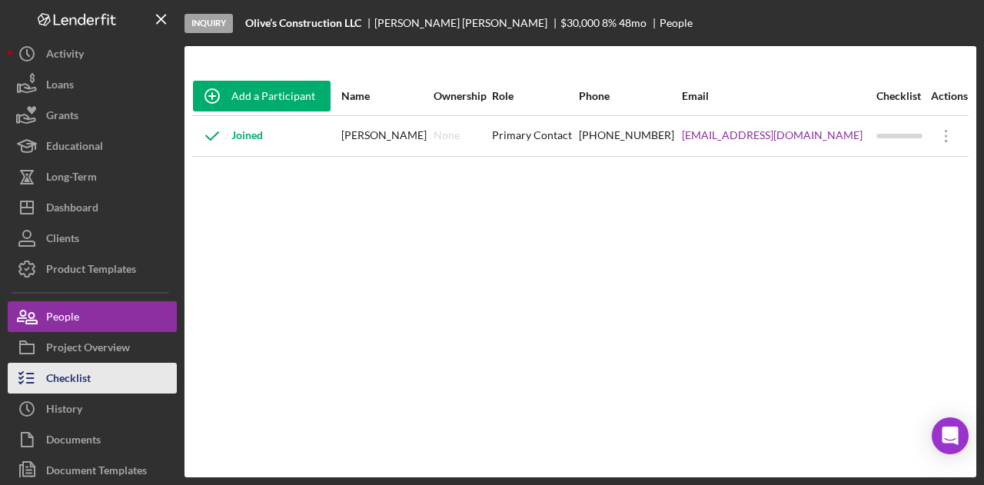
click at [95, 384] on button "Checklist" at bounding box center [92, 378] width 169 height 31
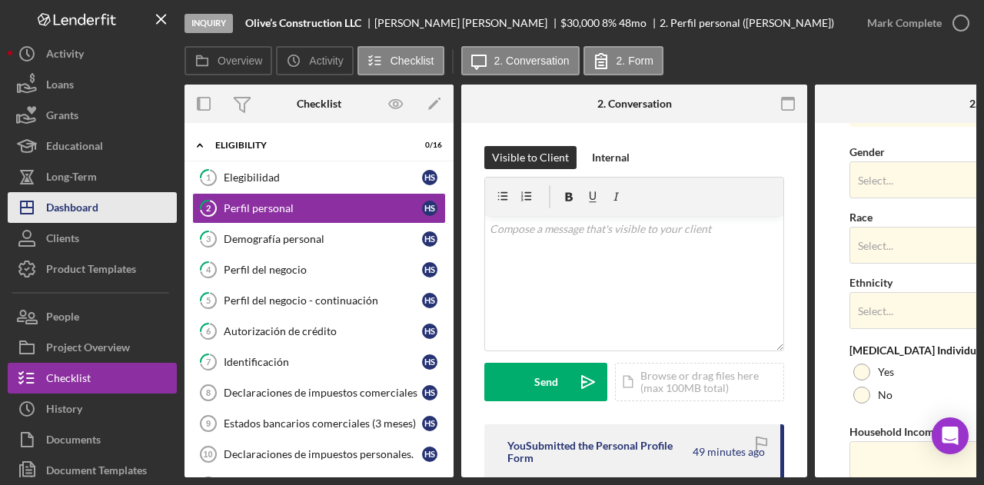
click at [98, 209] on div "Dashboard" at bounding box center [72, 209] width 52 height 35
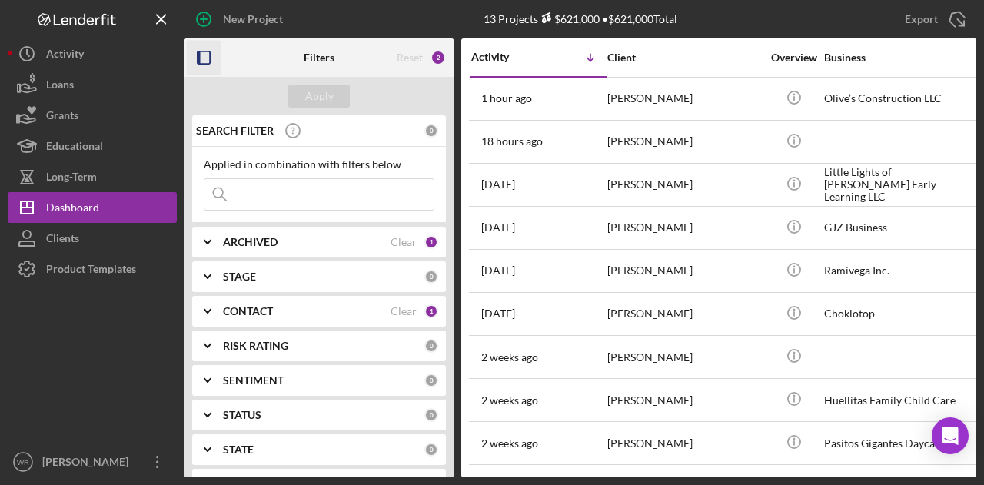
click at [209, 50] on icon "button" at bounding box center [204, 58] width 35 height 35
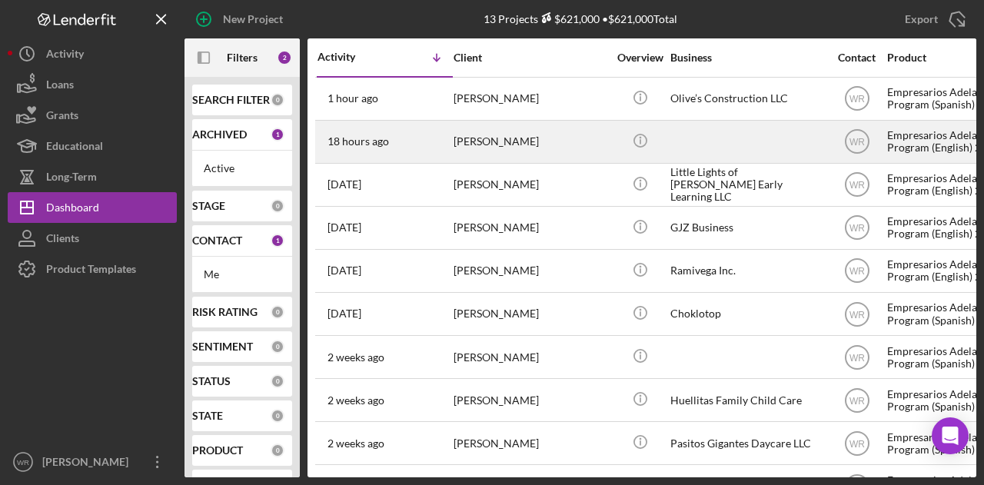
click at [533, 141] on div "[PERSON_NAME]" at bounding box center [531, 142] width 154 height 41
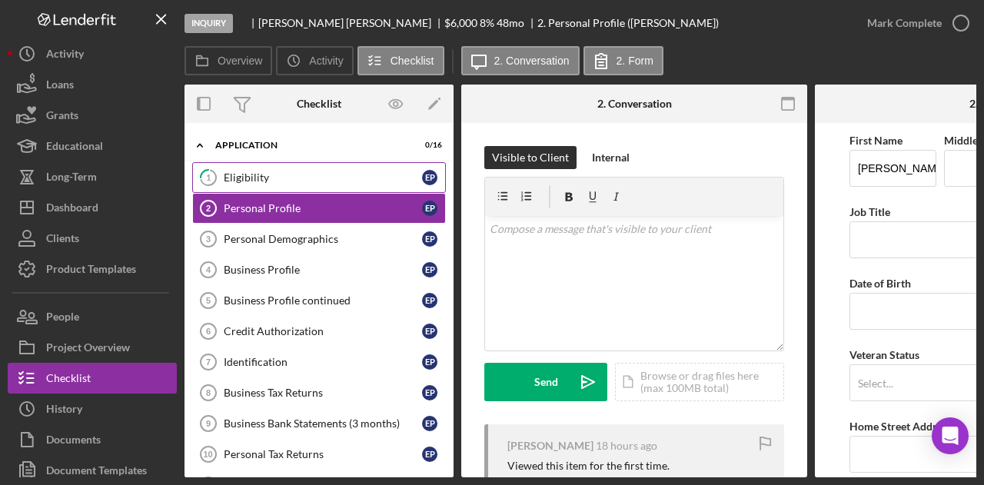
click at [278, 168] on link "1 Eligibility E P" at bounding box center [319, 177] width 254 height 31
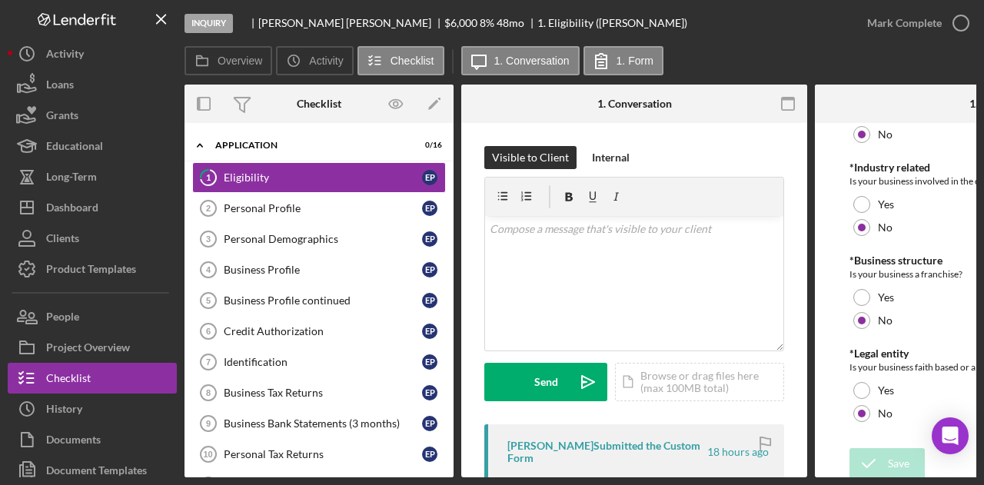
scroll to position [775, 0]
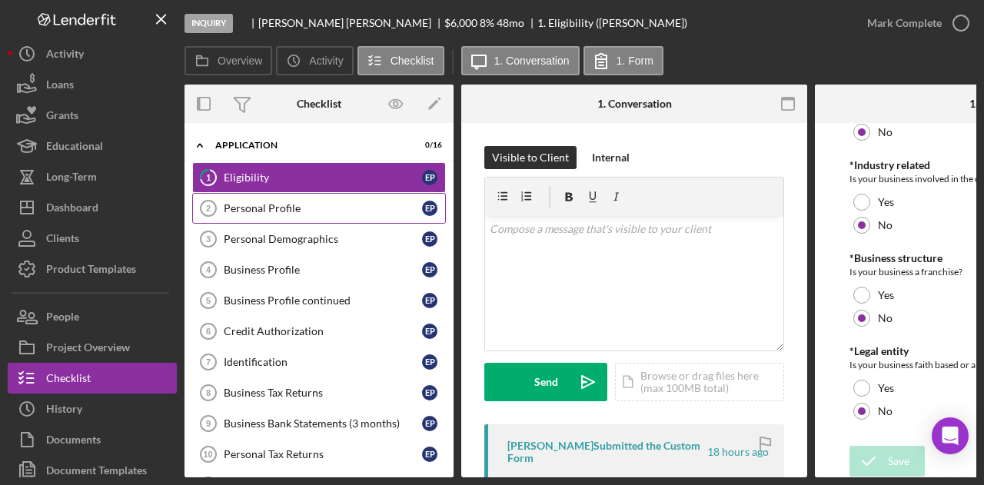
click at [312, 202] on div "Personal Profile" at bounding box center [323, 208] width 198 height 12
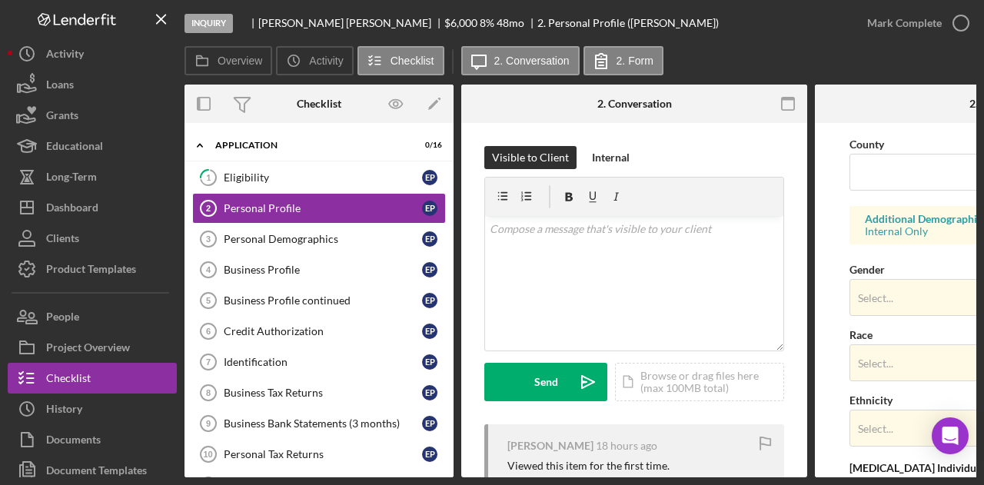
scroll to position [672, 0]
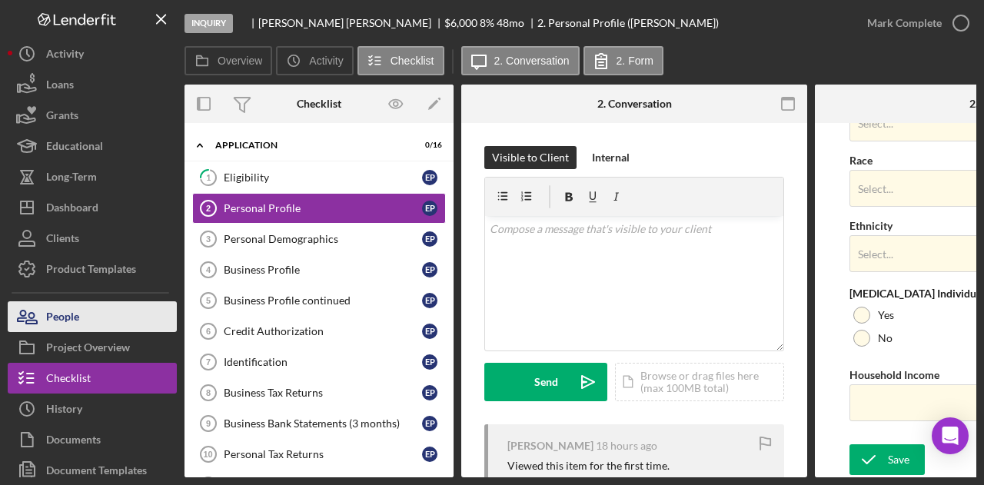
click at [88, 324] on button "People" at bounding box center [92, 316] width 169 height 31
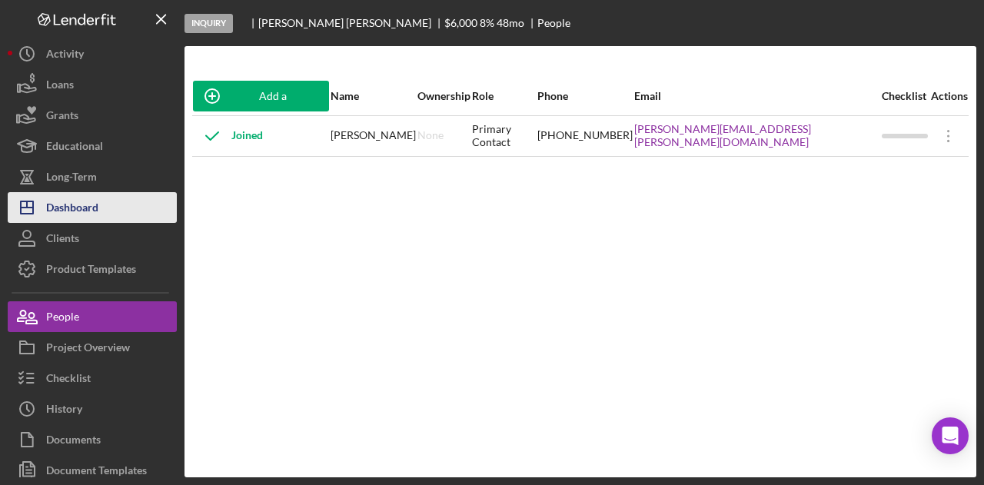
click at [89, 199] on div "Dashboard" at bounding box center [72, 209] width 52 height 35
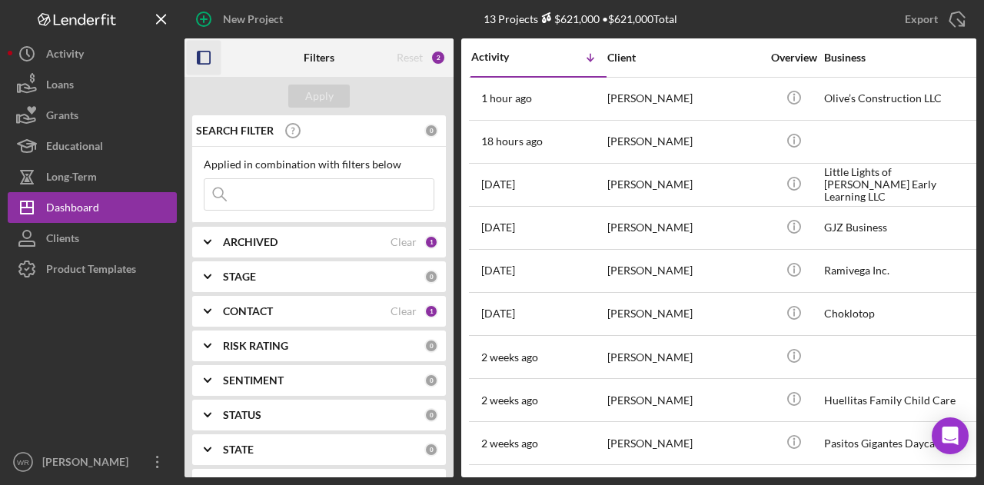
click at [206, 52] on rect "button" at bounding box center [204, 58] width 12 height 12
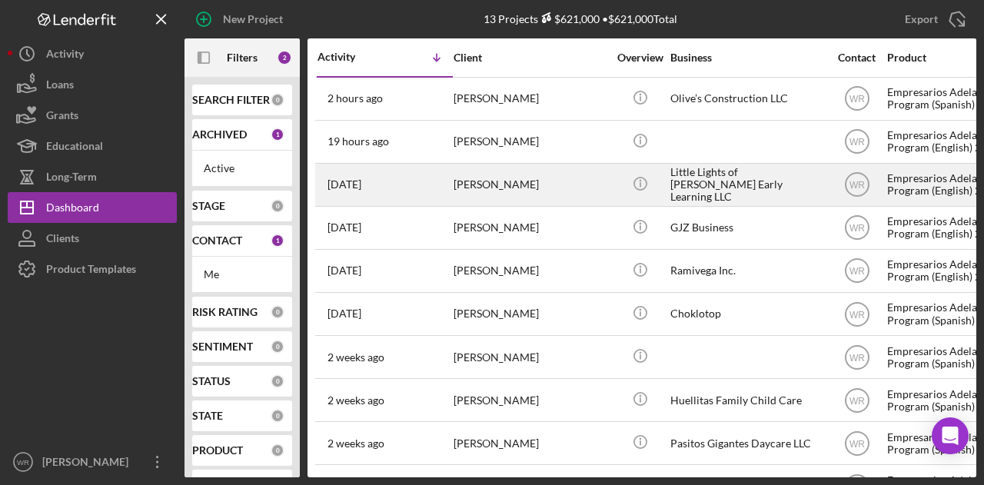
click at [454, 188] on div "[PERSON_NAME]" at bounding box center [531, 185] width 154 height 41
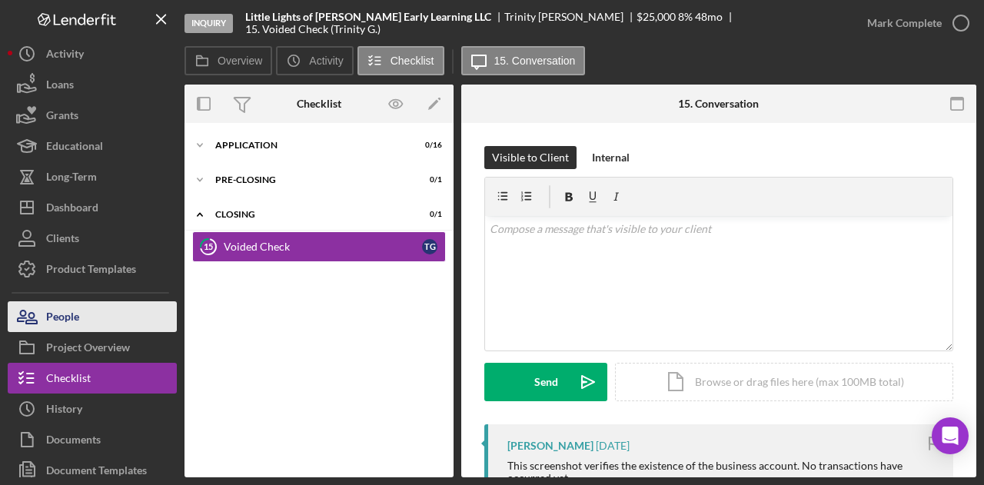
click at [144, 322] on button "People" at bounding box center [92, 316] width 169 height 31
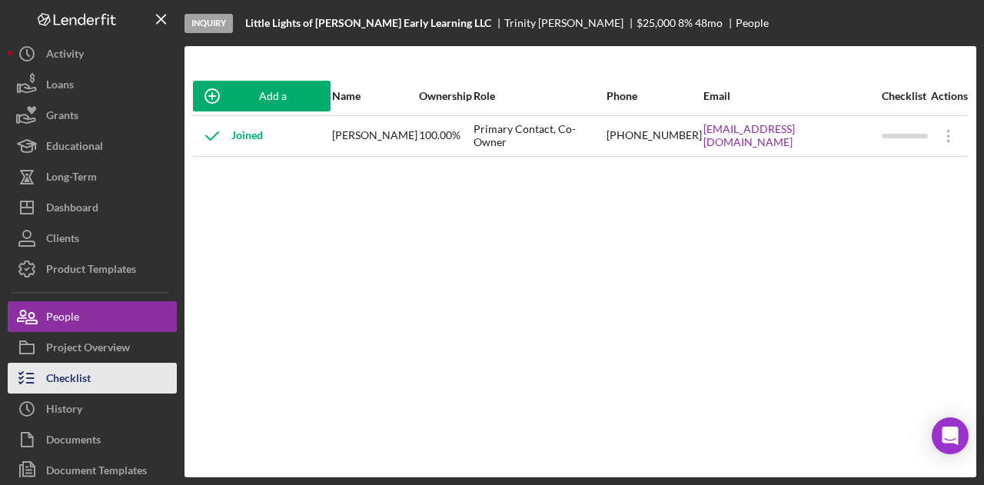
click at [138, 376] on button "Checklist" at bounding box center [92, 378] width 169 height 31
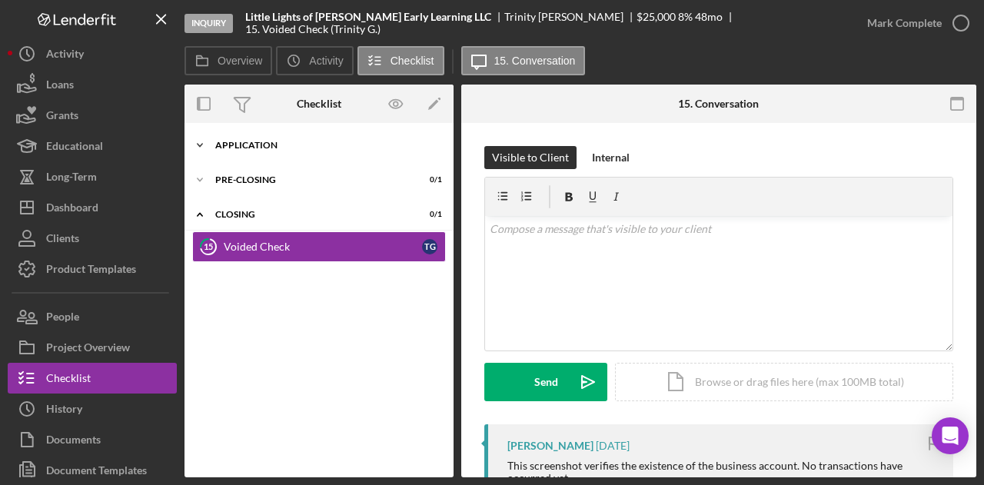
click at [282, 137] on div "Icon/Expander Application 0 / 16" at bounding box center [319, 145] width 269 height 31
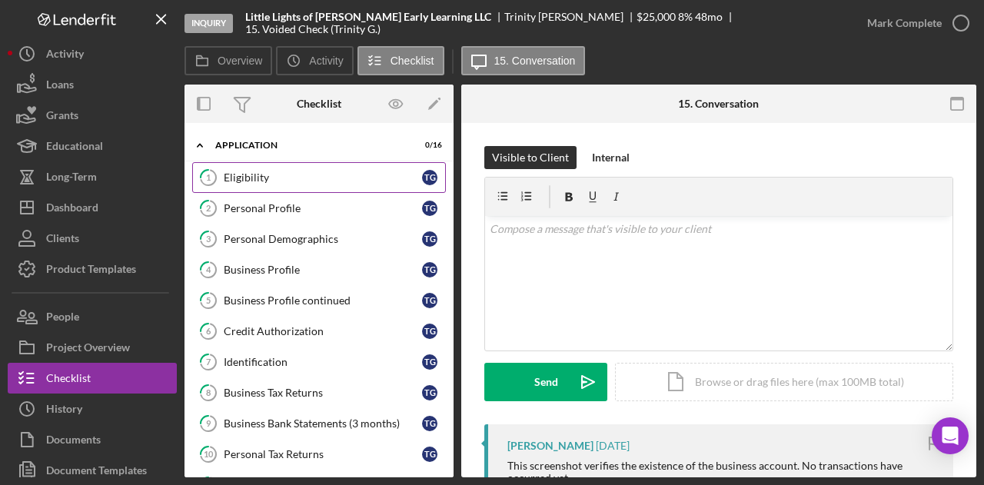
click at [282, 169] on link "1 Eligibility T G" at bounding box center [319, 177] width 254 height 31
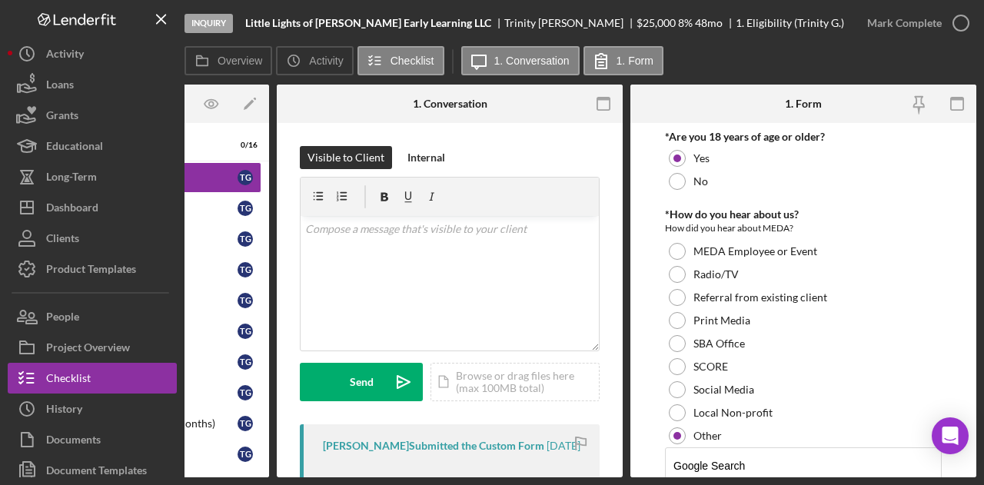
click at [321, 481] on div "Inquiry Little Lights of [PERSON_NAME] Early Learning LLC [PERSON_NAME] $25,000…" at bounding box center [492, 242] width 984 height 485
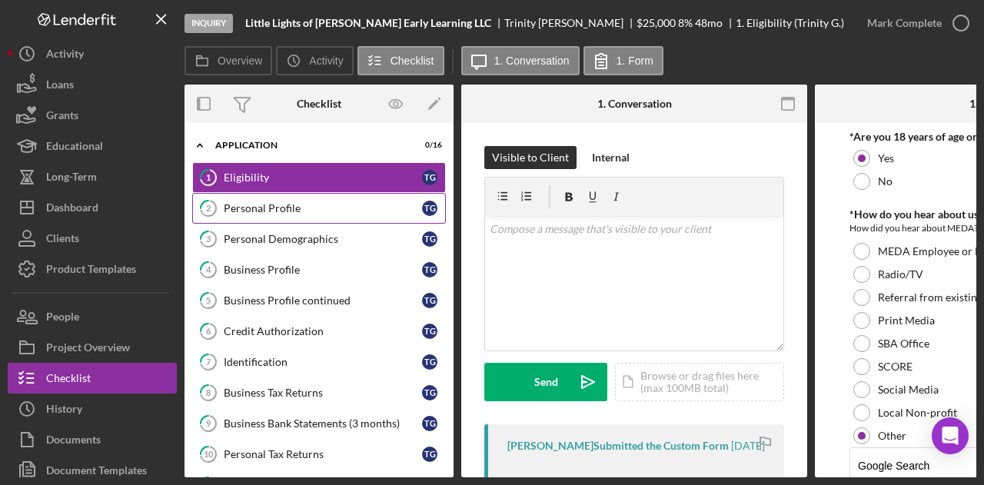
click at [305, 206] on div "Personal Profile" at bounding box center [323, 208] width 198 height 12
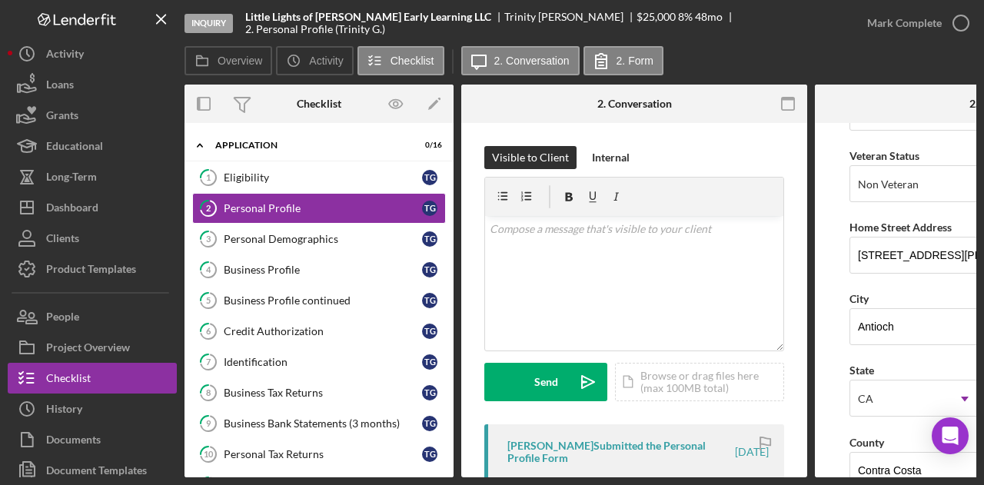
scroll to position [231, 0]
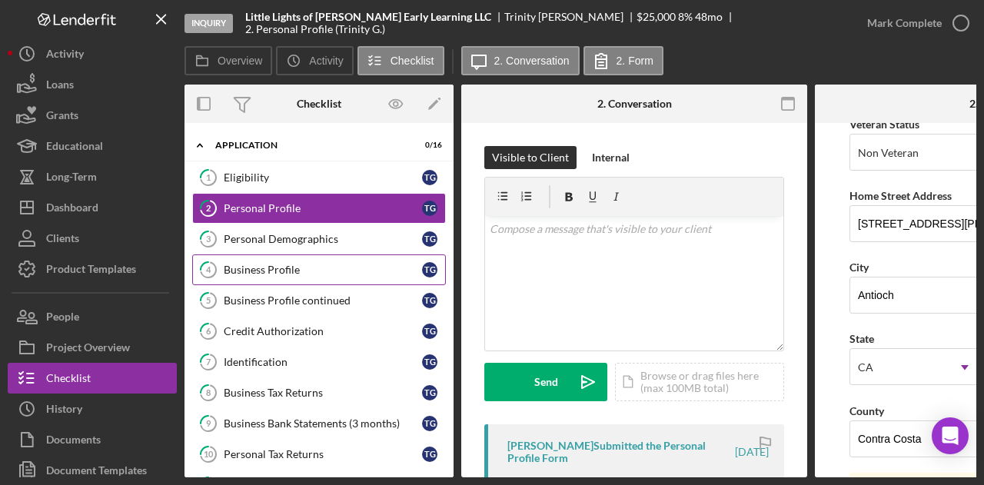
click at [278, 264] on div "Business Profile" at bounding box center [323, 270] width 198 height 12
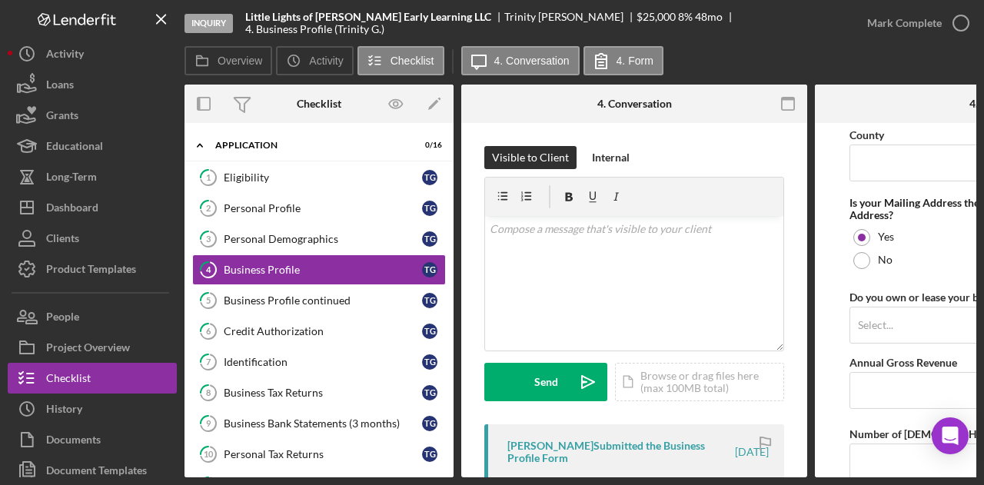
scroll to position [1154, 0]
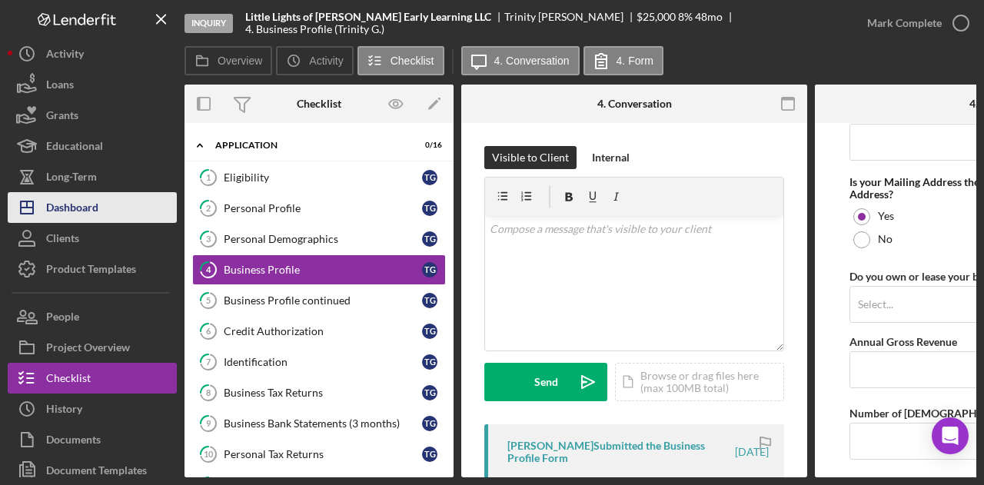
click at [102, 204] on button "Icon/Dashboard Dashboard" at bounding box center [92, 207] width 169 height 31
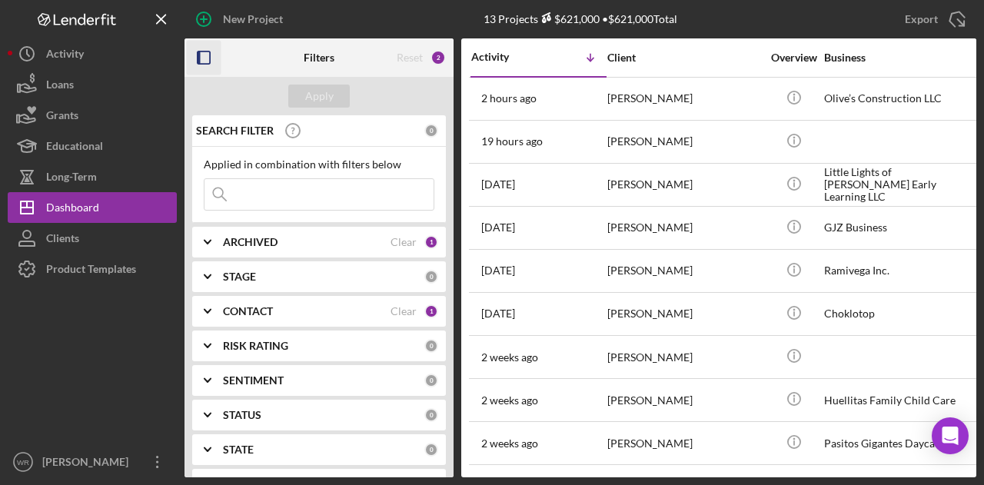
click at [198, 55] on rect "button" at bounding box center [199, 58] width 3 height 12
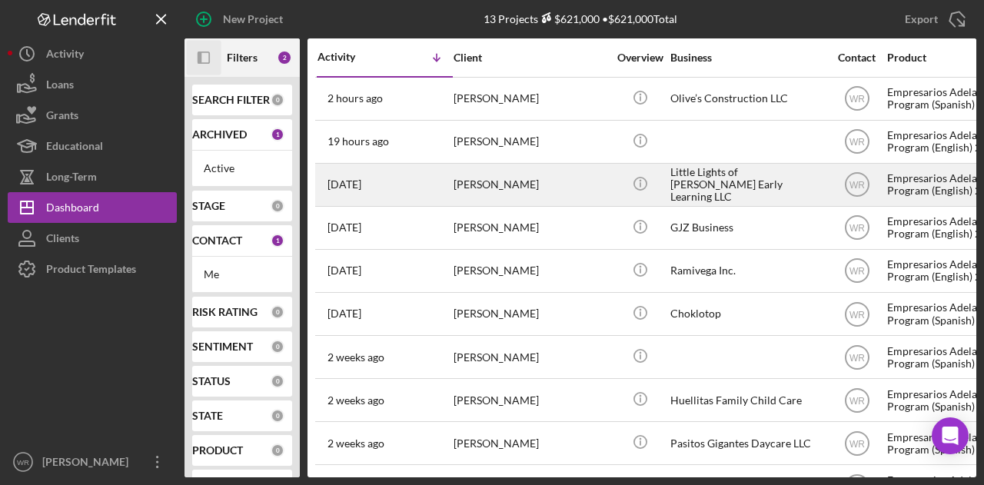
click at [504, 193] on div "Trinity Gibson" at bounding box center [531, 185] width 154 height 41
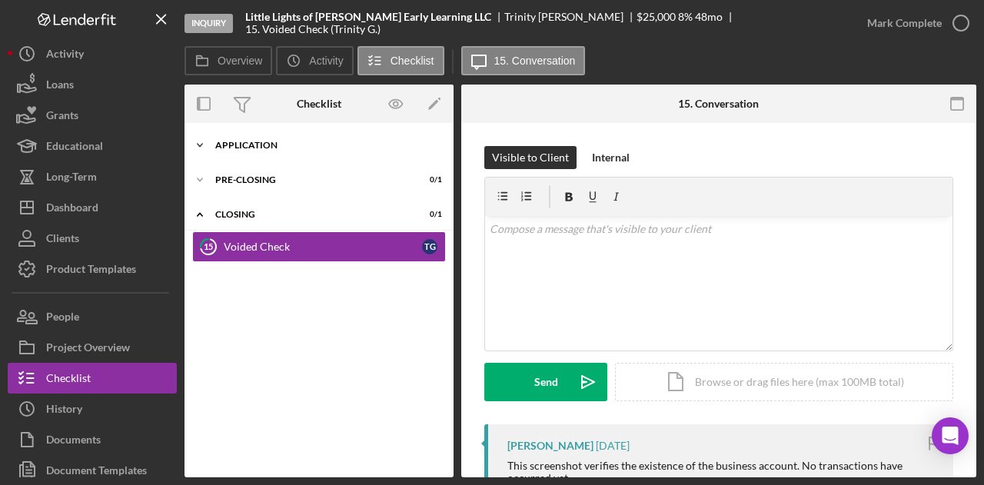
click at [280, 144] on div "Application" at bounding box center [324, 145] width 219 height 9
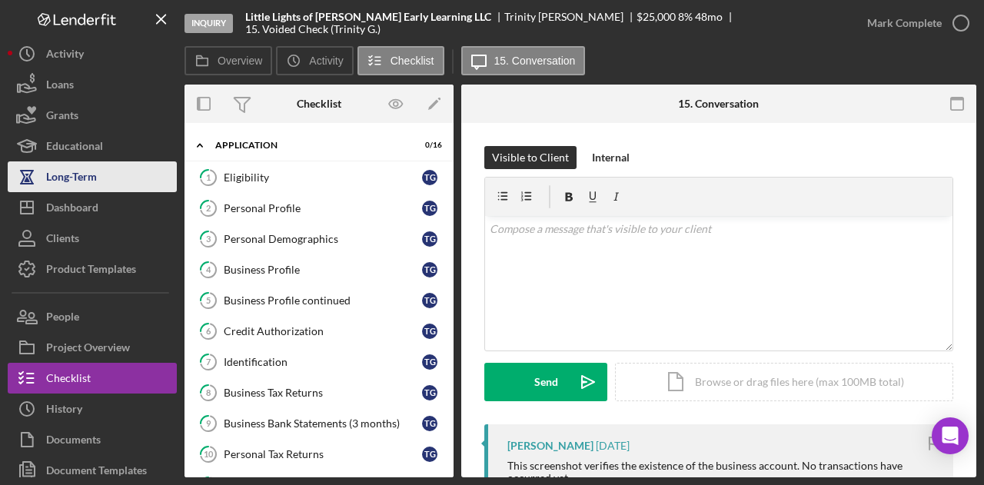
click at [83, 172] on div "Long-Term" at bounding box center [71, 178] width 51 height 35
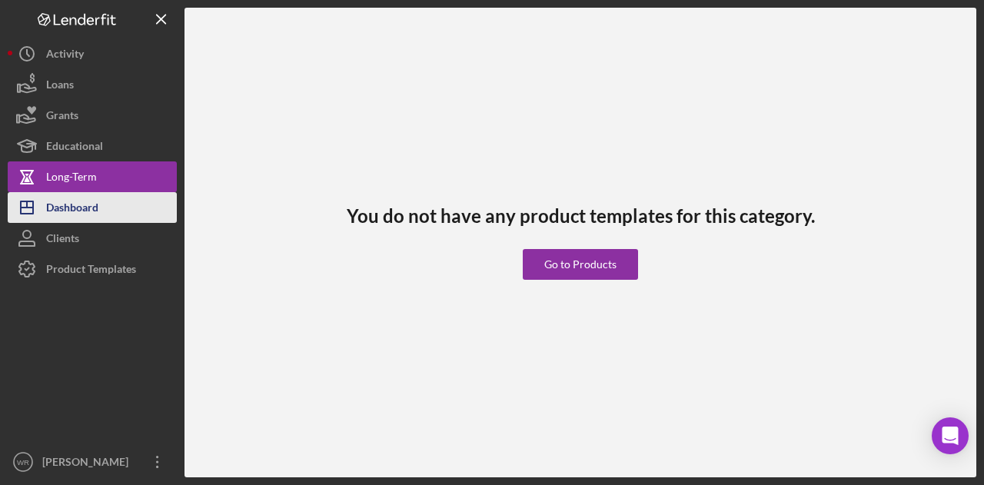
click at [89, 202] on div "Dashboard" at bounding box center [72, 209] width 52 height 35
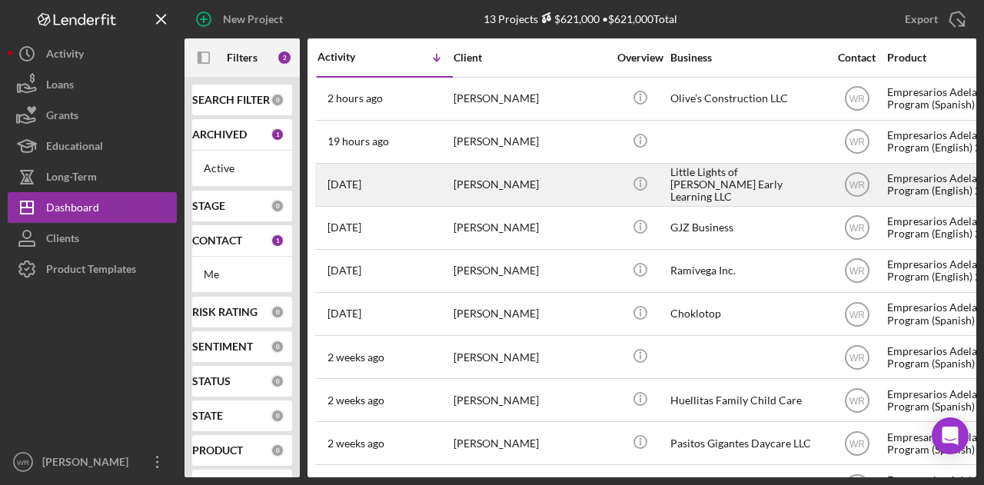
click at [504, 177] on div "Trinity Gibson" at bounding box center [531, 185] width 154 height 41
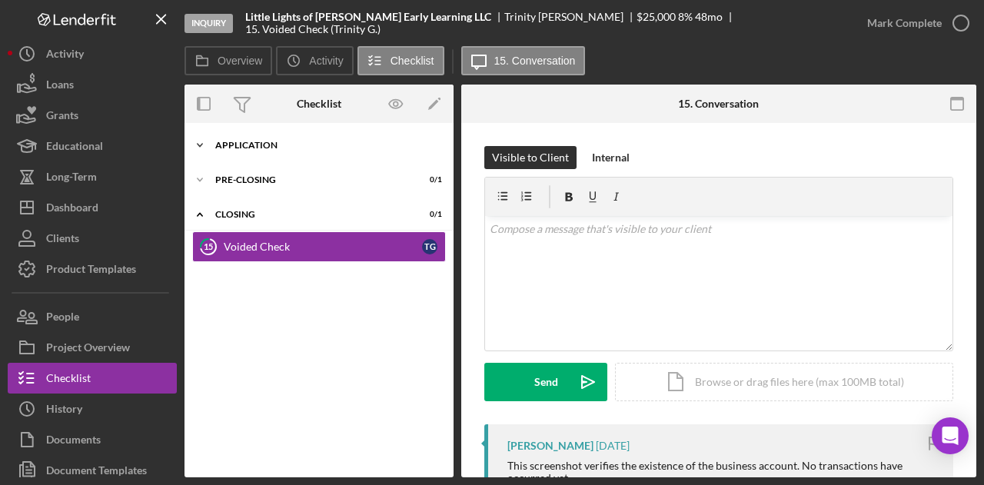
click at [309, 135] on div "Icon/Expander Application 0 / 16" at bounding box center [319, 145] width 269 height 31
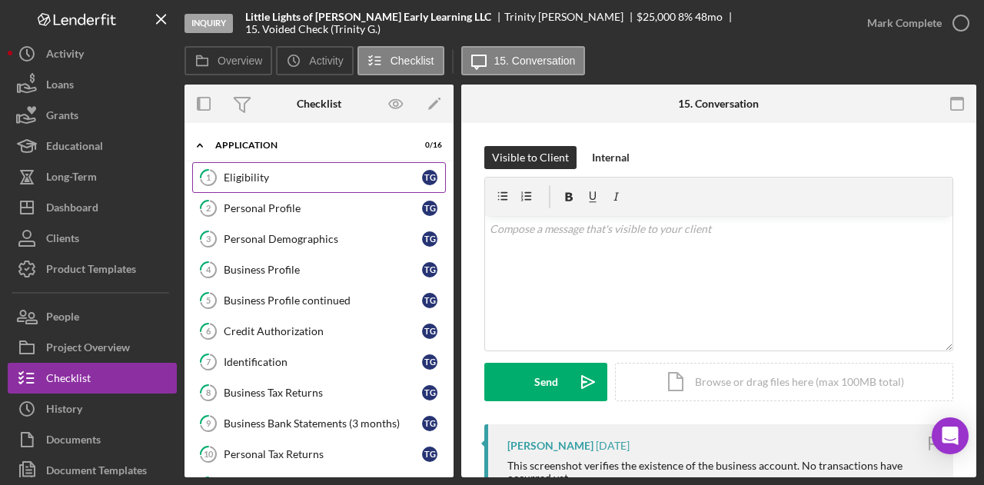
click at [305, 167] on link "1 Eligibility T G" at bounding box center [319, 177] width 254 height 31
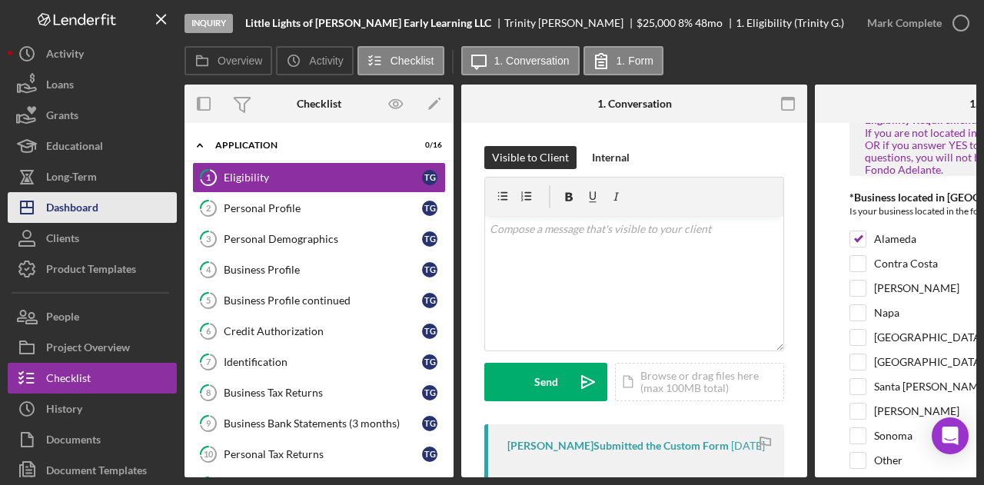
click at [62, 213] on div "Dashboard" at bounding box center [72, 209] width 52 height 35
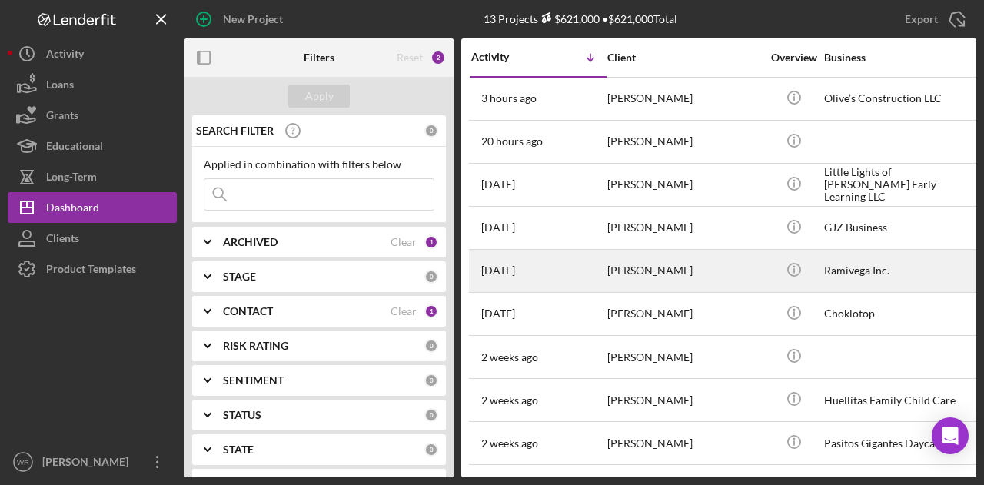
click at [597, 276] on div "4 days ago Arnulfo Ramirez Chavez" at bounding box center [538, 271] width 135 height 41
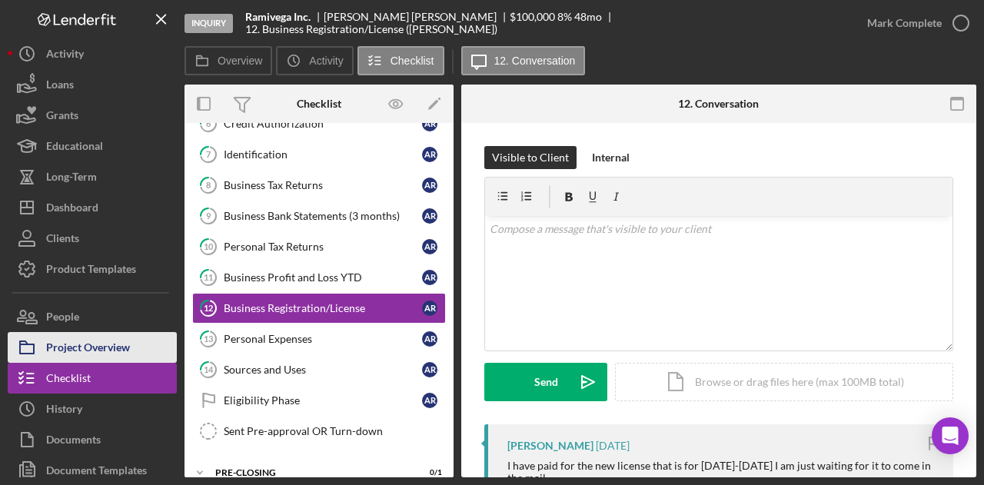
scroll to position [208, 0]
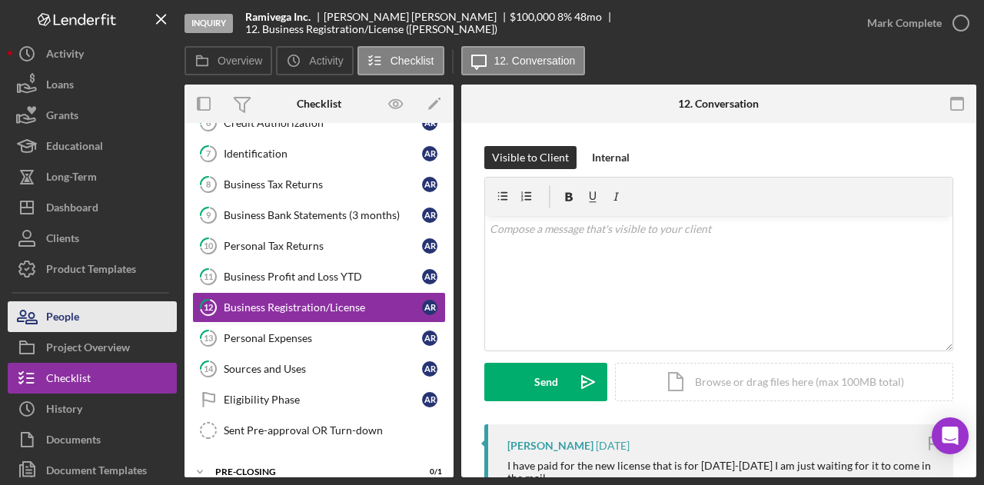
click at [105, 314] on button "People" at bounding box center [92, 316] width 169 height 31
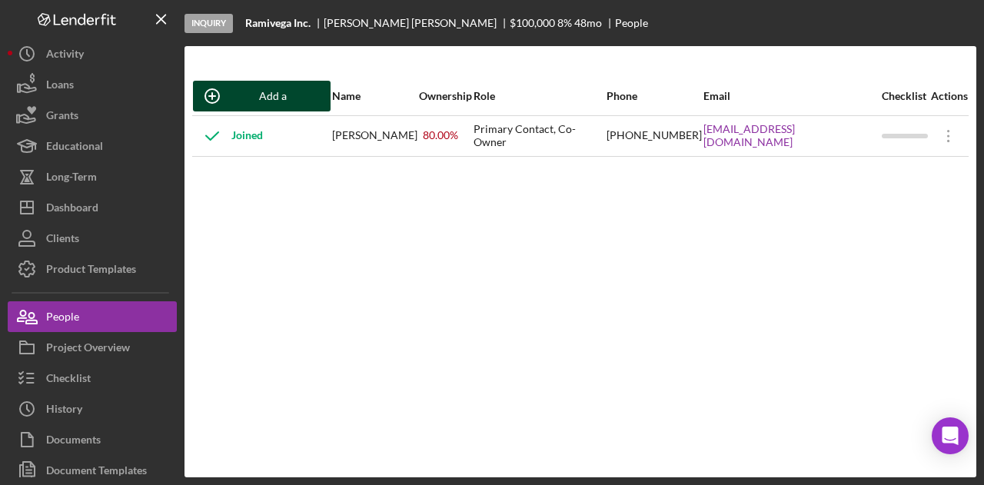
click at [242, 104] on div "Add a Participant" at bounding box center [273, 96] width 84 height 31
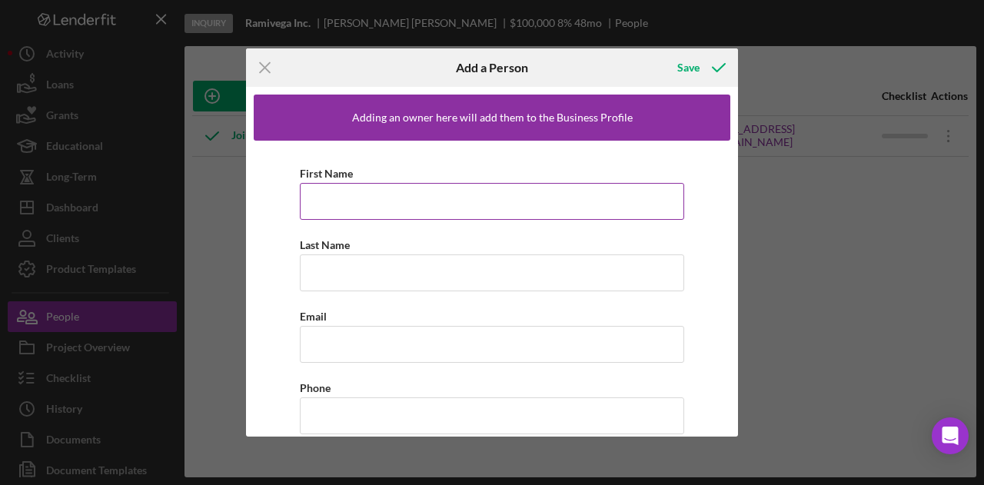
click at [358, 211] on input "First Name" at bounding box center [492, 201] width 385 height 37
type input "Elizabeth"
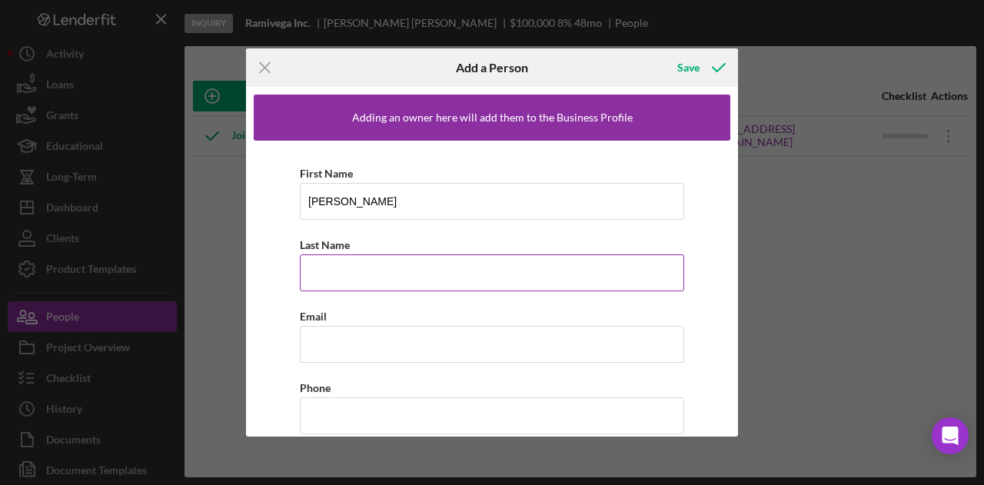
click at [329, 281] on input "Last Name" at bounding box center [492, 273] width 385 height 37
type input "Vega Esquivel"
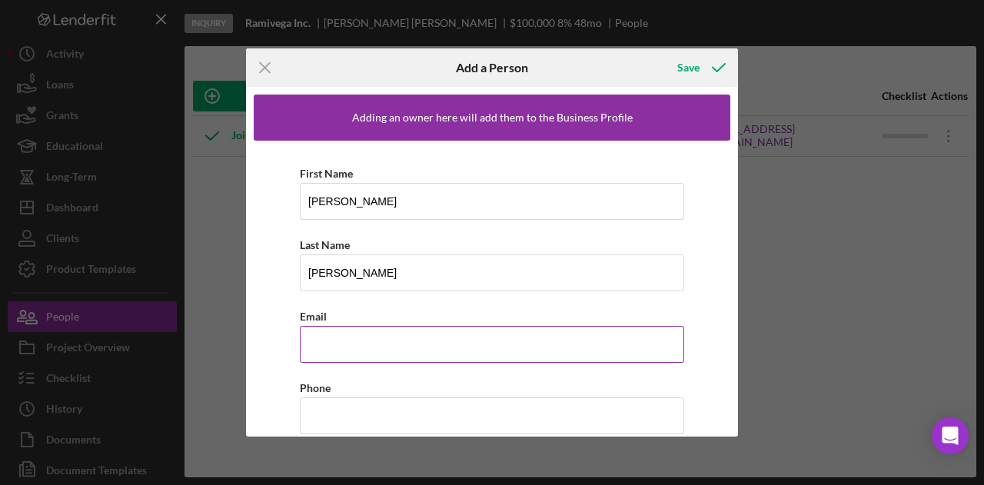
paste input "patypinkey2006@yahoo.com"
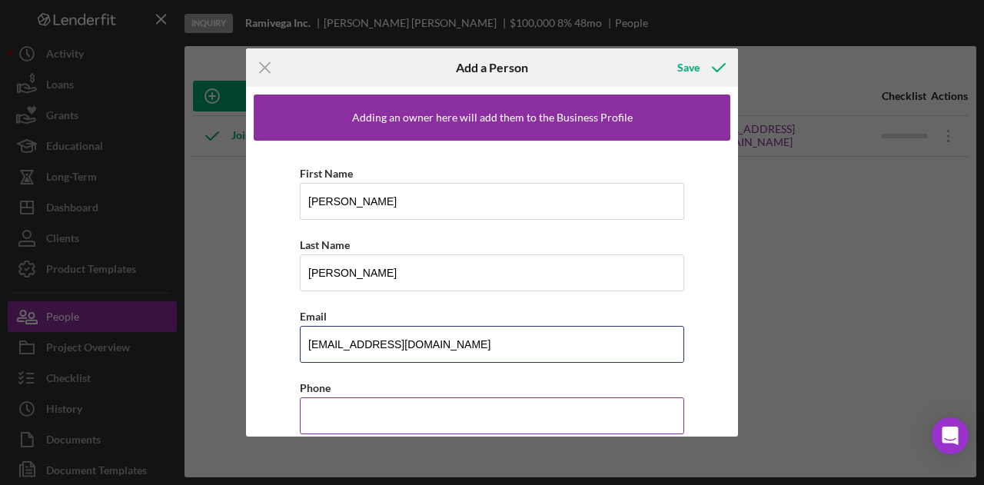
type input "patypinkey2006@yahoo.com"
click at [357, 408] on input "Phone" at bounding box center [492, 416] width 385 height 37
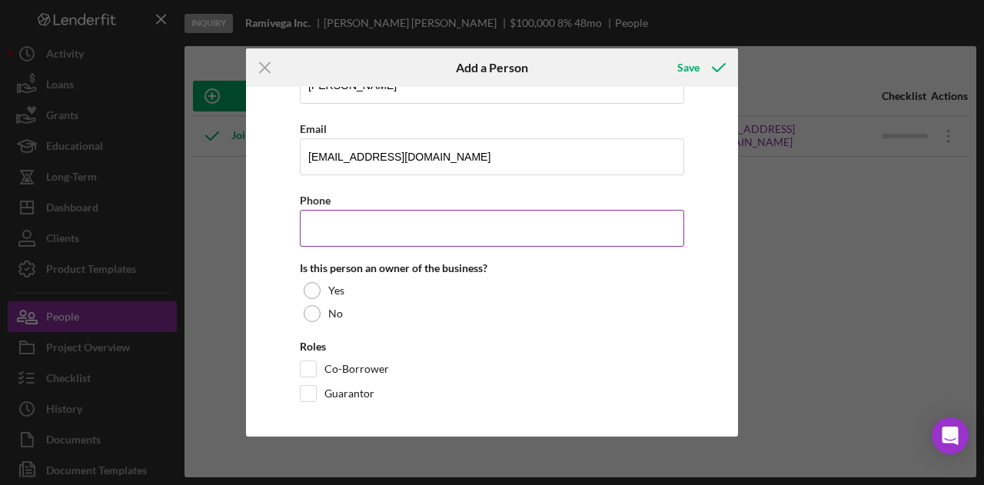
paste input "(415) 710-0315"
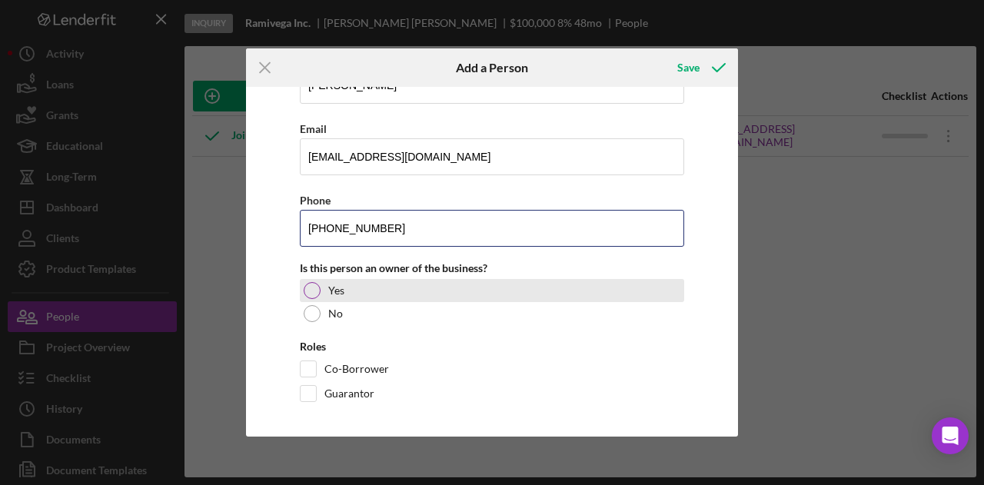
type input "(415) 710-0315"
click at [355, 281] on div "Yes" at bounding box center [492, 290] width 385 height 23
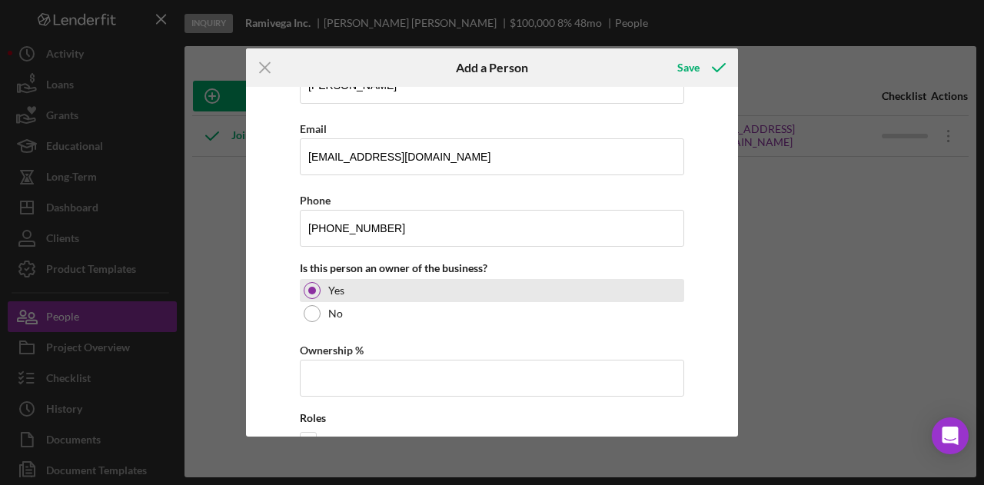
scroll to position [258, 0]
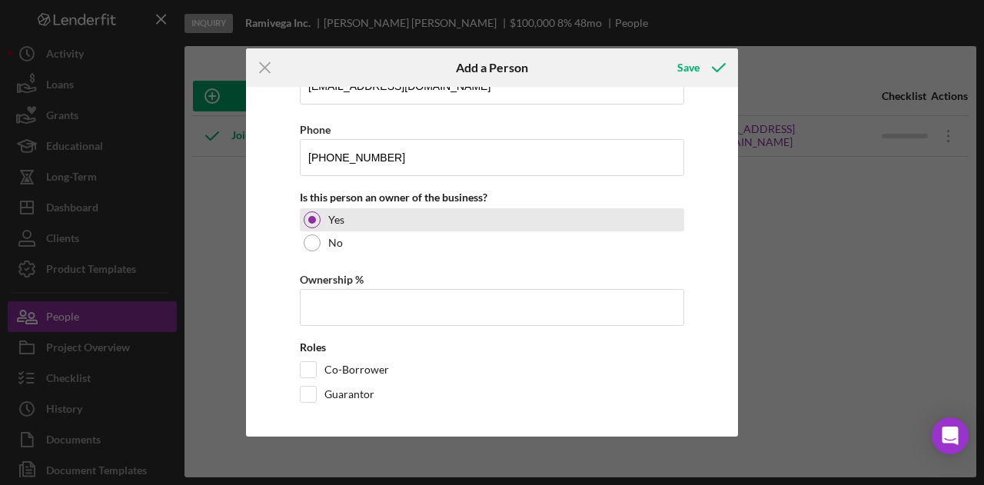
click at [355, 281] on label "Ownership %" at bounding box center [332, 279] width 64 height 13
click at [355, 289] on input "Ownership %" at bounding box center [492, 307] width 385 height 37
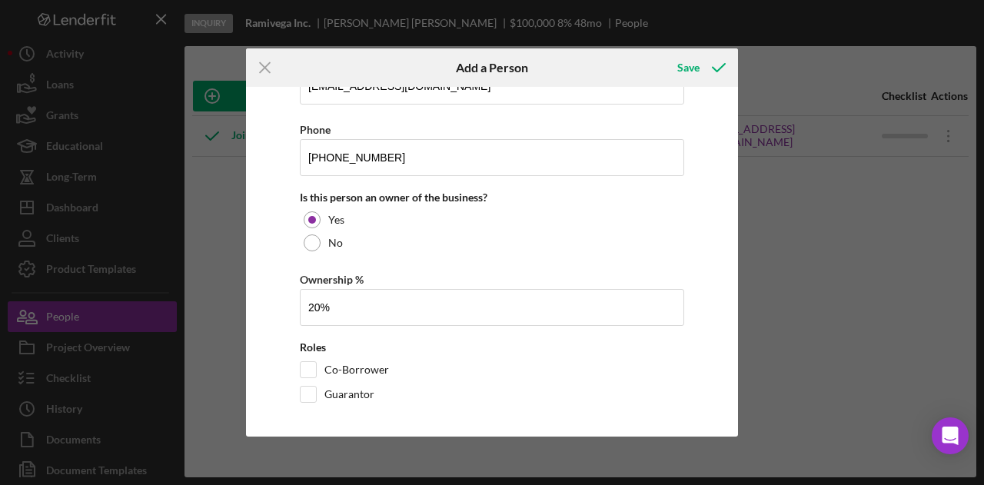
type input "20.00%"
click at [308, 354] on div "Roles Co-Borrower Guarantor" at bounding box center [492, 375] width 385 height 69
click at [305, 371] on input "Co-Borrower" at bounding box center [308, 369] width 15 height 15
checkbox input "true"
click at [306, 381] on div "Co-Borrower" at bounding box center [492, 373] width 385 height 25
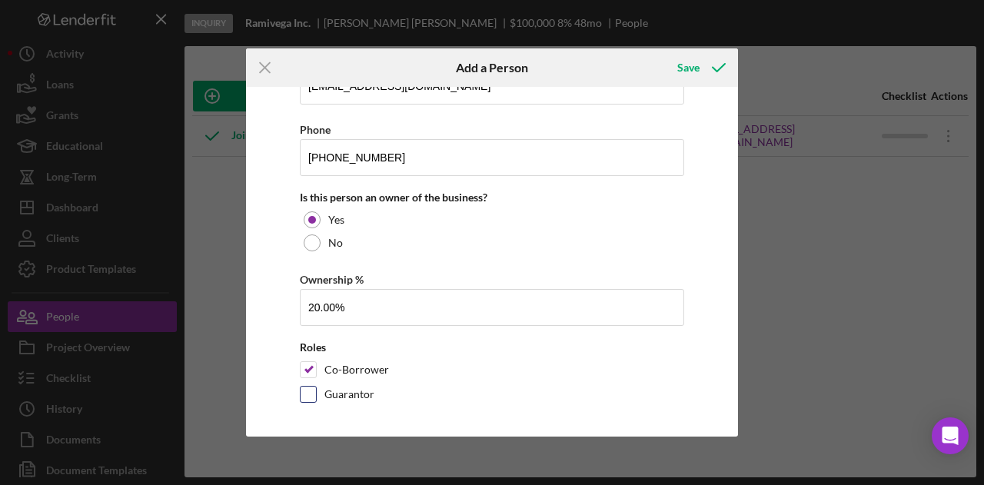
click at [306, 389] on input "Guarantor" at bounding box center [308, 394] width 15 height 15
checkbox input "true"
click at [682, 75] on div "Save" at bounding box center [689, 67] width 22 height 31
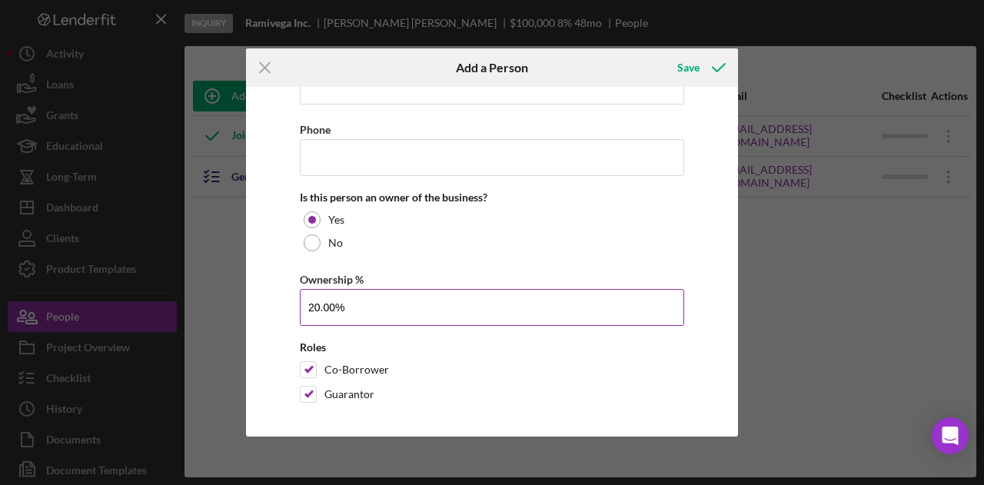
scroll to position [0, 0]
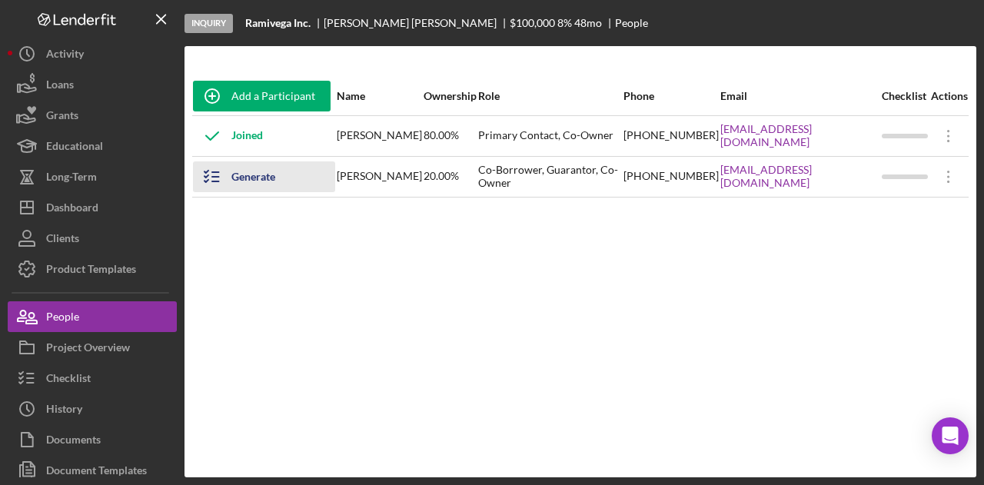
click at [256, 184] on div "Generate Checklist" at bounding box center [275, 176] width 88 height 31
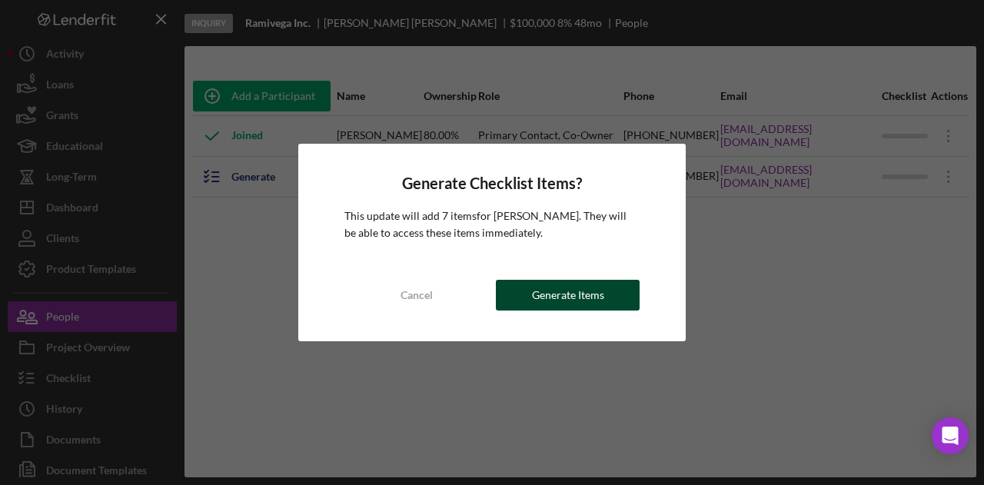
click at [591, 293] on div "Generate Items" at bounding box center [568, 295] width 72 height 31
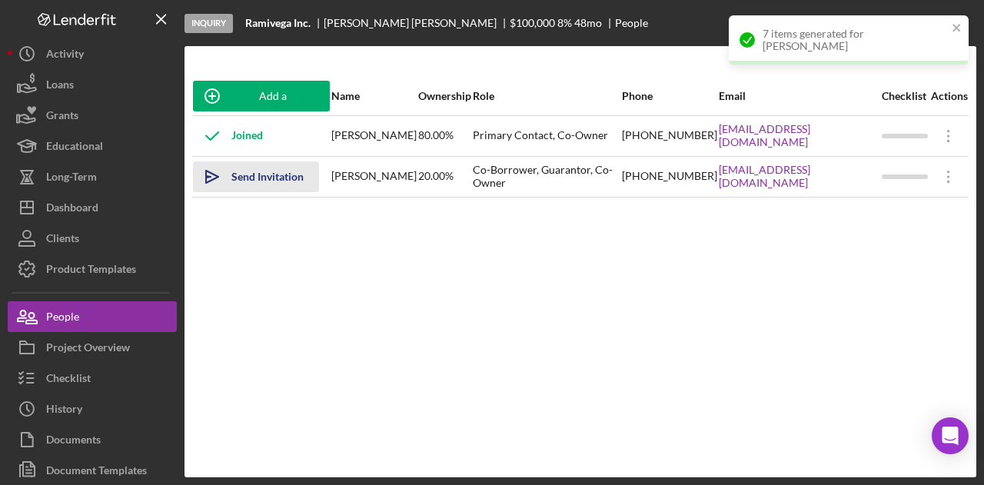
click at [278, 171] on div "Send Invitation" at bounding box center [267, 176] width 72 height 31
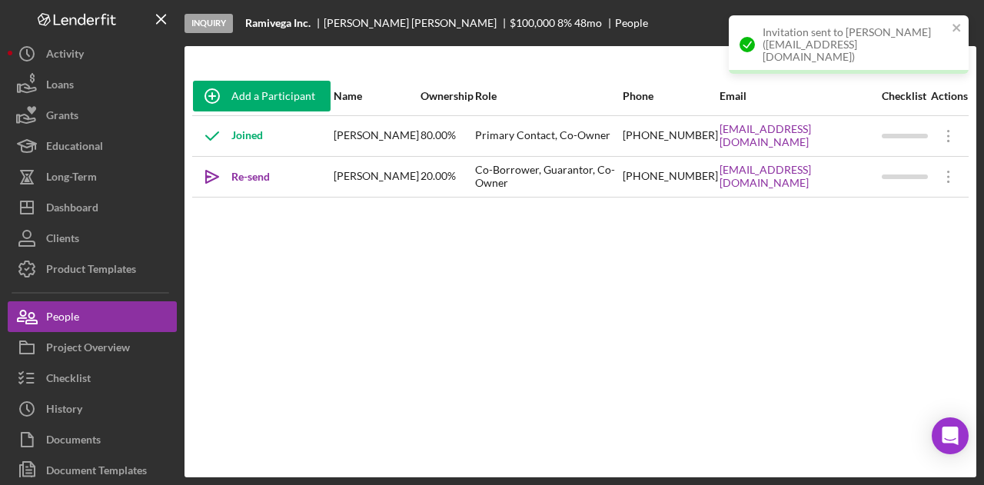
click at [276, 361] on div "Add a Participant Name Ownership Role Phone Email Checklist Actions Joined Arnu…" at bounding box center [581, 262] width 792 height 370
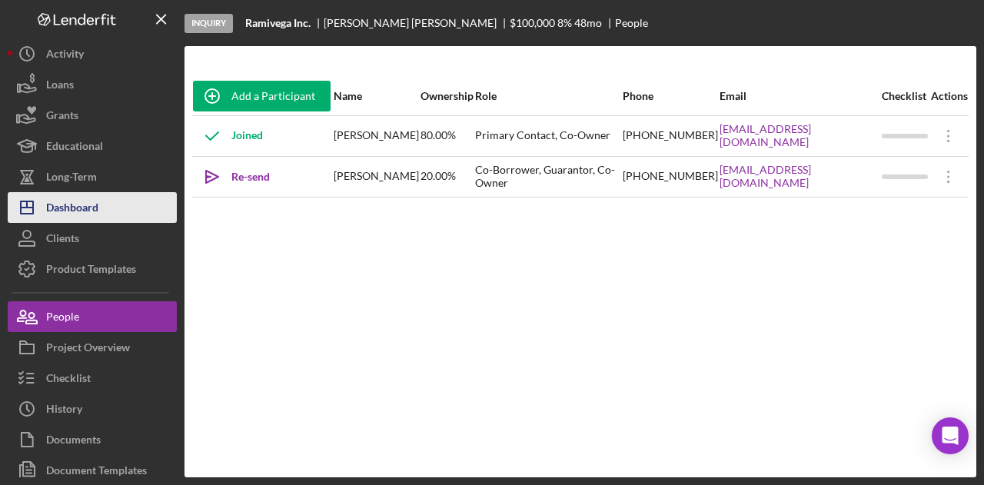
click at [111, 209] on button "Icon/Dashboard Dashboard" at bounding box center [92, 207] width 169 height 31
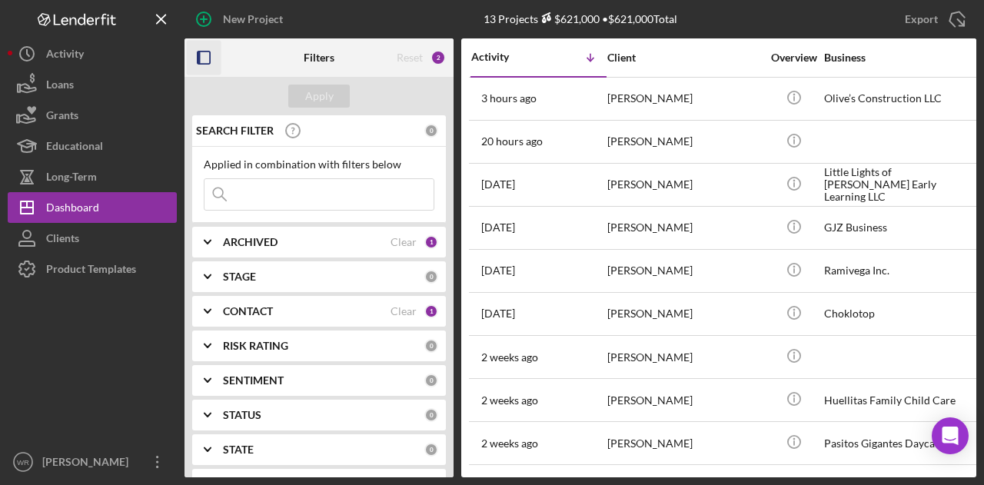
click at [215, 56] on icon "button" at bounding box center [204, 58] width 35 height 35
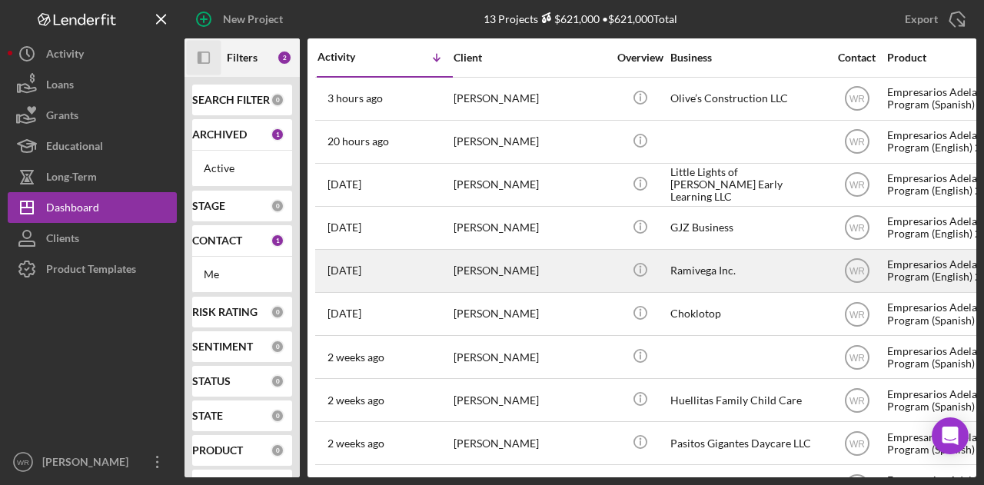
click at [455, 258] on div "[PERSON_NAME]" at bounding box center [531, 271] width 154 height 41
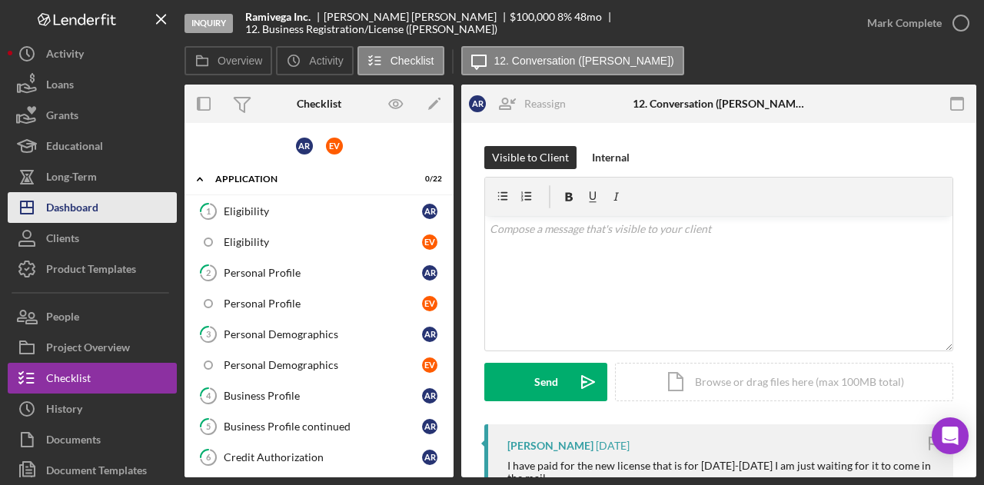
click at [125, 201] on button "Icon/Dashboard Dashboard" at bounding box center [92, 207] width 169 height 31
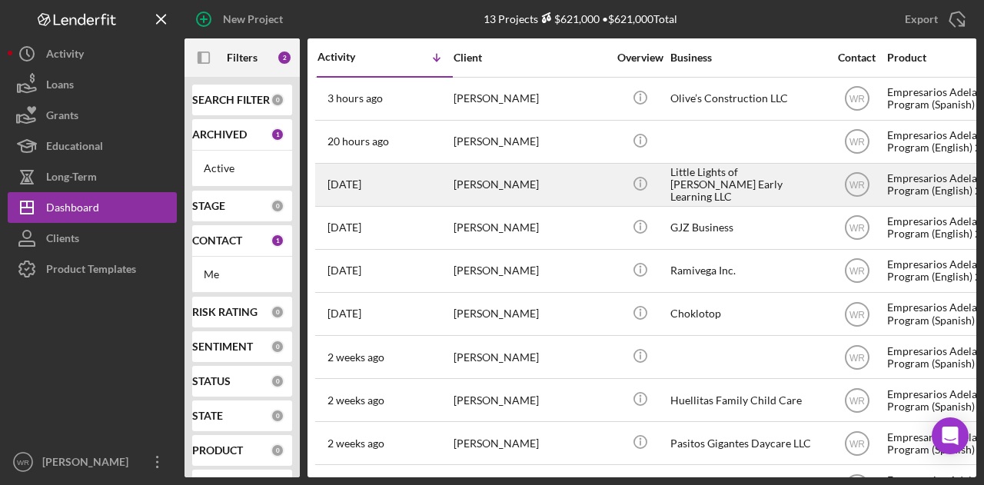
click at [523, 181] on div "Trinity Gibson" at bounding box center [531, 185] width 154 height 41
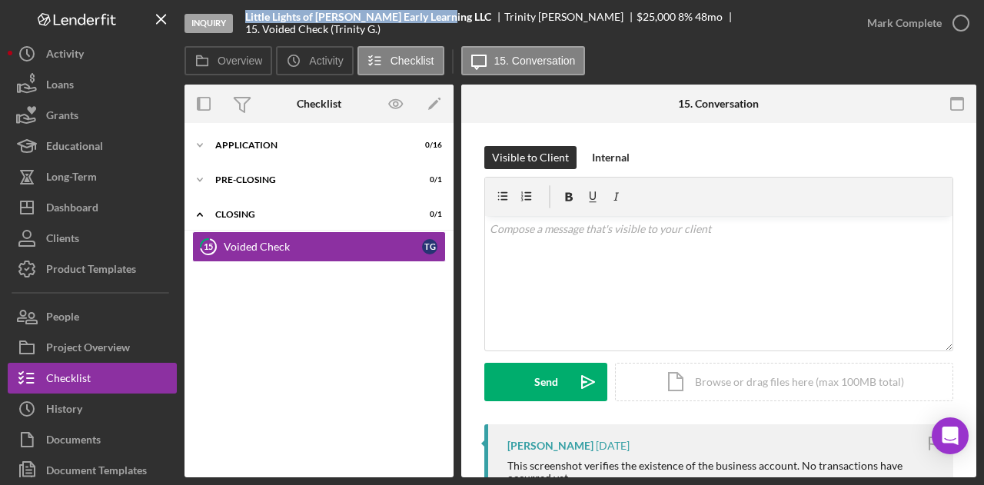
drag, startPoint x: 441, startPoint y: 25, endPoint x: 245, endPoint y: 25, distance: 196.9
click at [245, 25] on div "Inquiry Little Lights of Sharon Early Learning LLC Trinity Gibson $25,000 $25,0…" at bounding box center [519, 23] width 668 height 46
copy b "Little Lights of Sharon Early Learning LLC"
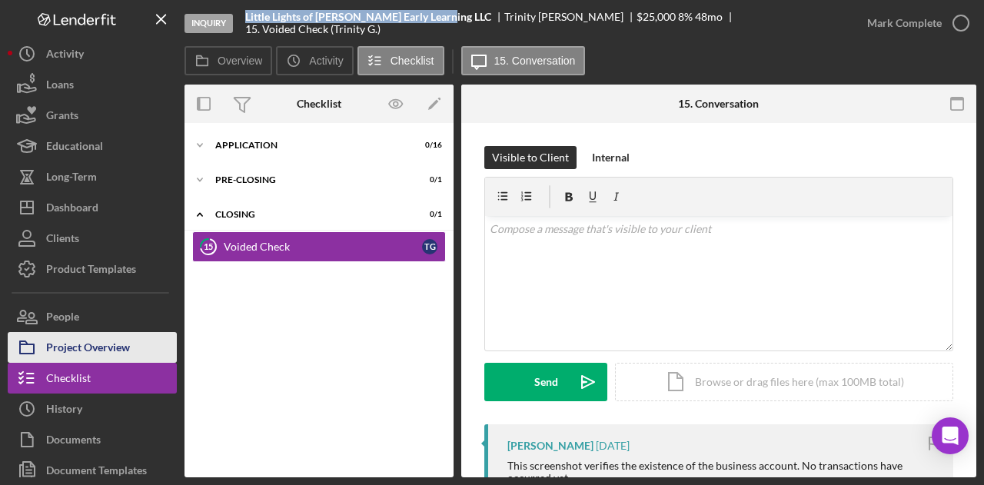
click at [98, 341] on div "Project Overview" at bounding box center [88, 349] width 84 height 35
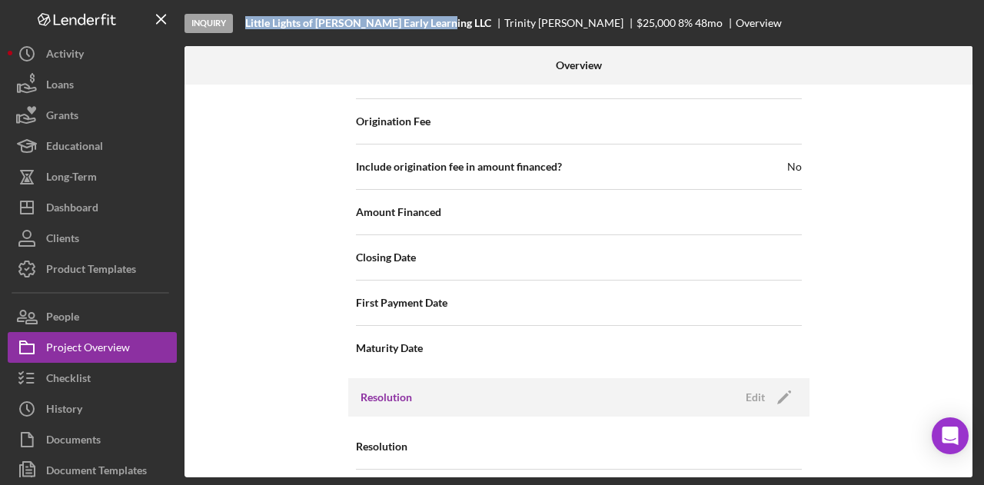
scroll to position [1773, 0]
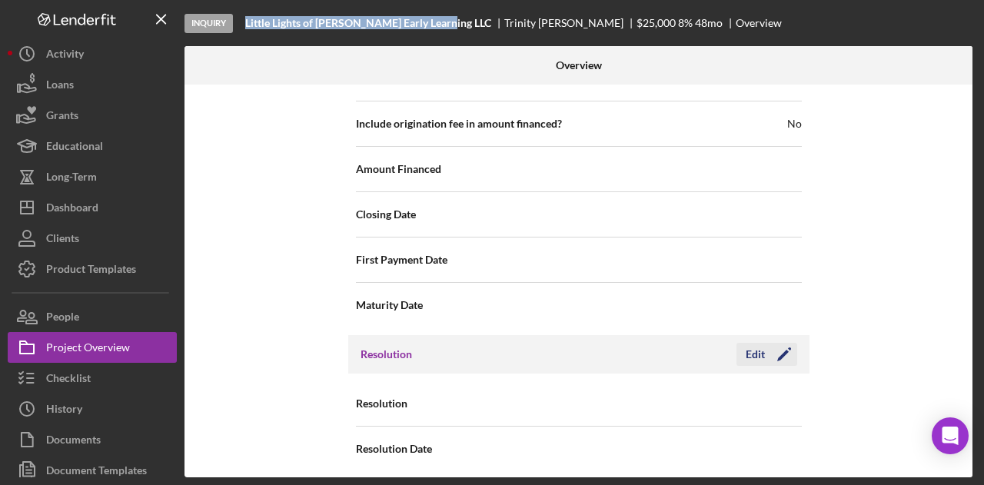
click at [777, 341] on icon "Icon/Edit" at bounding box center [784, 354] width 38 height 38
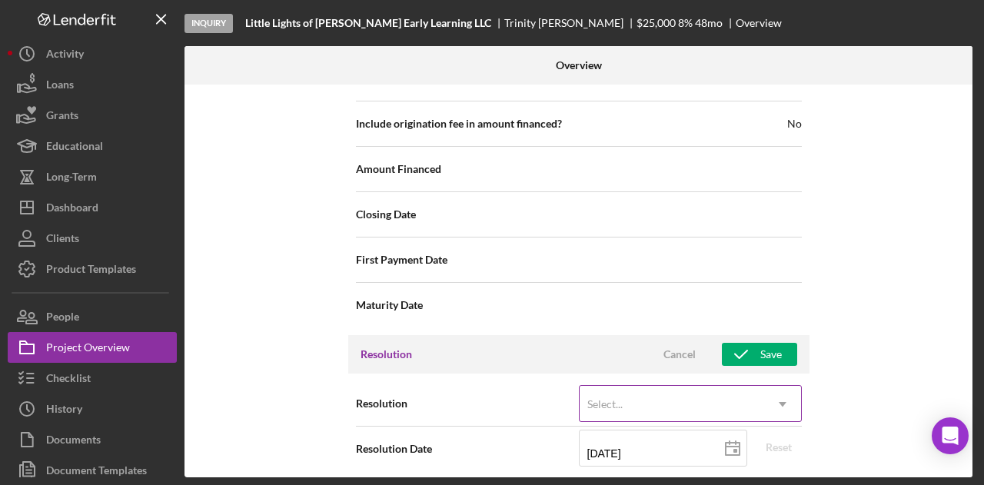
click at [738, 401] on div "Select..." at bounding box center [672, 404] width 185 height 35
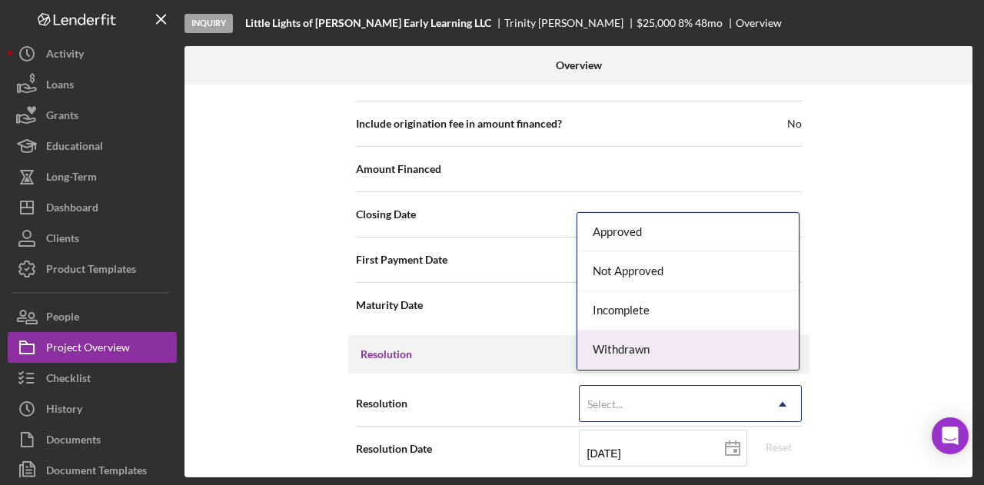
click at [681, 345] on div "Withdrawn" at bounding box center [688, 350] width 221 height 39
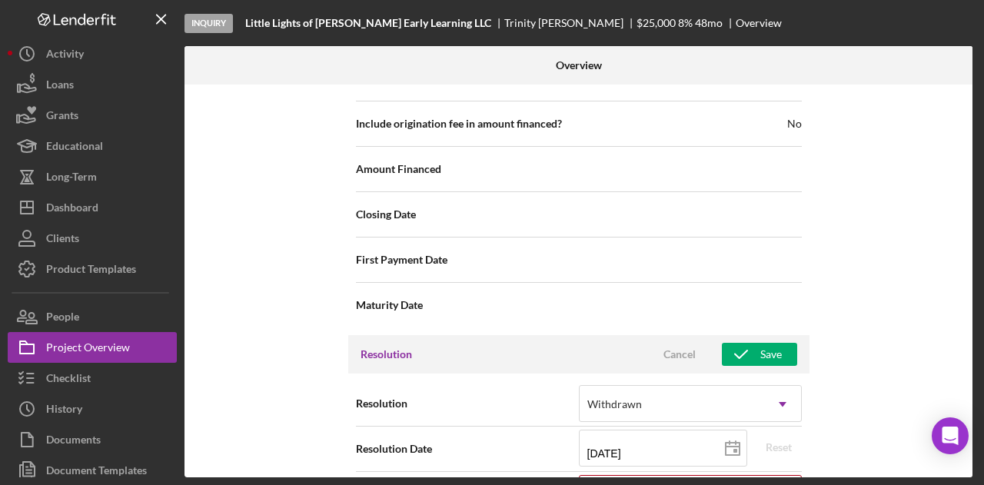
scroll to position [1870, 0]
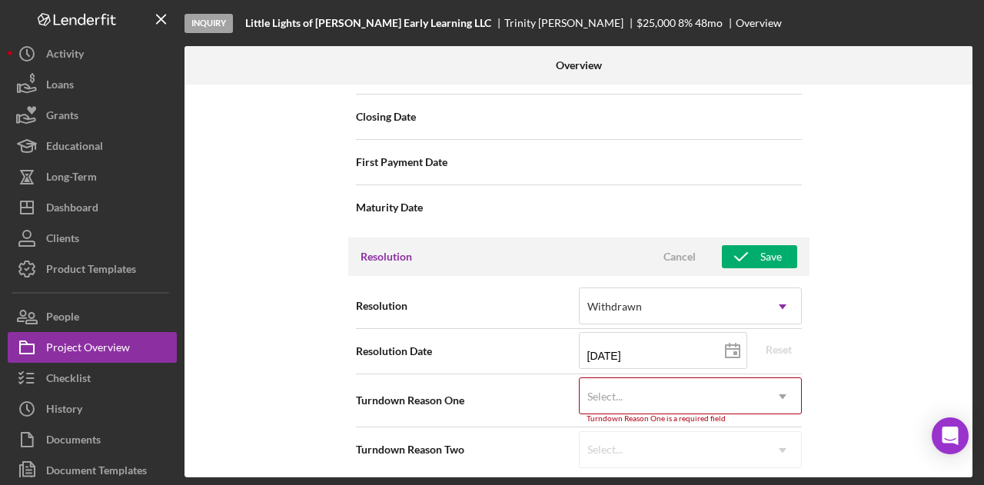
click at [661, 395] on div "Select..." at bounding box center [672, 396] width 185 height 35
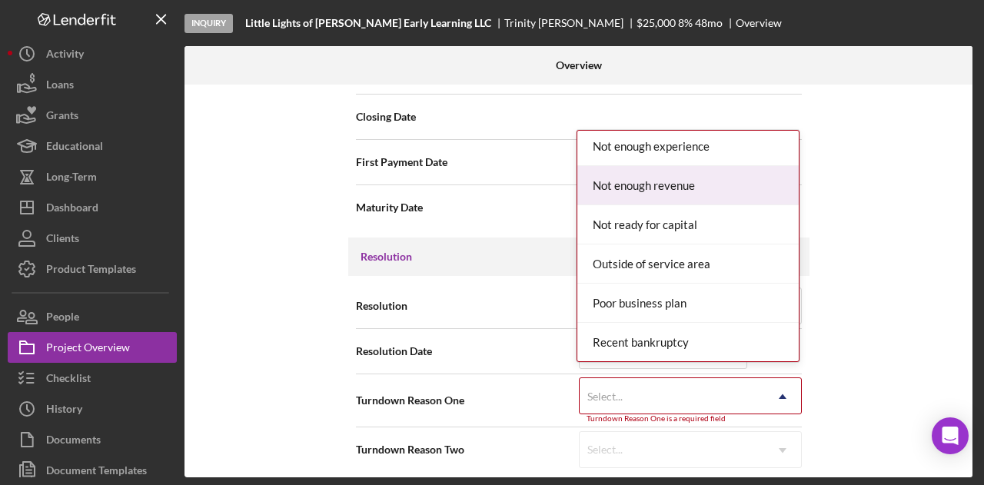
scroll to position [1220, 0]
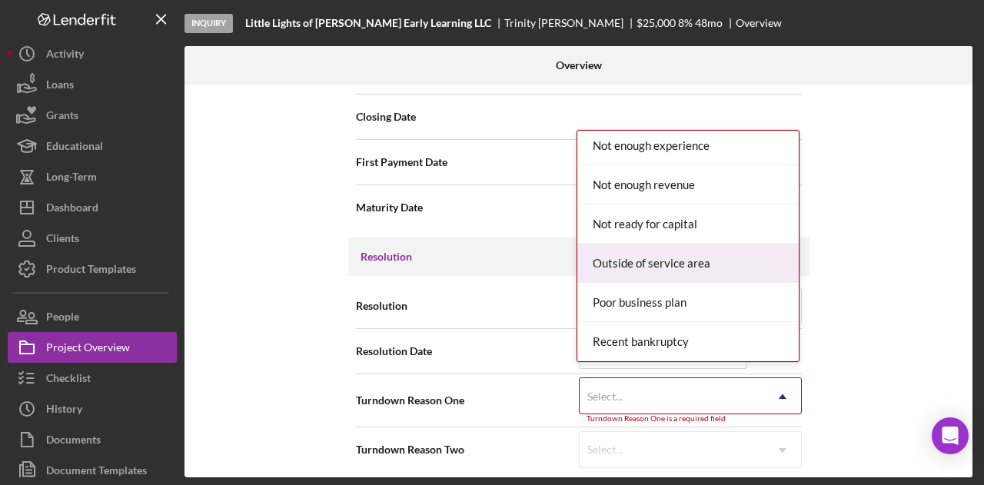
click at [640, 262] on div "Outside of service area" at bounding box center [688, 263] width 221 height 39
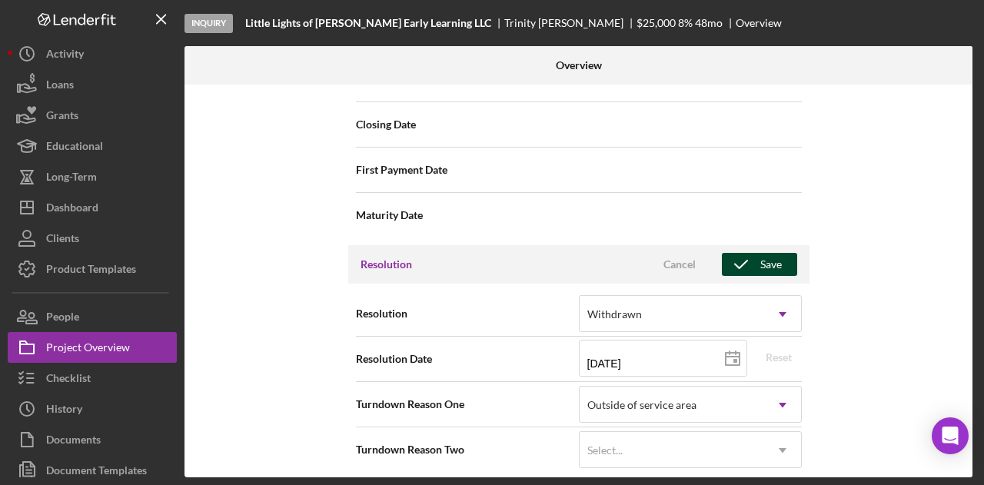
click at [754, 251] on icon "button" at bounding box center [741, 264] width 38 height 38
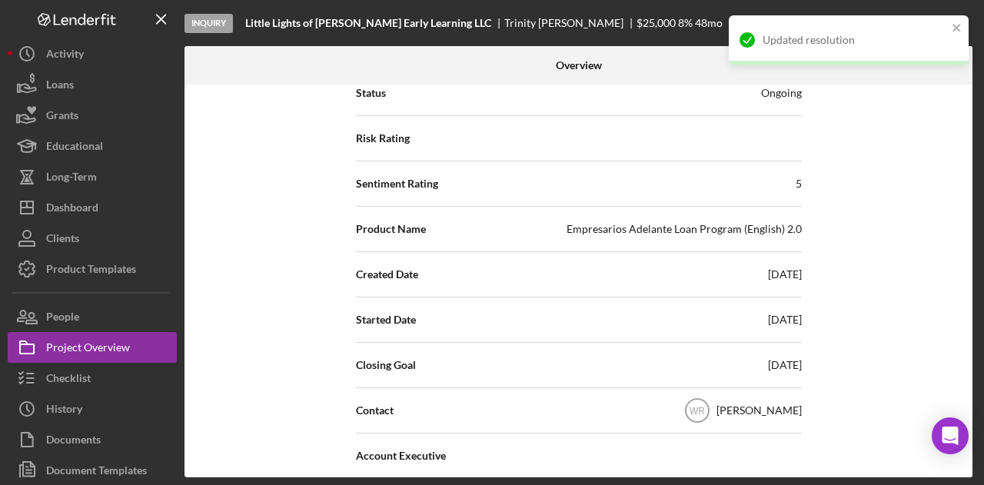
scroll to position [0, 0]
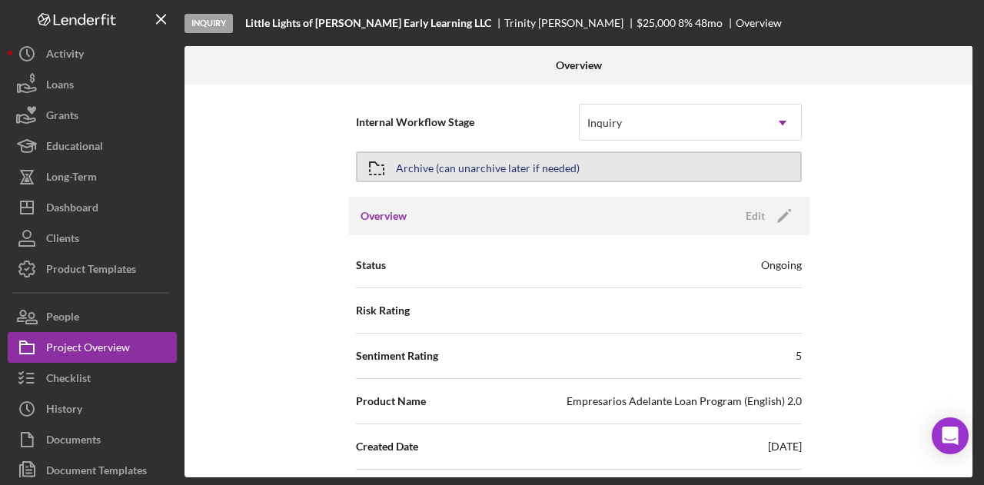
click at [574, 169] on button "Archive (can unarchive later if needed)" at bounding box center [579, 166] width 446 height 31
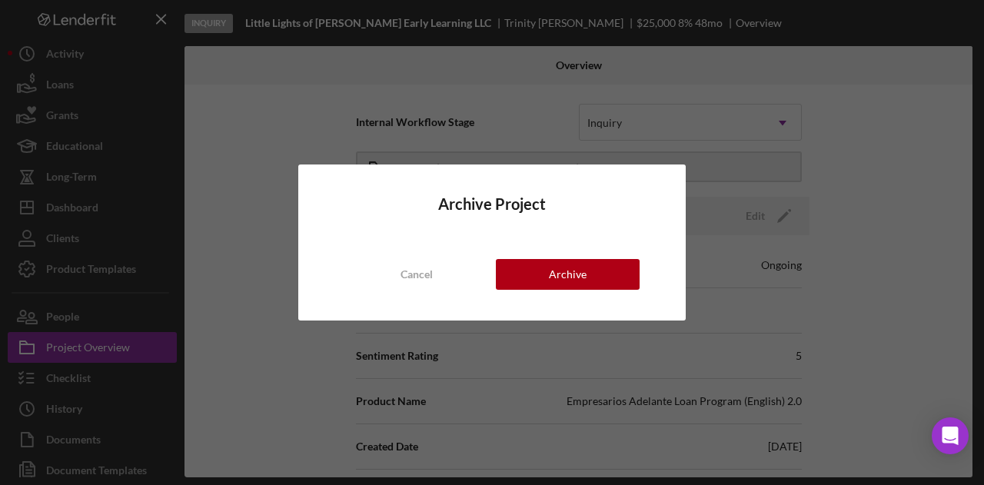
click at [554, 296] on div "Archive Project Cancel Archive" at bounding box center [492, 243] width 388 height 156
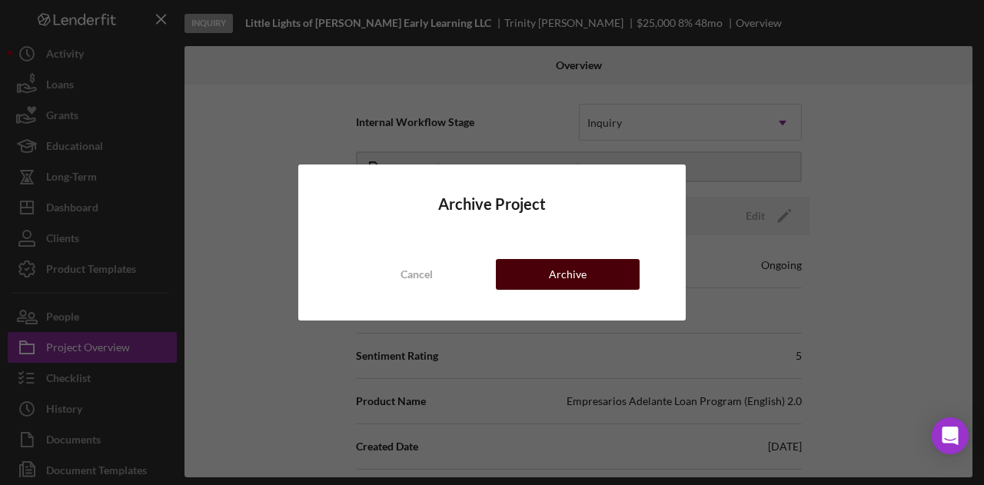
click at [564, 287] on div "Archive" at bounding box center [568, 274] width 38 height 31
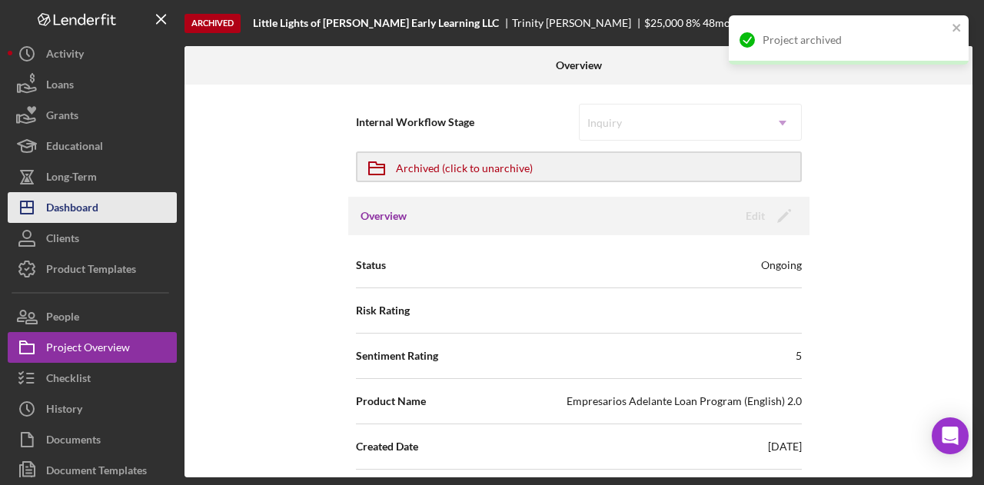
click at [96, 212] on div "Dashboard" at bounding box center [72, 209] width 52 height 35
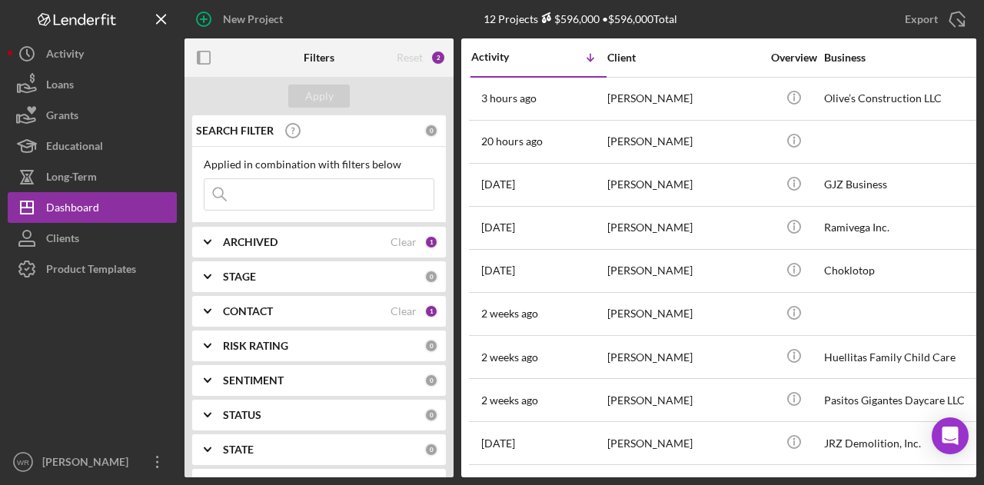
click at [228, 50] on div at bounding box center [230, 57] width 90 height 38
click at [208, 55] on icon "button" at bounding box center [204, 58] width 35 height 35
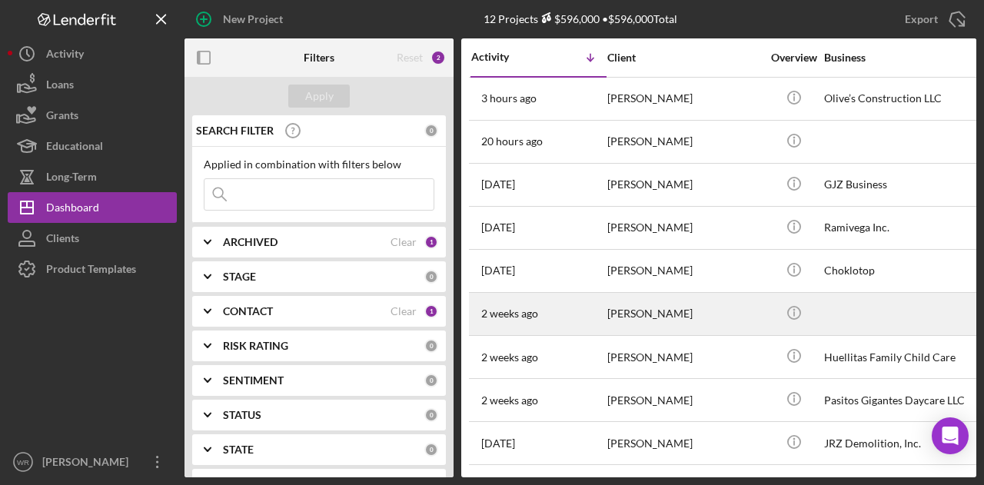
scroll to position [130, 0]
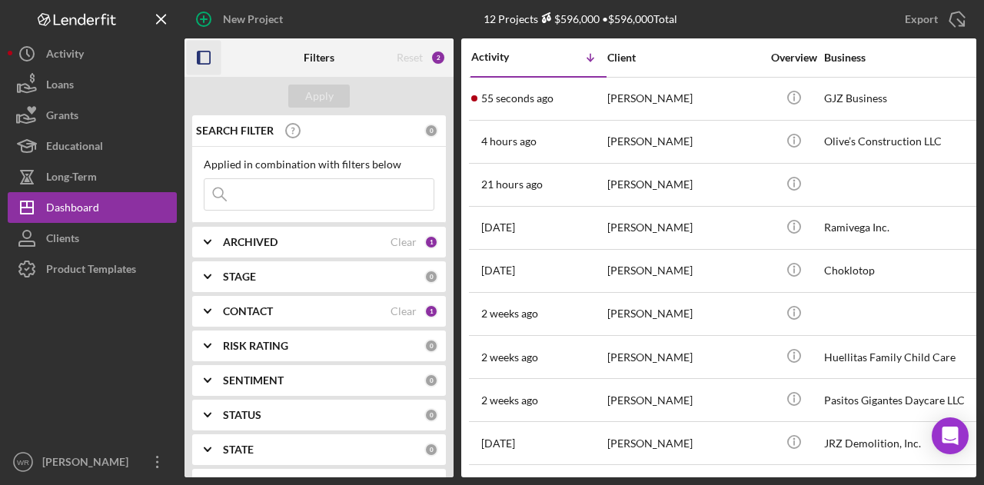
click at [203, 56] on icon "button" at bounding box center [204, 58] width 35 height 35
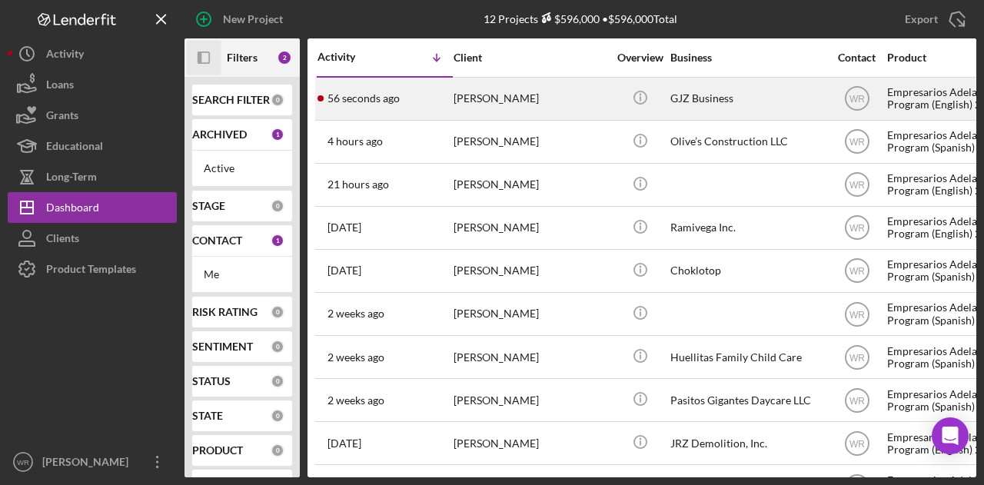
click at [441, 88] on div "56 seconds ago [PERSON_NAME]" at bounding box center [385, 98] width 135 height 41
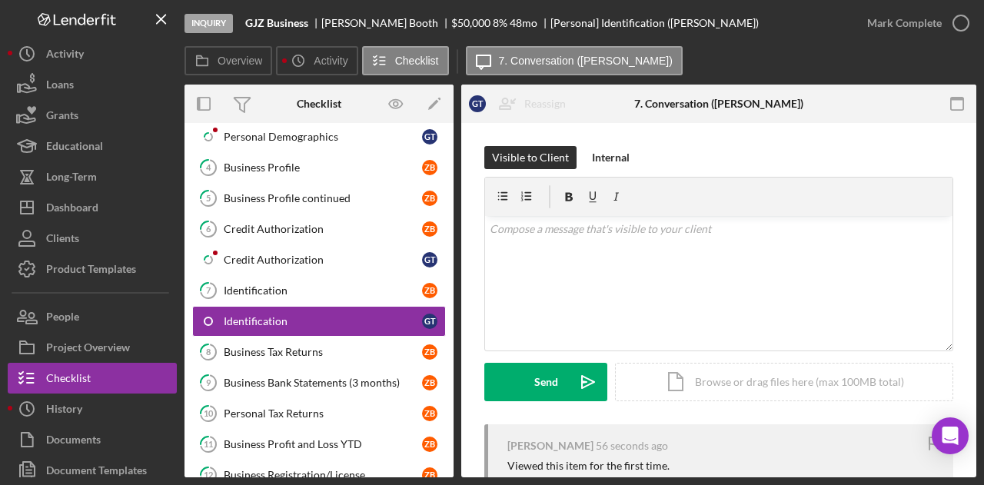
scroll to position [243, 0]
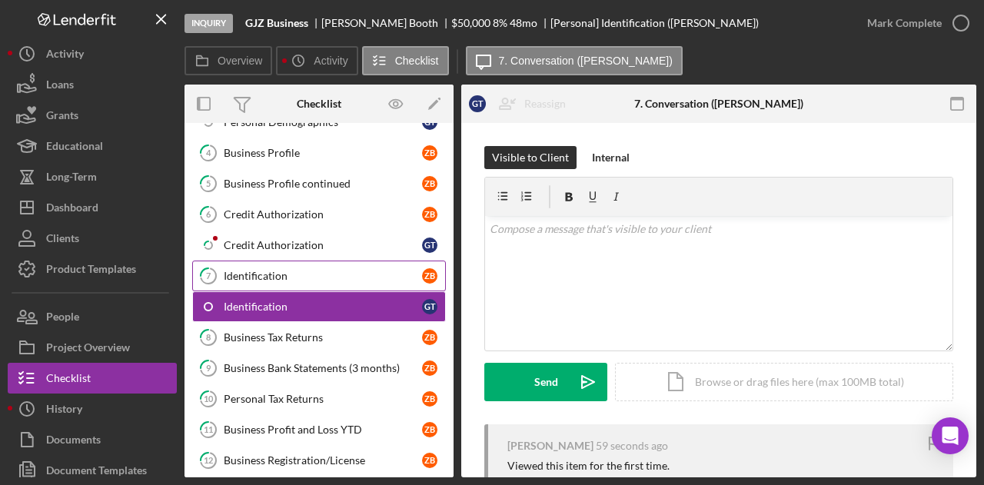
click at [324, 270] on div "Identification" at bounding box center [323, 276] width 198 height 12
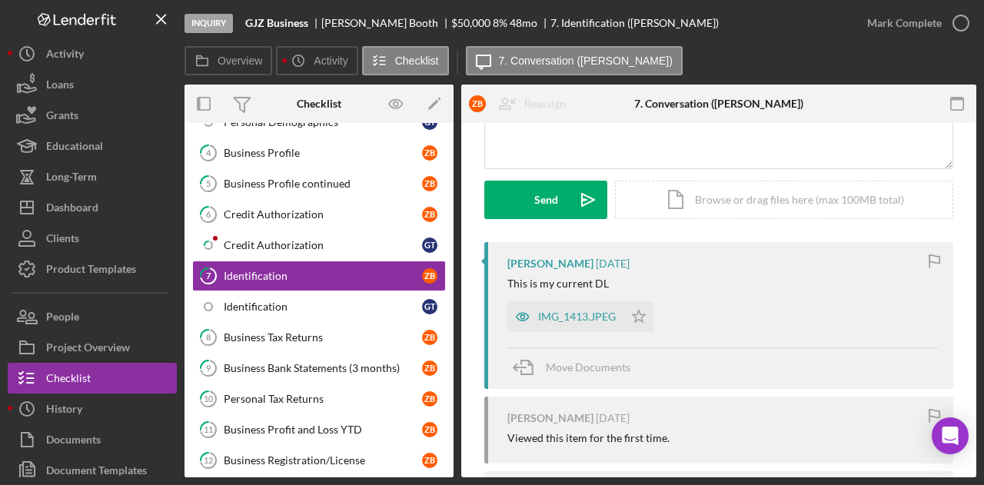
scroll to position [191, 0]
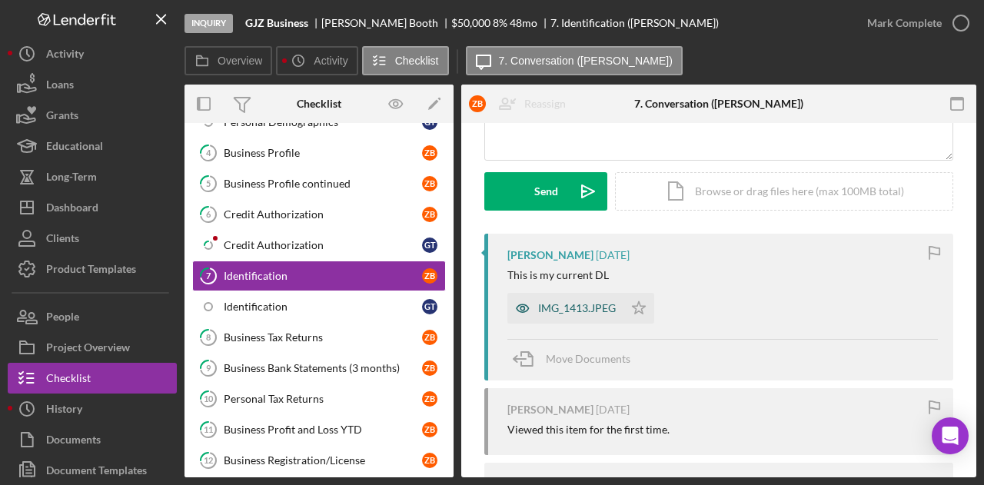
click at [568, 313] on div "IMG_1413.JPEG" at bounding box center [577, 308] width 78 height 12
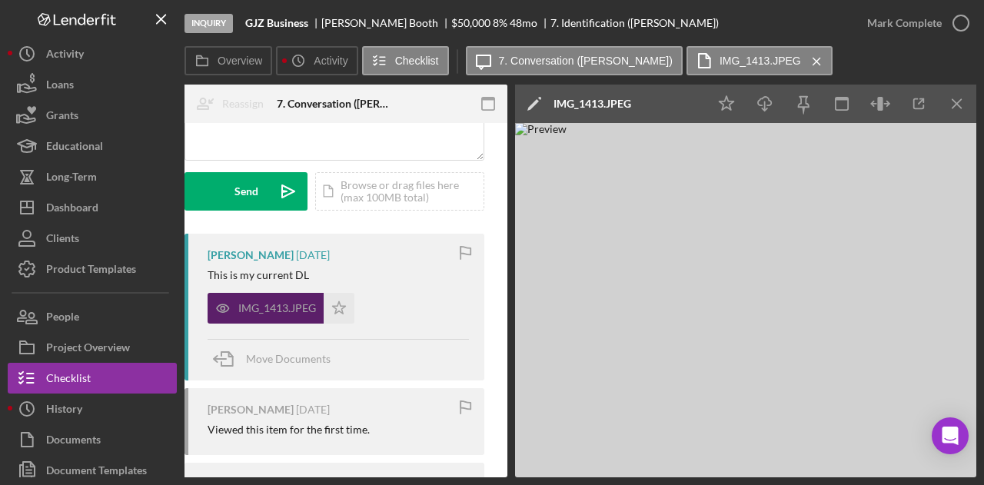
scroll to position [0, 0]
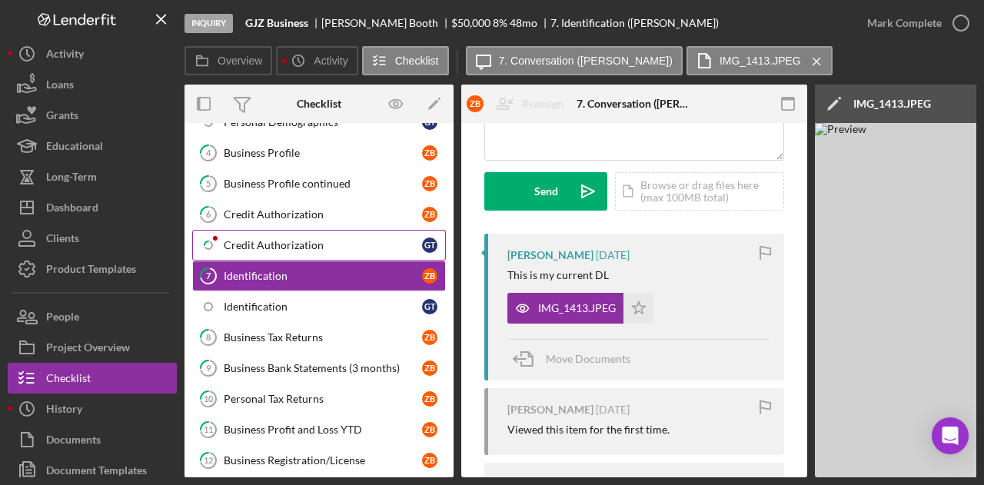
click at [310, 230] on link "Icon/Checklist Item Sub Partial Credit Authorization G T" at bounding box center [319, 245] width 254 height 31
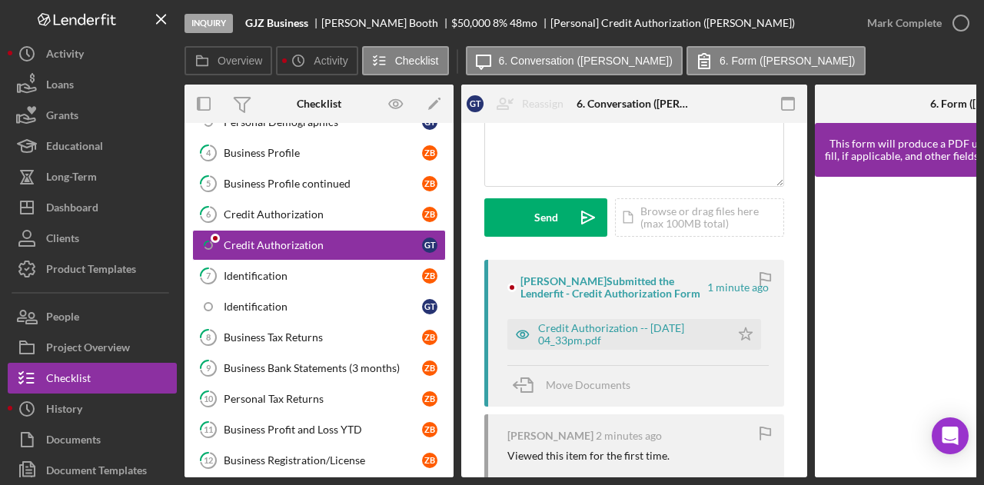
scroll to position [194, 0]
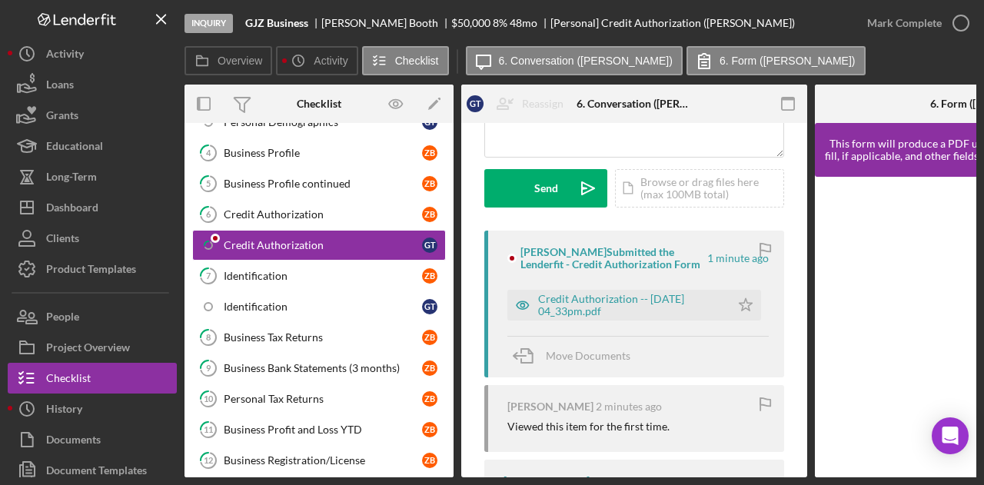
click at [604, 288] on div "Credit Authorization -- [DATE] 04_33pm.pdf Icon/Star" at bounding box center [638, 301] width 261 height 38
click at [600, 296] on div "Credit Authorization -- [DATE] 04_33pm.pdf" at bounding box center [630, 305] width 185 height 25
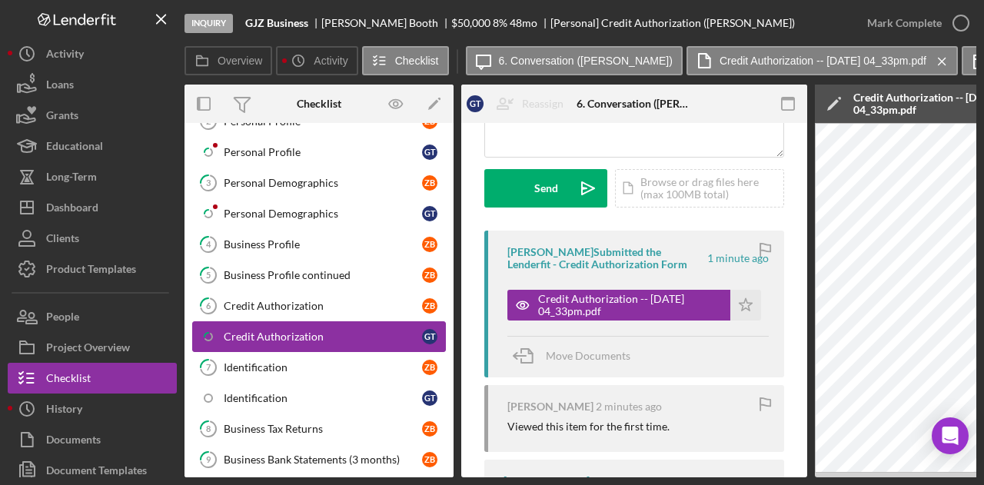
scroll to position [149, 0]
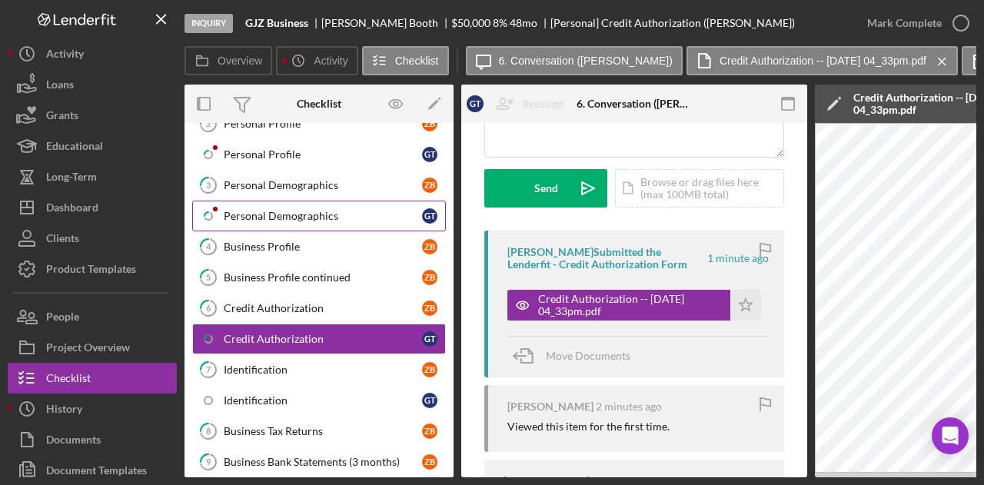
click at [274, 213] on div "Personal Demographics" at bounding box center [323, 216] width 198 height 12
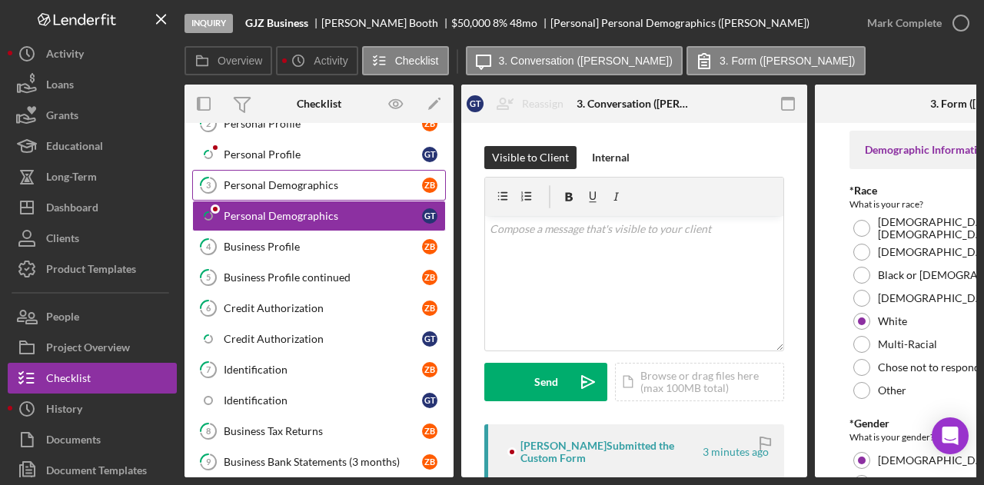
click at [285, 179] on div "Personal Demographics" at bounding box center [323, 185] width 198 height 12
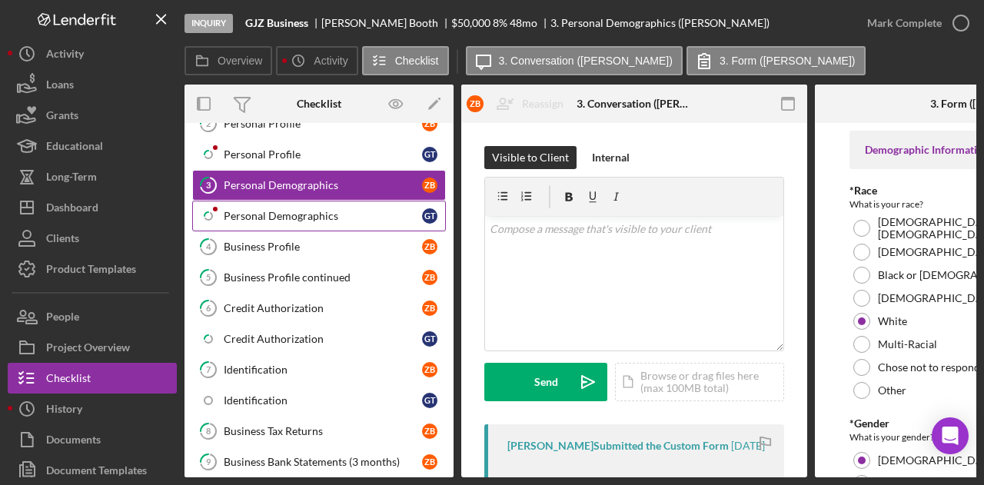
click at [278, 211] on div "Personal Demographics" at bounding box center [323, 216] width 198 height 12
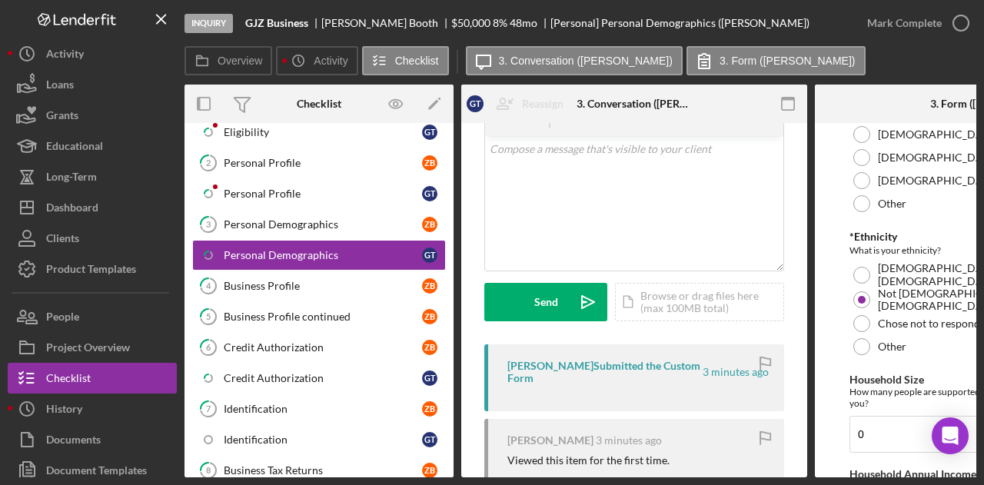
scroll to position [497, 0]
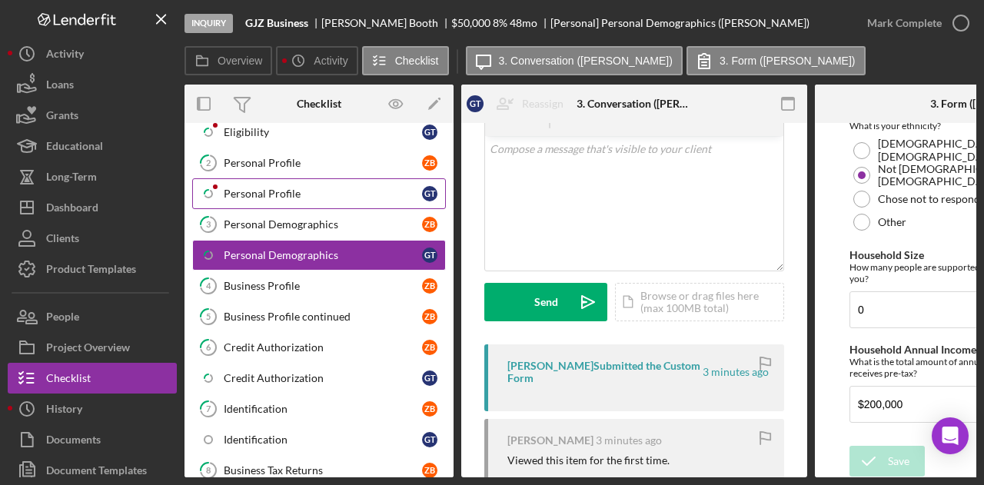
click at [298, 178] on link "Icon/Checklist Item Sub Partial Personal Profile G T" at bounding box center [319, 193] width 254 height 31
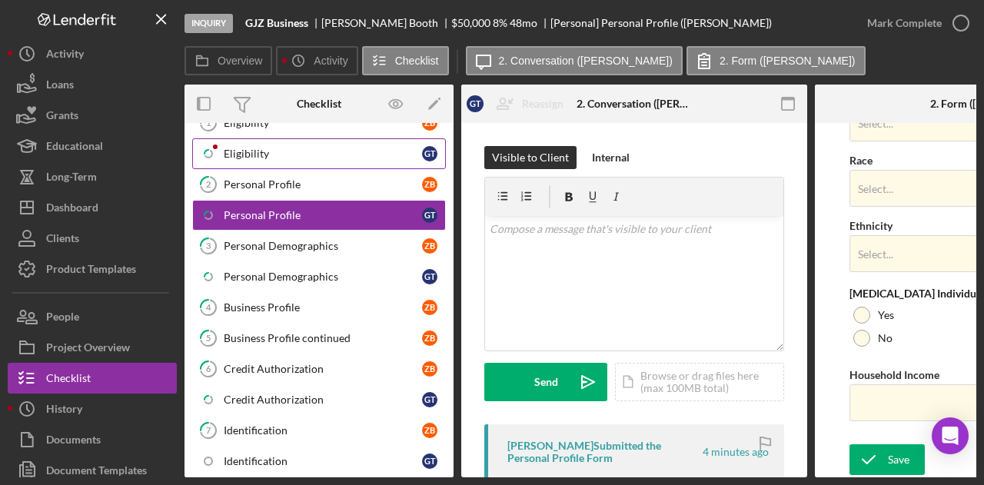
click at [307, 144] on link "Icon/Checklist Item Sub Partial Eligibility G T" at bounding box center [319, 153] width 254 height 31
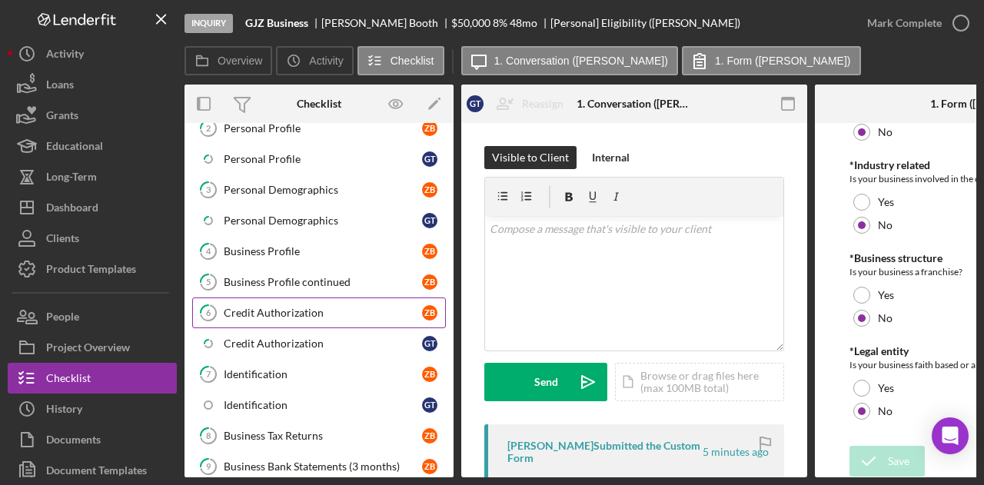
scroll to position [145, 0]
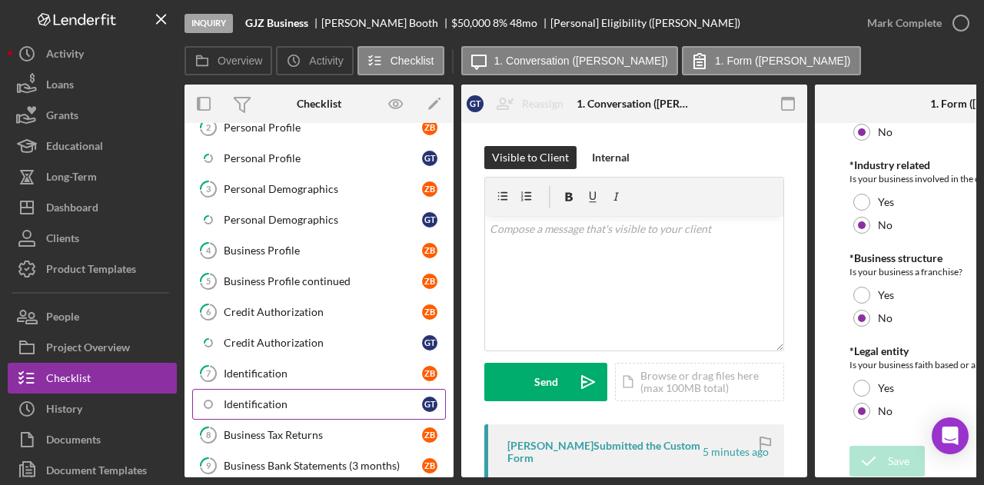
click at [277, 389] on link "Identification G T" at bounding box center [319, 404] width 254 height 31
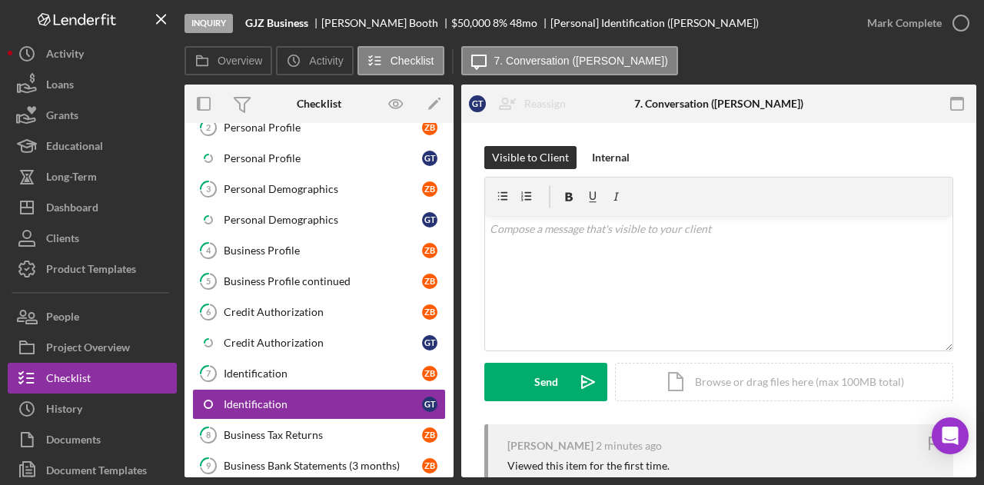
scroll to position [195, 0]
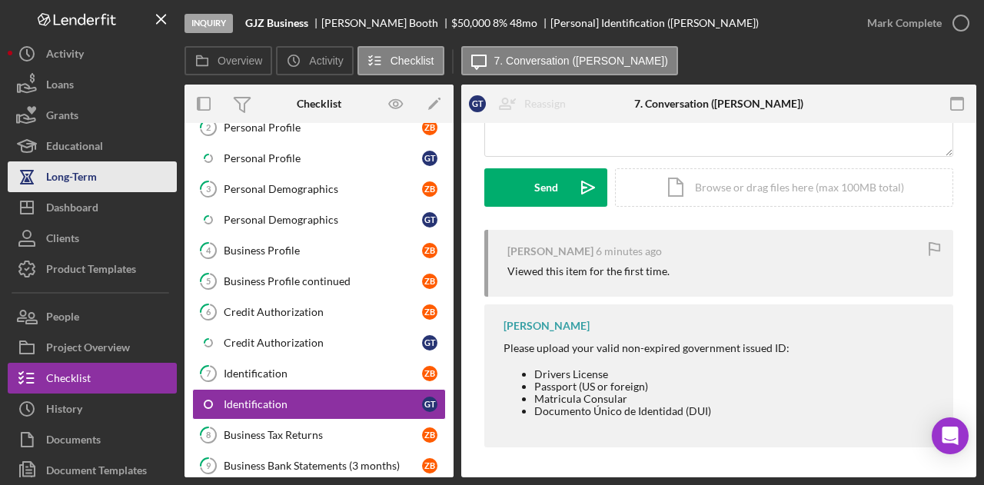
click at [72, 190] on div "Long-Term" at bounding box center [71, 178] width 51 height 35
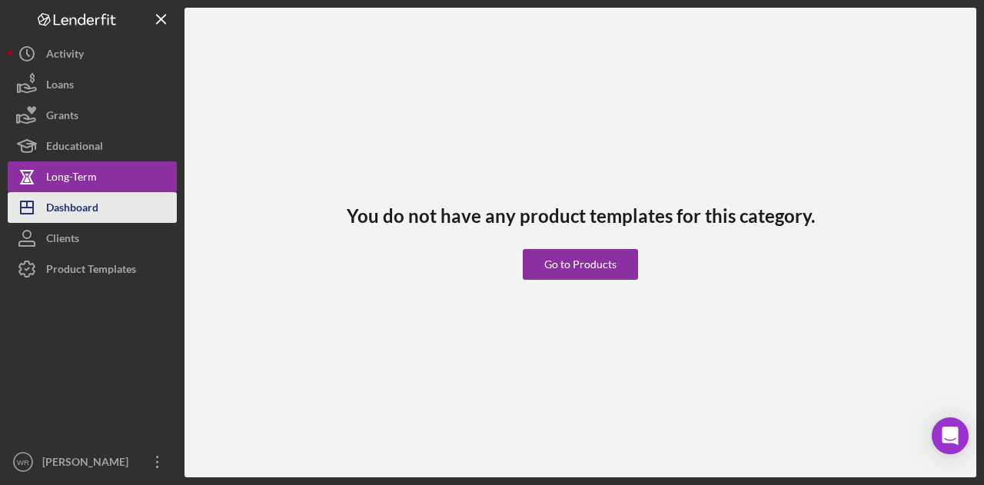
click at [75, 202] on div "Dashboard" at bounding box center [72, 209] width 52 height 35
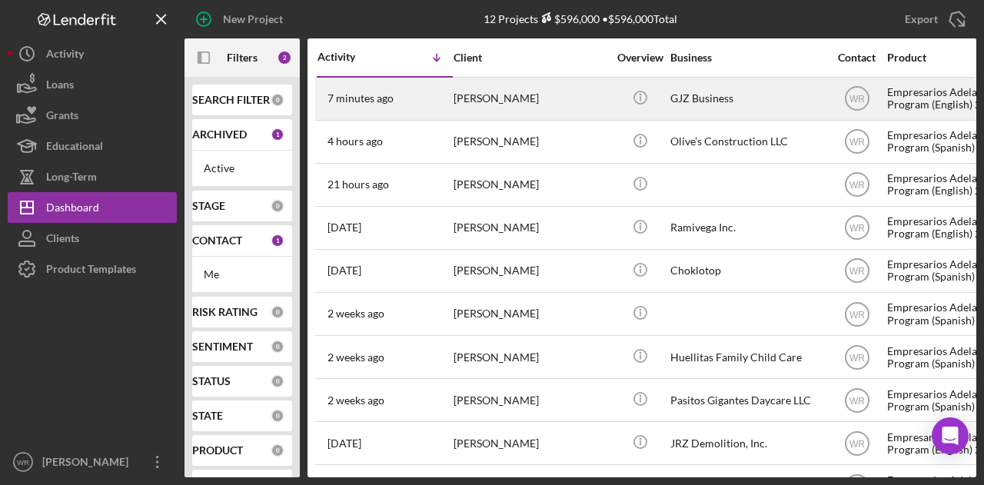
click at [487, 108] on div "[PERSON_NAME]" at bounding box center [531, 98] width 154 height 41
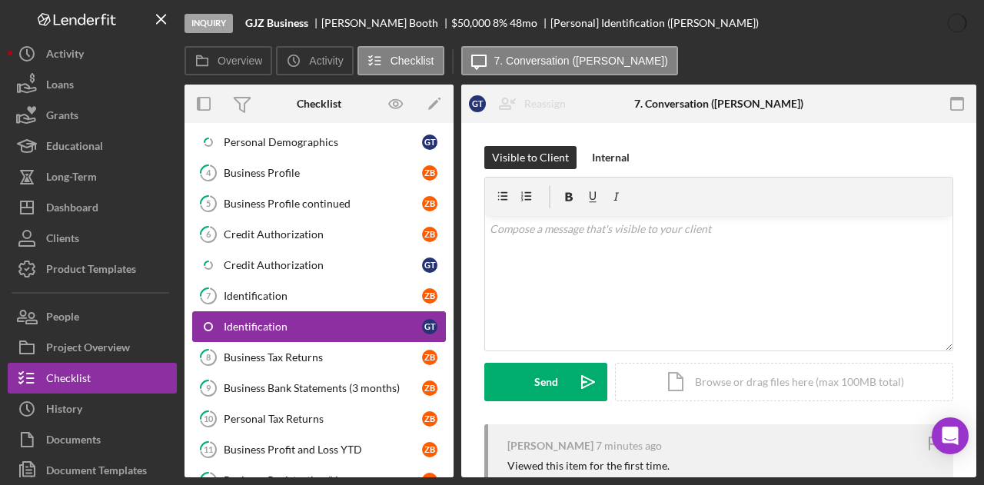
scroll to position [241, 0]
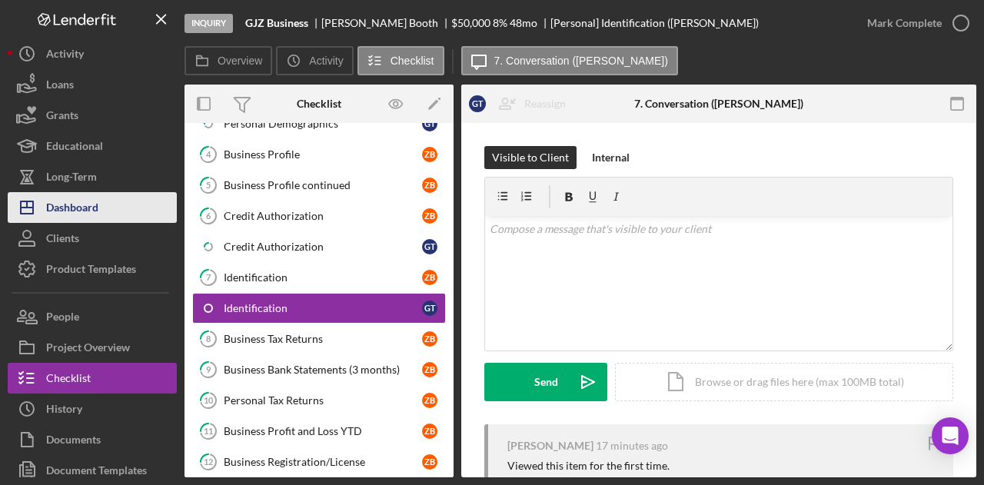
click at [87, 200] on div "Dashboard" at bounding box center [72, 209] width 52 height 35
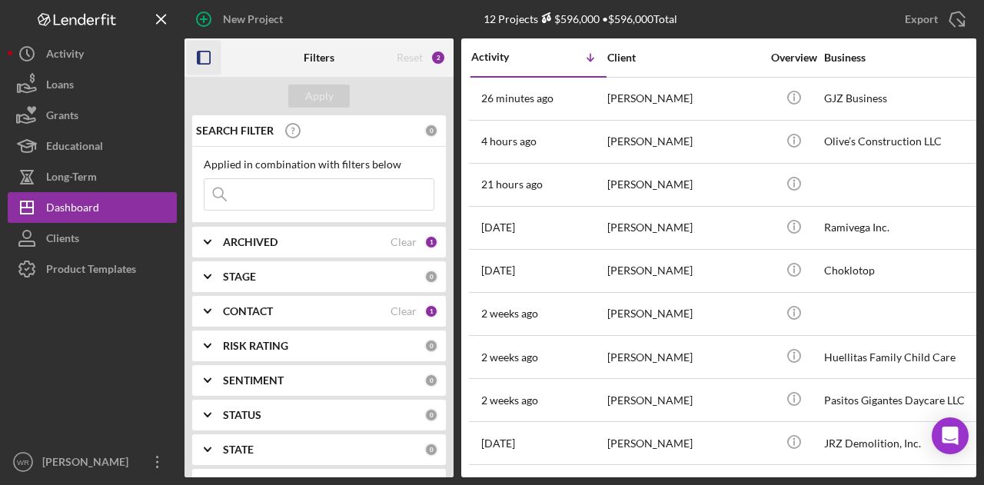
click at [218, 57] on icon "button" at bounding box center [204, 58] width 35 height 35
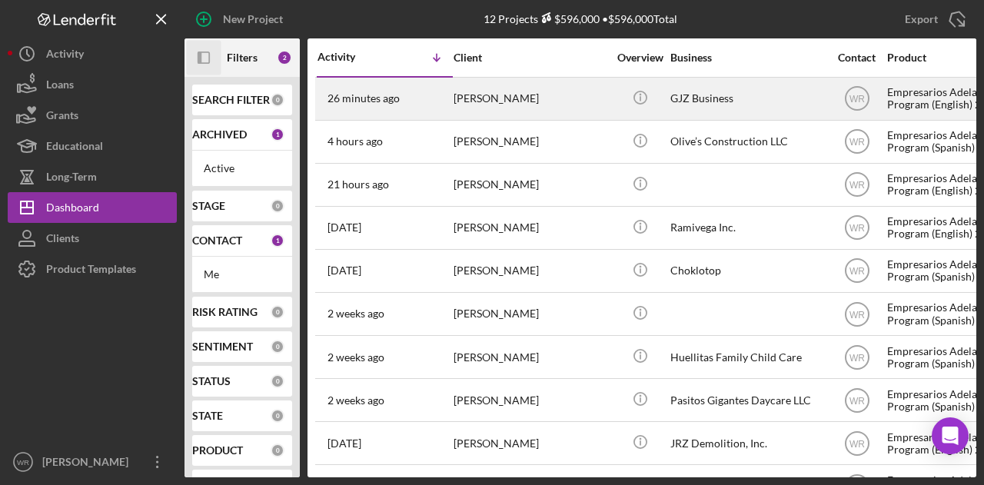
click at [463, 102] on div "[PERSON_NAME]" at bounding box center [531, 98] width 154 height 41
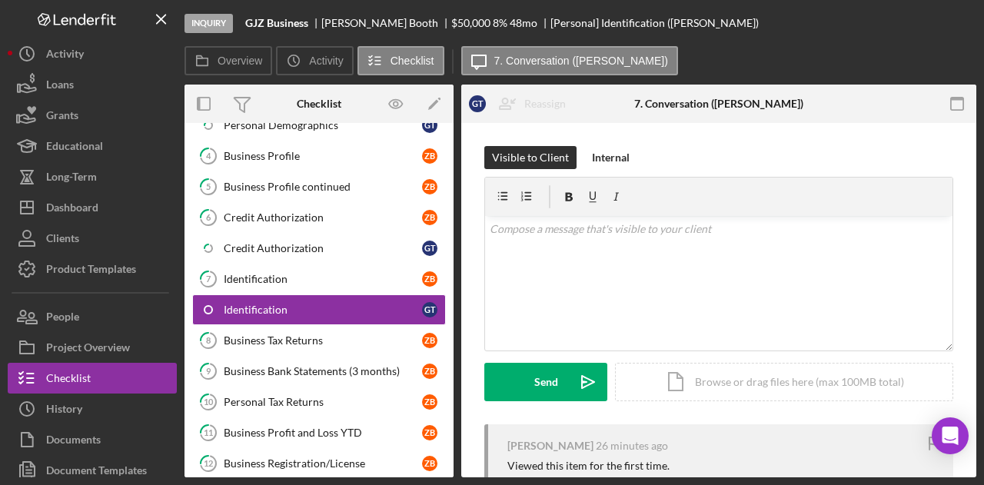
scroll to position [241, 0]
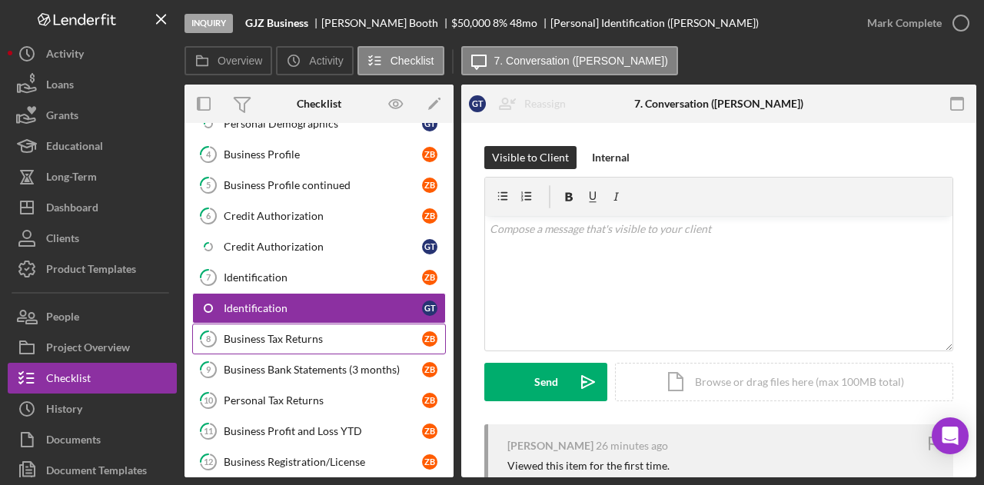
click at [291, 333] on div "Business Tax Returns" at bounding box center [323, 339] width 198 height 12
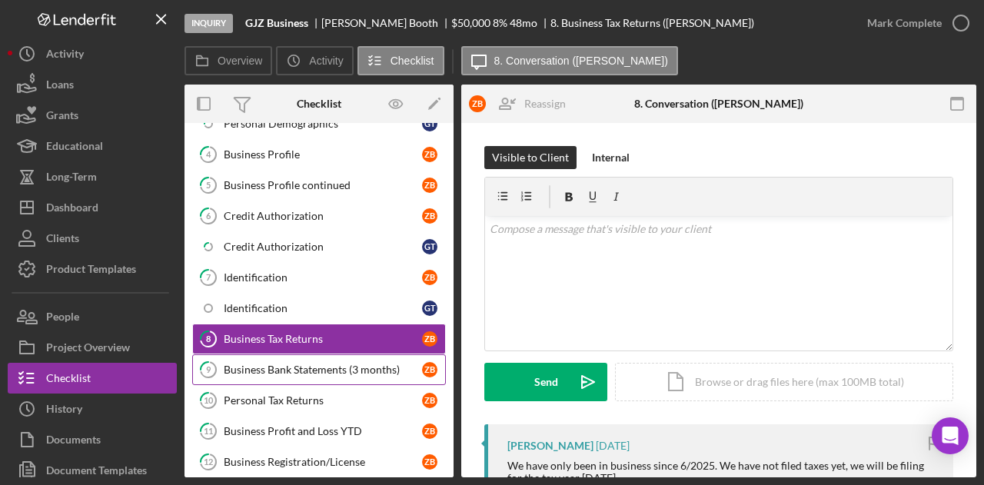
click at [300, 364] on div "Business Bank Statements (3 months)" at bounding box center [323, 370] width 198 height 12
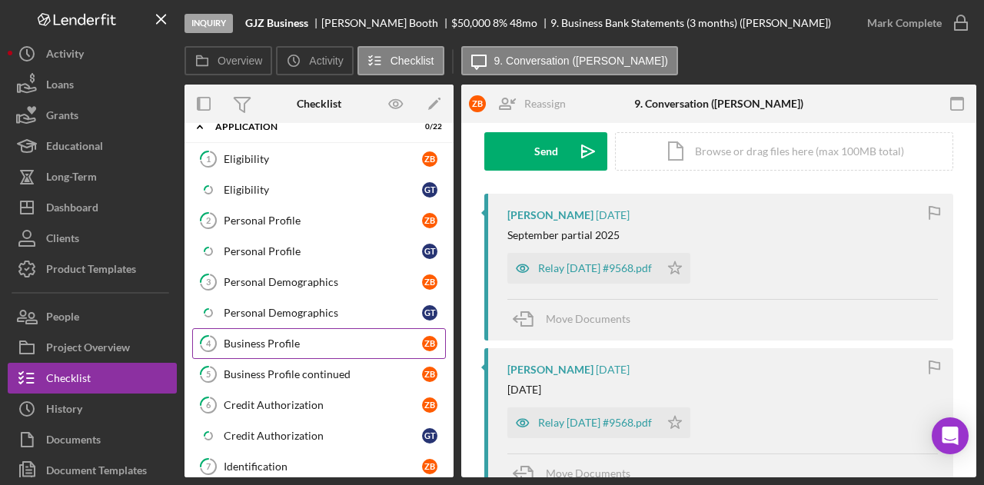
scroll to position [77, 0]
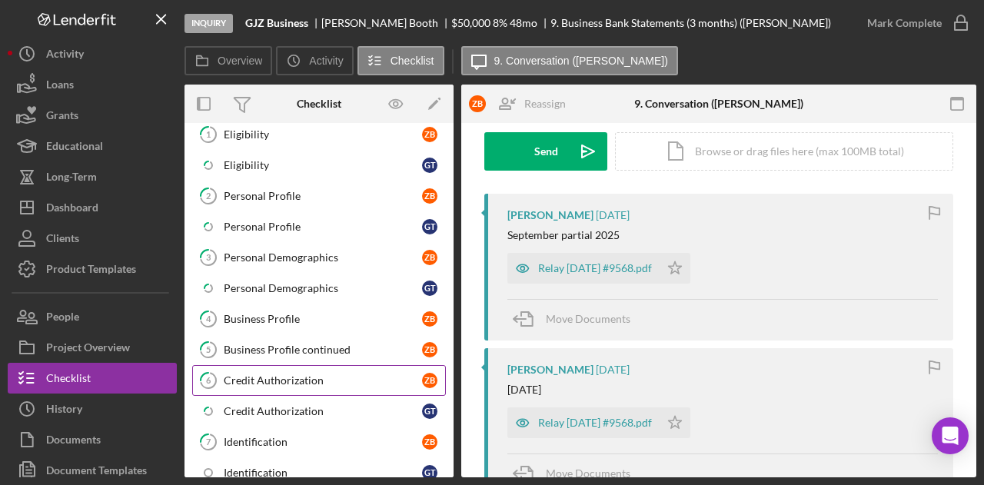
click at [294, 375] on div "Credit Authorization" at bounding box center [323, 381] width 198 height 12
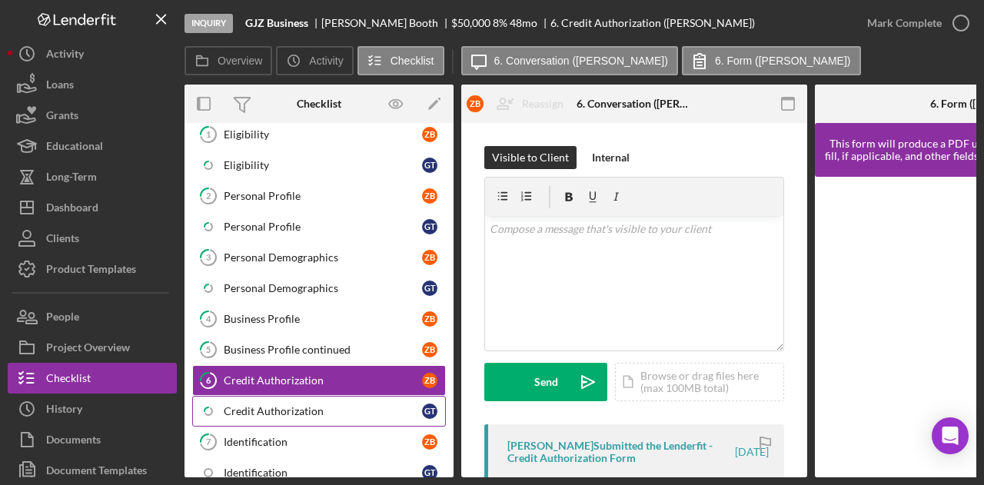
click at [296, 396] on link "Icon/Checklist Item Sub Partial Credit Authorization G T" at bounding box center [319, 411] width 254 height 31
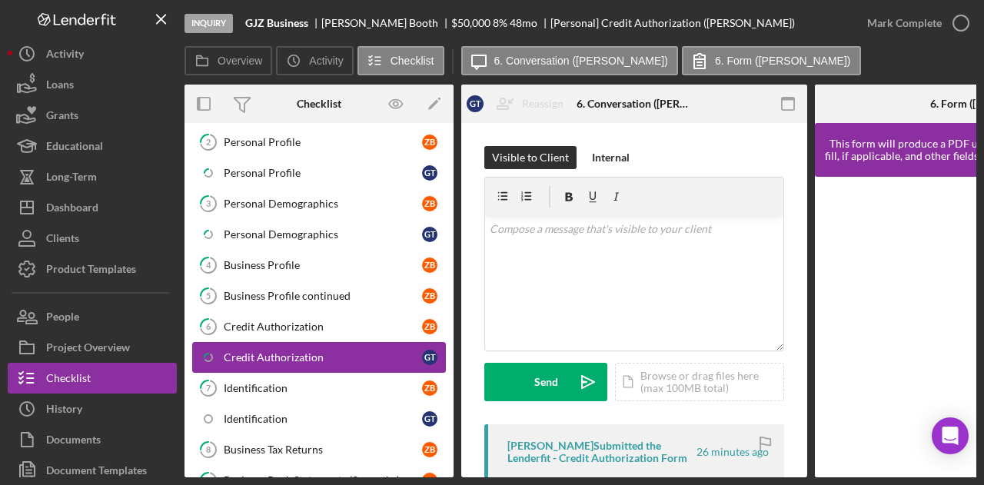
scroll to position [154, 0]
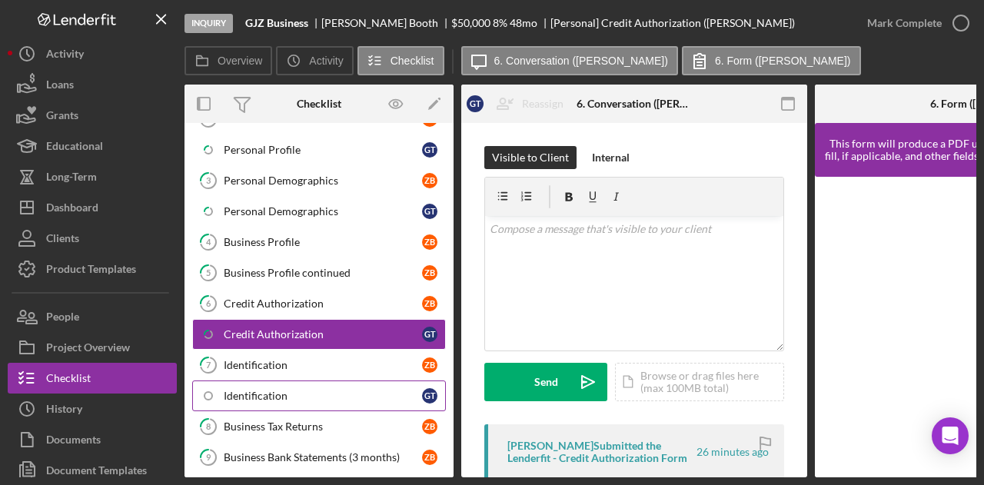
click at [296, 394] on div "Identification" at bounding box center [323, 396] width 198 height 12
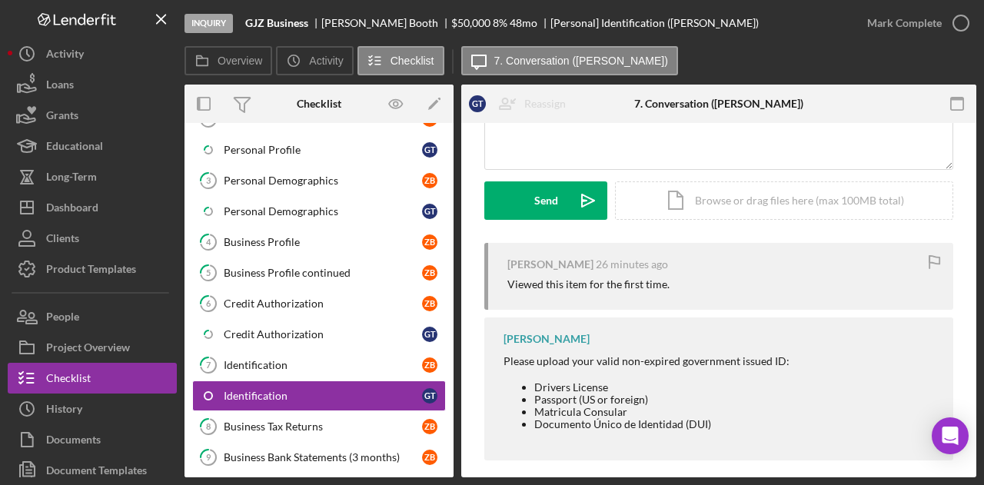
scroll to position [195, 0]
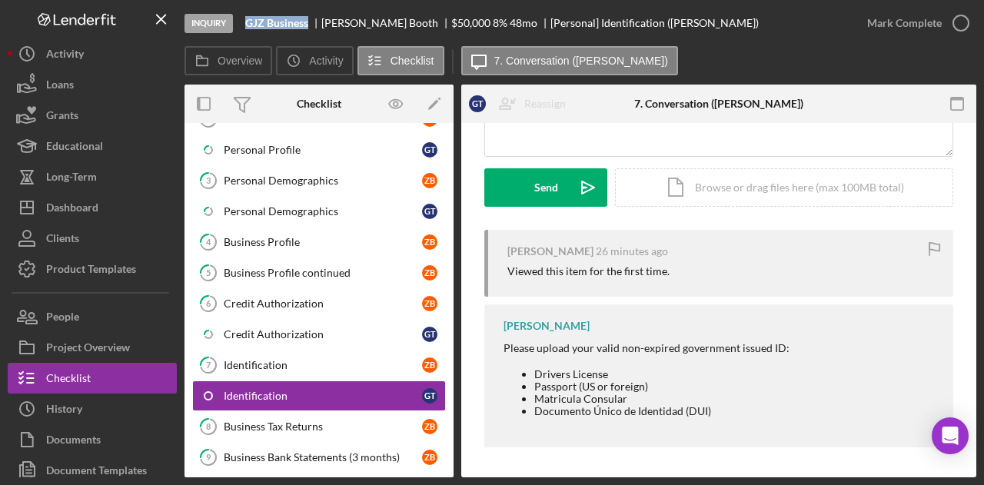
drag, startPoint x: 311, startPoint y: 30, endPoint x: 245, endPoint y: 25, distance: 66.3
click at [245, 25] on div "Inquiry GJZ Business [PERSON_NAME] $50,000 $50,000 8 % 48 mo [Personal] Identif…" at bounding box center [519, 23] width 668 height 46
copy b "GJZ Business"
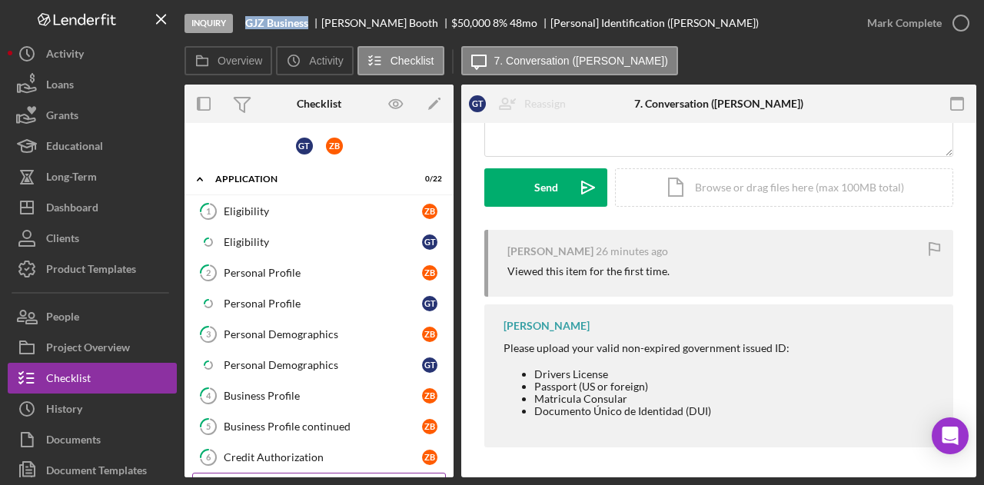
scroll to position [154, 0]
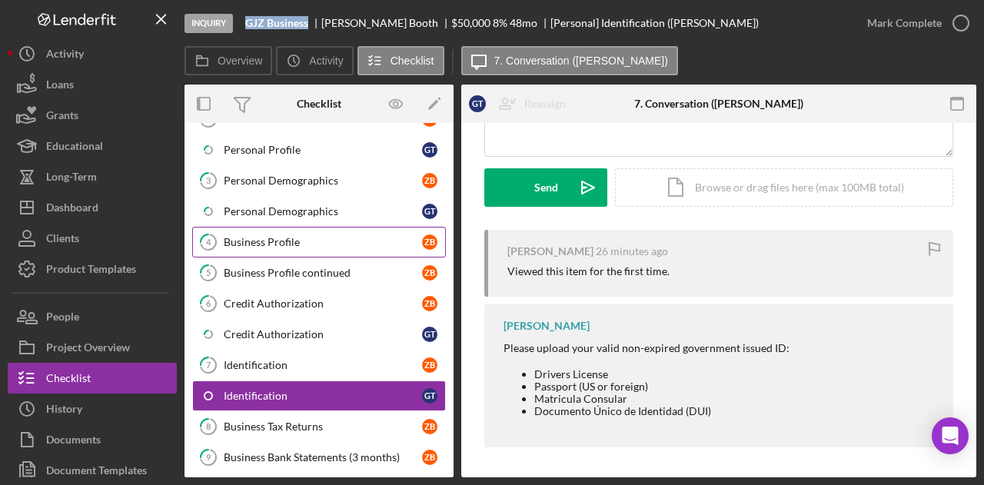
click at [307, 240] on div "Business Profile" at bounding box center [323, 242] width 198 height 12
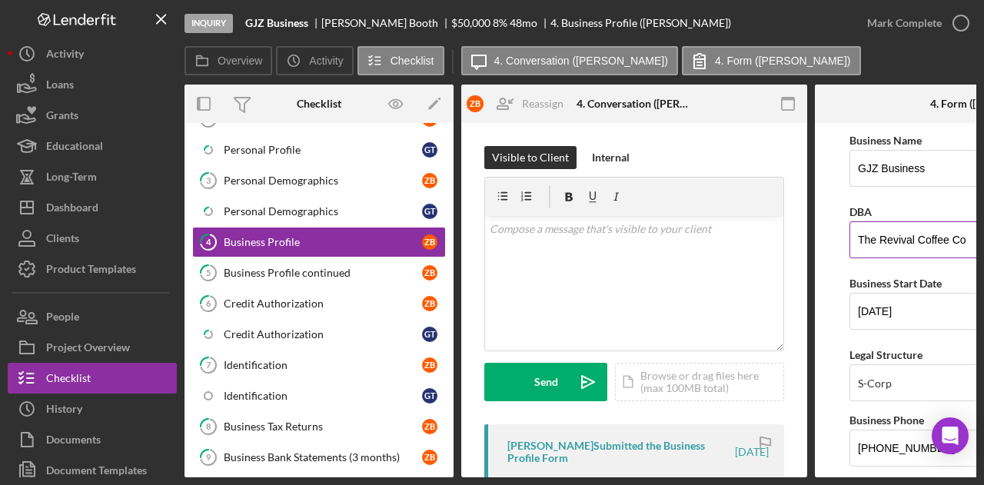
drag, startPoint x: 967, startPoint y: 240, endPoint x: 855, endPoint y: 238, distance: 112.3
click at [855, 238] on input "The Revival Coffee Co" at bounding box center [988, 239] width 277 height 37
click at [286, 307] on link "6 Credit Authorization Z B" at bounding box center [319, 303] width 254 height 31
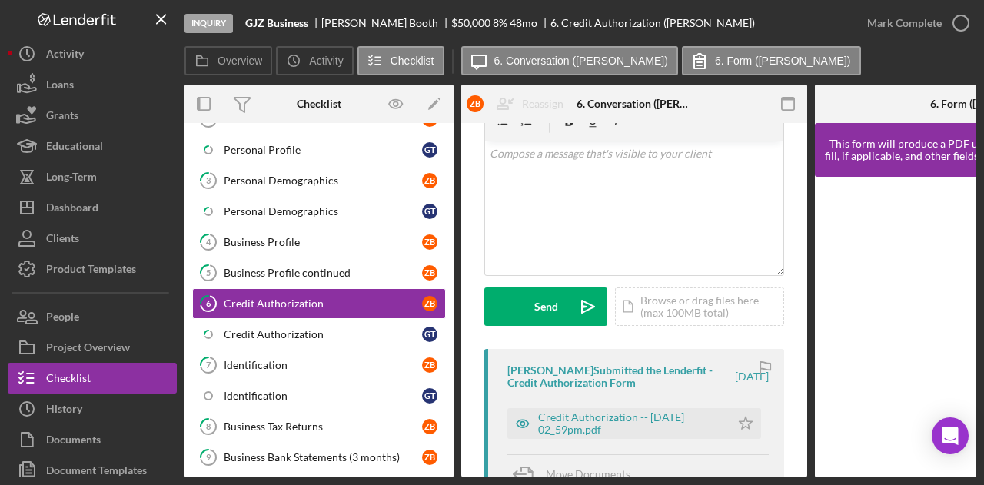
scroll to position [231, 0]
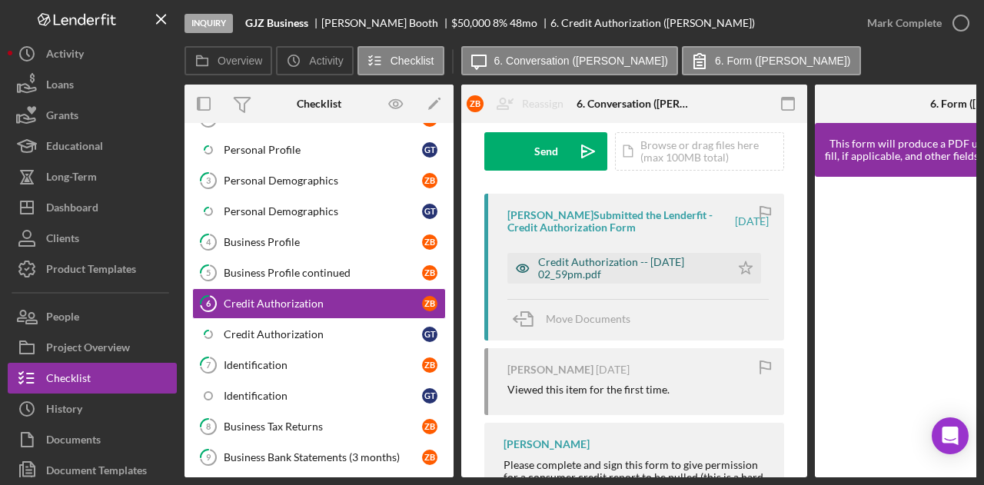
click at [614, 267] on div "Credit Authorization -- [DATE] 02_59pm.pdf" at bounding box center [630, 268] width 185 height 25
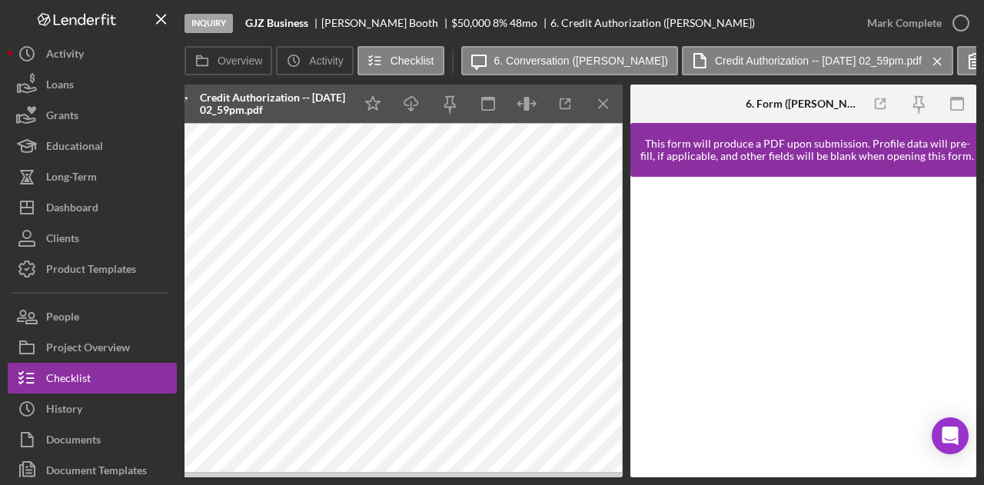
scroll to position [0, 0]
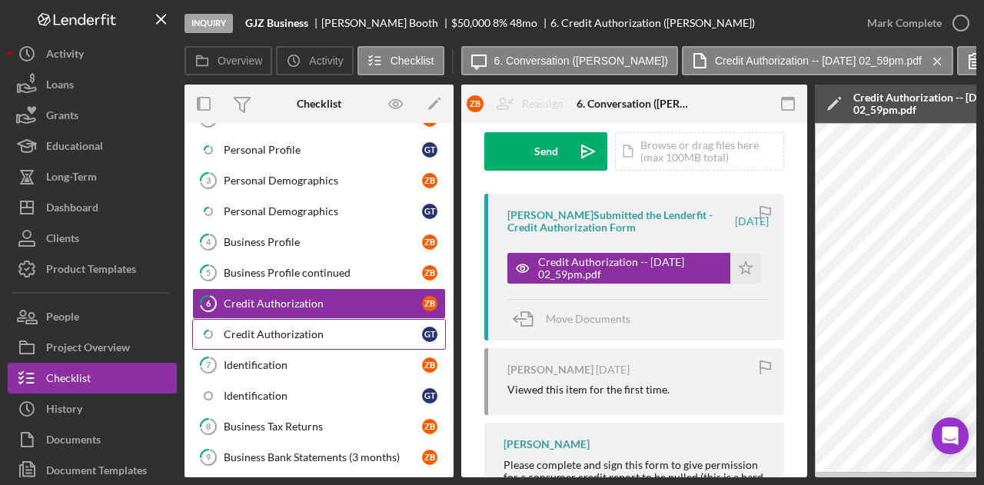
click at [308, 335] on div "Credit Authorization" at bounding box center [323, 334] width 198 height 12
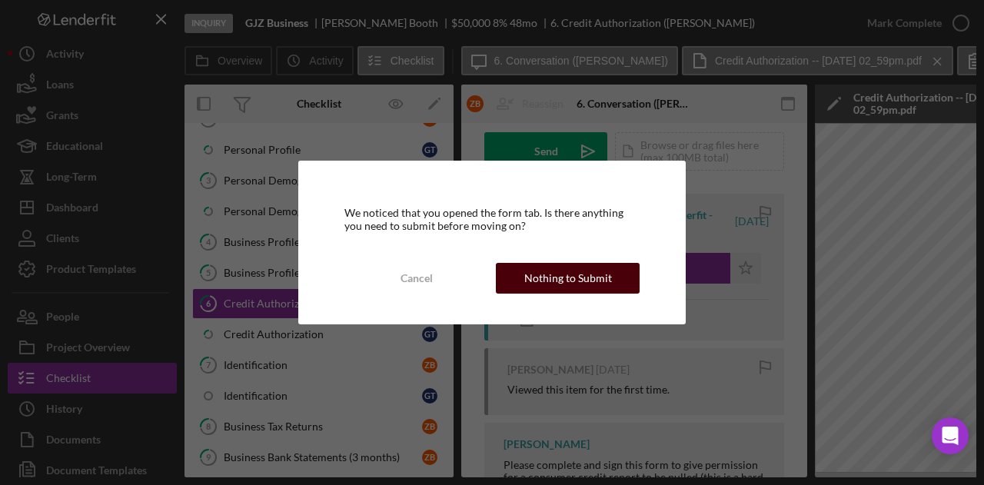
click at [554, 281] on div "Nothing to Submit" at bounding box center [568, 278] width 88 height 31
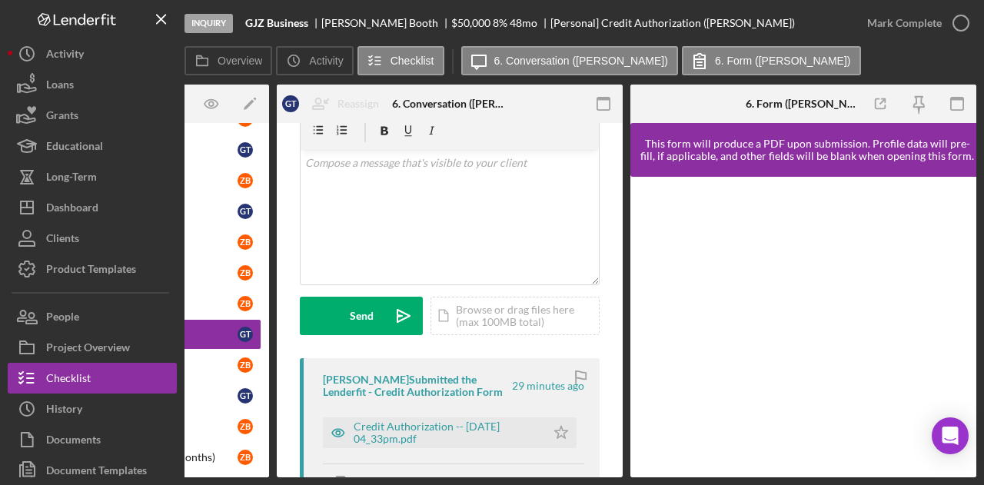
scroll to position [154, 0]
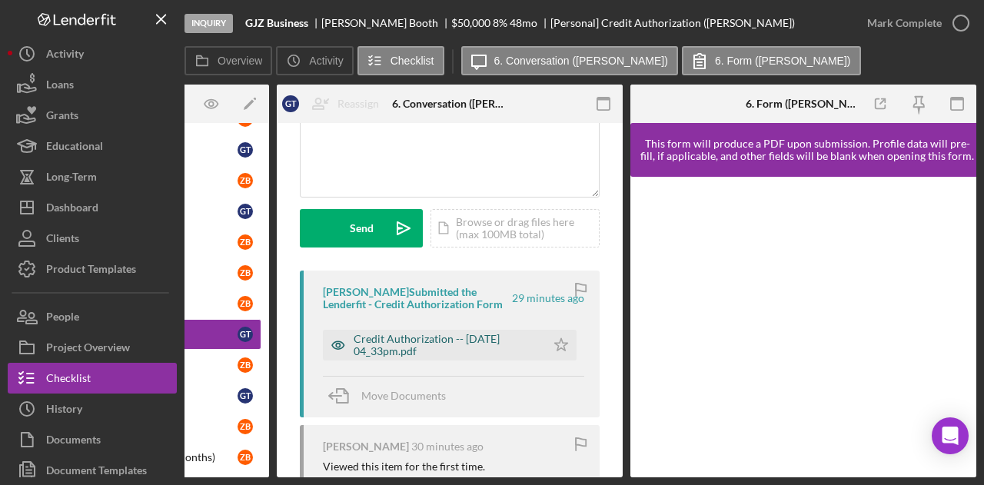
click at [457, 352] on div "Credit Authorization -- [DATE] 04_33pm.pdf" at bounding box center [446, 345] width 185 height 25
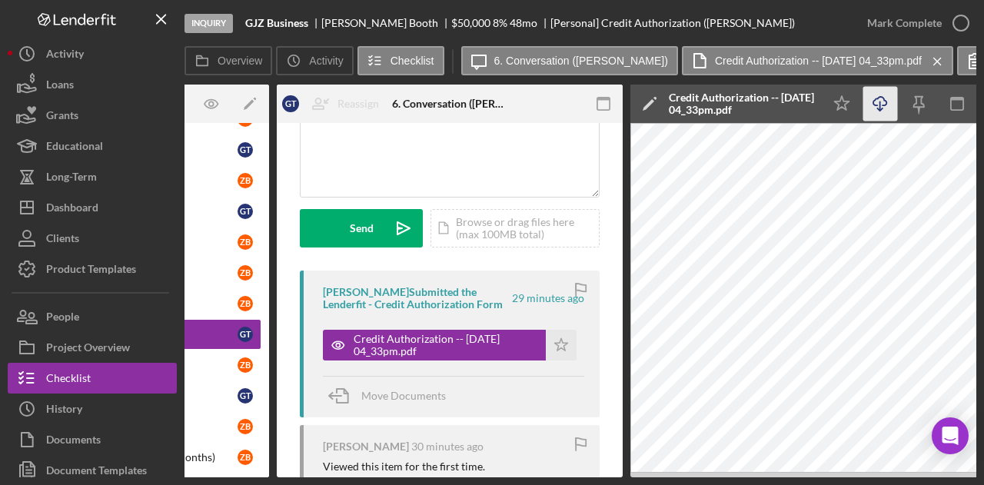
click at [882, 108] on polyline "button" at bounding box center [879, 109] width 5 height 2
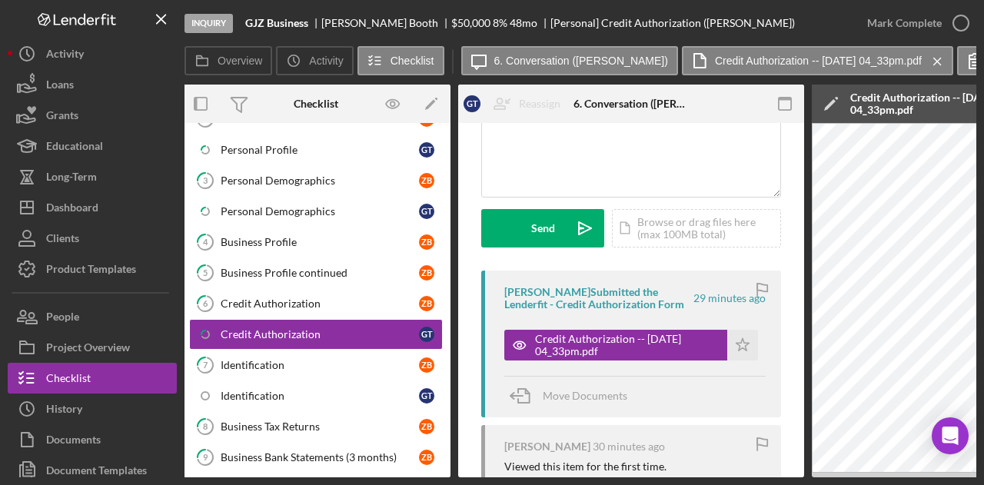
scroll to position [0, 0]
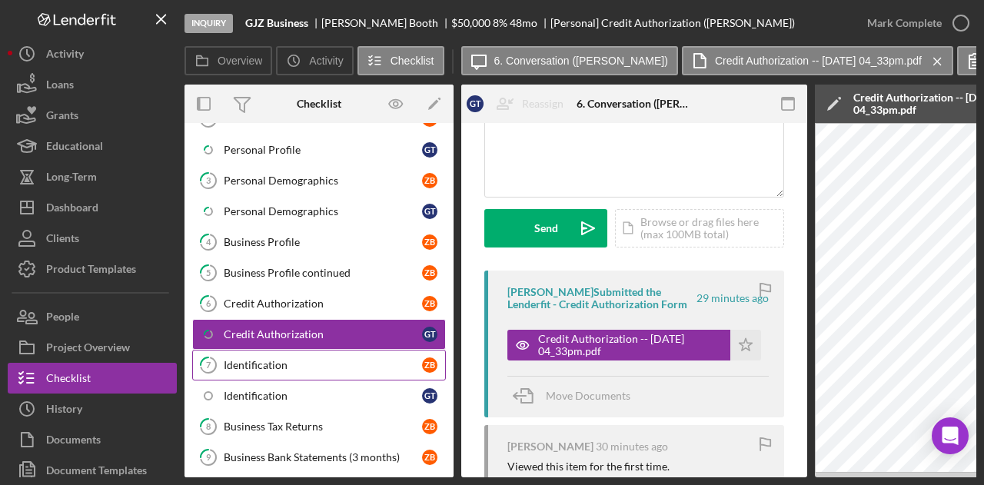
click at [288, 351] on link "7 Identification Z B" at bounding box center [319, 365] width 254 height 31
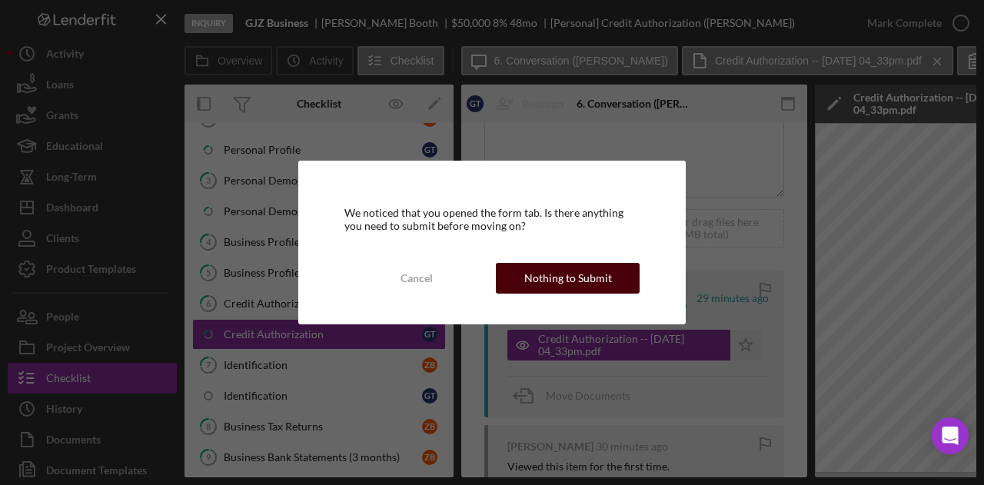
click at [554, 275] on div "Nothing to Submit" at bounding box center [568, 278] width 88 height 31
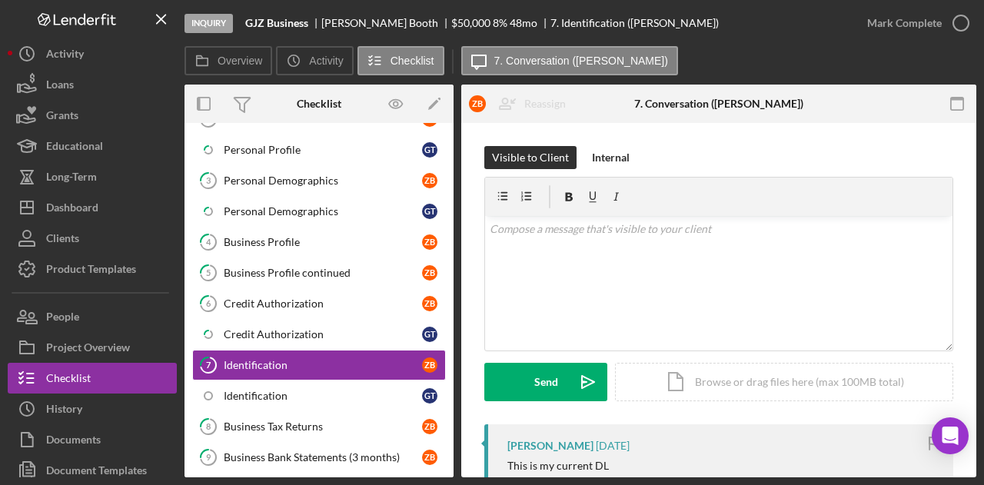
scroll to position [231, 0]
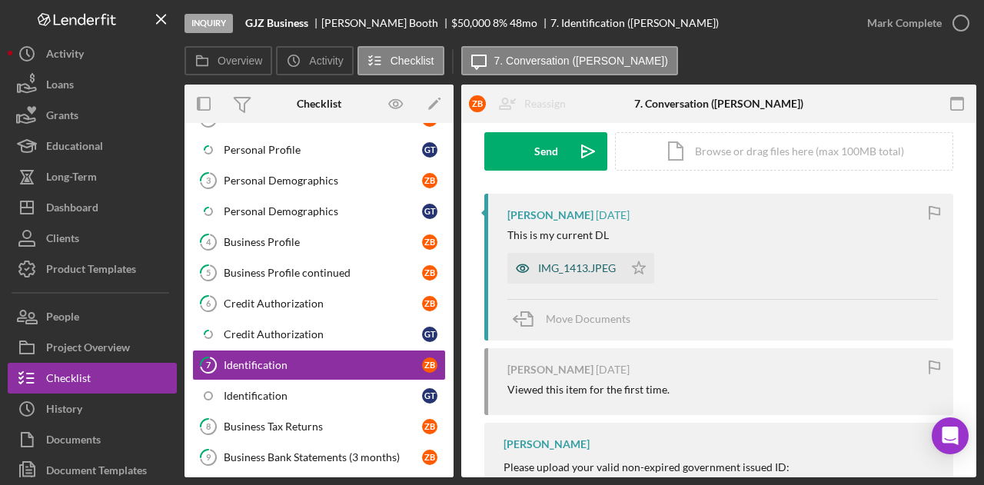
click at [591, 264] on div "IMG_1413.JPEG" at bounding box center [577, 268] width 78 height 12
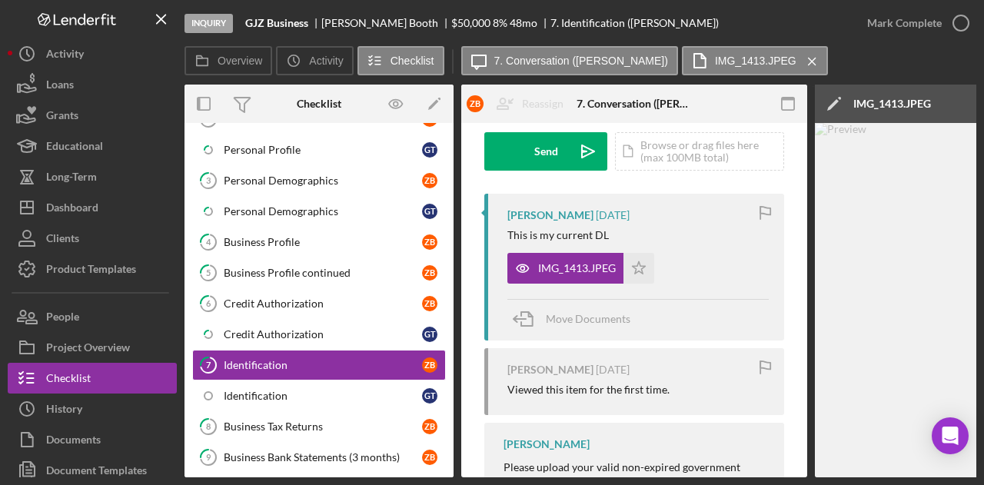
scroll to position [0, 300]
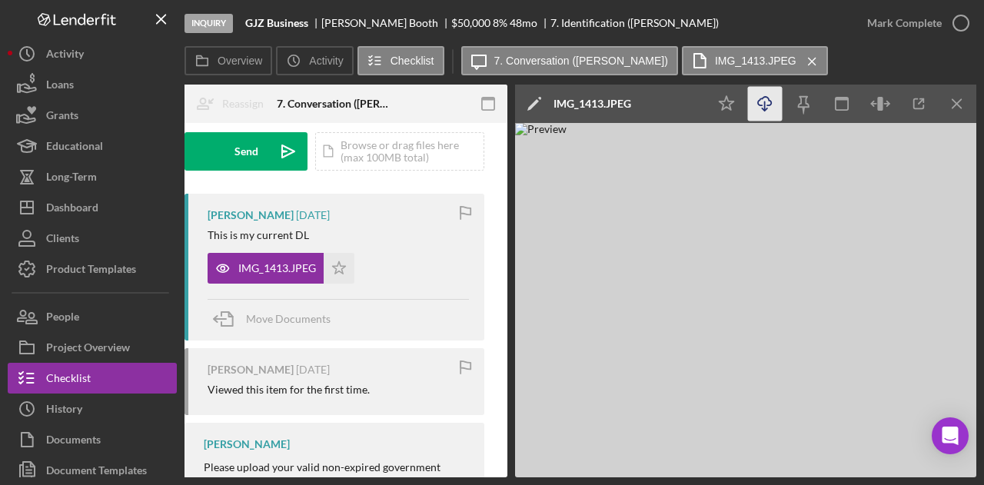
click at [775, 105] on icon "Icon/Download" at bounding box center [765, 104] width 35 height 35
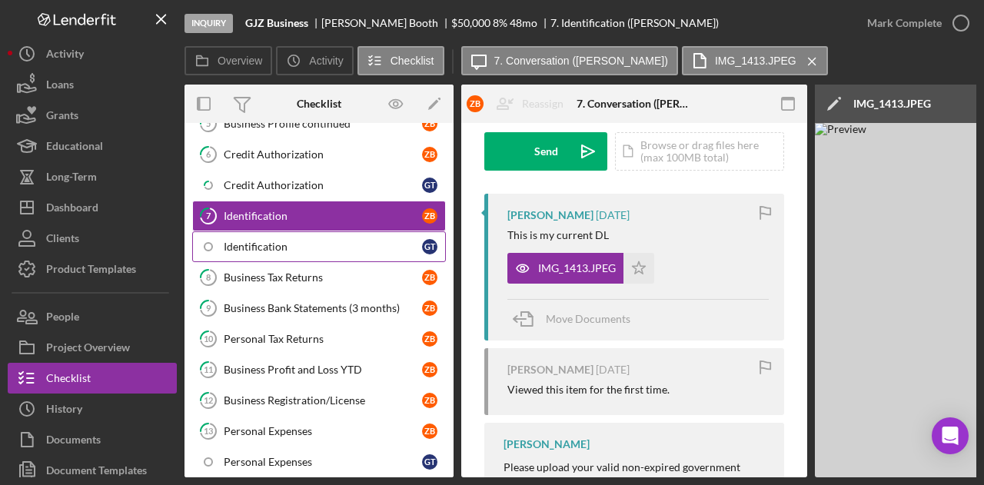
scroll to position [308, 0]
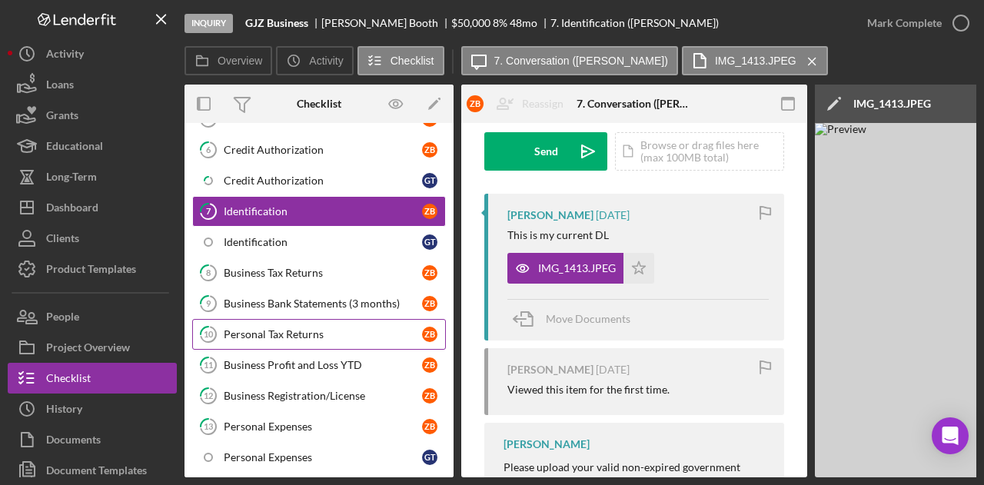
click at [297, 328] on div "Personal Tax Returns" at bounding box center [323, 334] width 198 height 12
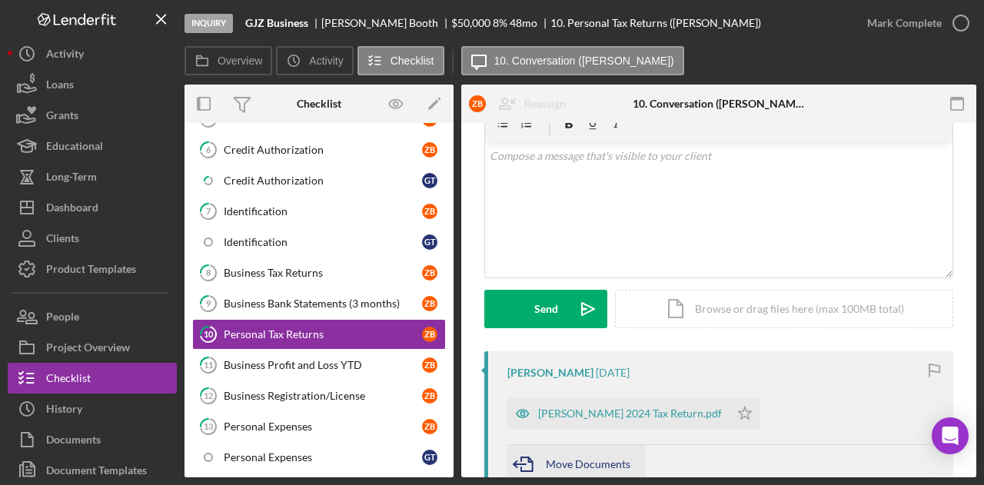
scroll to position [231, 0]
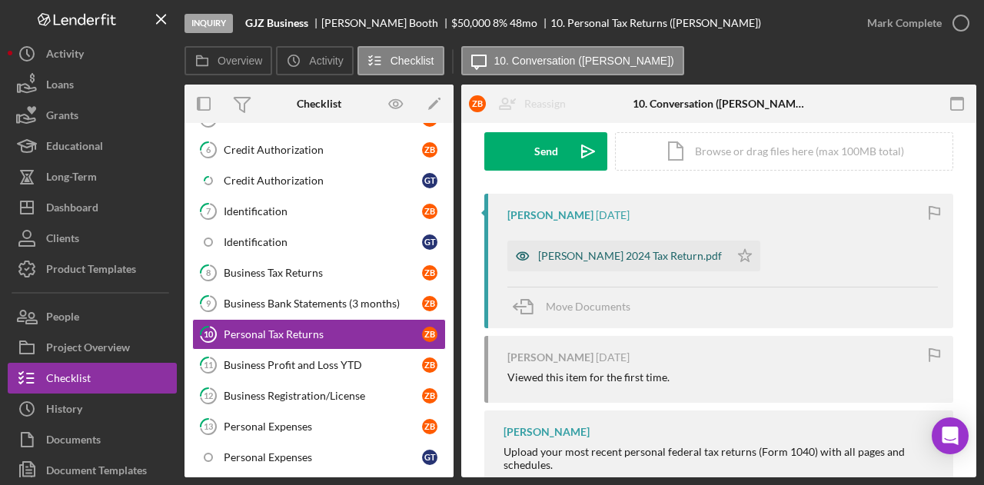
click at [585, 264] on div "[PERSON_NAME] 2024 Tax Return.pdf" at bounding box center [619, 256] width 222 height 31
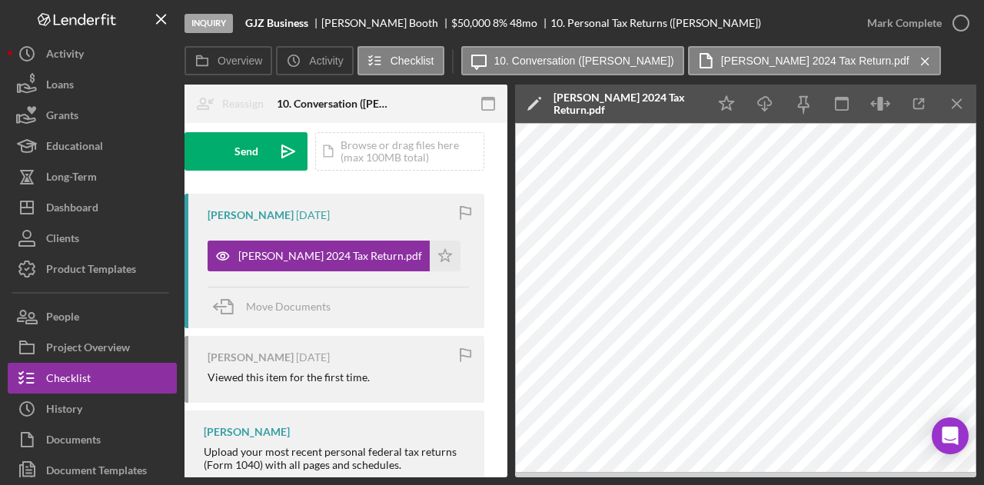
scroll to position [0, 0]
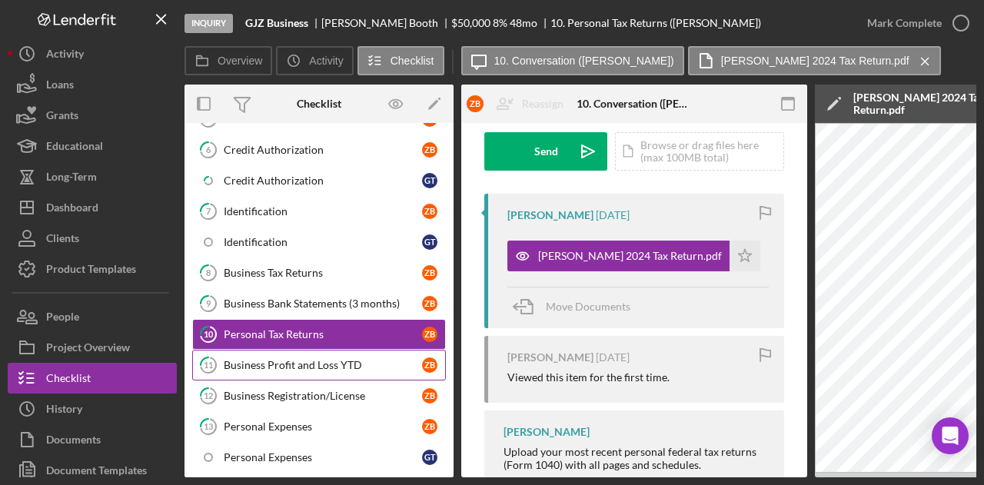
click at [289, 359] on div "Business Profit and Loss YTD" at bounding box center [323, 365] width 198 height 12
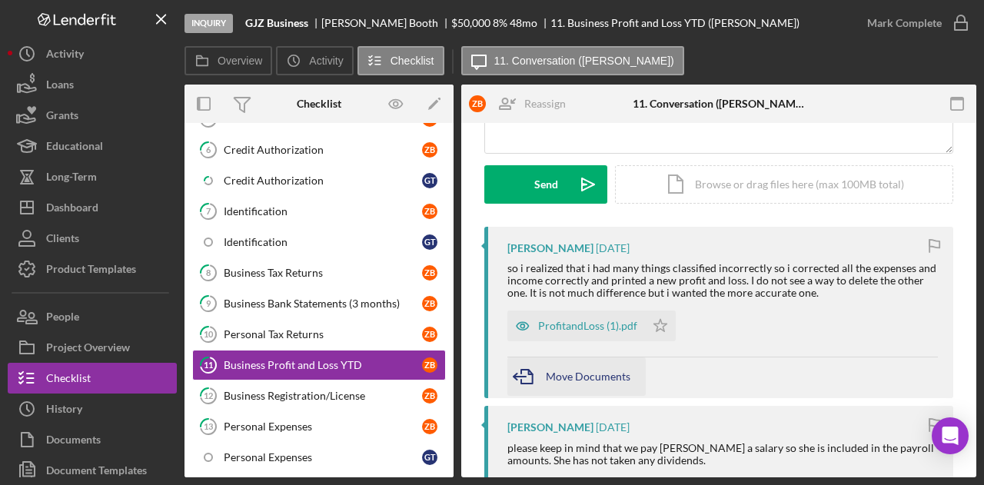
scroll to position [231, 0]
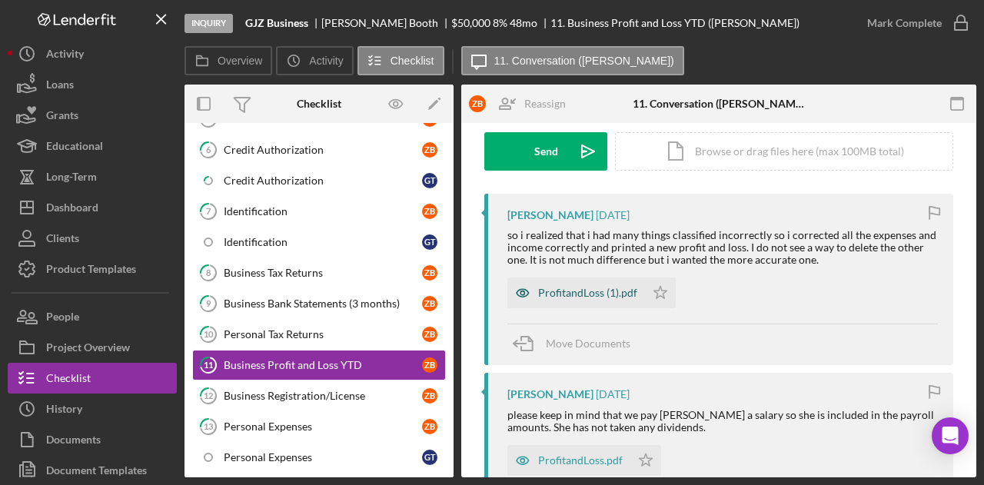
click at [584, 299] on div "ProfitandLoss (1).pdf" at bounding box center [577, 293] width 138 height 31
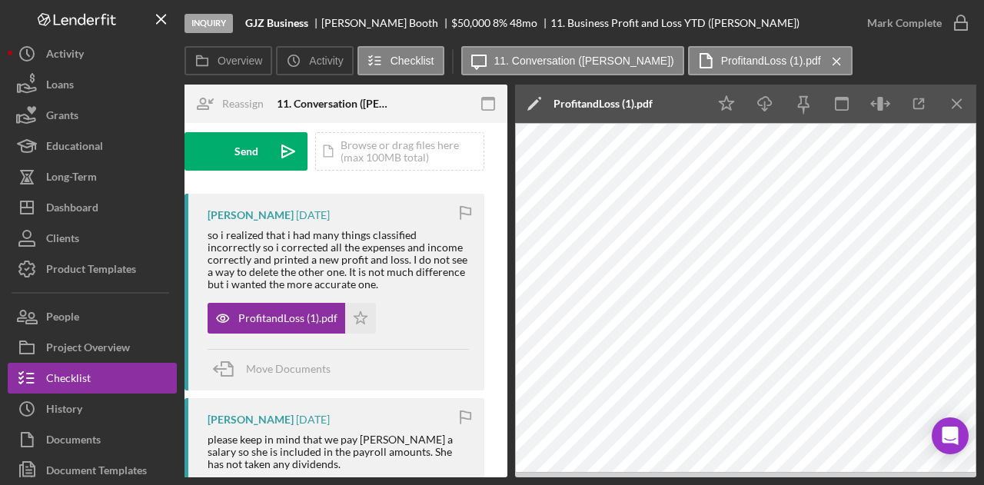
scroll to position [0, 0]
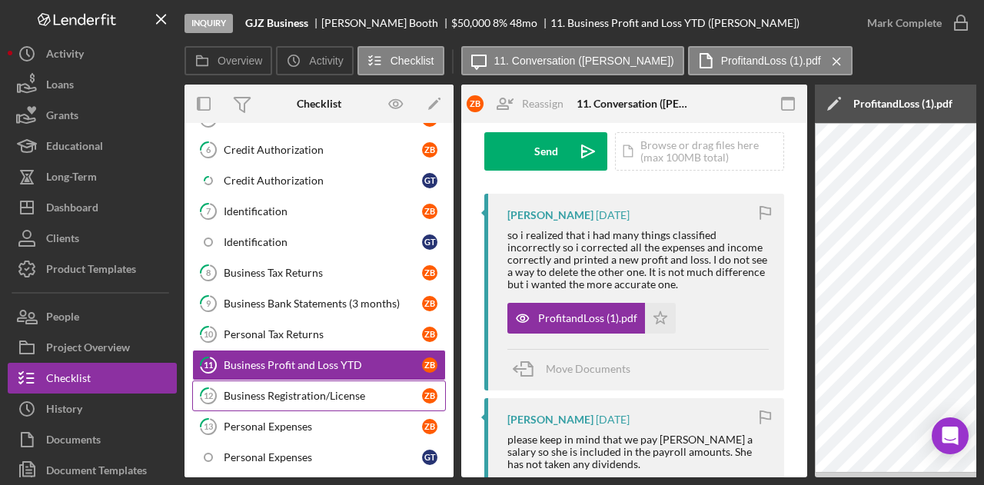
click at [308, 390] on div "Business Registration/License" at bounding box center [323, 396] width 198 height 12
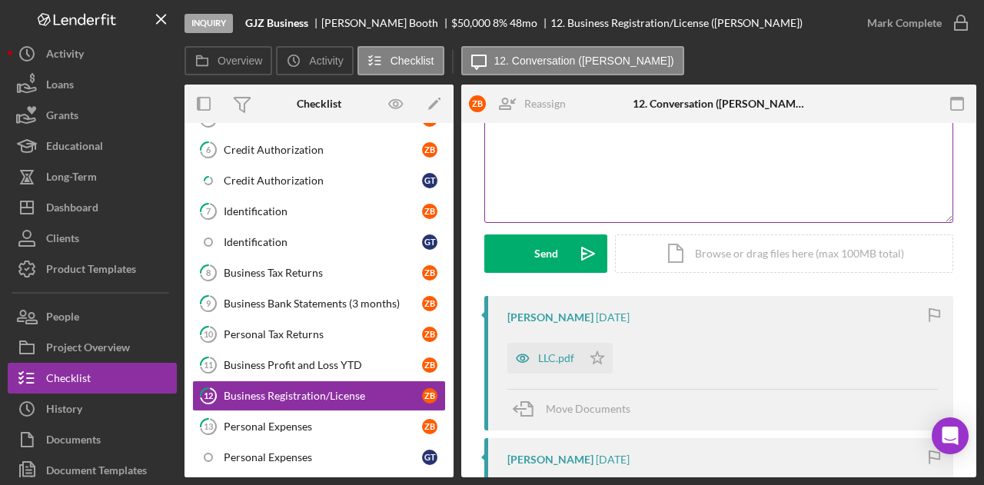
scroll to position [154, 0]
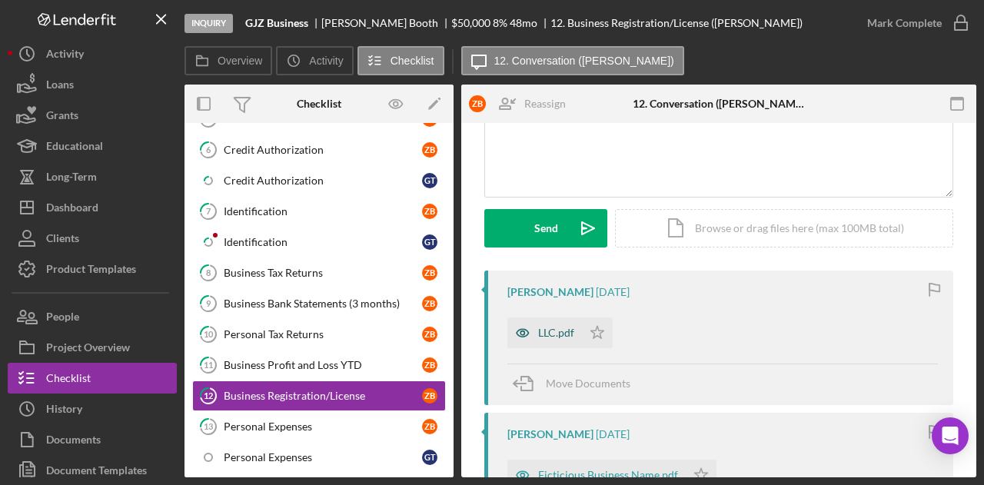
click at [542, 332] on div "LLC.pdf" at bounding box center [556, 333] width 36 height 12
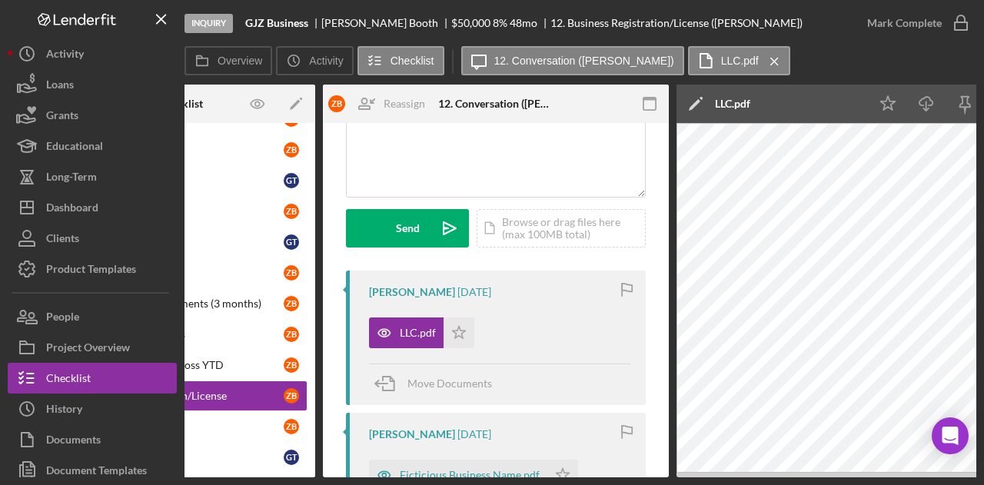
scroll to position [0, 185]
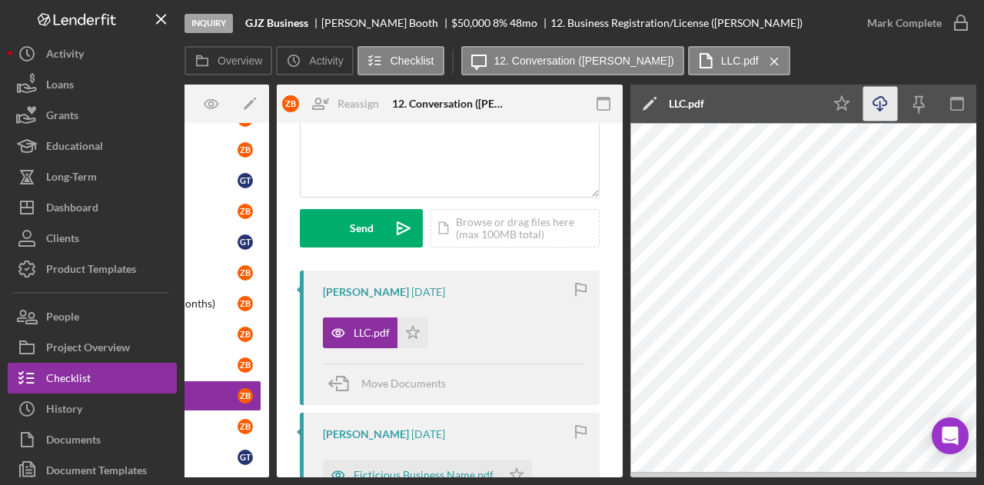
click at [881, 108] on icon "Icon/Download" at bounding box center [881, 104] width 35 height 35
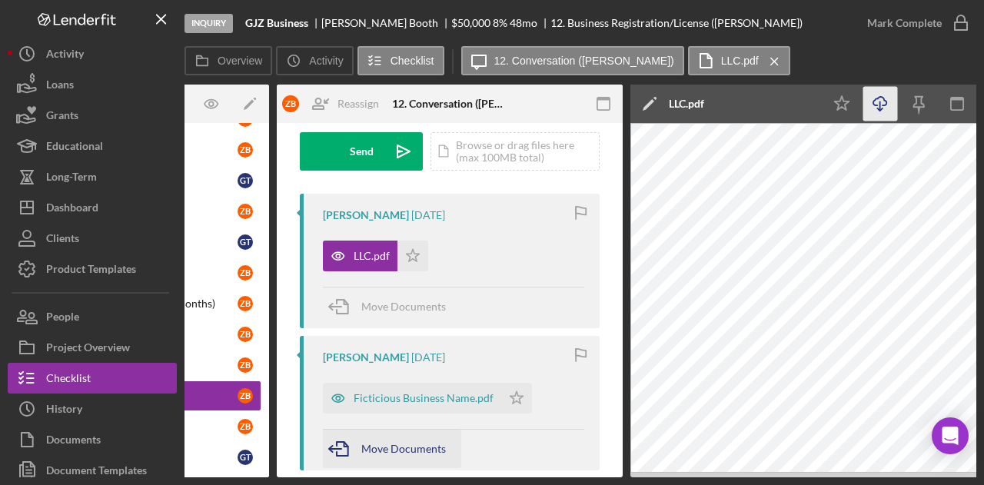
scroll to position [308, 0]
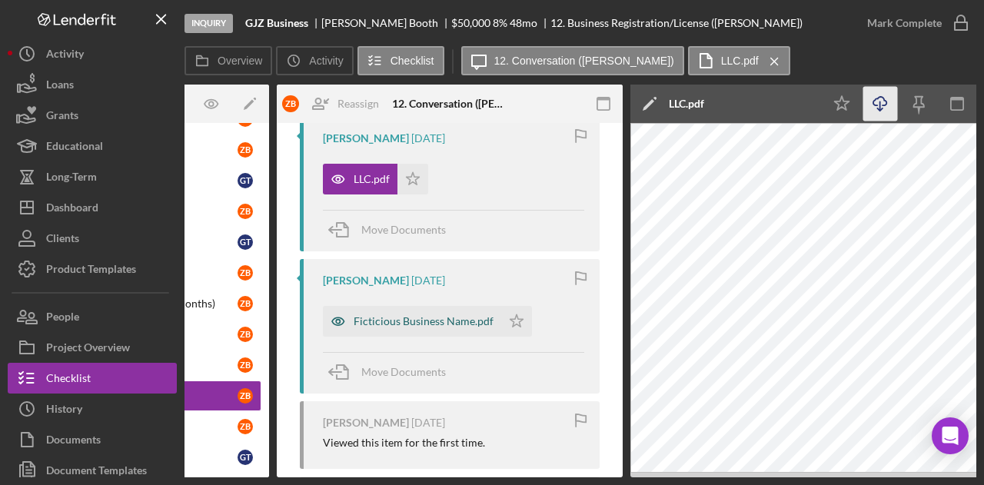
click at [414, 325] on div "Ficticious Business Name.pdf" at bounding box center [424, 321] width 140 height 12
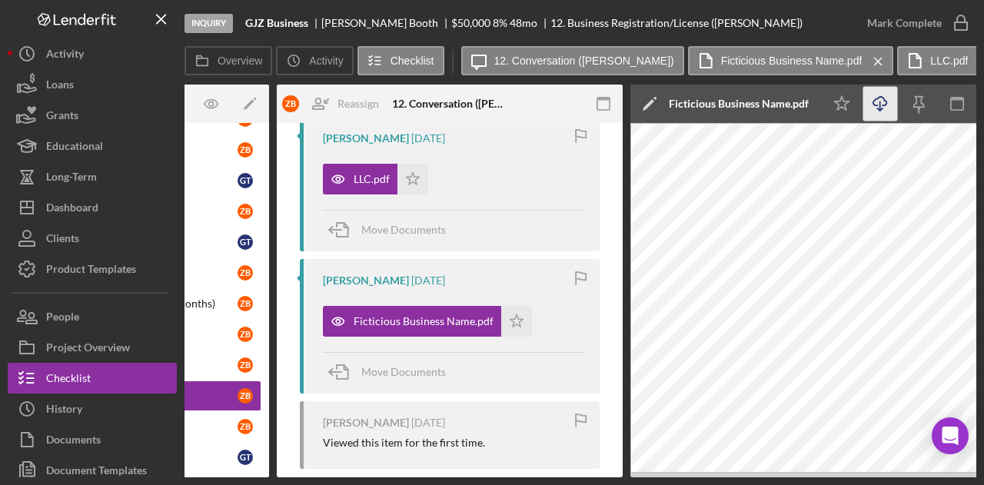
click at [874, 105] on icon "button" at bounding box center [880, 101] width 13 height 8
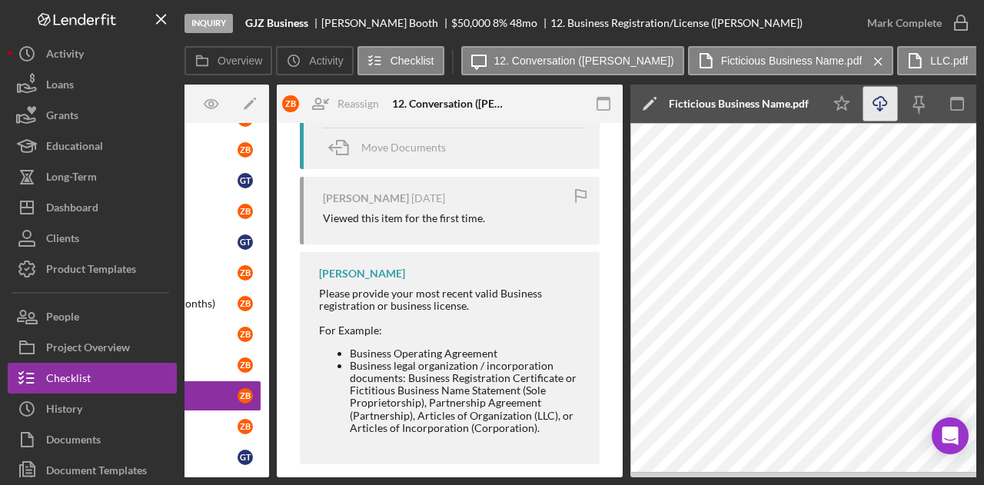
scroll to position [538, 0]
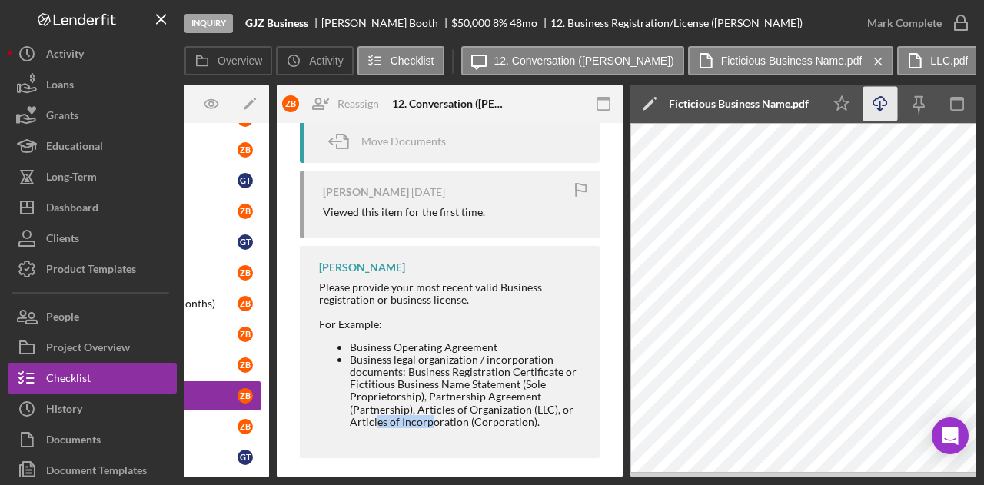
drag, startPoint x: 431, startPoint y: 478, endPoint x: 367, endPoint y: 468, distance: 65.4
click at [371, 469] on div "Inquiry GJZ Business [PERSON_NAME] $50,000 $50,000 8 % 48 mo 12. Business Regis…" at bounding box center [492, 242] width 984 height 485
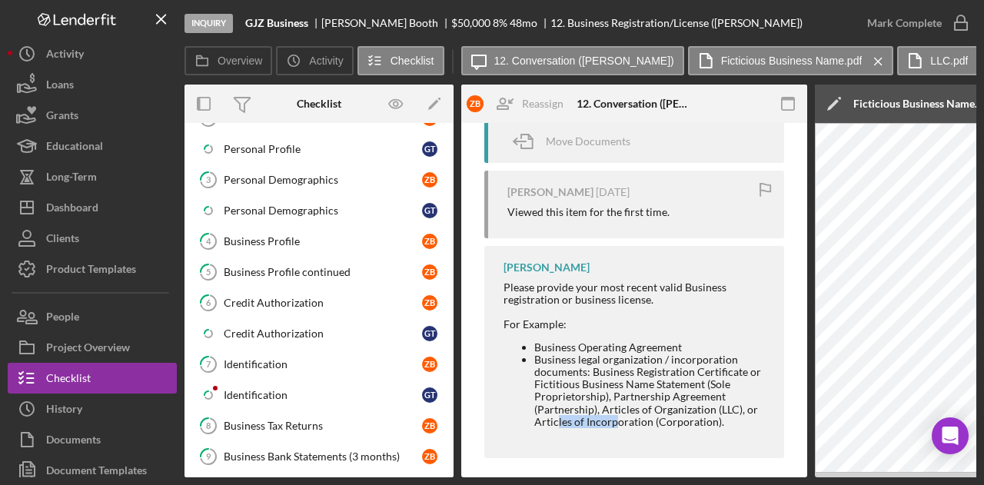
scroll to position [154, 0]
click at [295, 390] on div "Identification" at bounding box center [323, 396] width 198 height 12
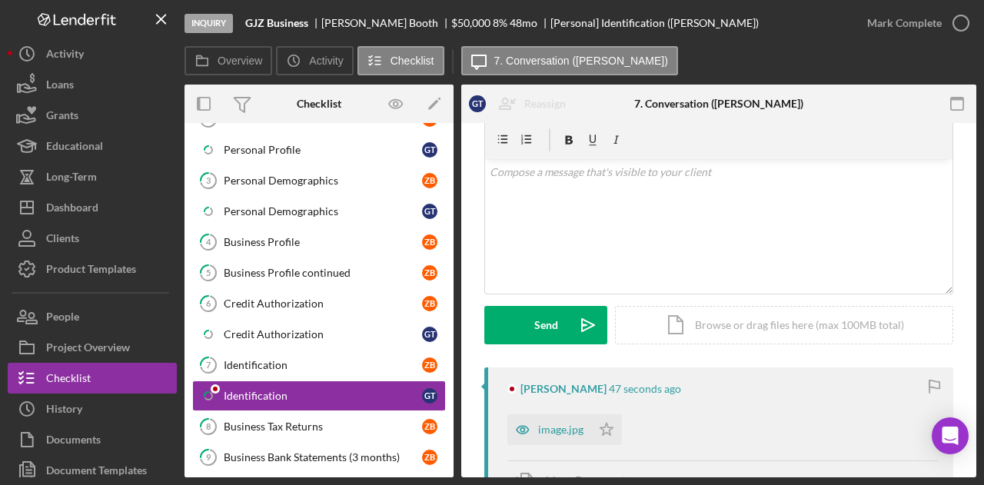
scroll to position [231, 0]
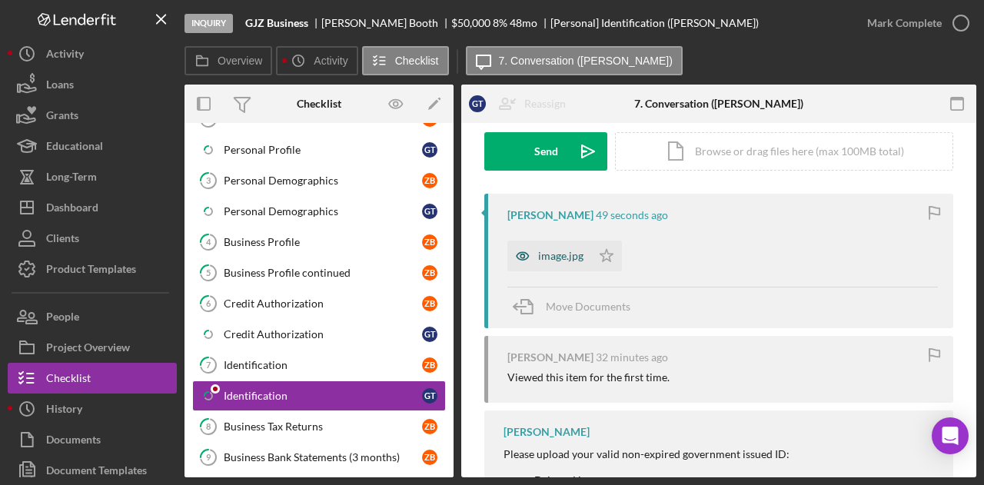
click at [571, 255] on div "image.jpg" at bounding box center [560, 256] width 45 height 12
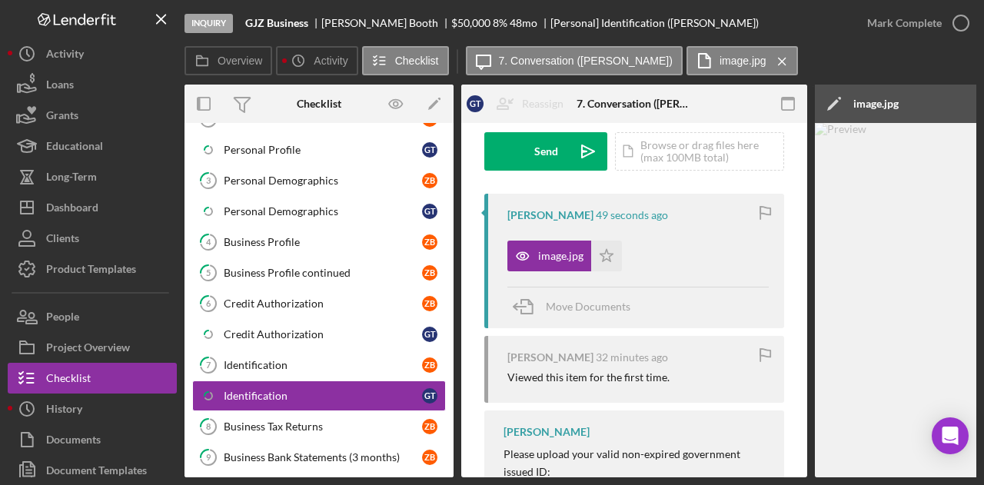
scroll to position [0, 300]
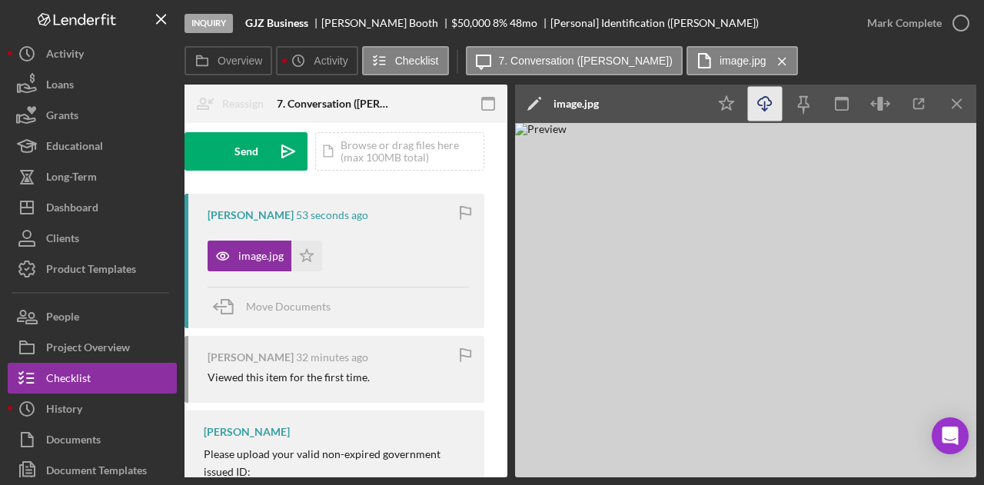
click at [766, 103] on icon "Icon/Download" at bounding box center [765, 104] width 35 height 35
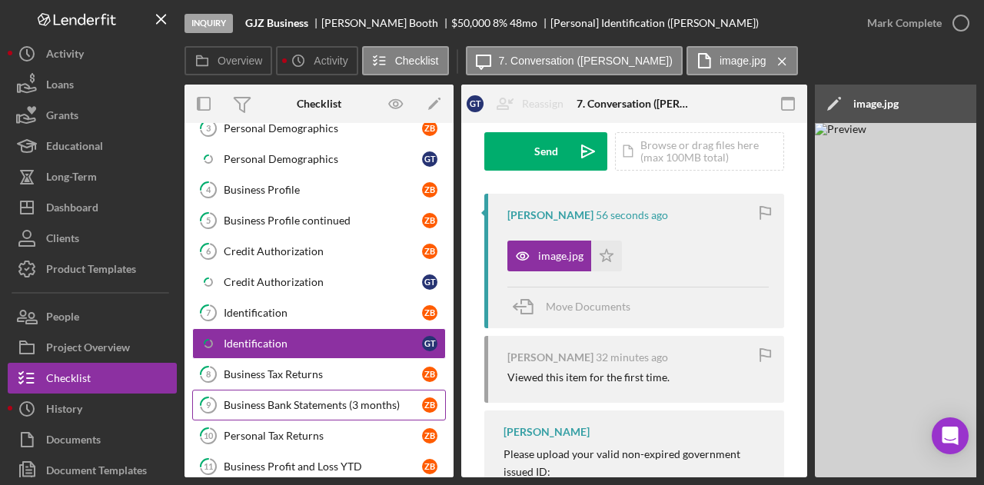
scroll to position [231, 0]
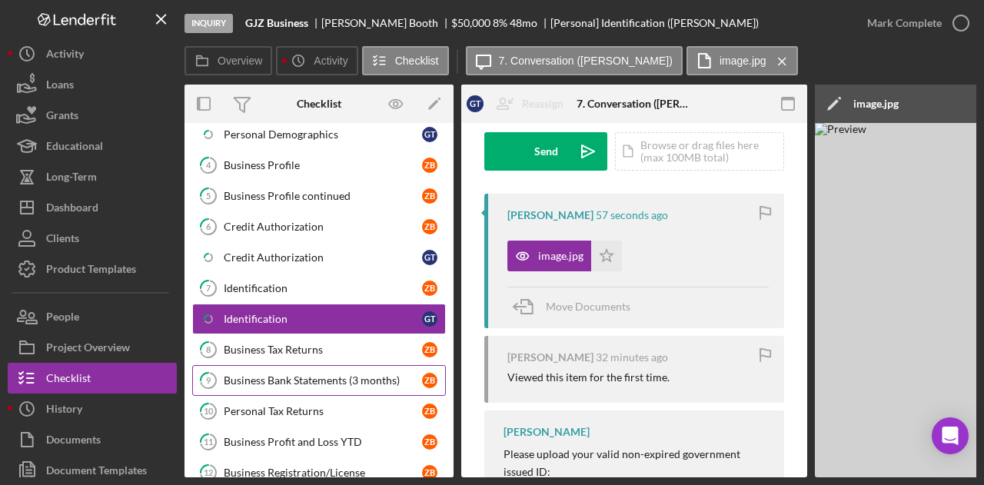
click at [318, 375] on div "Business Bank Statements (3 months)" at bounding box center [323, 381] width 198 height 12
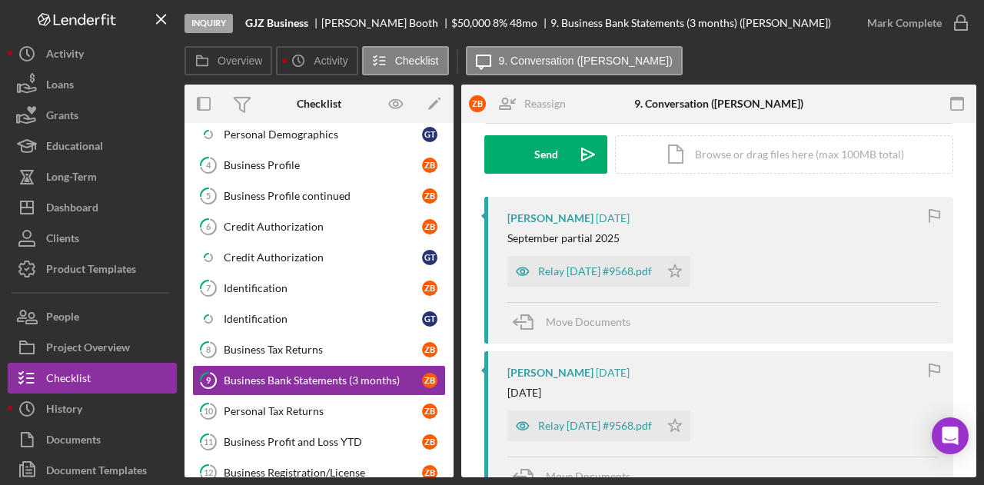
scroll to position [231, 0]
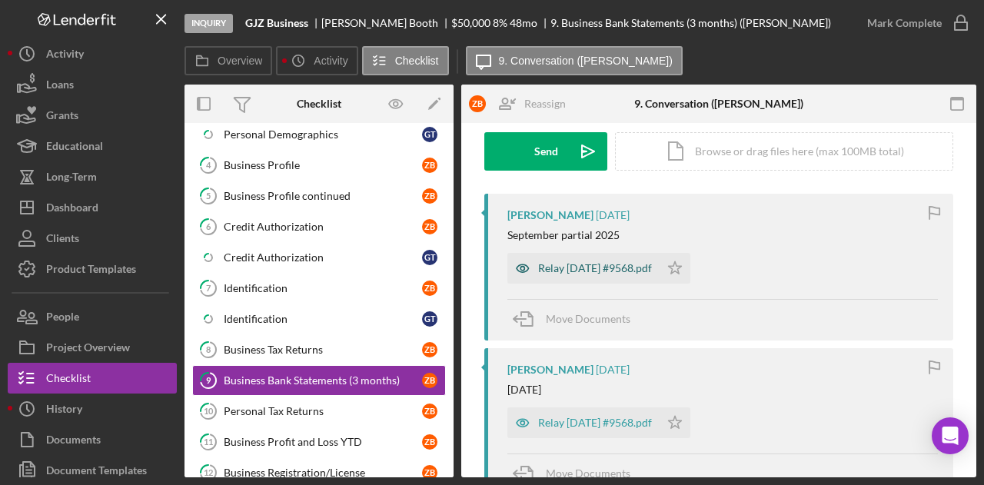
click at [609, 268] on div "Relay [DATE] #9568.pdf" at bounding box center [595, 268] width 114 height 12
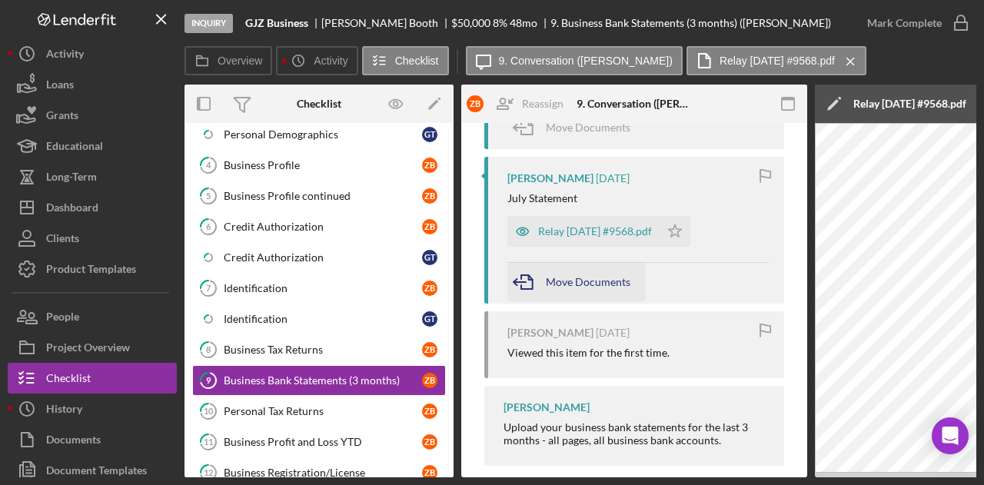
scroll to position [752, 0]
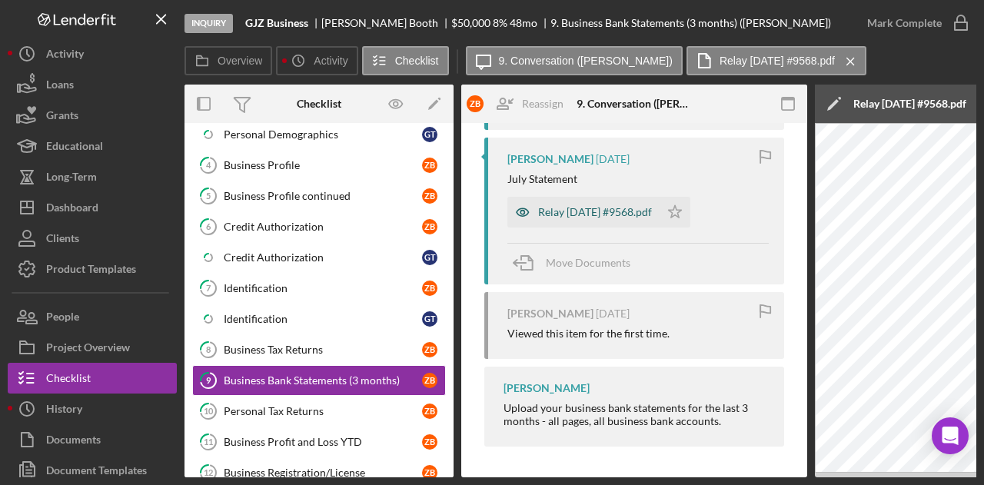
click at [604, 209] on div "Relay [DATE] #9568.pdf" at bounding box center [595, 212] width 114 height 12
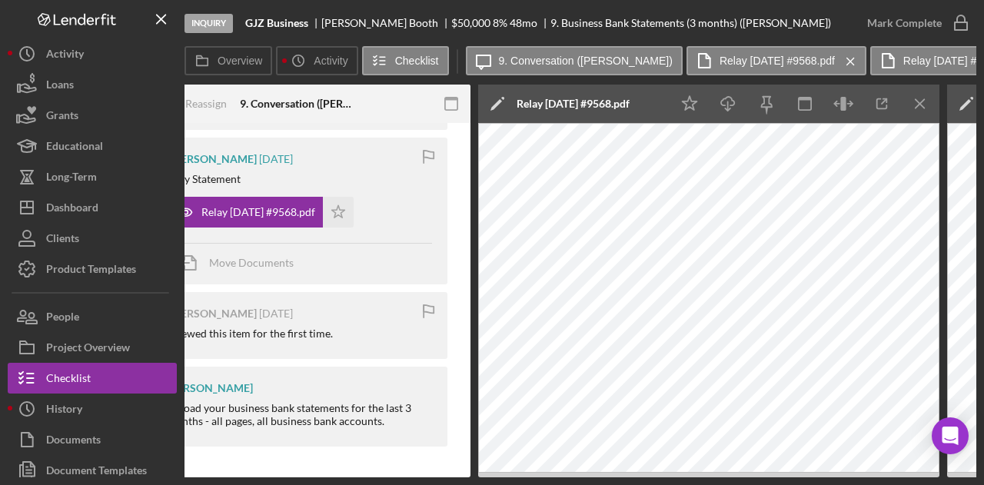
scroll to position [0, 323]
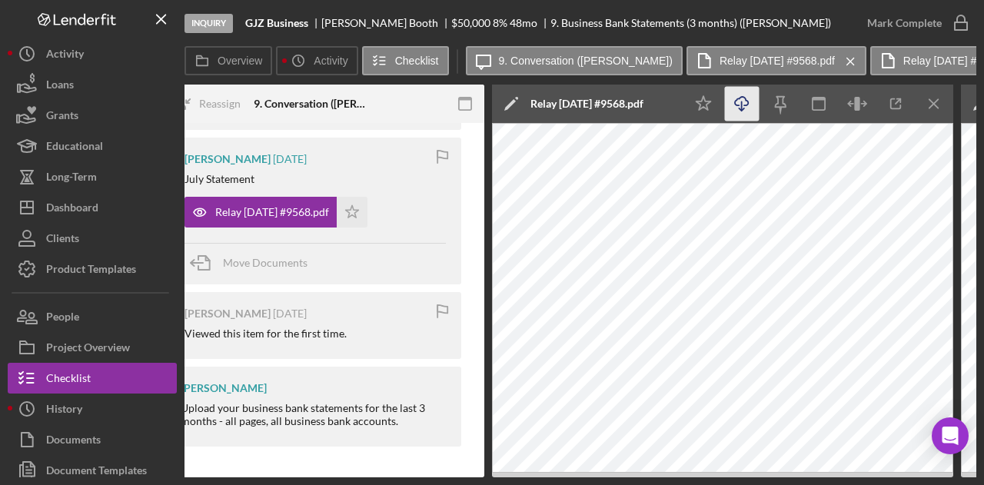
click at [744, 107] on icon "Icon/Download" at bounding box center [742, 104] width 35 height 35
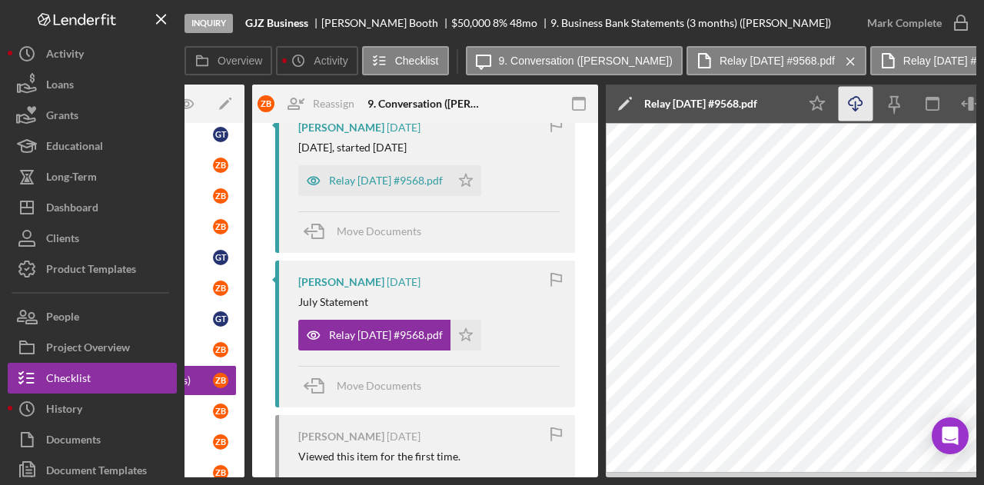
scroll to position [521, 0]
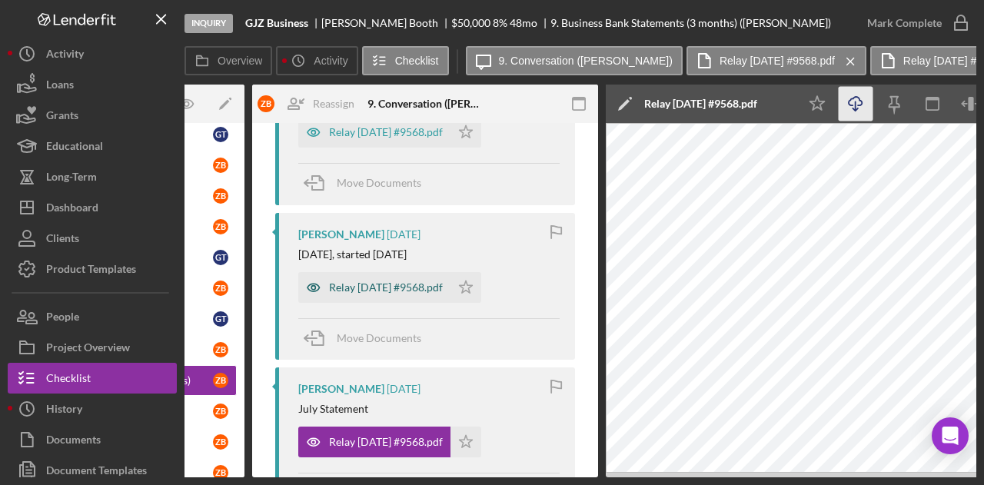
click at [388, 285] on div "Relay [DATE] #9568.pdf" at bounding box center [386, 287] width 114 height 12
click at [856, 103] on icon "Icon/Download" at bounding box center [856, 104] width 35 height 35
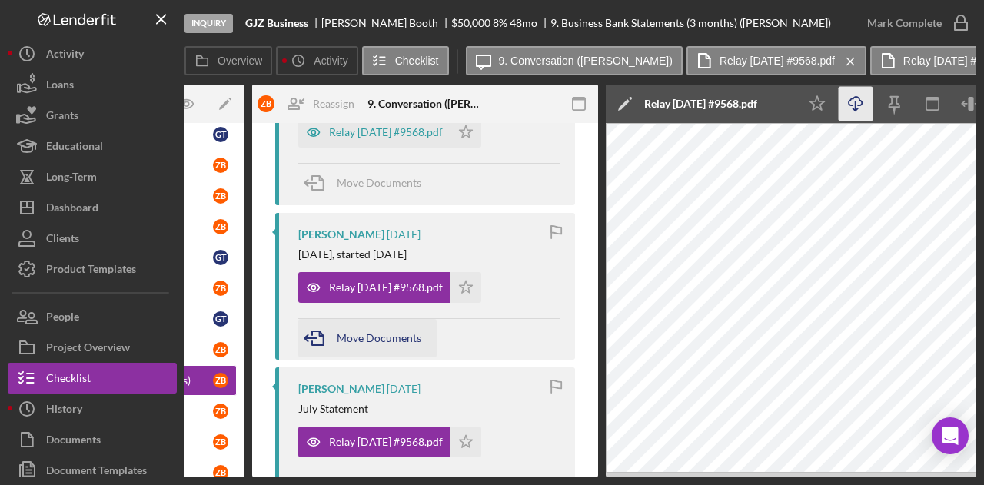
scroll to position [368, 0]
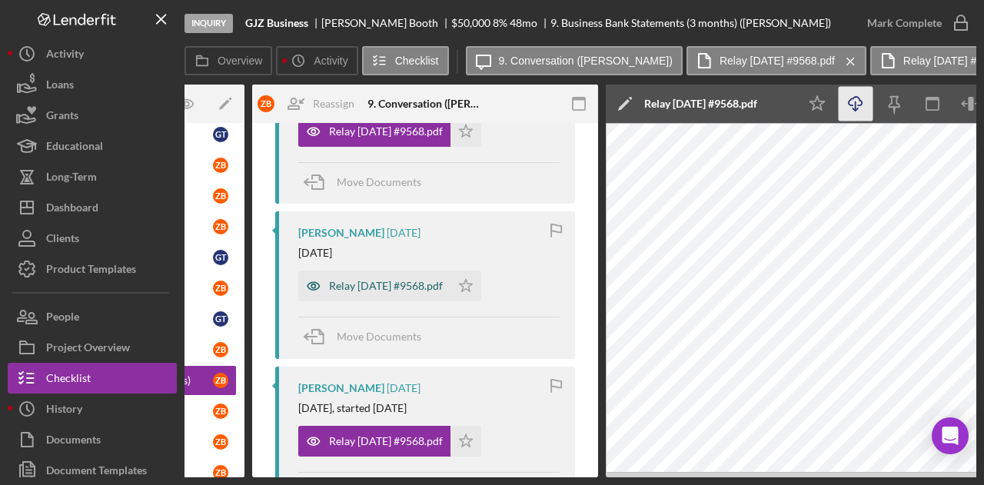
click at [362, 287] on div "Relay [DATE] #9568.pdf" at bounding box center [386, 286] width 114 height 12
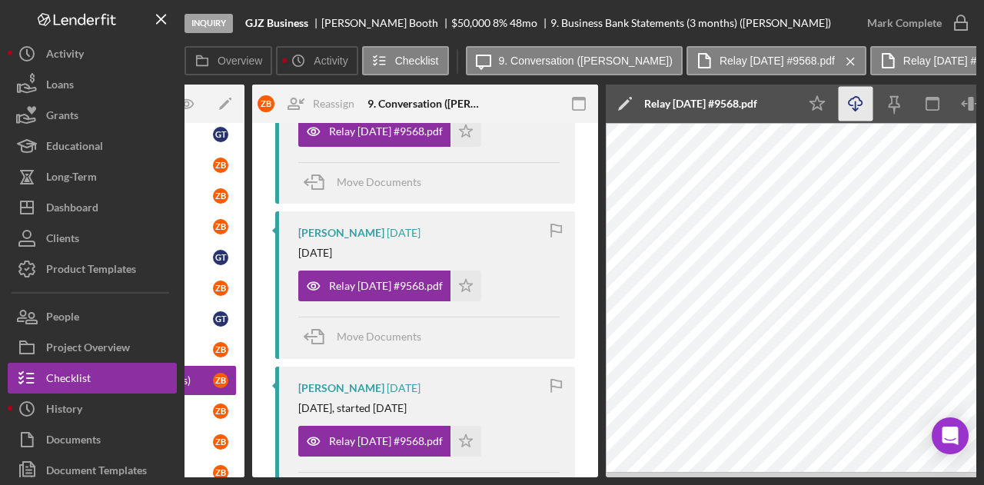
click at [854, 108] on icon "Icon/Download" at bounding box center [856, 104] width 35 height 35
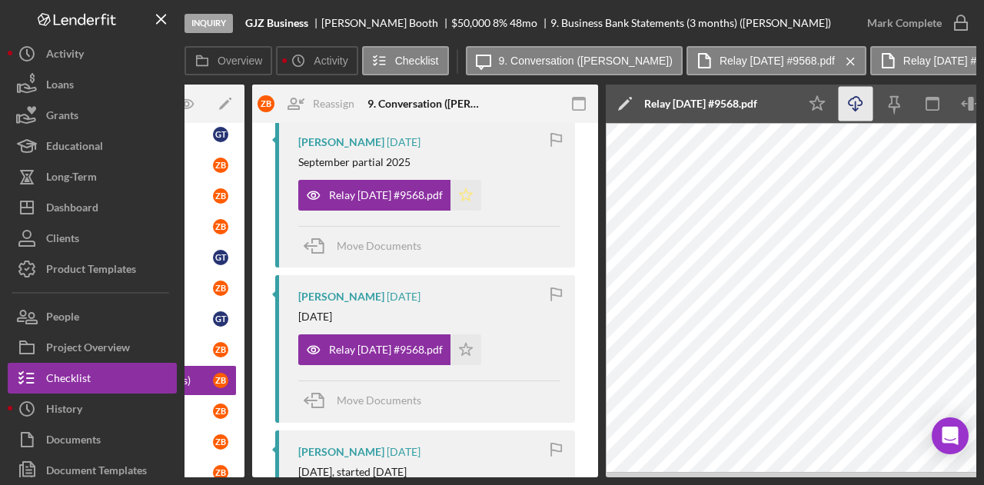
scroll to position [214, 0]
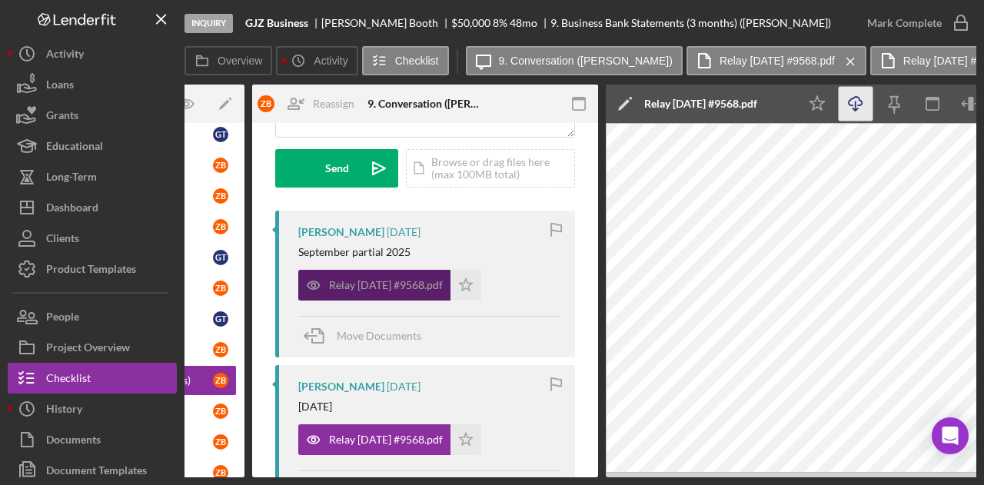
click at [407, 279] on div "Relay [DATE] #9568.pdf" at bounding box center [386, 285] width 114 height 12
click at [430, 281] on div "Relay [DATE] #9568.pdf" at bounding box center [386, 285] width 114 height 12
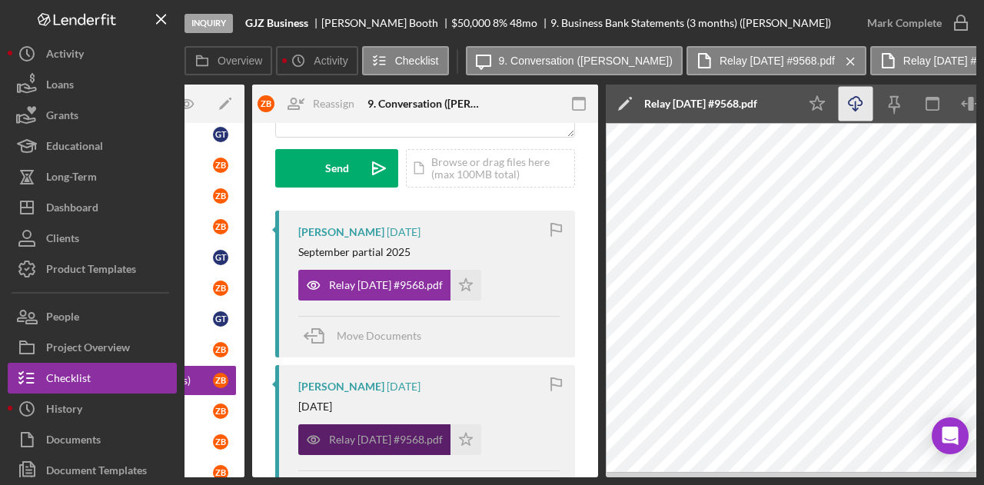
click at [443, 430] on div "Relay [DATE] #9568.pdf" at bounding box center [374, 440] width 152 height 31
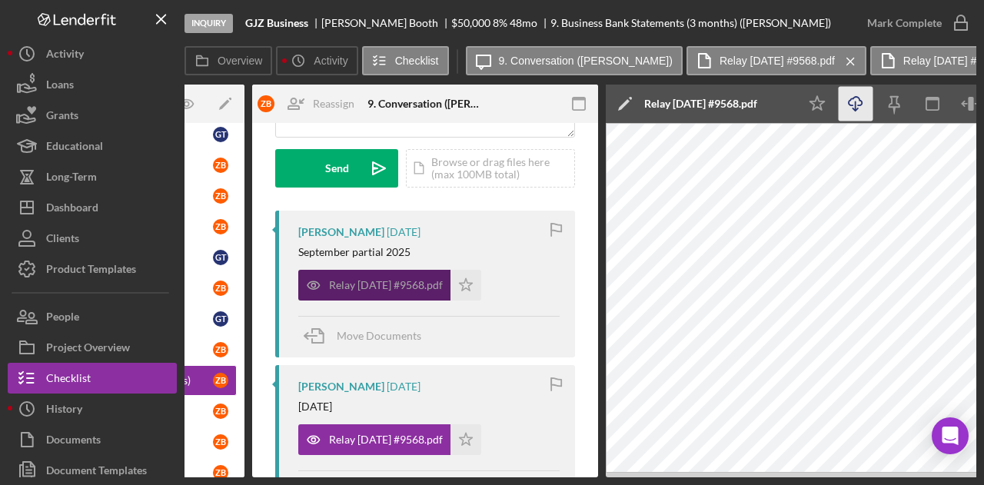
click at [432, 285] on div "Relay [DATE] #9568.pdf" at bounding box center [386, 285] width 114 height 12
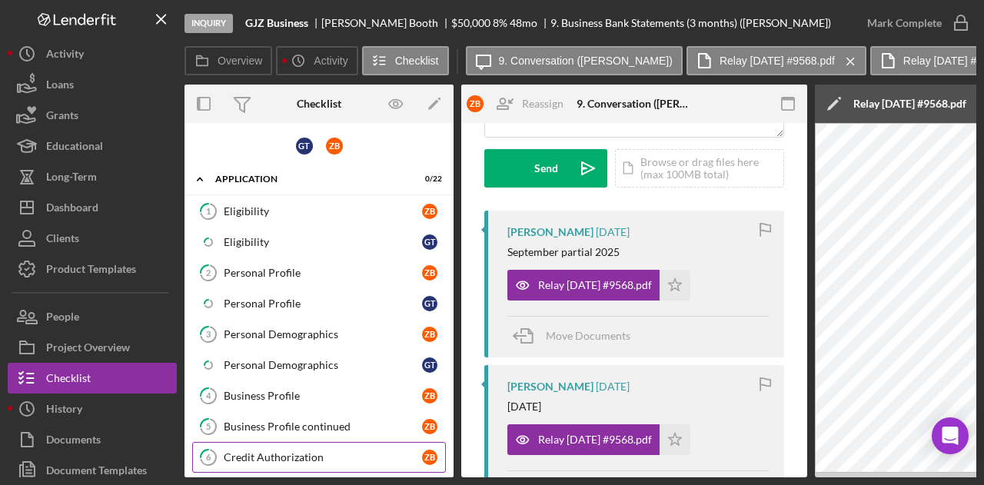
scroll to position [154, 0]
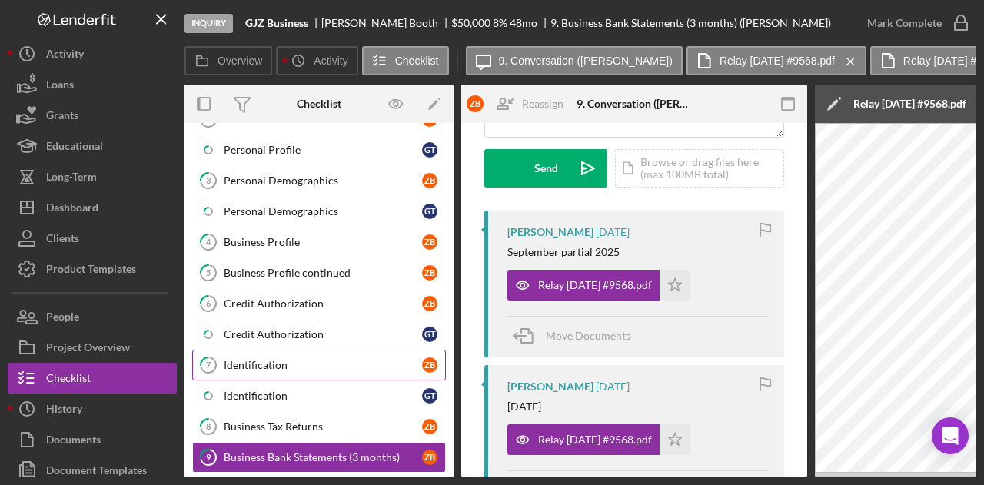
click at [276, 366] on link "7 Identification Z B" at bounding box center [319, 365] width 254 height 31
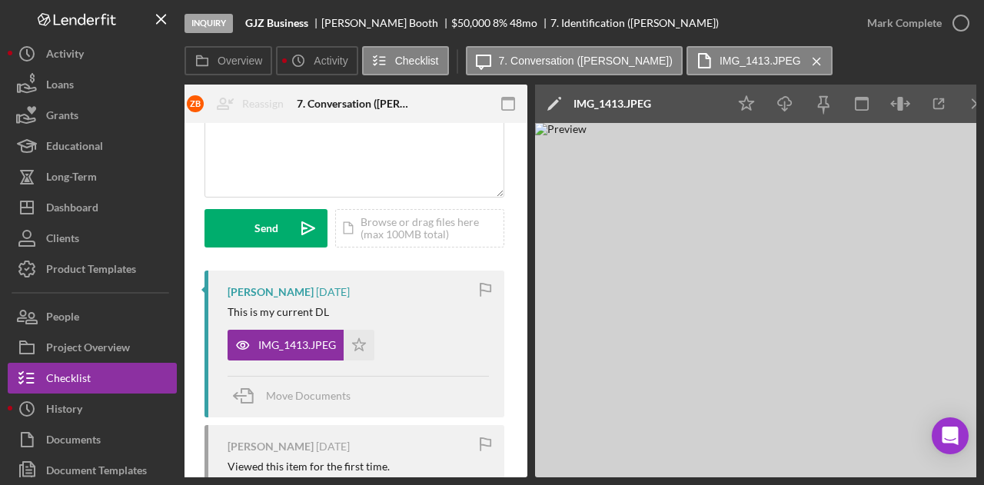
scroll to position [0, 300]
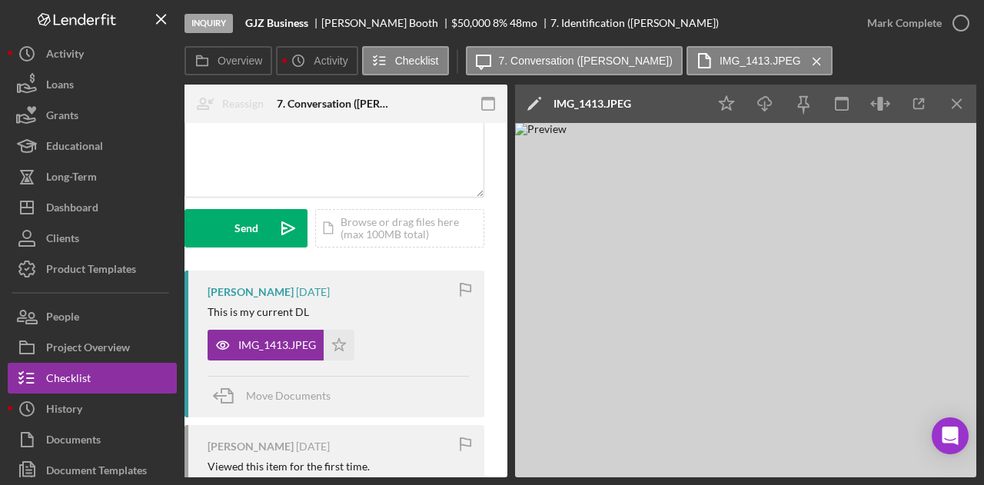
click at [378, 470] on div "Viewed this item for the first time." at bounding box center [338, 467] width 261 height 12
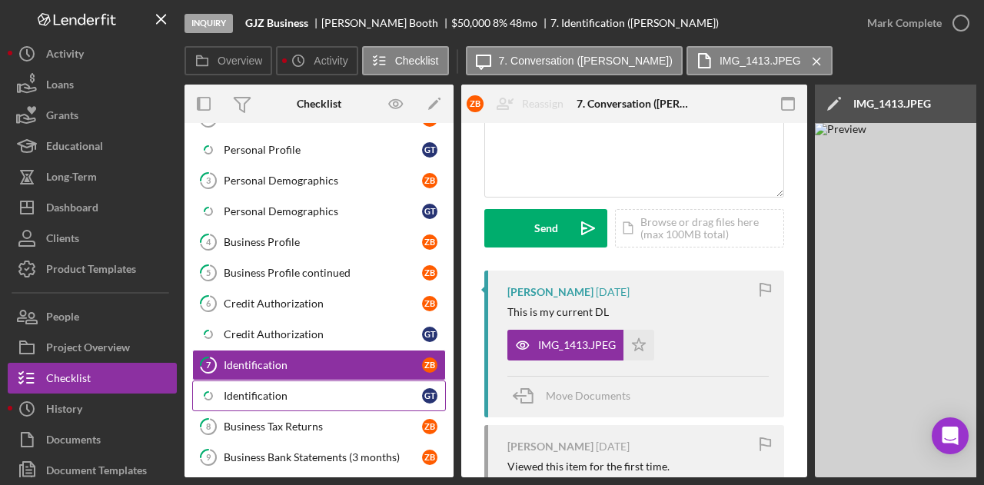
click at [304, 390] on div "Identification" at bounding box center [323, 396] width 198 height 12
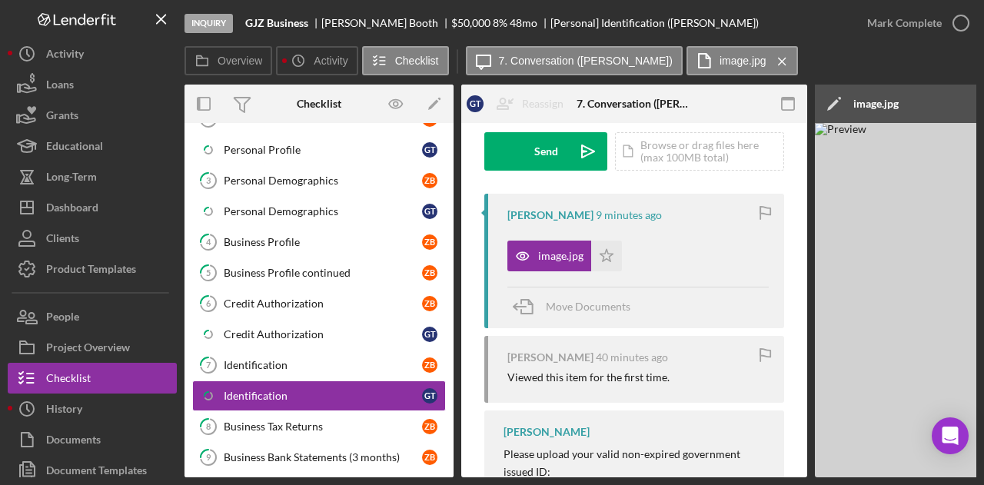
scroll to position [0, 300]
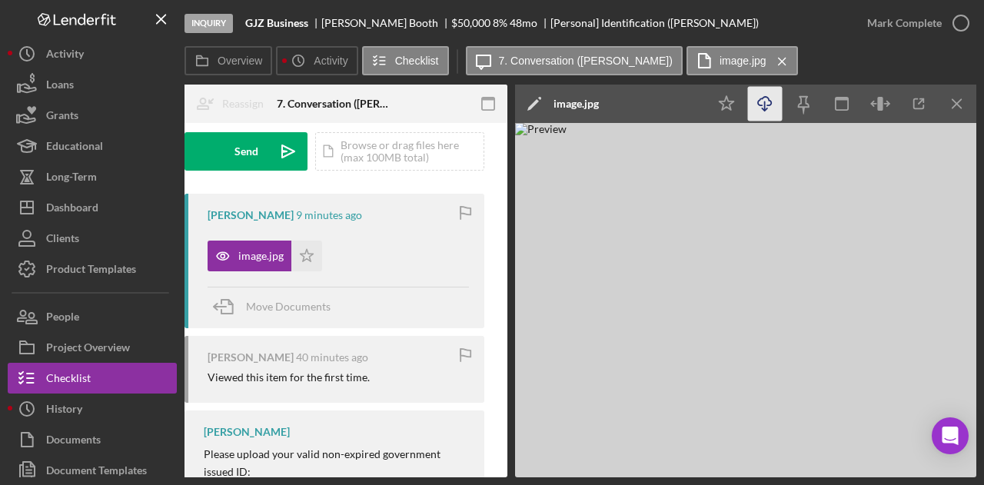
click at [767, 102] on icon "Icon/Download" at bounding box center [765, 104] width 35 height 35
click at [358, 473] on p "Please upload your valid non-expired government issued ID:" at bounding box center [336, 463] width 265 height 35
click at [360, 478] on div "Inquiry GJZ Business [PERSON_NAME] $50,000 $50,000 8 % 48 mo [Personal] Identif…" at bounding box center [492, 242] width 984 height 485
click at [378, 478] on div "Inquiry GJZ Business [PERSON_NAME] $50,000 $50,000 8 % 48 mo [Personal] Identif…" at bounding box center [492, 242] width 984 height 485
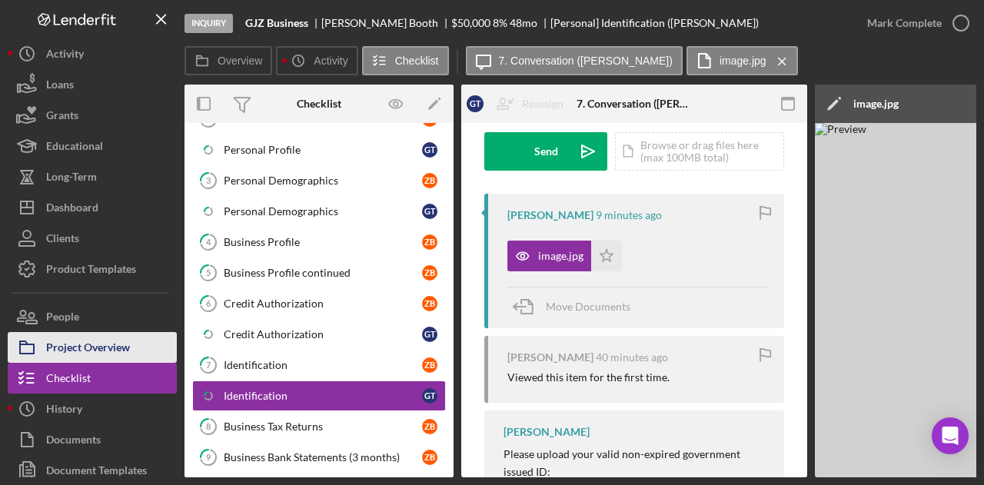
click at [122, 332] on div "Project Overview" at bounding box center [88, 349] width 84 height 35
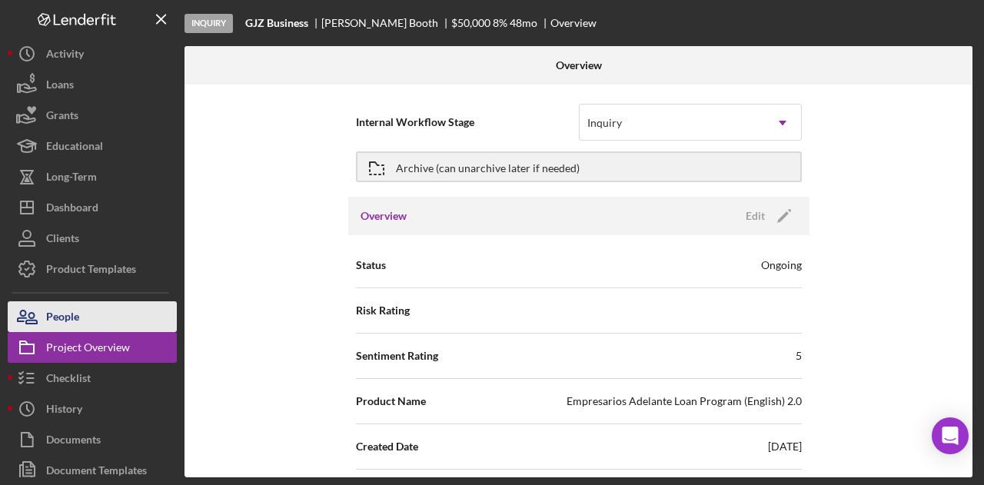
click at [125, 316] on button "People" at bounding box center [92, 316] width 169 height 31
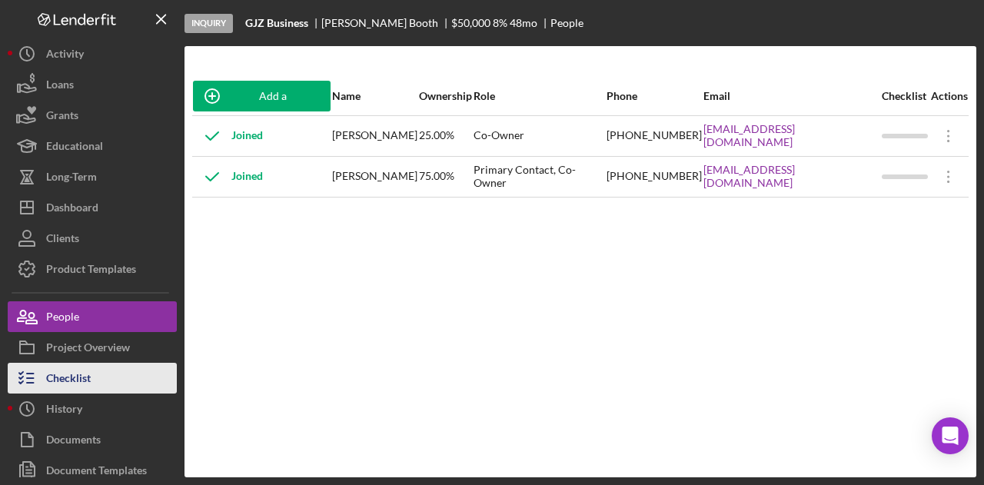
click at [100, 368] on button "Checklist" at bounding box center [92, 378] width 169 height 31
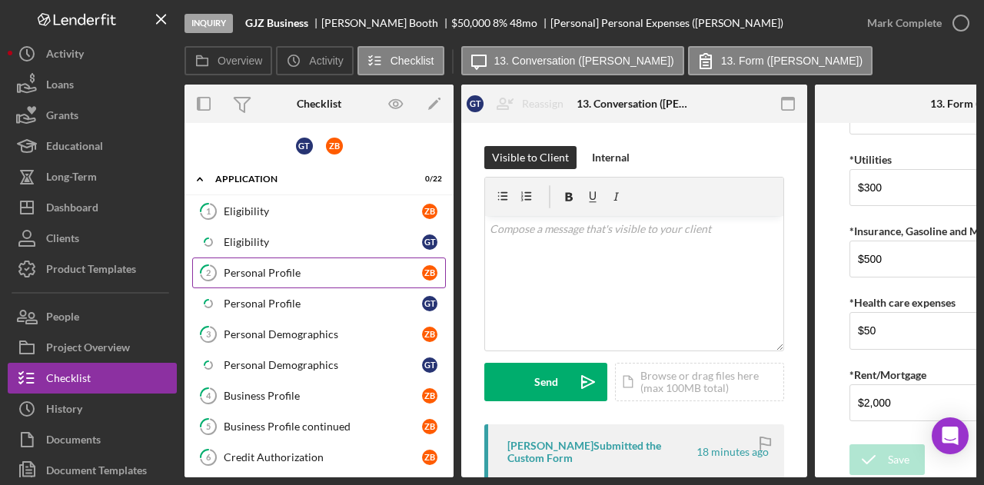
click at [312, 276] on div "Personal Profile" at bounding box center [323, 273] width 198 height 12
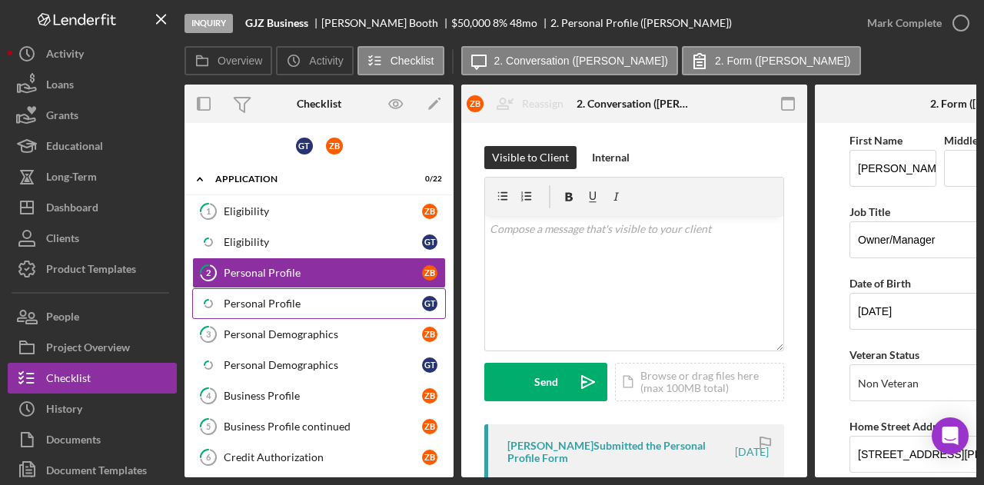
click at [317, 298] on div "Personal Profile" at bounding box center [323, 304] width 198 height 12
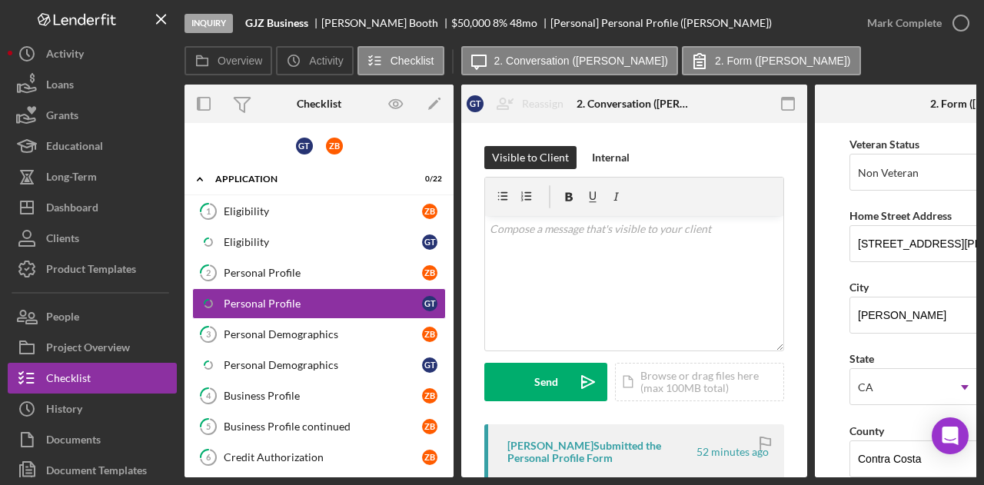
scroll to position [231, 0]
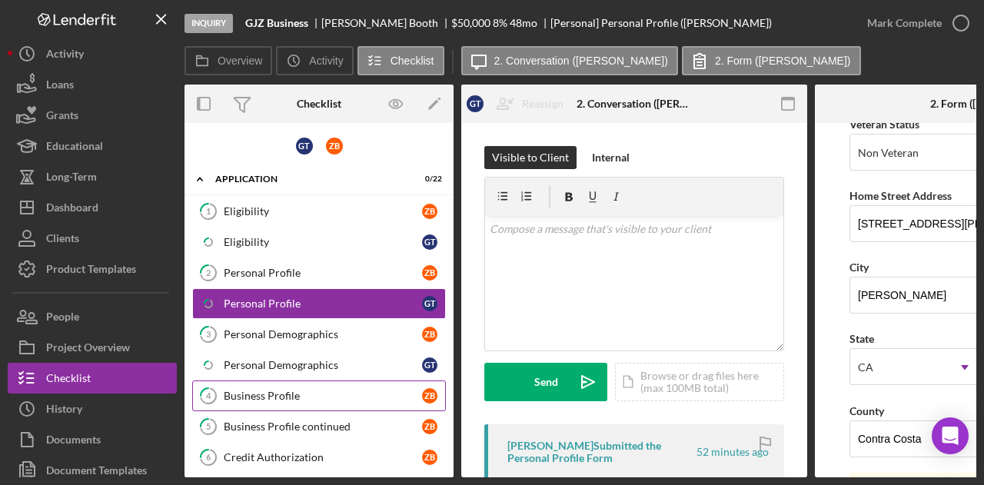
click at [310, 390] on div "Business Profile" at bounding box center [323, 396] width 198 height 12
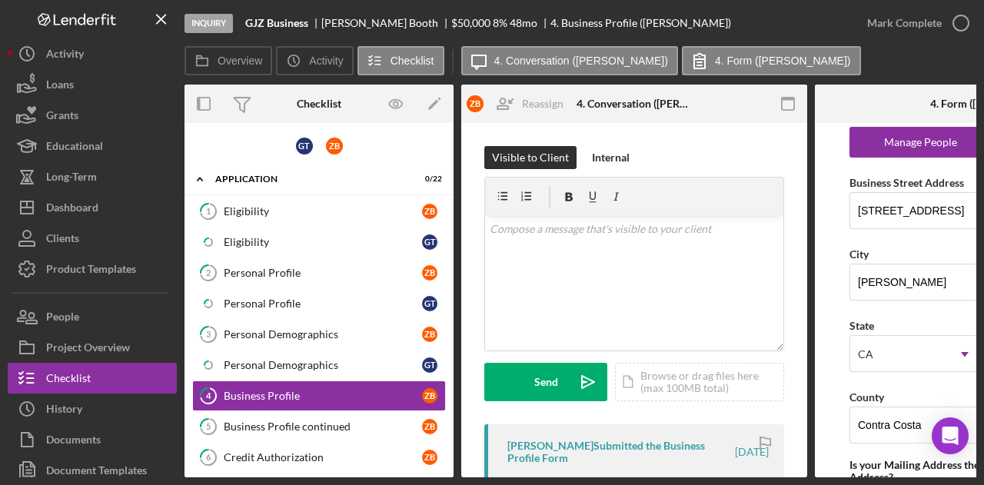
scroll to position [1077, 0]
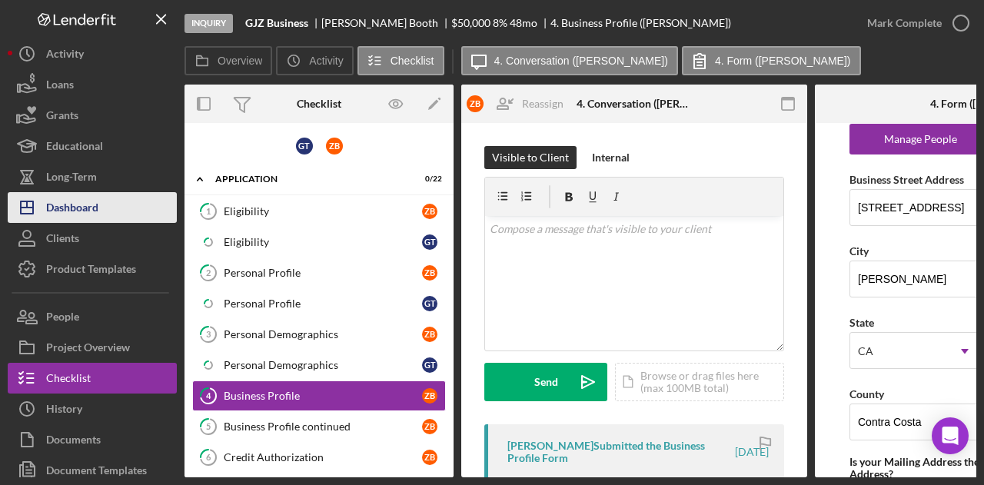
click at [111, 202] on button "Icon/Dashboard Dashboard" at bounding box center [92, 207] width 169 height 31
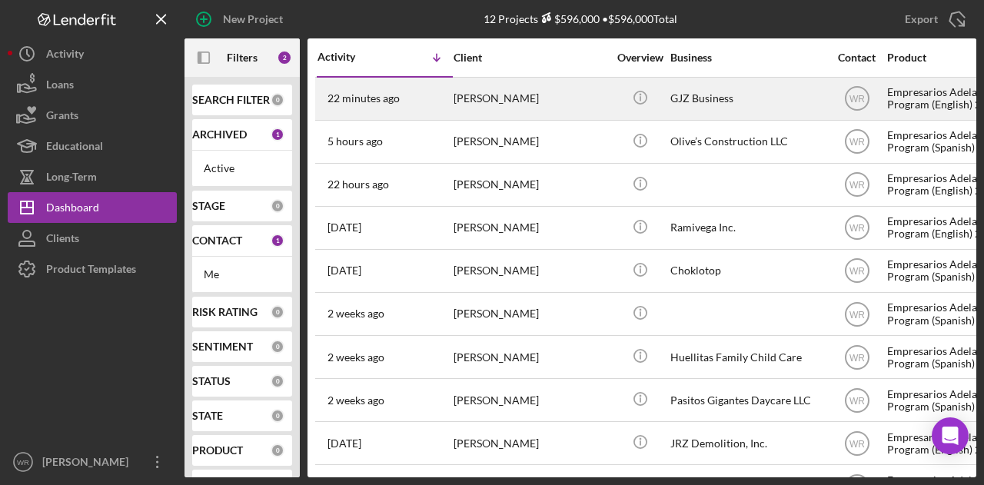
click at [540, 108] on div "[PERSON_NAME]" at bounding box center [531, 98] width 154 height 41
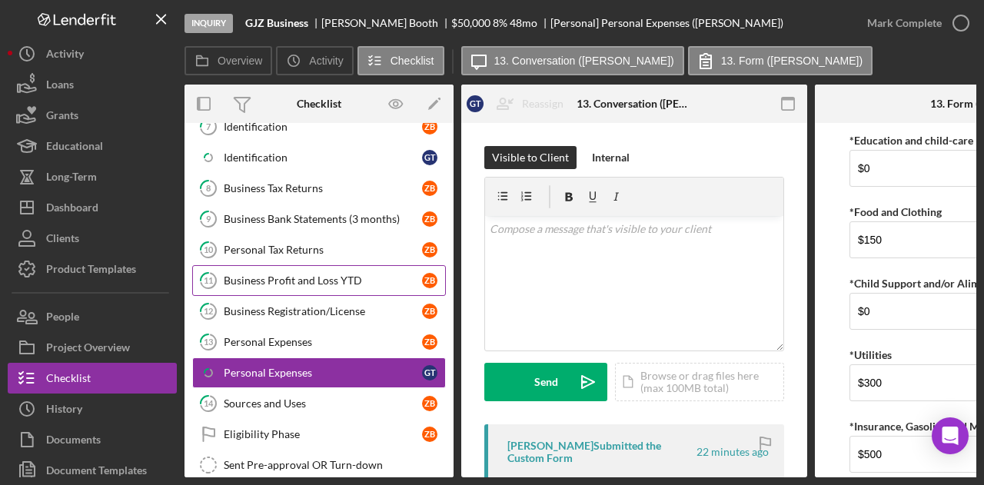
scroll to position [454, 0]
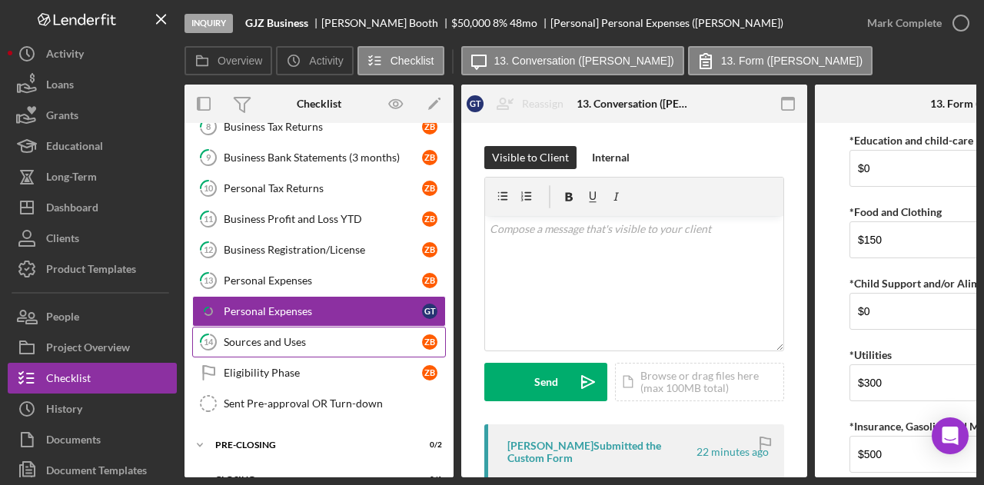
click at [334, 336] on div "Sources and Uses" at bounding box center [323, 342] width 198 height 12
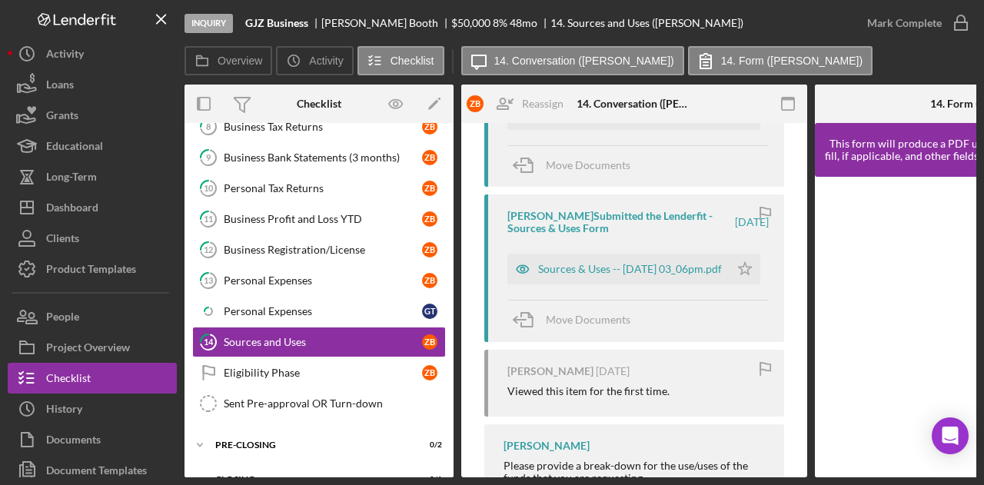
scroll to position [444, 0]
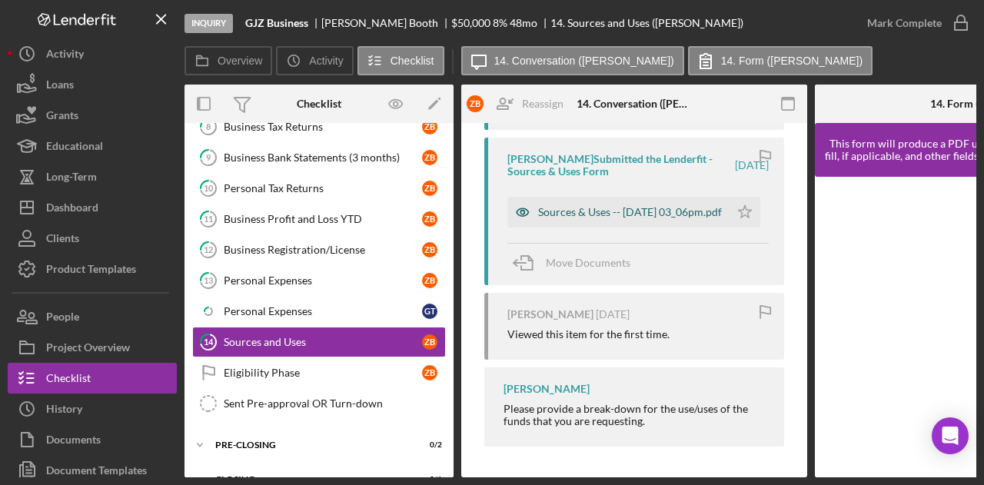
click at [605, 206] on div "Sources & Uses -- [DATE] 03_06pm.pdf" at bounding box center [630, 212] width 184 height 12
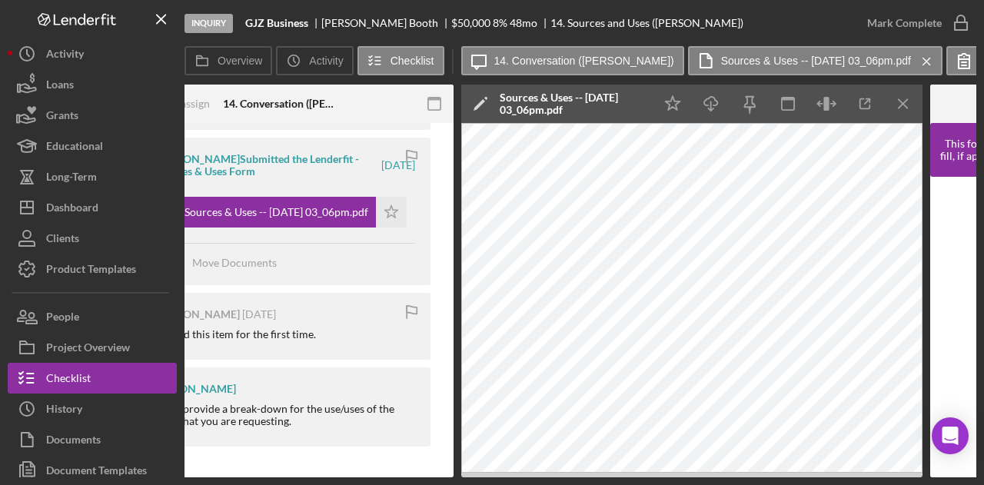
scroll to position [0, 0]
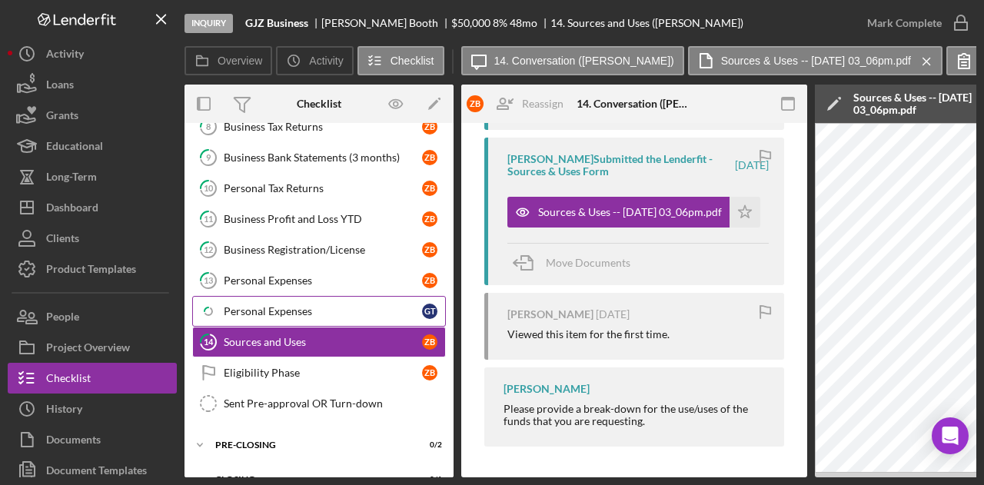
click at [295, 305] on div "Personal Expenses" at bounding box center [323, 311] width 198 height 12
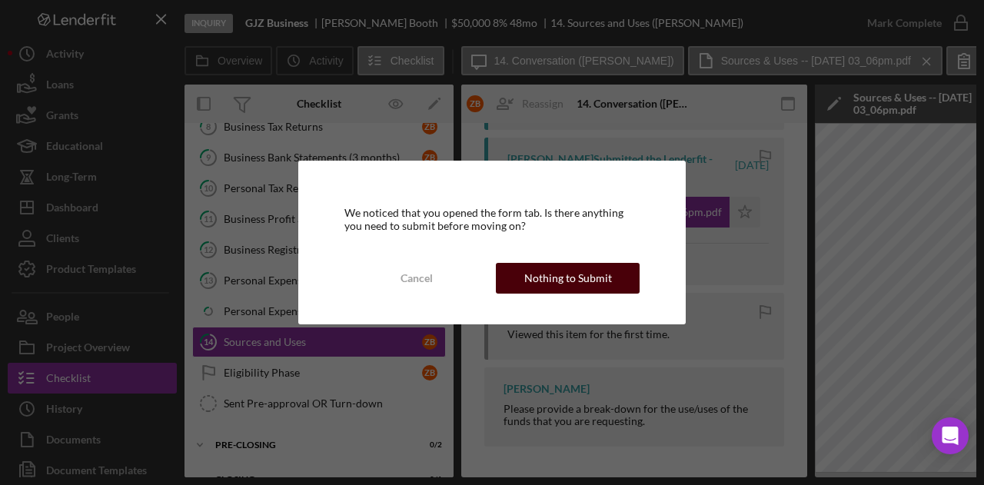
click at [552, 275] on div "Nothing to Submit" at bounding box center [568, 278] width 88 height 31
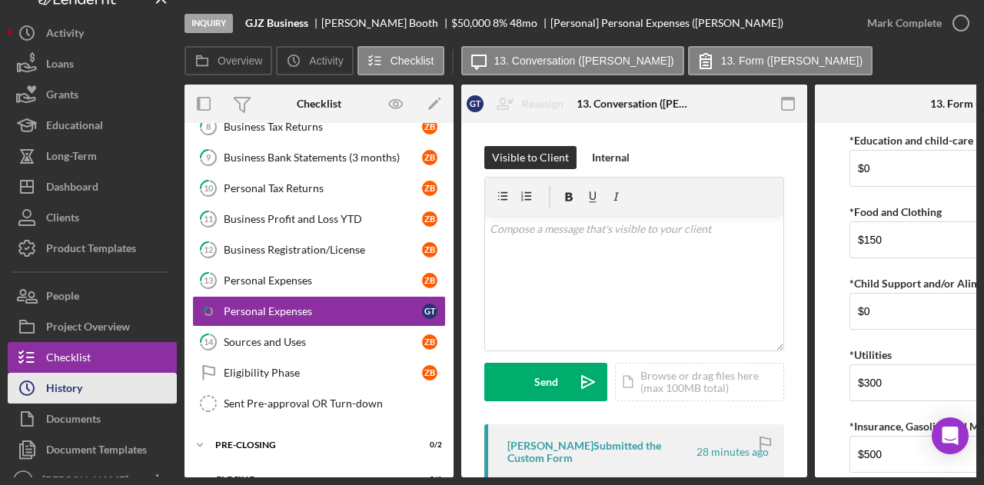
scroll to position [38, 0]
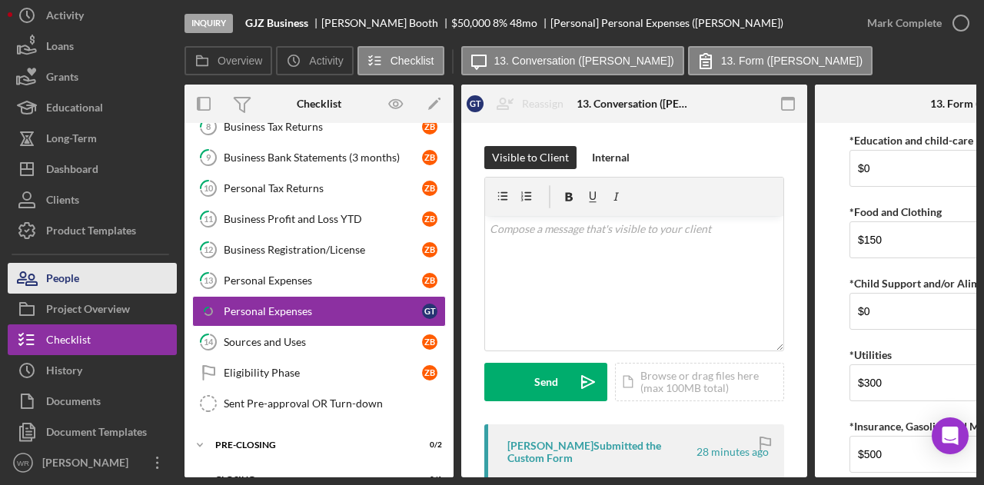
click at [119, 271] on button "People" at bounding box center [92, 278] width 169 height 31
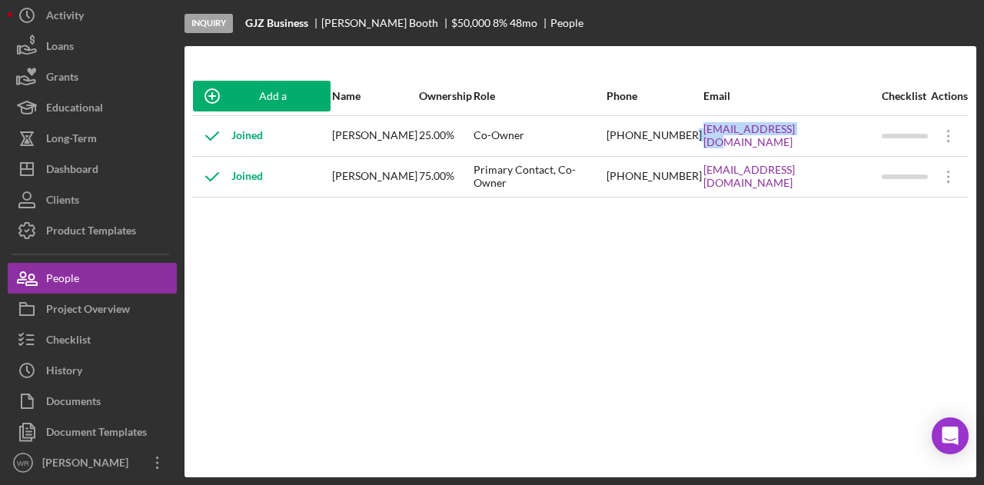
drag, startPoint x: 662, startPoint y: 149, endPoint x: 761, endPoint y: 151, distance: 98.5
click at [760, 151] on tr "Joined [PERSON_NAME] 25.00% Co-Owner [PHONE_NUMBER] [EMAIL_ADDRESS][DOMAIN_NAME…" at bounding box center [580, 135] width 777 height 41
click at [814, 151] on div "[EMAIL_ADDRESS][DOMAIN_NAME]" at bounding box center [792, 136] width 177 height 38
drag, startPoint x: 874, startPoint y: 188, endPoint x: 673, endPoint y: 188, distance: 200.7
click at [703, 188] on td "[EMAIL_ADDRESS][DOMAIN_NAME]" at bounding box center [792, 176] width 178 height 41
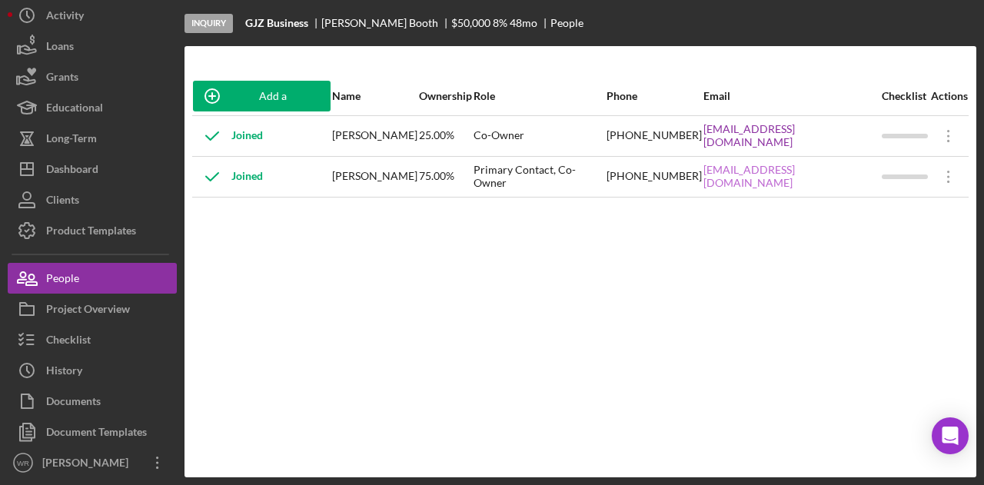
copy link "[EMAIL_ADDRESS][DOMAIN_NAME]"
drag, startPoint x: 672, startPoint y: 148, endPoint x: 824, endPoint y: 142, distance: 152.4
click at [824, 142] on tr "Joined [PERSON_NAME] 25.00% Co-Owner [PHONE_NUMBER] [EMAIL_ADDRESS][DOMAIN_NAME…" at bounding box center [580, 135] width 777 height 41
copy tr "[EMAIL_ADDRESS][DOMAIN_NAME]"
drag, startPoint x: 313, startPoint y: 22, endPoint x: 248, endPoint y: 22, distance: 64.6
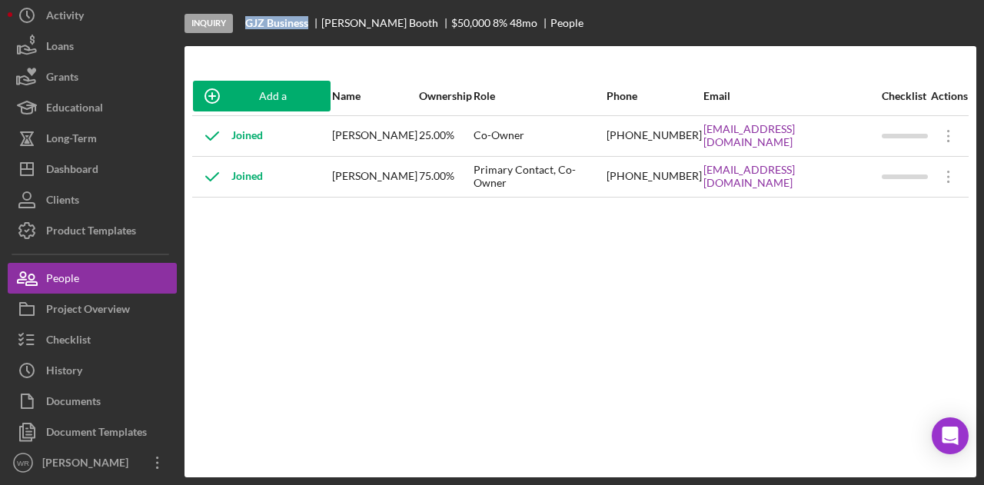
click at [248, 22] on div "GJZ Business" at bounding box center [283, 23] width 76 height 12
copy b "GJZ Business"
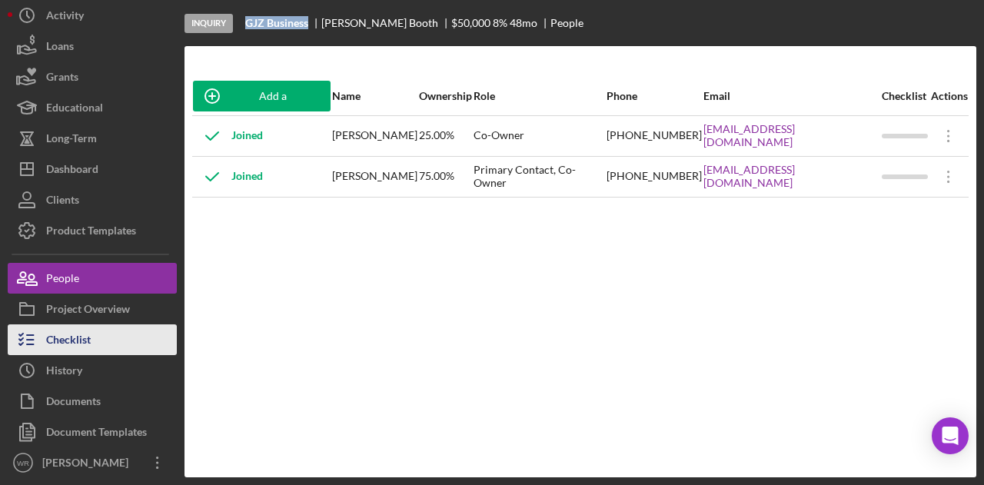
click at [78, 337] on div "Checklist" at bounding box center [68, 342] width 45 height 35
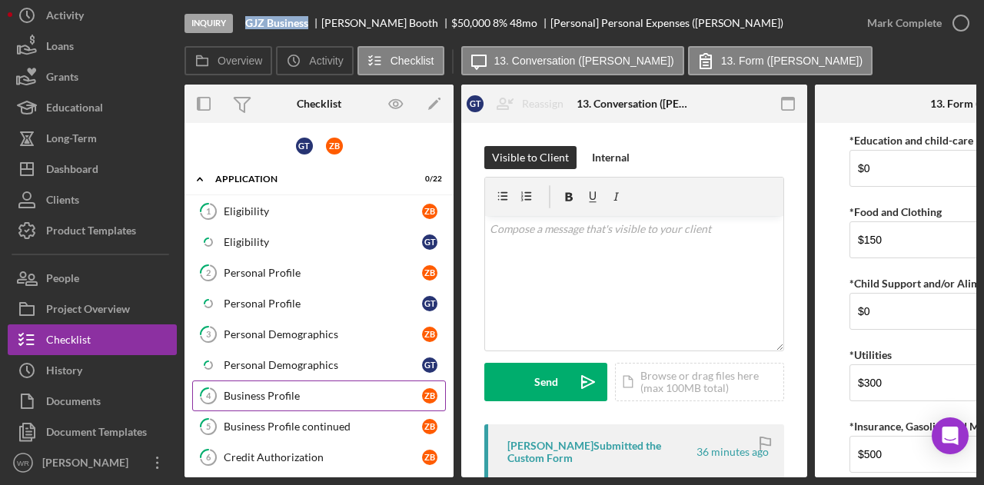
click at [292, 391] on div "Business Profile" at bounding box center [323, 396] width 198 height 12
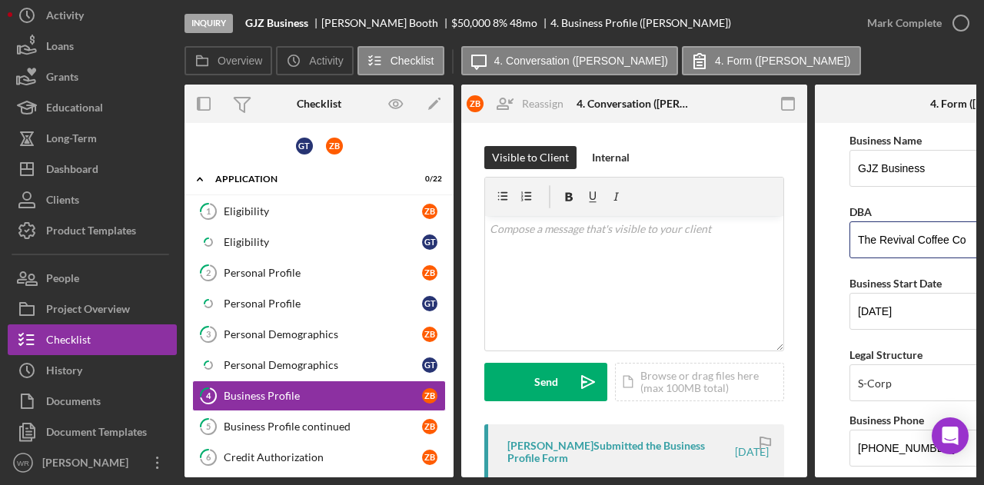
drag, startPoint x: 972, startPoint y: 244, endPoint x: 835, endPoint y: 250, distance: 137.0
click at [835, 250] on form "Business Name GJZ Business DBA The Revival Coffee Co Business Start Date [DATE]…" at bounding box center [988, 300] width 346 height 355
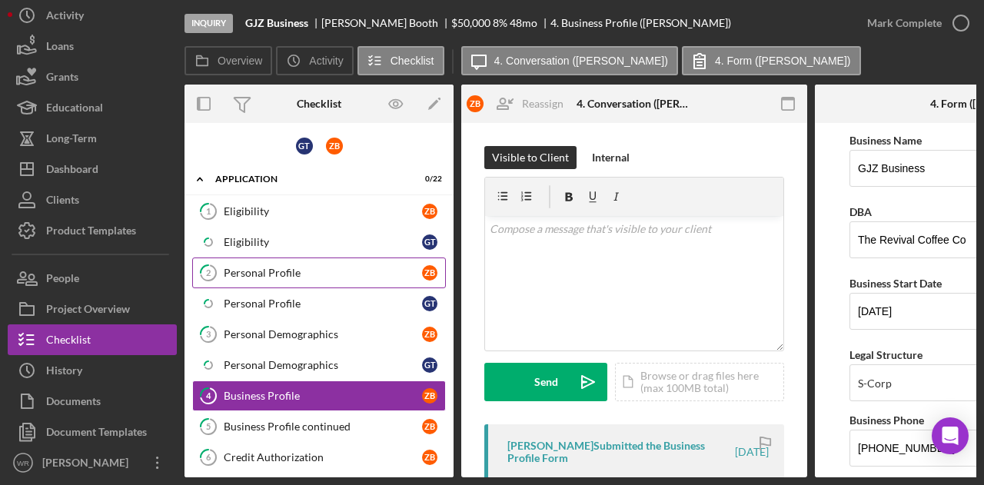
click at [303, 271] on div "Personal Profile" at bounding box center [323, 273] width 198 height 12
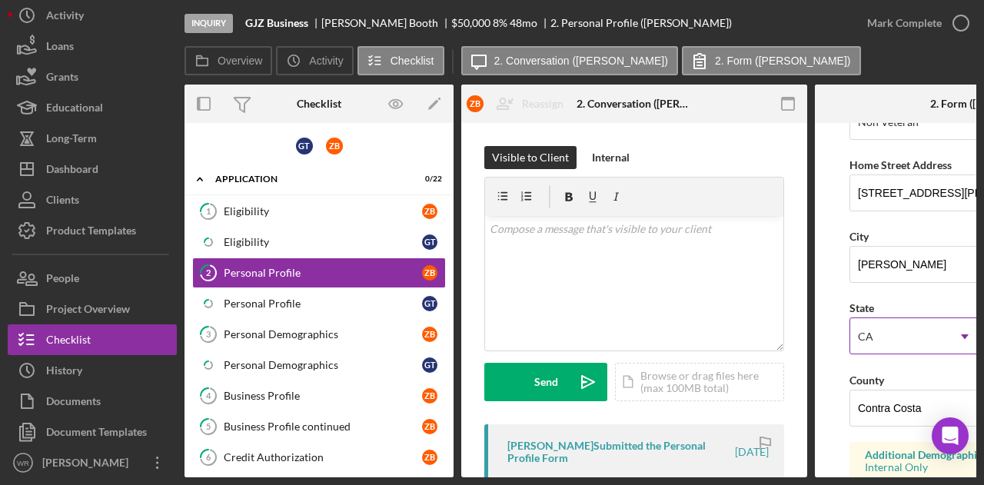
scroll to position [231, 0]
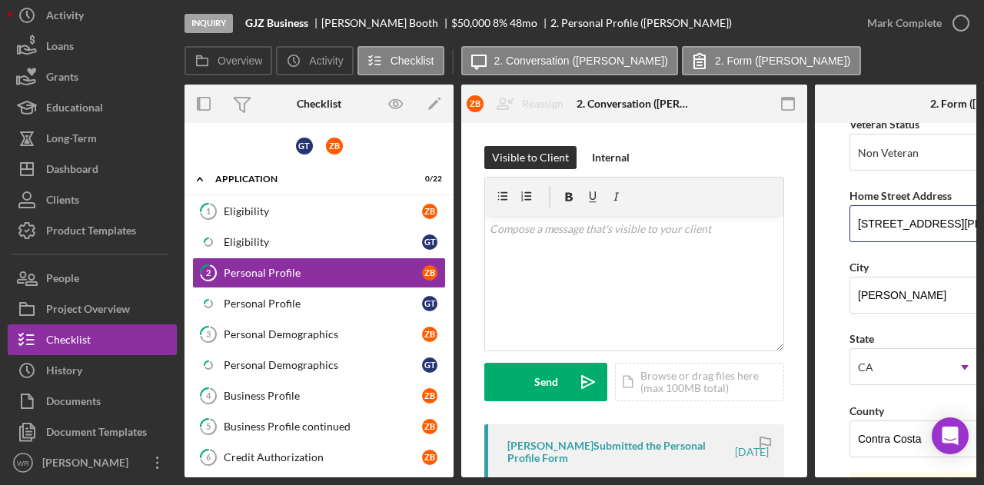
drag, startPoint x: 952, startPoint y: 227, endPoint x: 842, endPoint y: 225, distance: 110.0
click at [842, 225] on form "First Name [PERSON_NAME] Middle Name Last Name [PERSON_NAME] Job Title Owner/Ma…" at bounding box center [988, 300] width 346 height 355
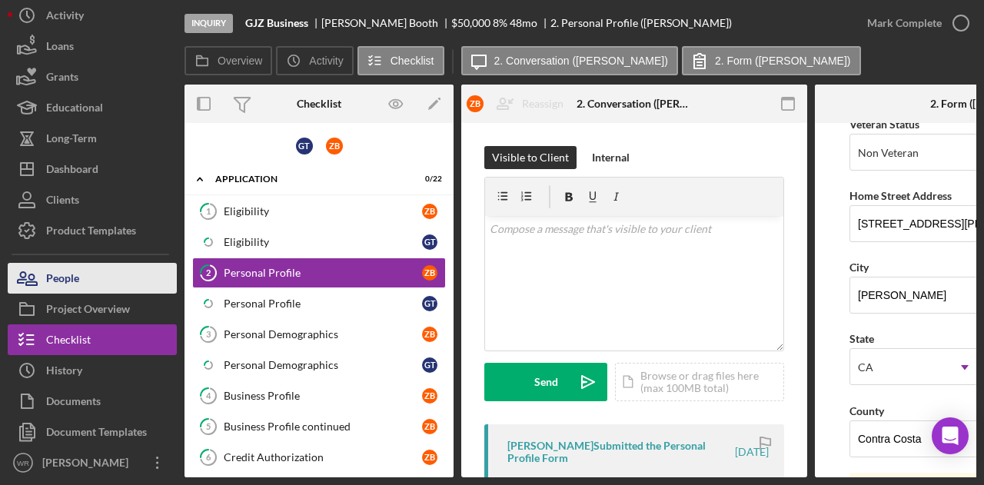
click at [130, 279] on button "People" at bounding box center [92, 278] width 169 height 31
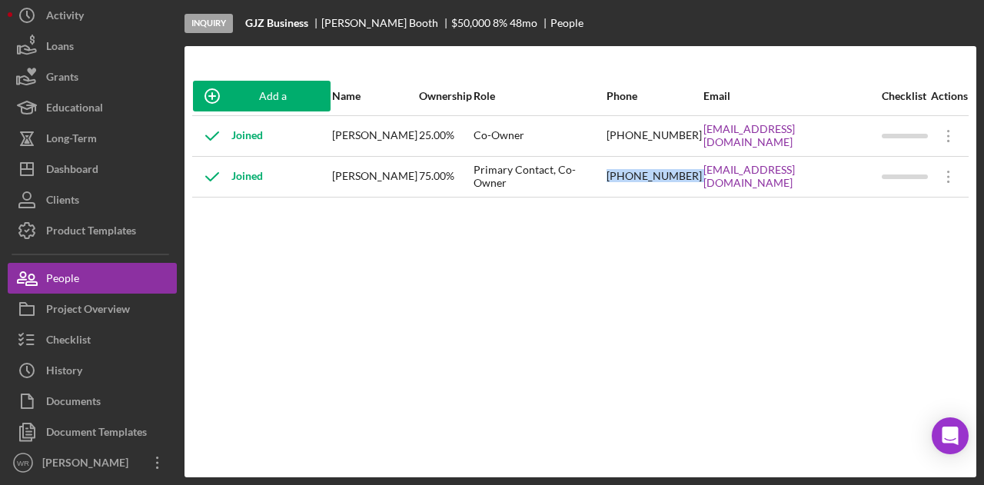
drag, startPoint x: 595, startPoint y: 185, endPoint x: 673, endPoint y: 185, distance: 77.7
click at [673, 185] on tr "Joined [PERSON_NAME] 75.00% Primary Contact, Co-Owner [PHONE_NUMBER] [EMAIL_ADD…" at bounding box center [580, 176] width 777 height 41
copy div "[PHONE_NUMBER]"
click at [658, 198] on div "Add a Participant Name Ownership Role Phone Email Checklist Actions Joined [PER…" at bounding box center [581, 262] width 792 height 370
drag, startPoint x: 697, startPoint y: 187, endPoint x: 834, endPoint y: 191, distance: 136.9
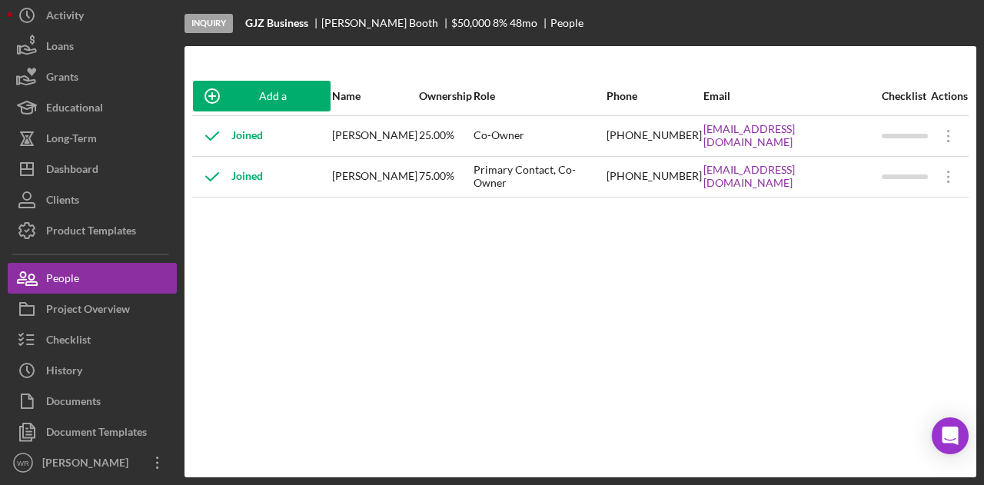
click at [834, 191] on div "[EMAIL_ADDRESS][DOMAIN_NAME]" at bounding box center [792, 177] width 177 height 38
click at [849, 191] on div "[EMAIL_ADDRESS][DOMAIN_NAME]" at bounding box center [792, 177] width 177 height 38
drag, startPoint x: 871, startPoint y: 185, endPoint x: 674, endPoint y: 182, distance: 197.7
click at [704, 182] on div "[EMAIL_ADDRESS][DOMAIN_NAME]" at bounding box center [792, 177] width 177 height 38
copy link "[EMAIL_ADDRESS][DOMAIN_NAME]"
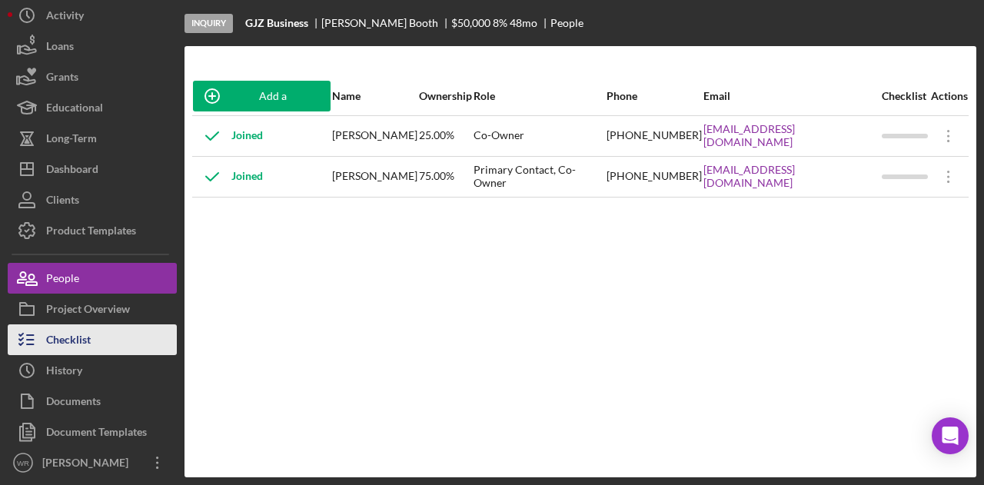
click at [89, 328] on div "Checklist" at bounding box center [68, 342] width 45 height 35
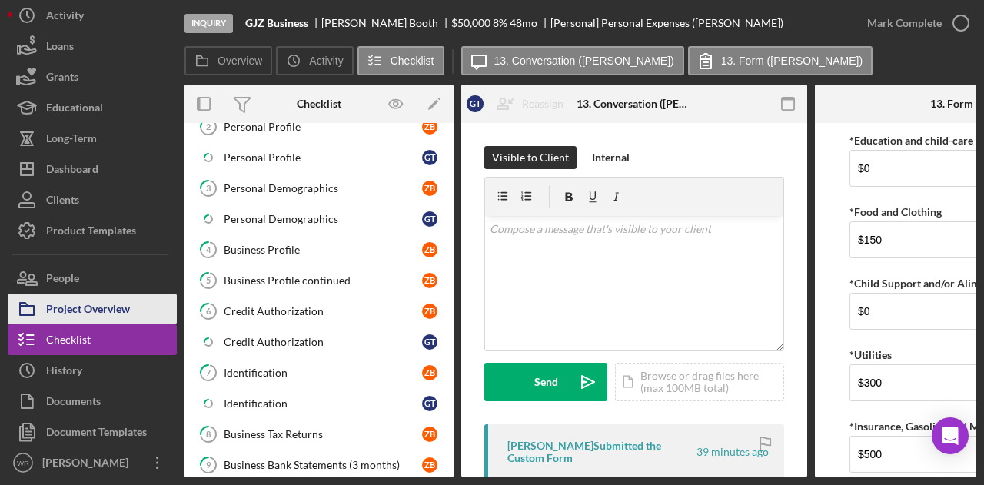
click at [97, 308] on div "Project Overview" at bounding box center [88, 311] width 84 height 35
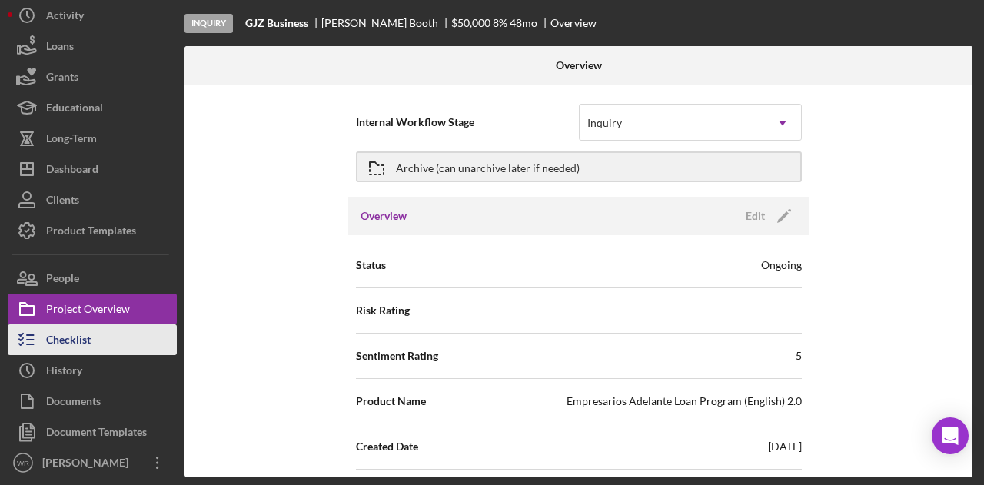
click at [122, 332] on button "Checklist" at bounding box center [92, 340] width 169 height 31
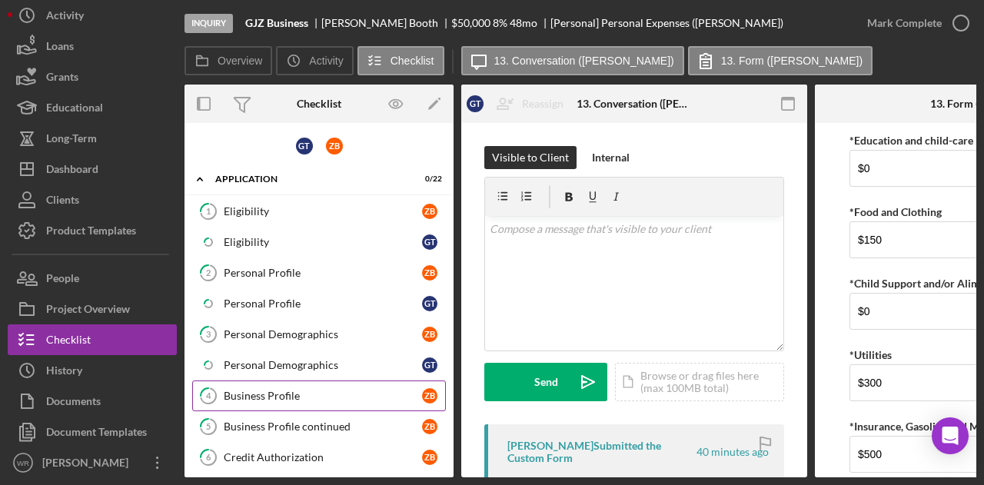
click at [305, 383] on link "4 Business Profile Z B" at bounding box center [319, 396] width 254 height 31
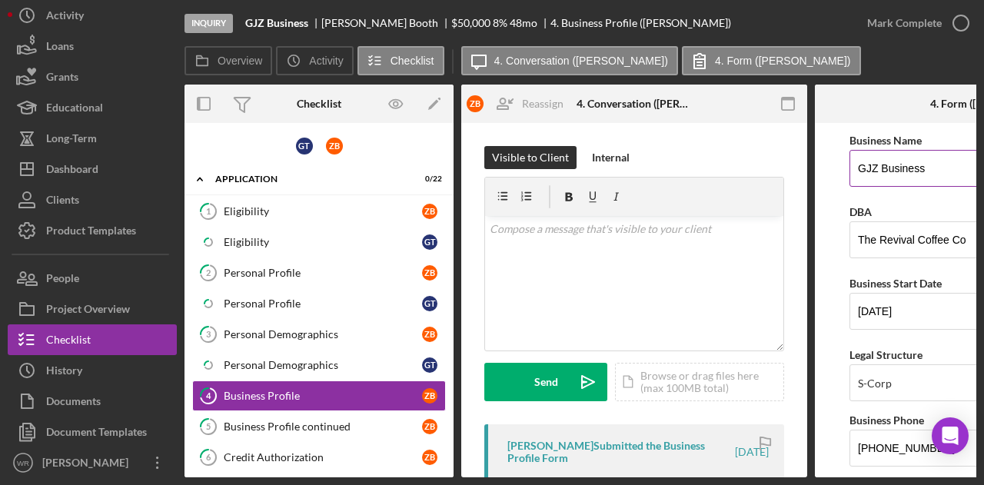
click at [936, 174] on input "GJZ Business" at bounding box center [988, 168] width 277 height 37
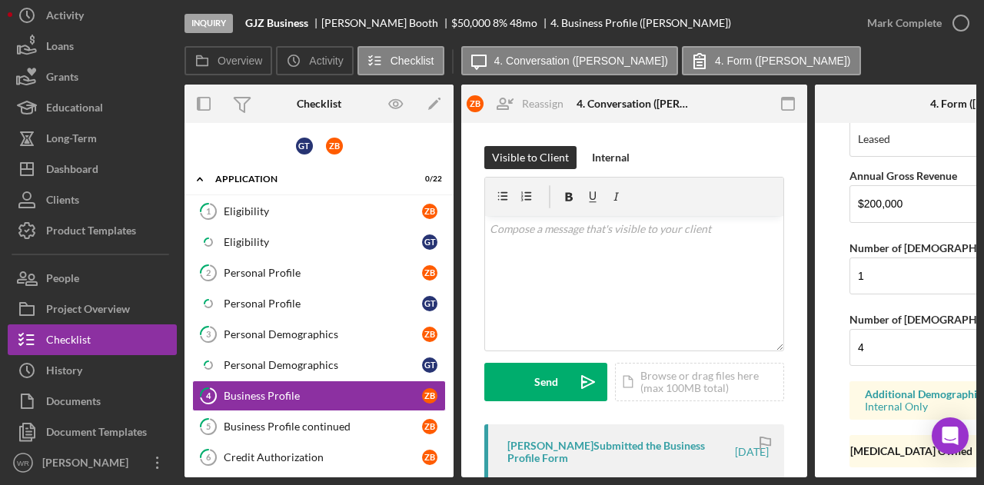
scroll to position [1846, 0]
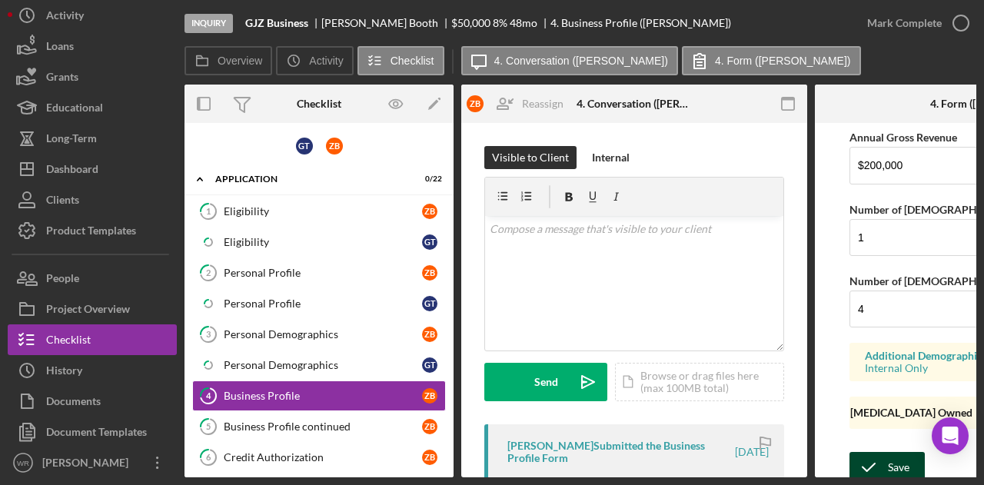
type input "GJZ Business LLC"
click at [891, 452] on div "Save" at bounding box center [899, 467] width 22 height 31
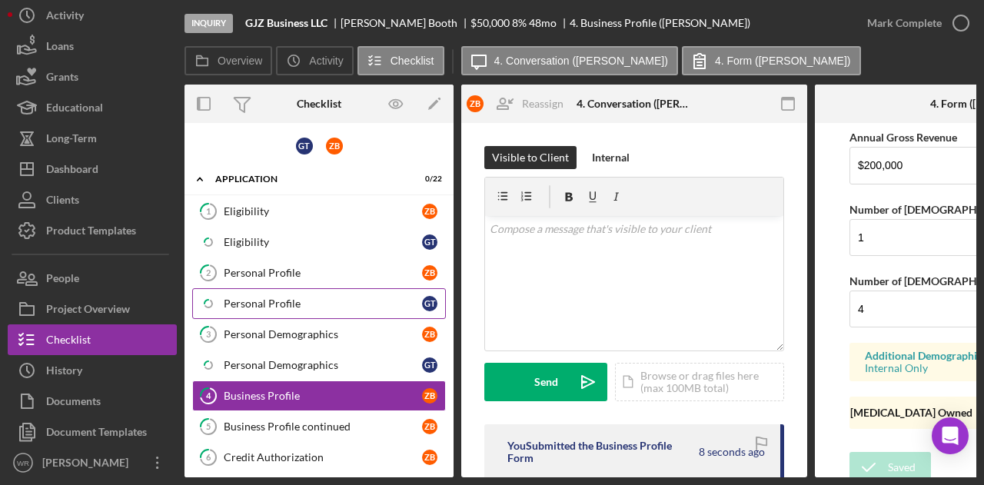
click at [280, 304] on div "Personal Profile" at bounding box center [323, 304] width 198 height 12
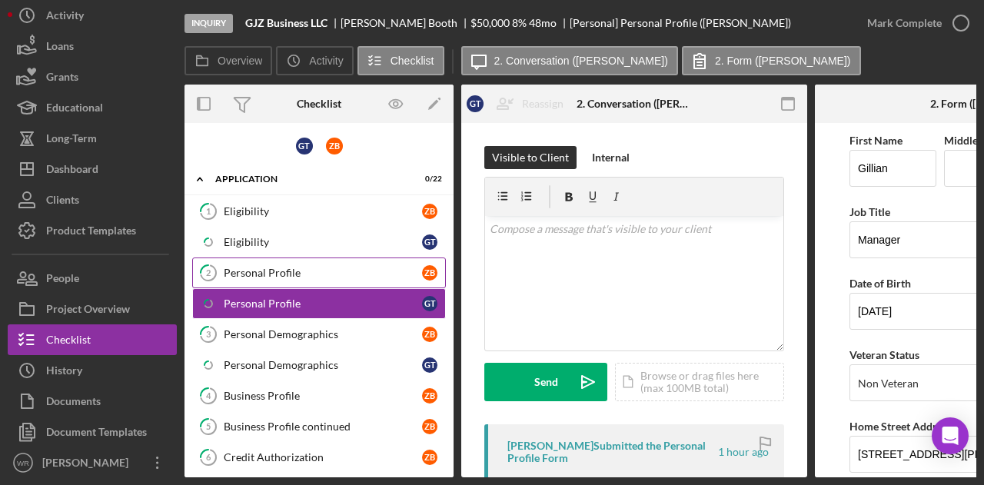
click at [295, 268] on div "Personal Profile" at bounding box center [323, 273] width 198 height 12
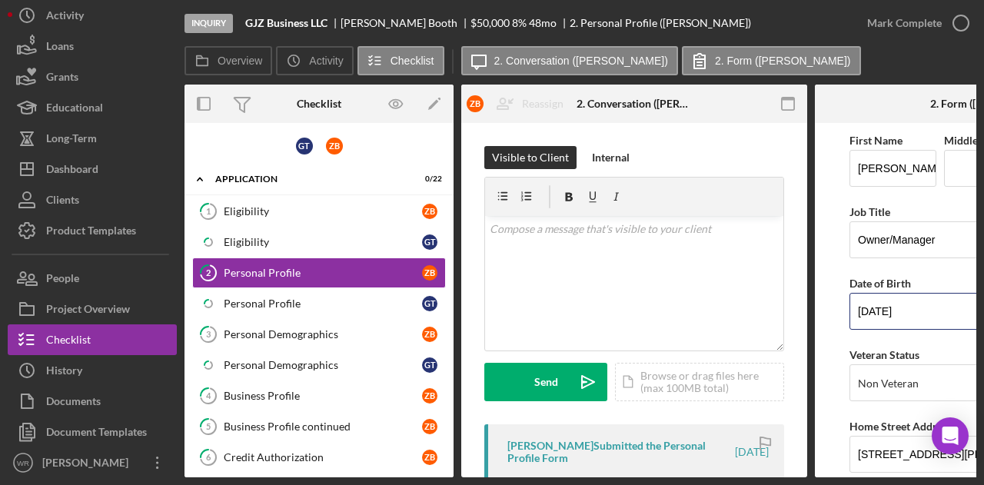
drag, startPoint x: 920, startPoint y: 307, endPoint x: 796, endPoint y: 310, distance: 123.9
click at [796, 310] on div "Overview Internal Workflow Stage Inquiry Icon/Dropdown Arrow Archive (can unarc…" at bounding box center [581, 281] width 792 height 393
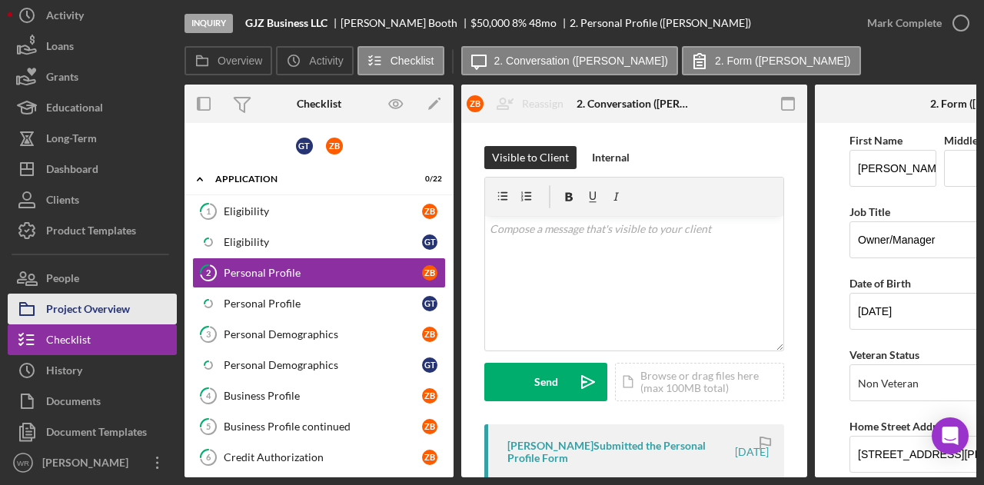
click at [117, 304] on div "Project Overview" at bounding box center [88, 311] width 84 height 35
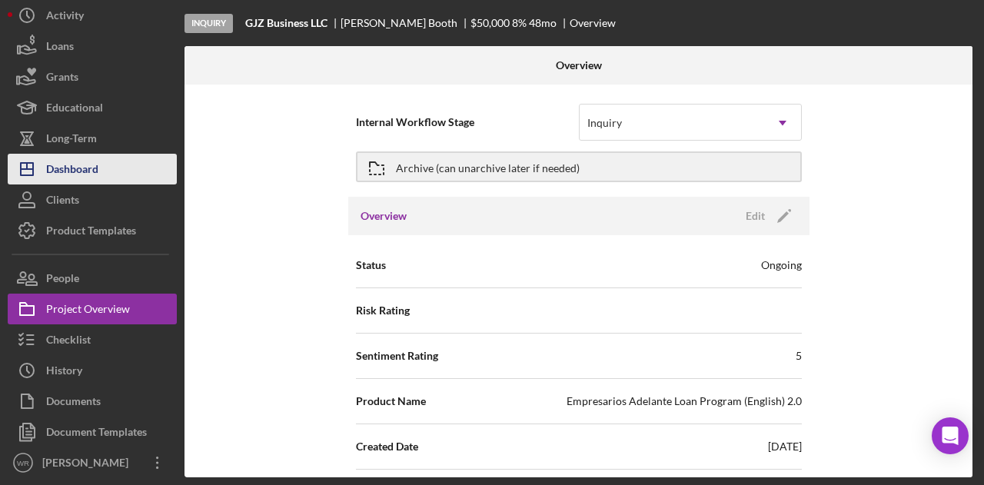
click at [109, 178] on button "Icon/Dashboard Dashboard" at bounding box center [92, 169] width 169 height 31
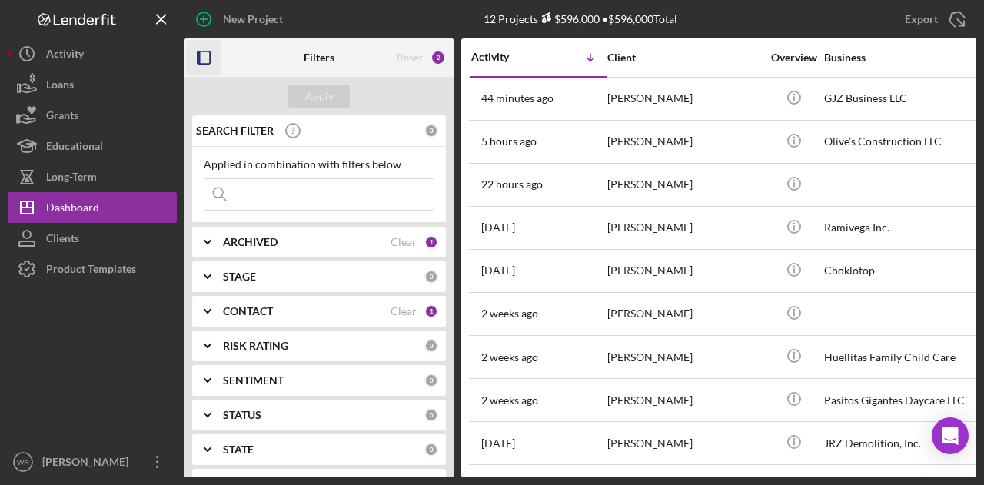
click at [195, 57] on icon "button" at bounding box center [204, 58] width 35 height 35
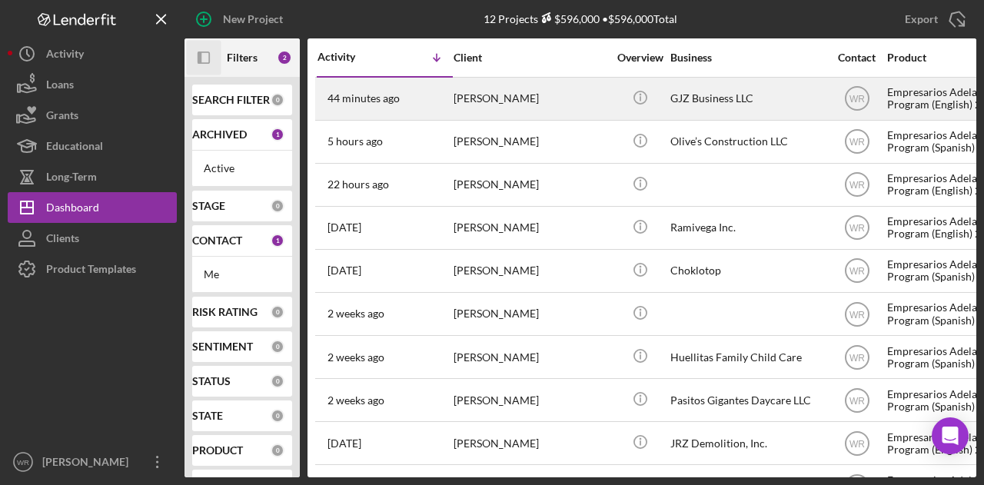
click at [578, 99] on div "[PERSON_NAME]" at bounding box center [531, 98] width 154 height 41
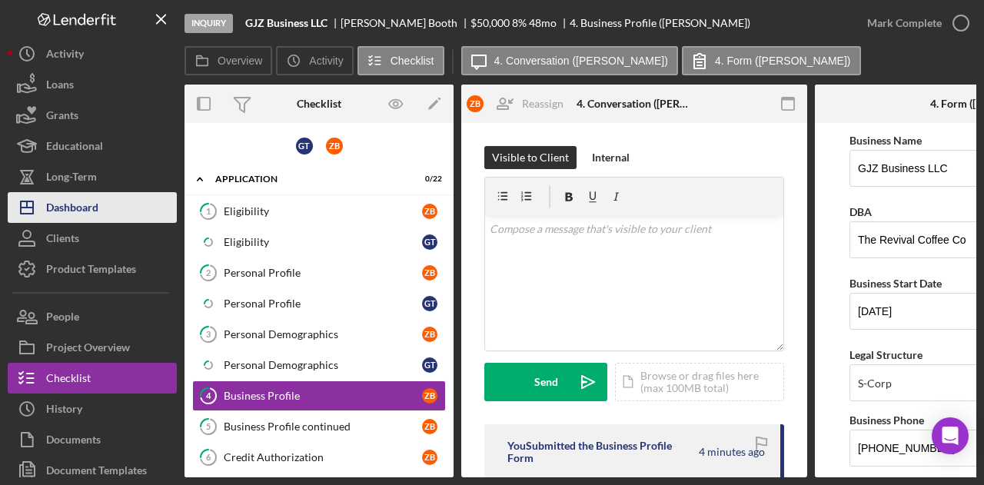
click at [114, 208] on button "Icon/Dashboard Dashboard" at bounding box center [92, 207] width 169 height 31
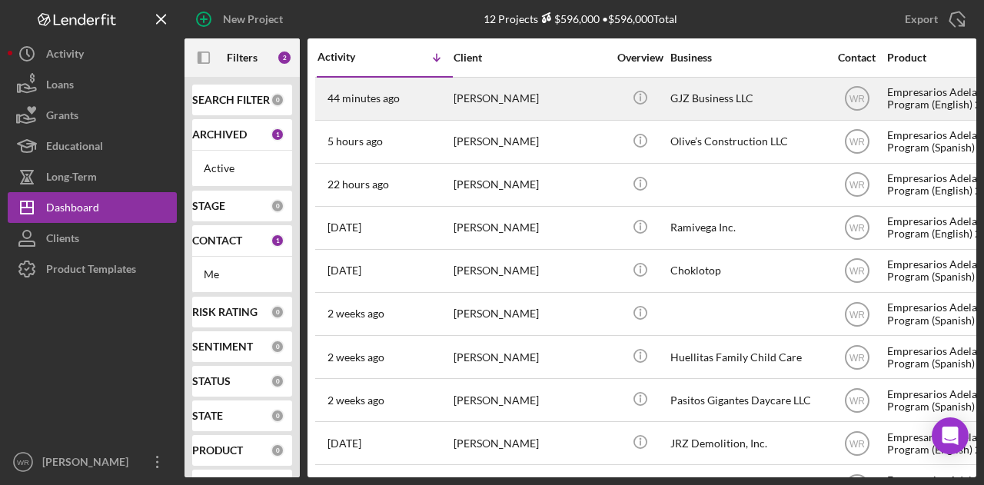
click at [554, 107] on div "[PERSON_NAME]" at bounding box center [531, 98] width 154 height 41
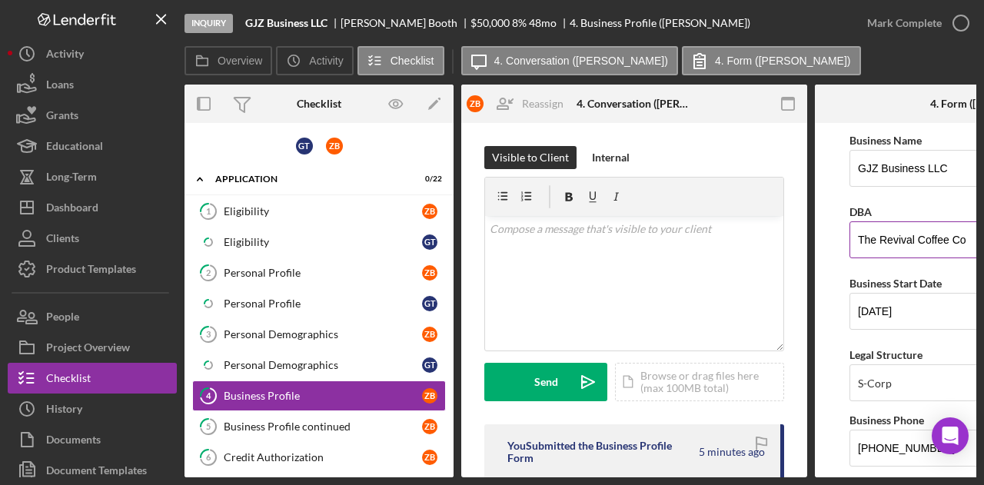
drag, startPoint x: 967, startPoint y: 241, endPoint x: 864, endPoint y: 242, distance: 102.3
click at [864, 242] on input "The Revival Coffee Co" at bounding box center [988, 239] width 277 height 37
click at [855, 242] on input "The Revival Coffee Co" at bounding box center [988, 239] width 277 height 37
drag, startPoint x: 855, startPoint y: 242, endPoint x: 963, endPoint y: 241, distance: 107.7
click at [963, 241] on input "The Revival Coffee Co" at bounding box center [988, 239] width 277 height 37
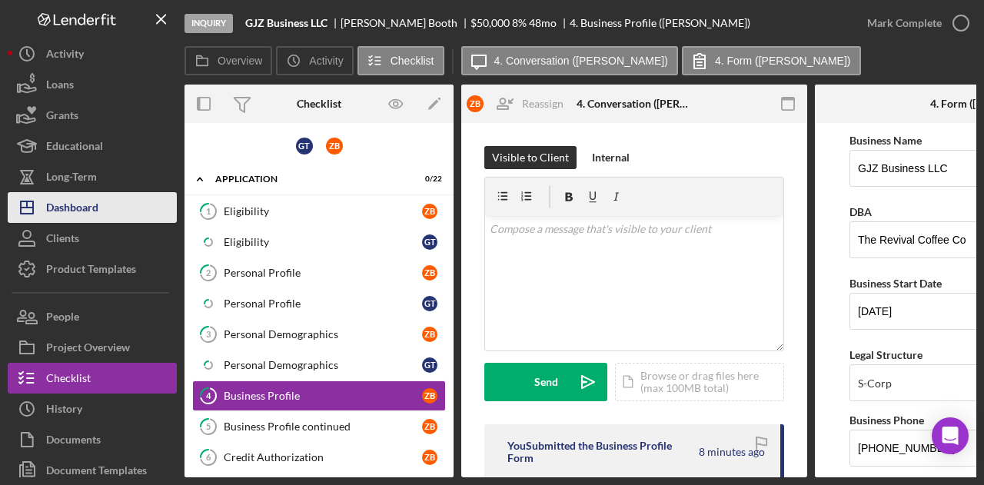
click at [82, 204] on div "Dashboard" at bounding box center [72, 209] width 52 height 35
